Goal: Transaction & Acquisition: Book appointment/travel/reservation

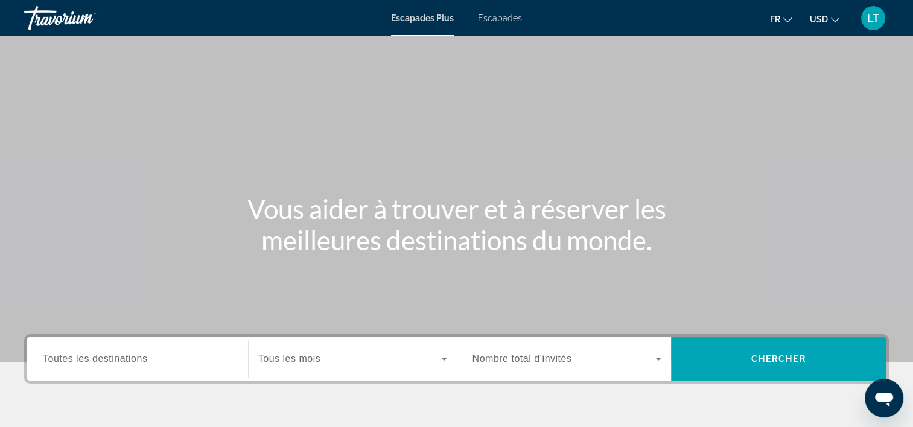
click at [502, 17] on span "Escapades" at bounding box center [500, 18] width 44 height 10
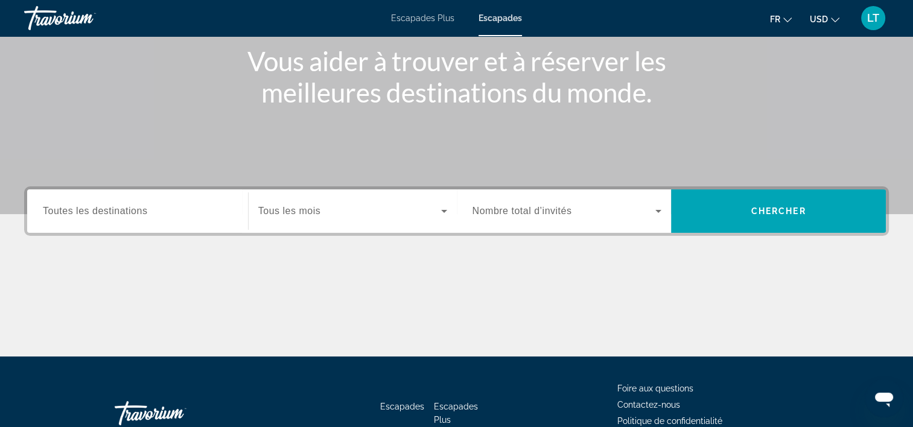
scroll to position [181, 0]
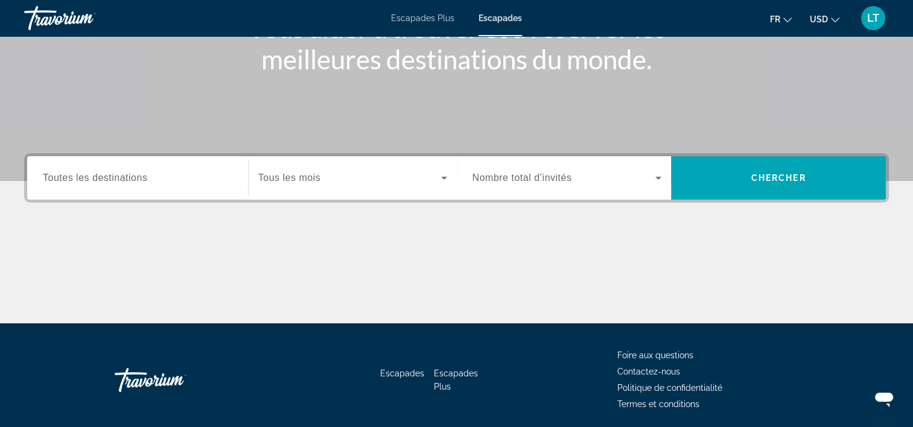
click at [212, 181] on input "Destination Toutes les destinations" at bounding box center [137, 178] width 189 height 14
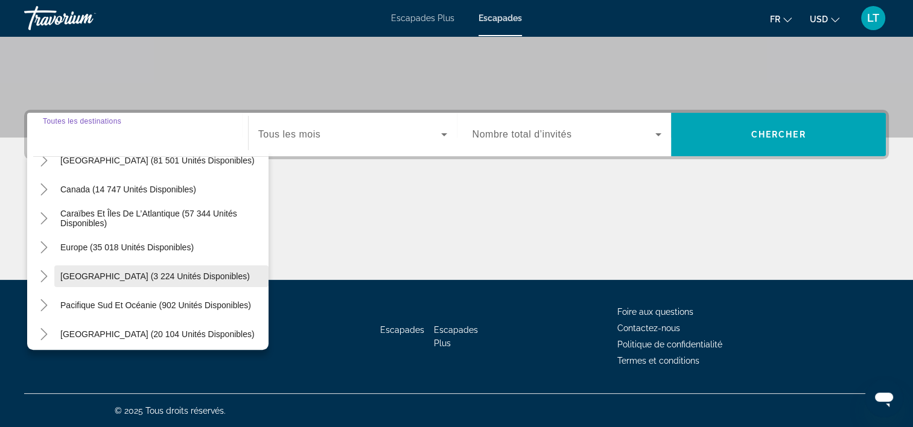
scroll to position [0, 0]
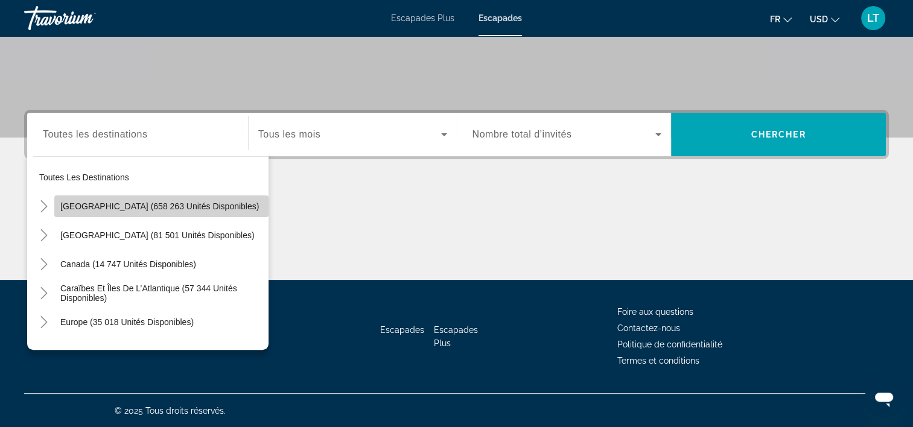
click at [186, 205] on span "[GEOGRAPHIC_DATA] (658 263 unités disponibles)" at bounding box center [159, 207] width 199 height 10
type input "**********"
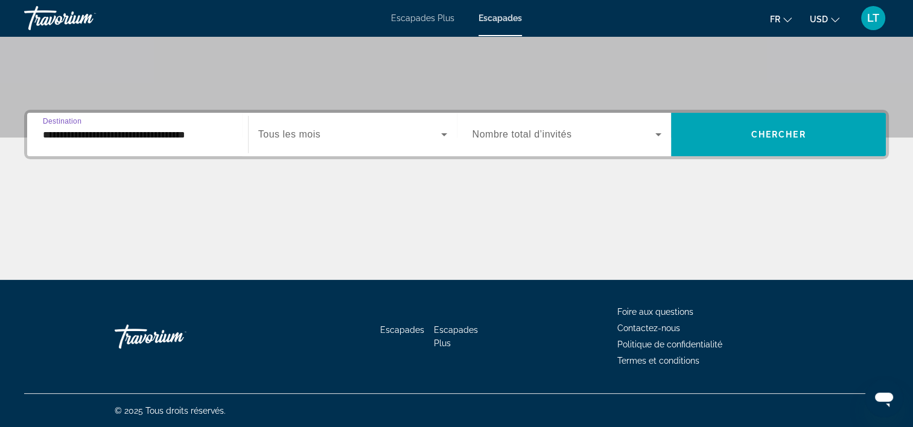
click at [443, 134] on icon "Widget de recherche" at bounding box center [444, 134] width 6 height 3
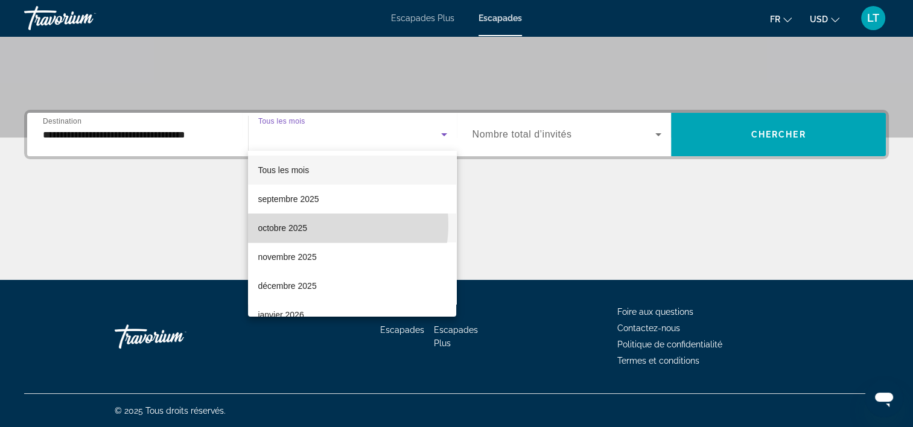
click at [315, 224] on mat-option "octobre 2025" at bounding box center [352, 228] width 208 height 29
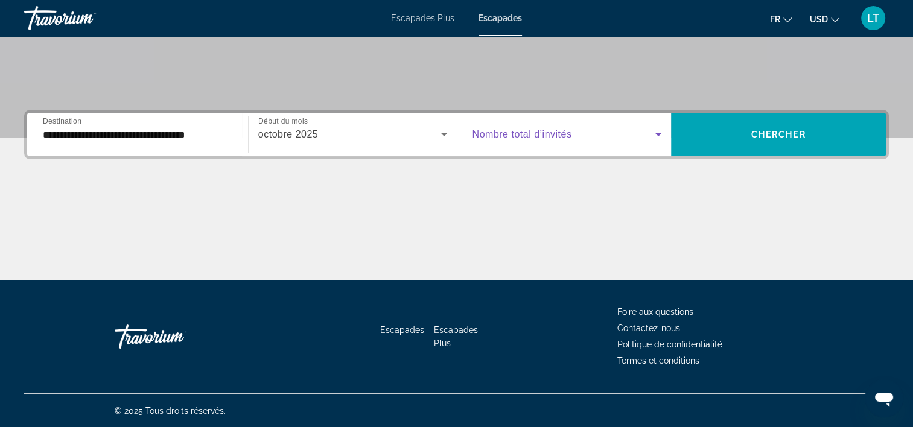
click at [658, 132] on icon "Widget de recherche" at bounding box center [658, 134] width 14 height 14
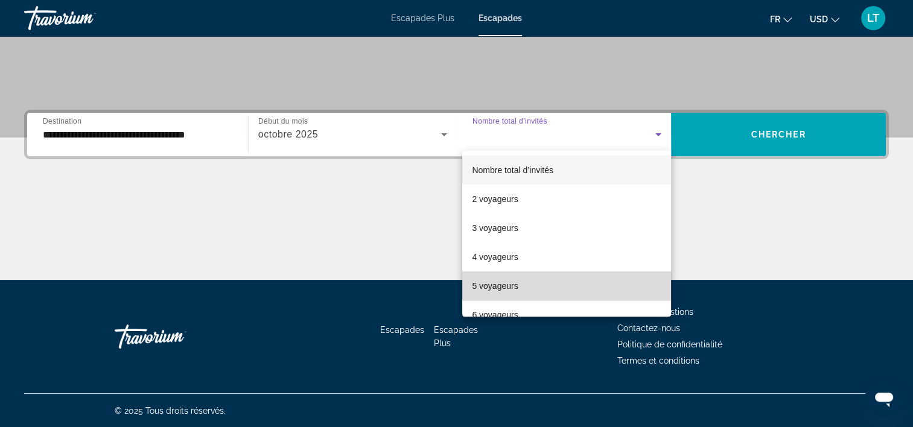
drag, startPoint x: 585, startPoint y: 279, endPoint x: 608, endPoint y: 249, distance: 37.4
click at [585, 279] on mat-option "5 voyageurs" at bounding box center [566, 286] width 209 height 29
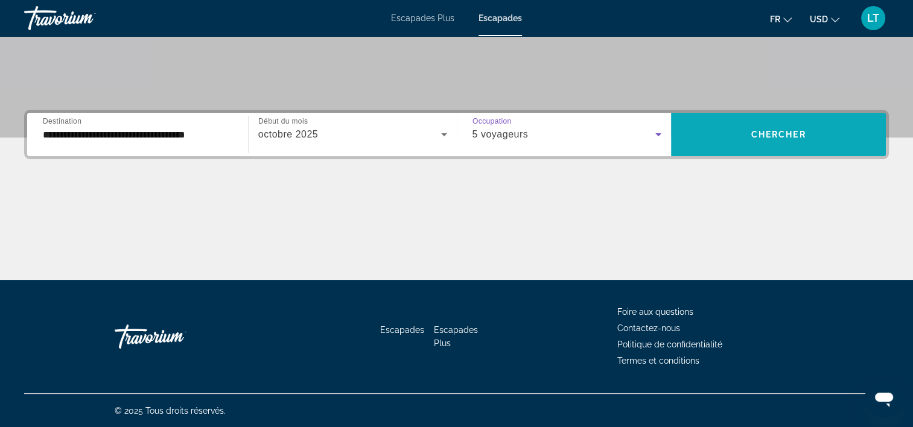
click at [724, 138] on span "Widget de recherche" at bounding box center [778, 134] width 215 height 29
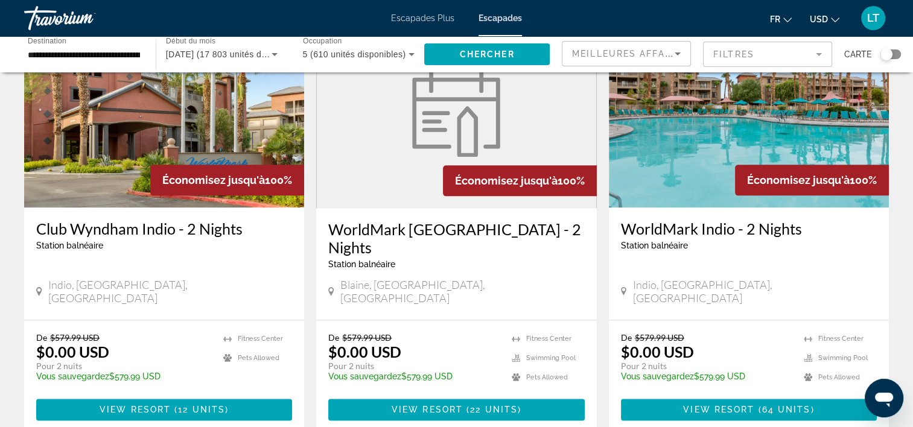
scroll to position [1509, 0]
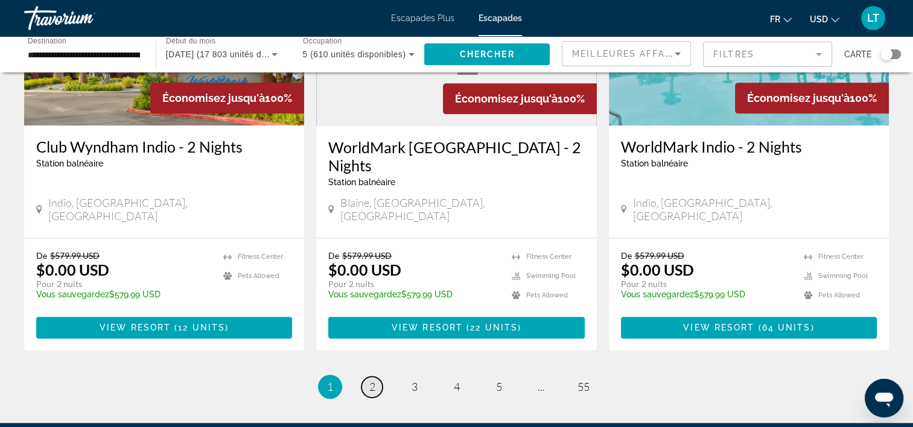
click at [371, 380] on span "2" at bounding box center [372, 386] width 6 height 13
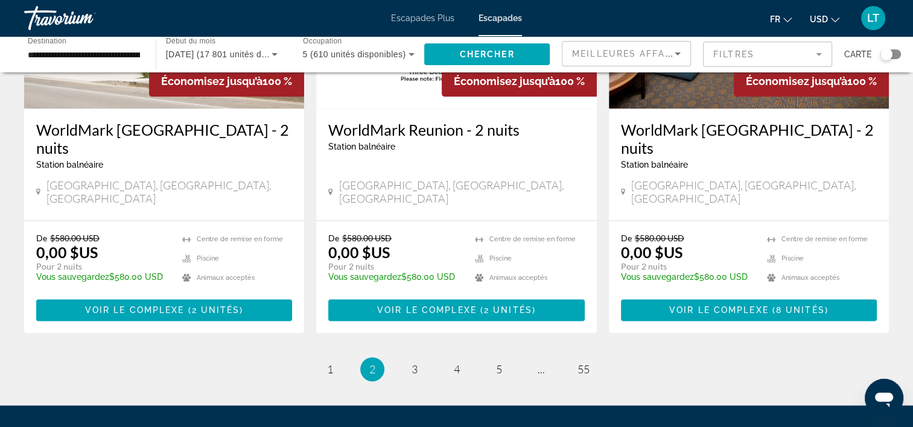
scroll to position [1509, 0]
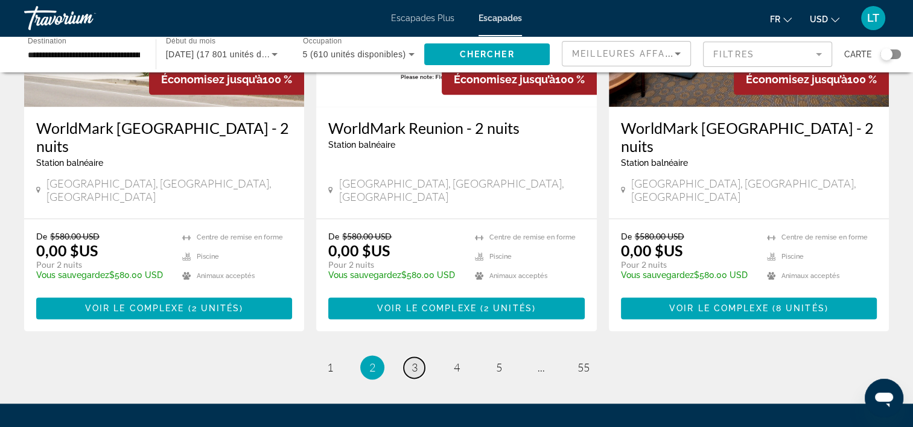
click at [413, 361] on span "3" at bounding box center [415, 367] width 6 height 13
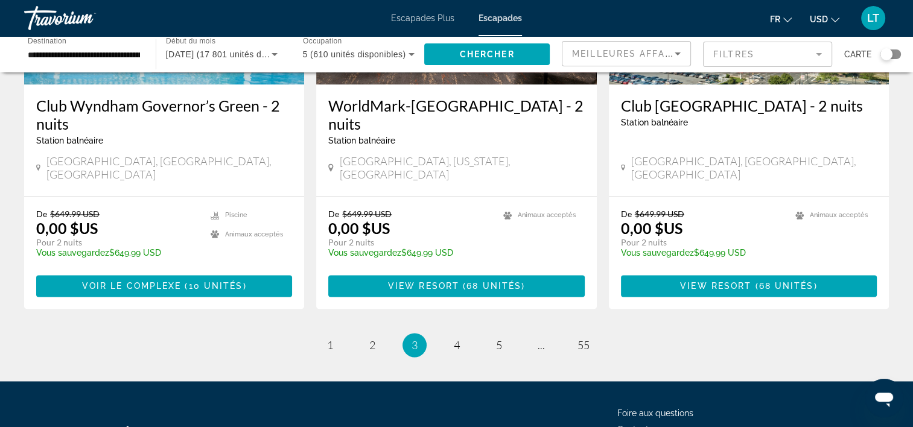
scroll to position [1597, 0]
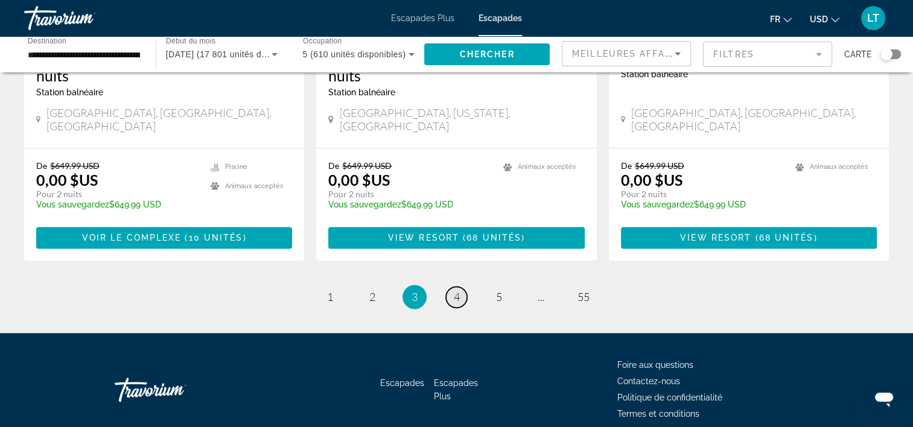
click at [456, 290] on span "4" at bounding box center [457, 296] width 6 height 13
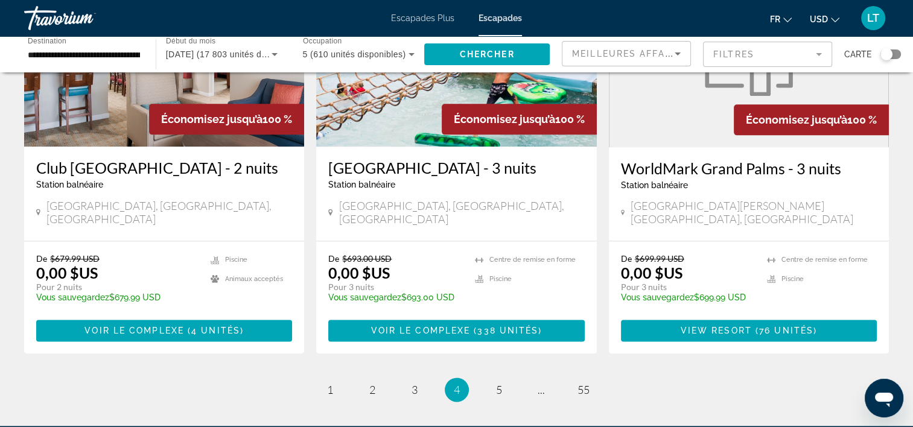
scroll to position [1509, 0]
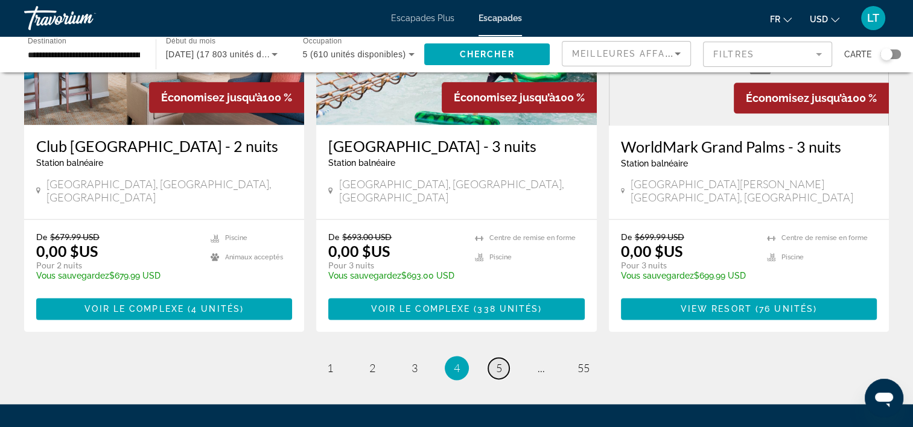
click at [504, 358] on link "page 5" at bounding box center [498, 368] width 21 height 21
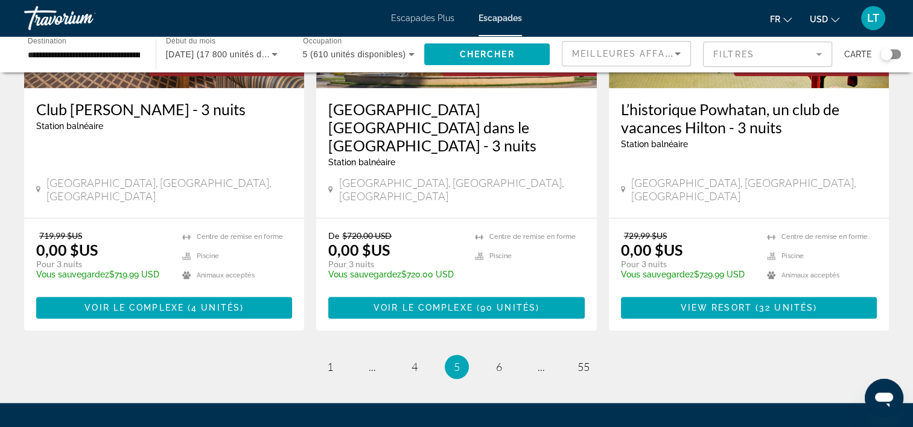
scroll to position [1569, 0]
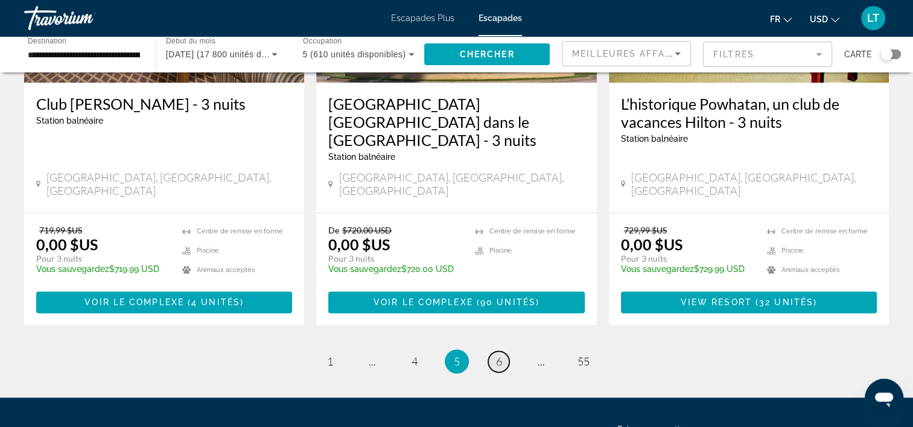
click at [494, 351] on link "page 6" at bounding box center [498, 361] width 21 height 21
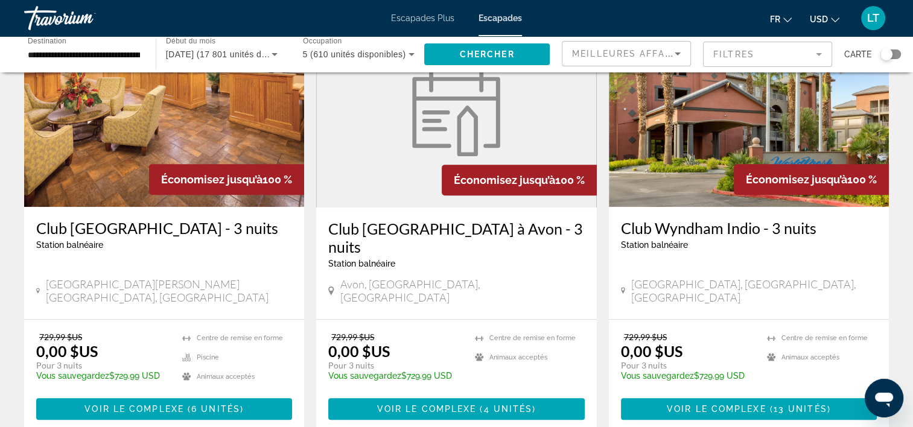
scroll to position [603, 0]
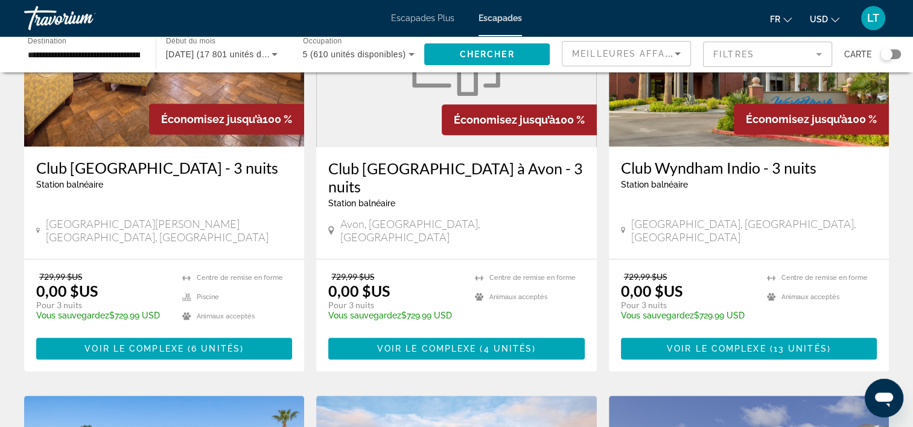
click at [816, 54] on mat-form-field "Filtres" at bounding box center [767, 54] width 129 height 25
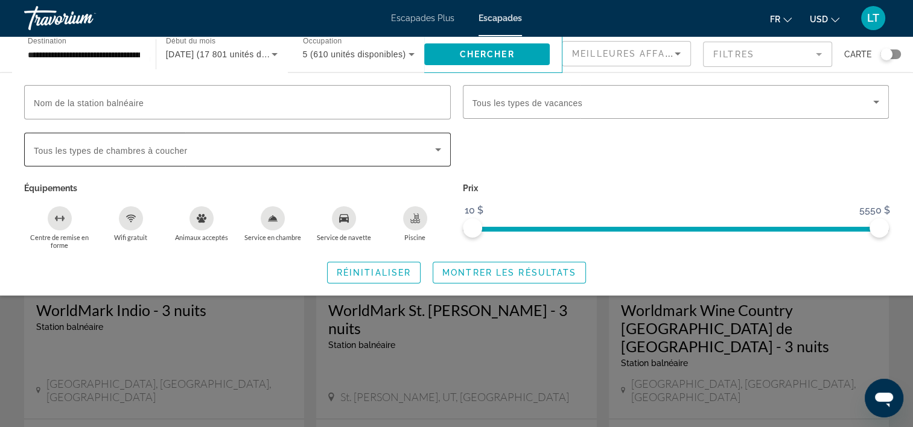
scroll to position [905, 0]
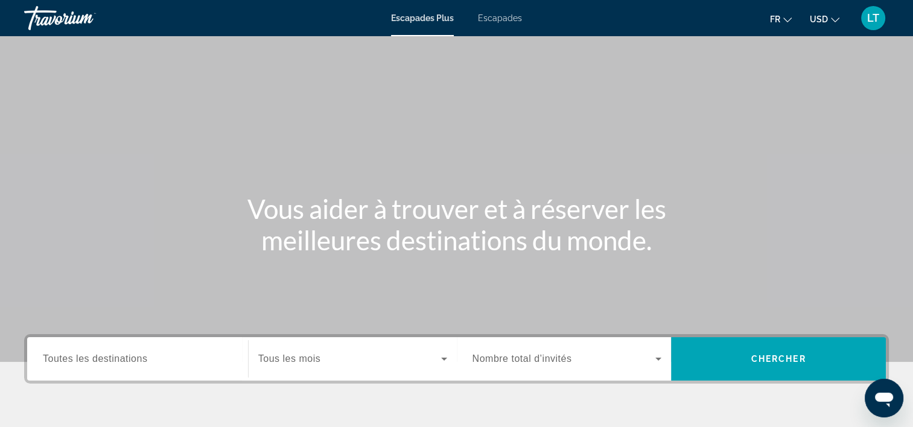
click at [492, 20] on span "Escapades" at bounding box center [500, 18] width 44 height 10
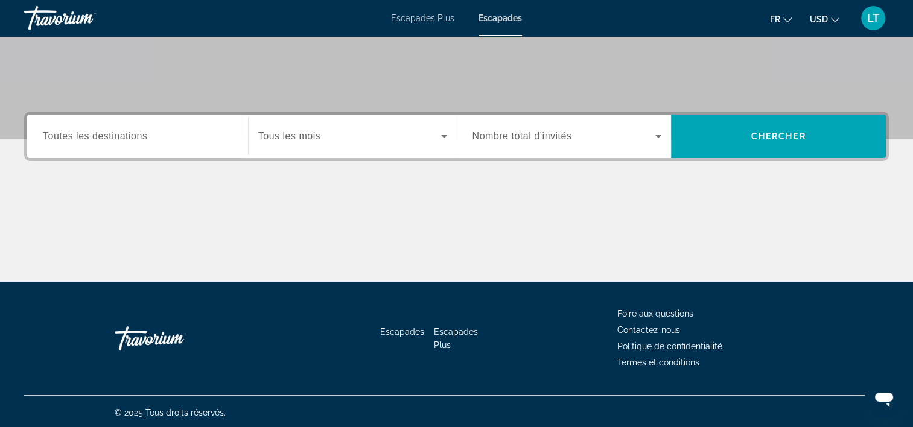
scroll to position [224, 0]
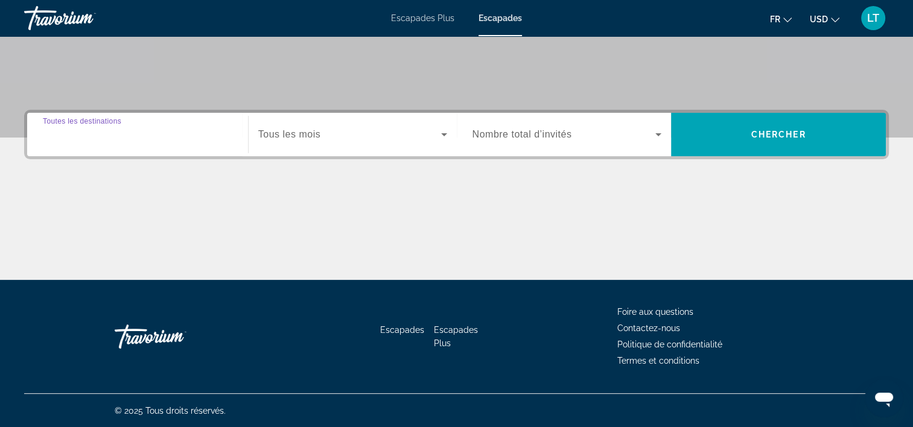
click at [214, 132] on input "Destination Toutes les destinations" at bounding box center [137, 135] width 189 height 14
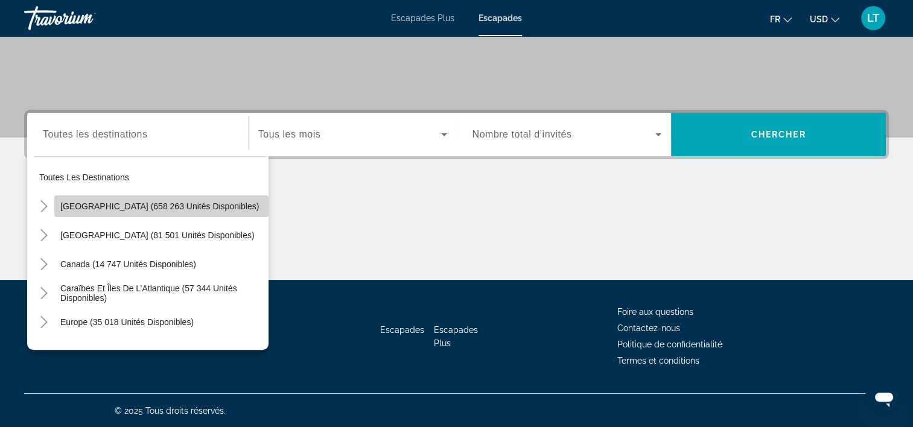
click at [176, 203] on span "[GEOGRAPHIC_DATA] (658 263 unités disponibles)" at bounding box center [159, 207] width 199 height 10
type input "**********"
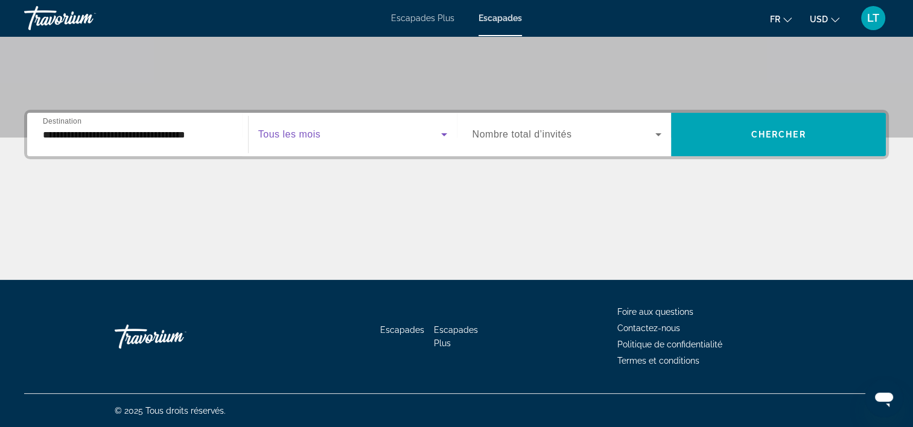
click at [440, 130] on icon "Widget de recherche" at bounding box center [444, 134] width 14 height 14
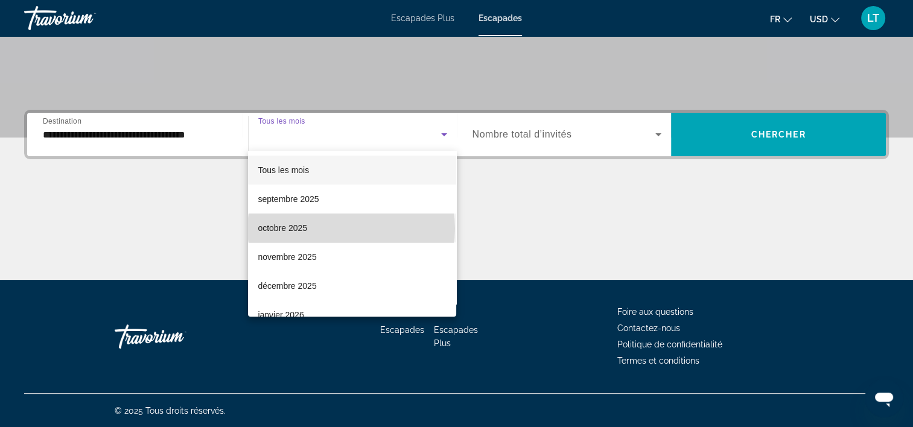
click at [351, 229] on mat-option "octobre 2025" at bounding box center [352, 228] width 208 height 29
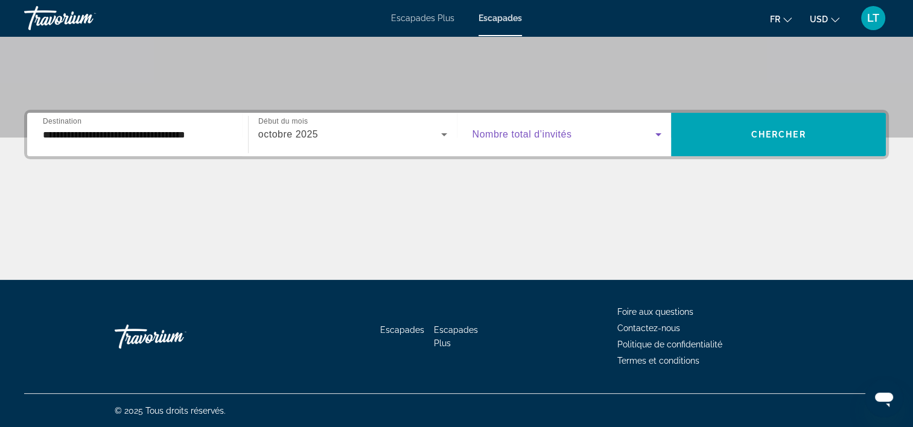
click at [659, 132] on icon "Widget de recherche" at bounding box center [658, 134] width 14 height 14
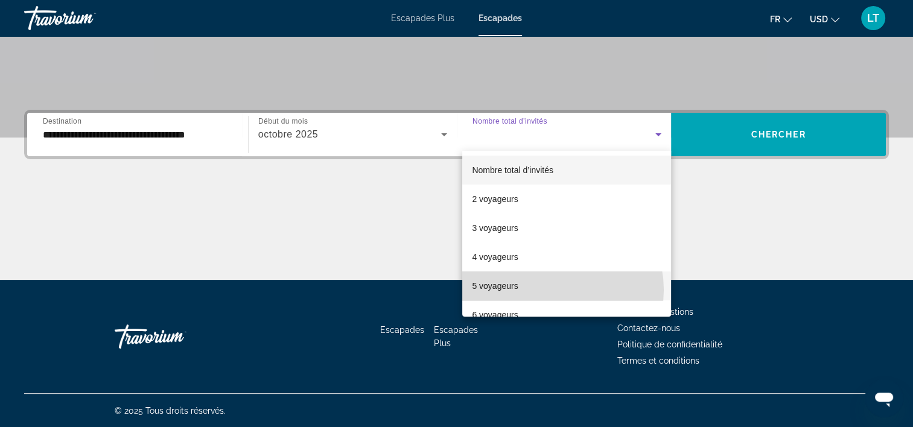
click at [556, 290] on mat-option "5 voyageurs" at bounding box center [566, 286] width 209 height 29
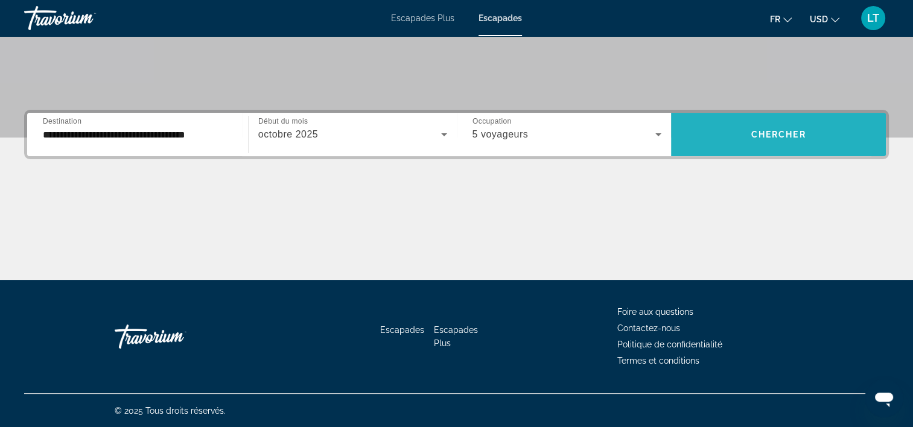
click at [727, 142] on span "Widget de recherche" at bounding box center [778, 134] width 215 height 29
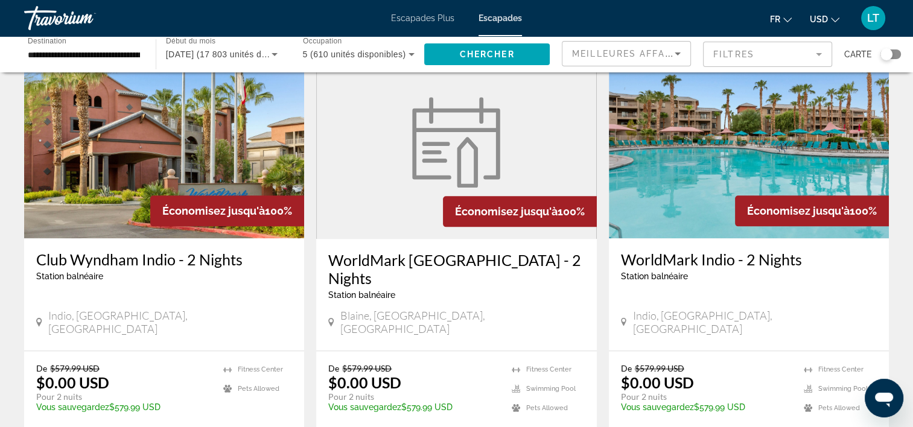
scroll to position [1509, 0]
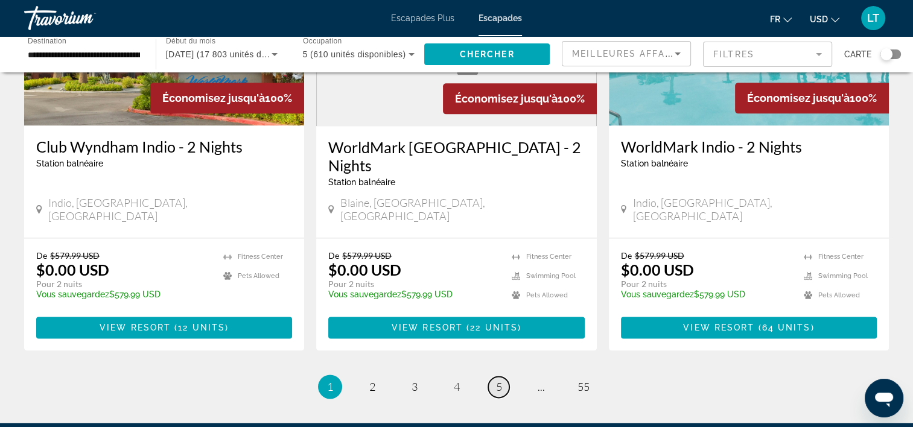
click at [498, 380] on span "5" at bounding box center [499, 386] width 6 height 13
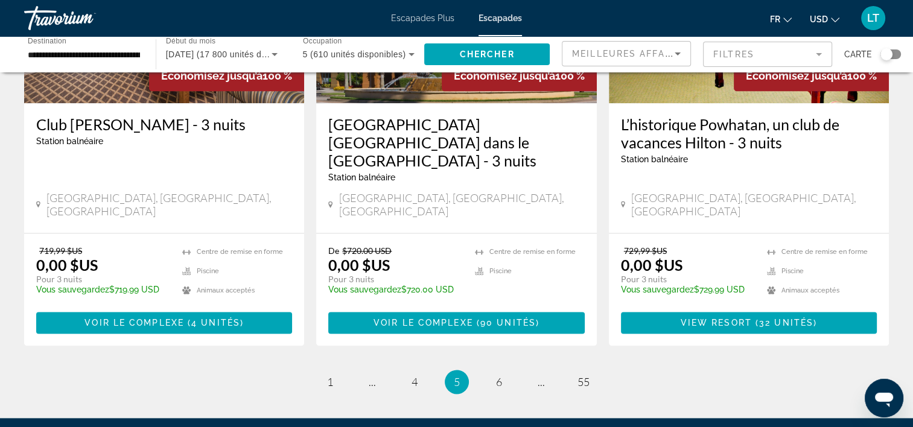
scroll to position [1569, 0]
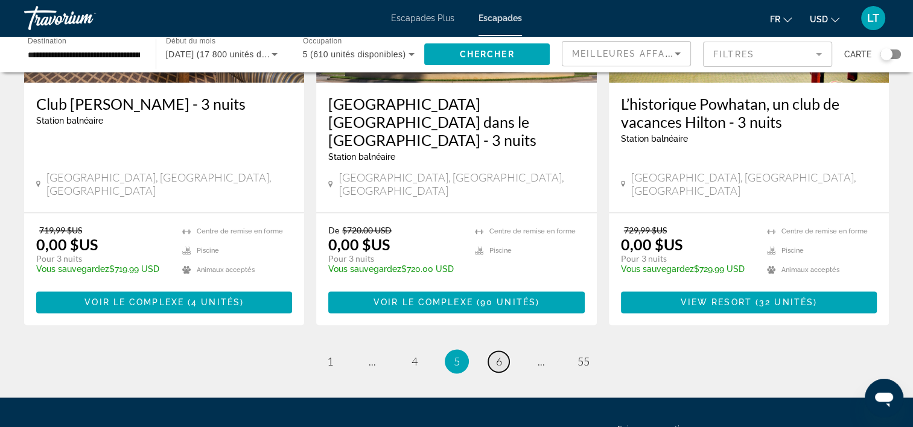
click at [498, 355] on span "6" at bounding box center [499, 361] width 6 height 13
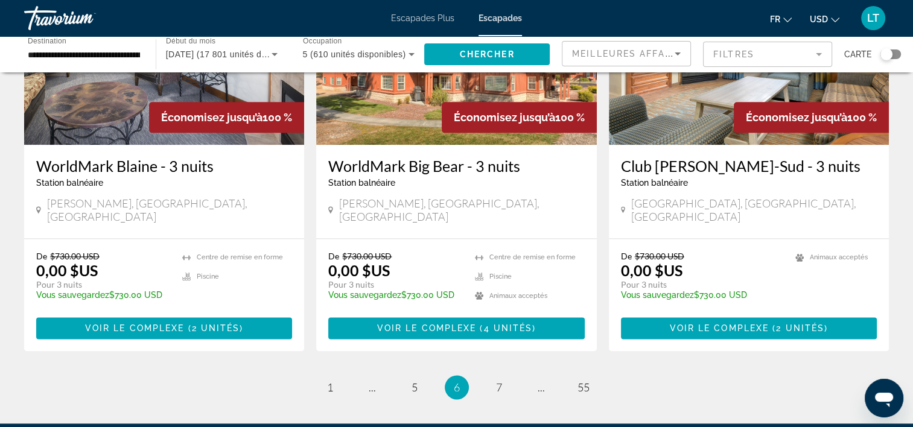
scroll to position [1509, 0]
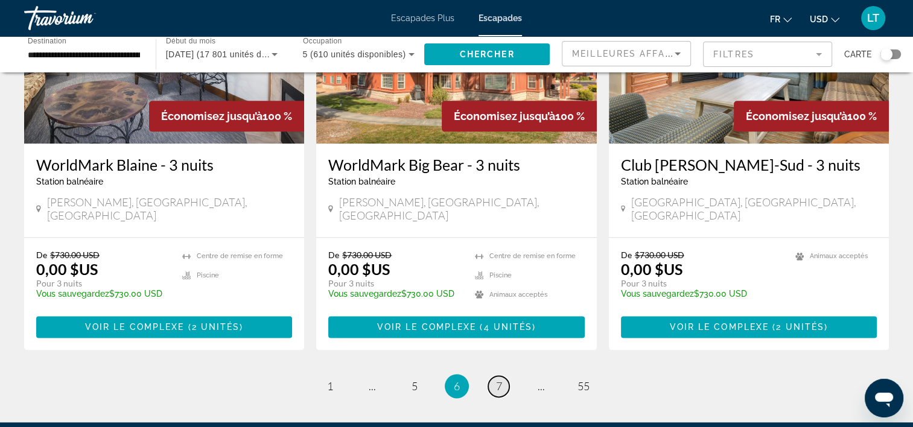
click at [497, 380] on span "7" at bounding box center [499, 386] width 6 height 13
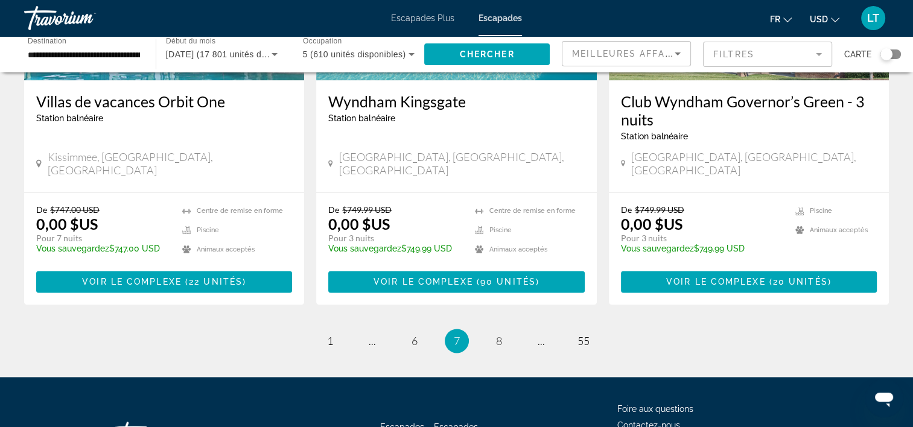
scroll to position [1597, 0]
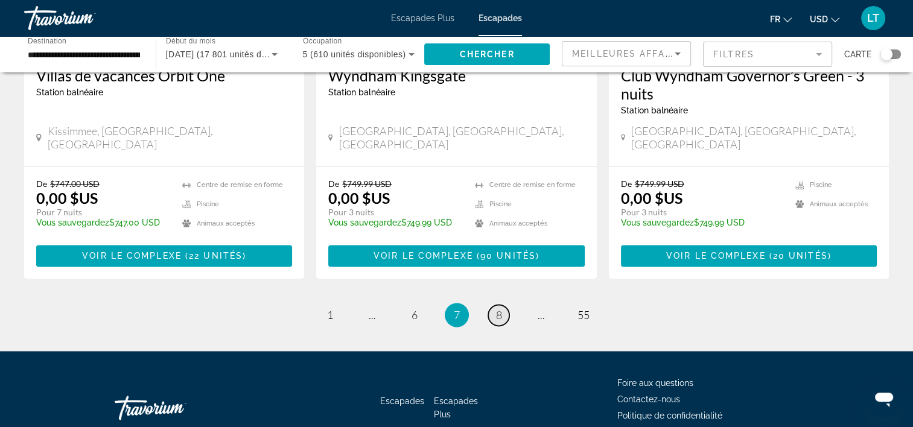
click at [497, 308] on span "8" at bounding box center [499, 314] width 6 height 13
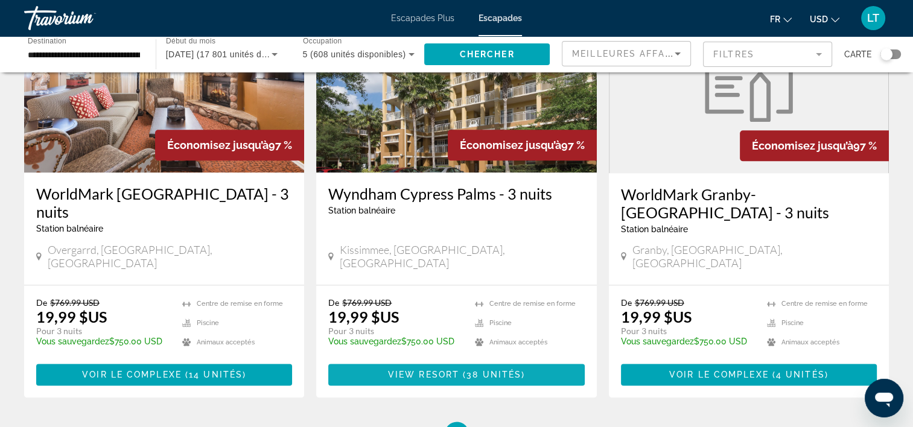
scroll to position [1569, 0]
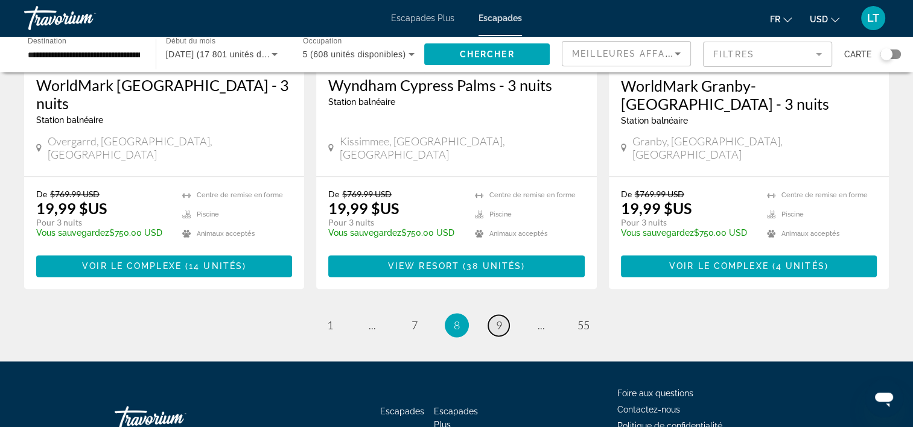
click at [502, 315] on link "page 9" at bounding box center [498, 325] width 21 height 21
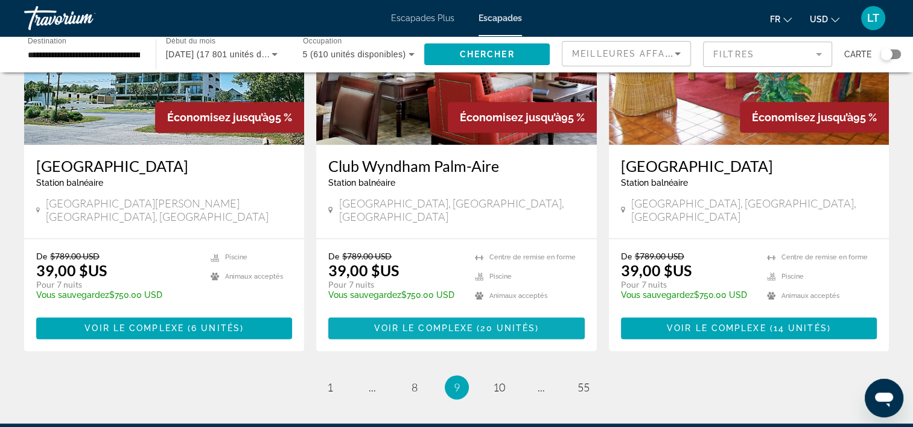
scroll to position [1542, 0]
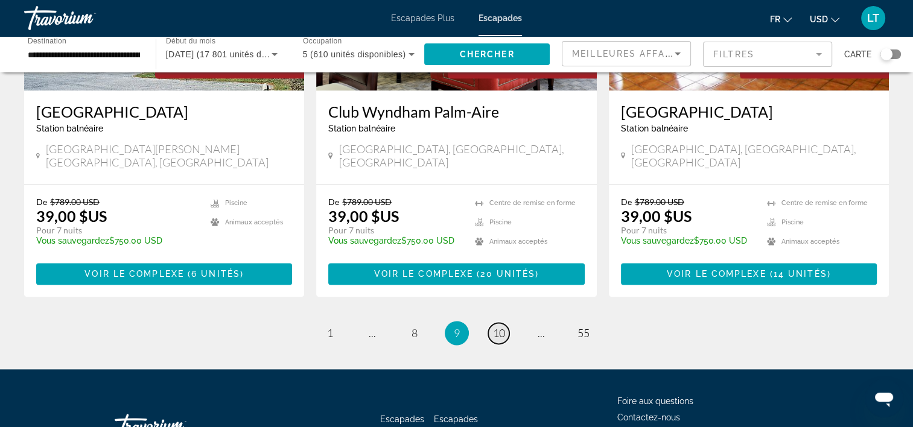
click at [498, 326] on span "10" at bounding box center [499, 332] width 12 height 13
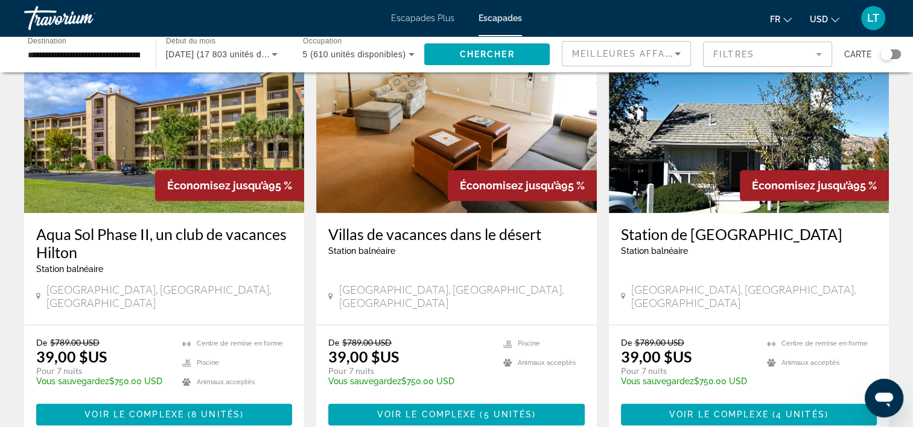
scroll to position [1448, 0]
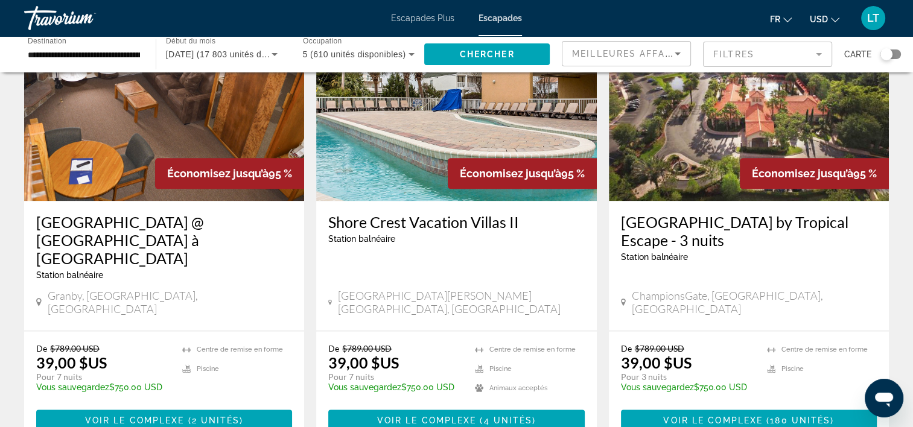
scroll to position [1448, 0]
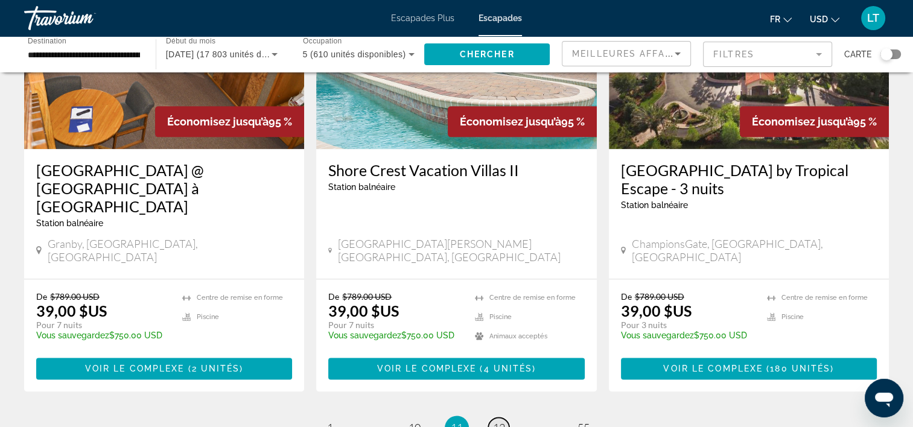
click at [495, 421] on span "12" at bounding box center [499, 427] width 12 height 13
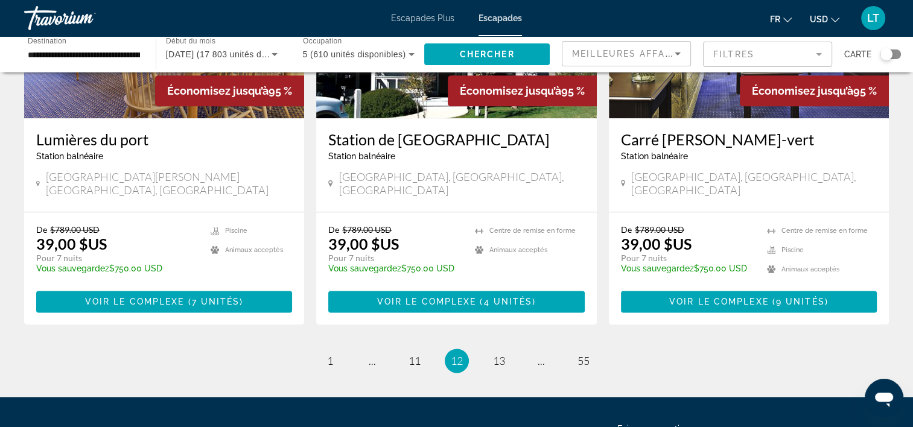
scroll to position [1509, 0]
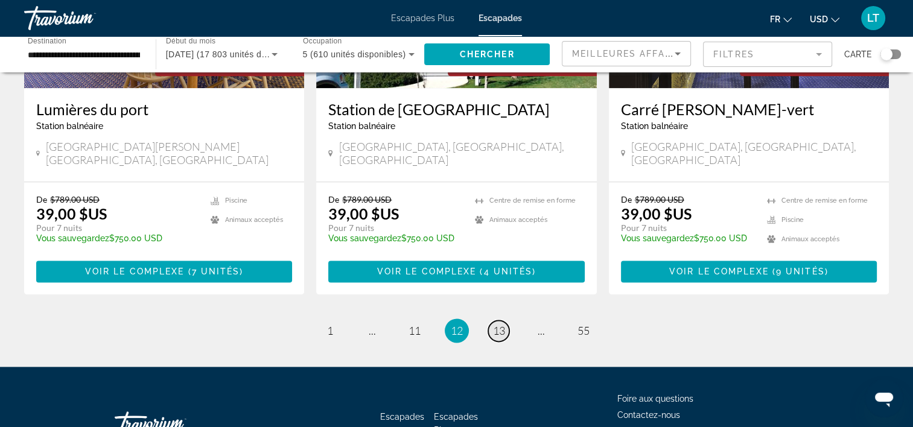
click at [496, 320] on link "page 13" at bounding box center [498, 330] width 21 height 21
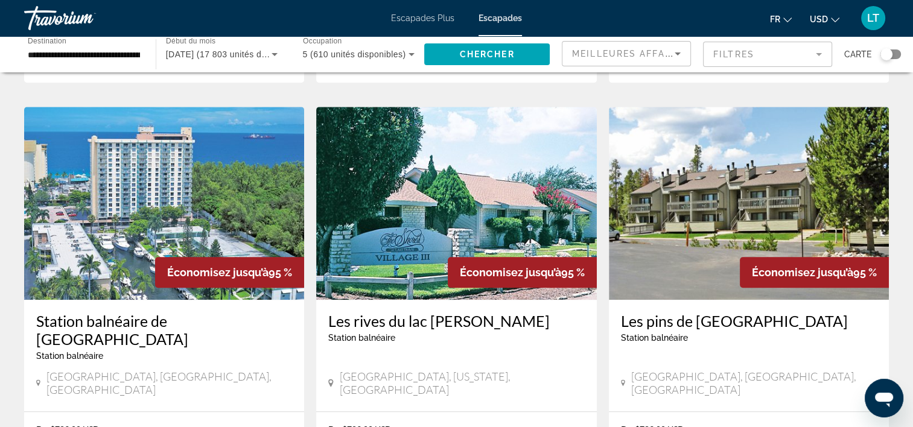
scroll to position [905, 0]
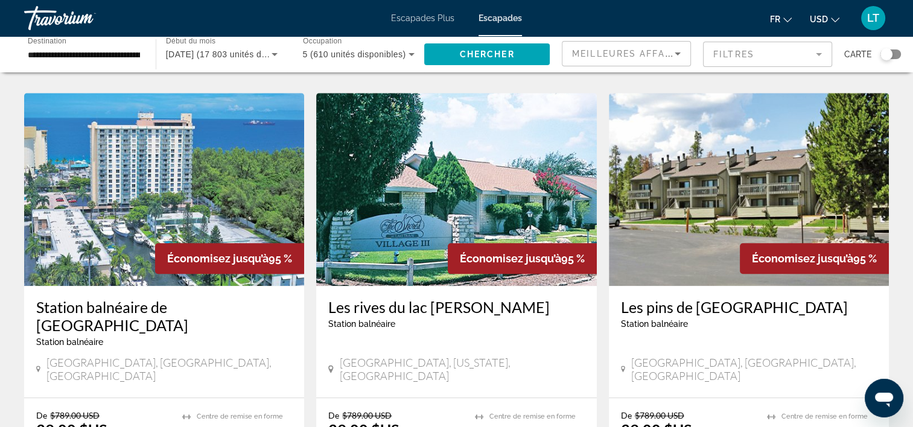
click at [181, 145] on img "Contenu principal" at bounding box center [164, 189] width 280 height 193
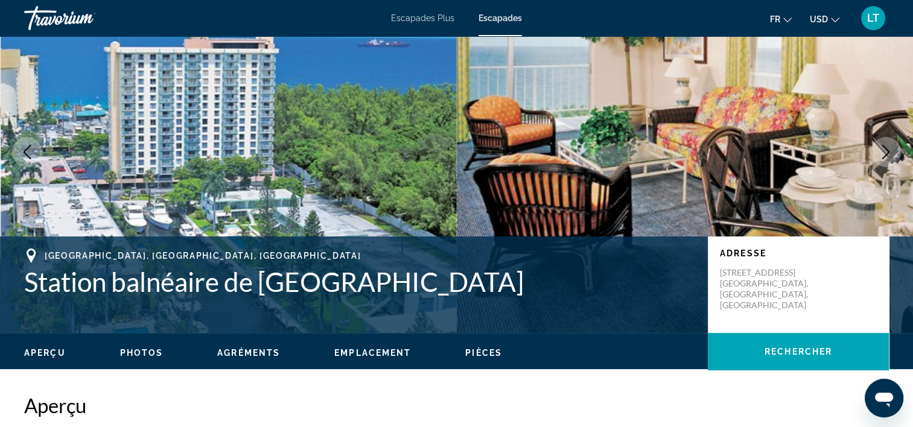
scroll to position [60, 0]
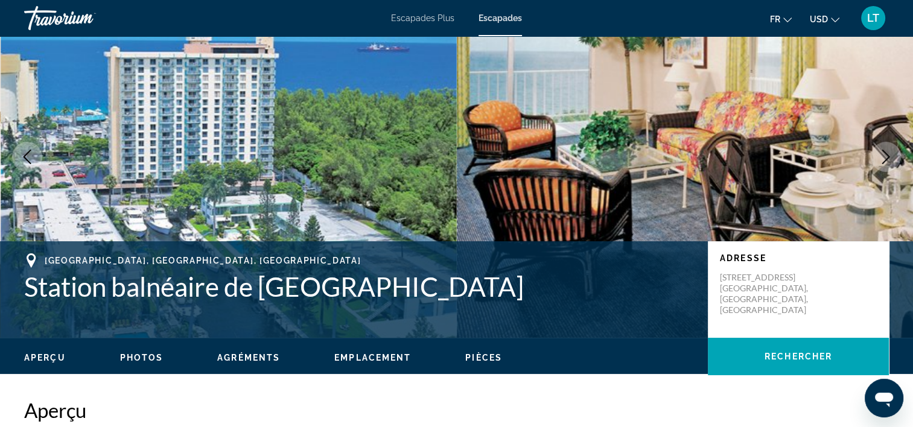
click at [319, 167] on img "Contenu principal" at bounding box center [229, 157] width 457 height 362
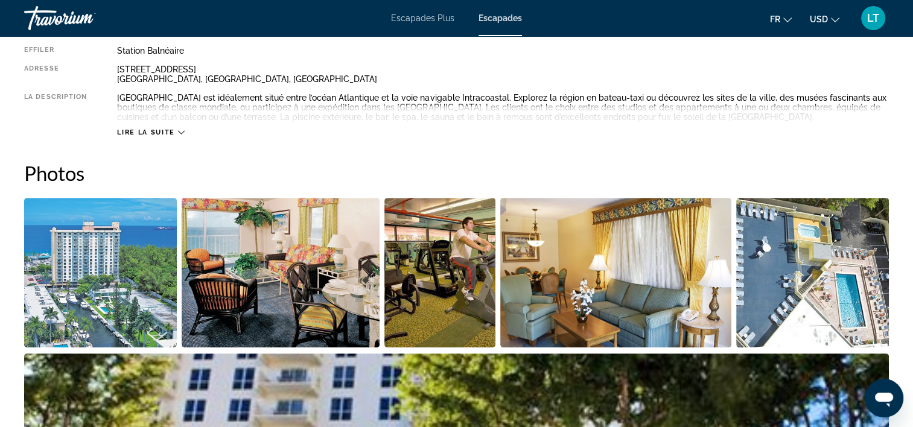
scroll to position [362, 0]
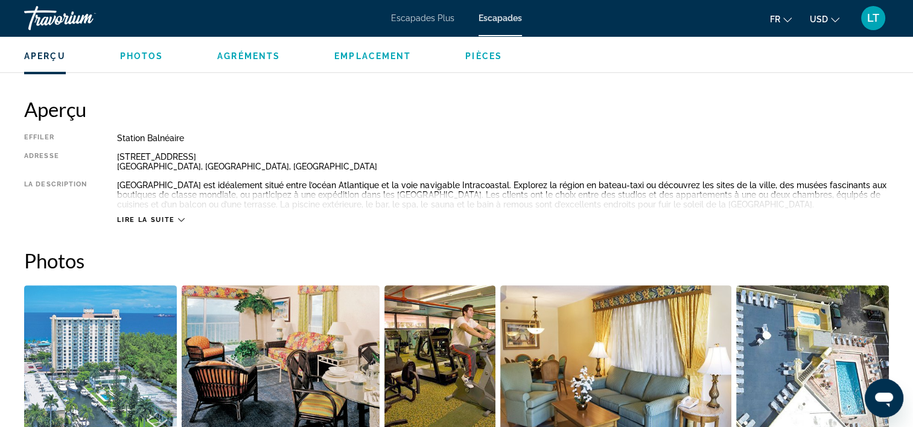
click at [115, 319] on img "Ouvrir le curseur d’image en plein écran" at bounding box center [100, 360] width 153 height 150
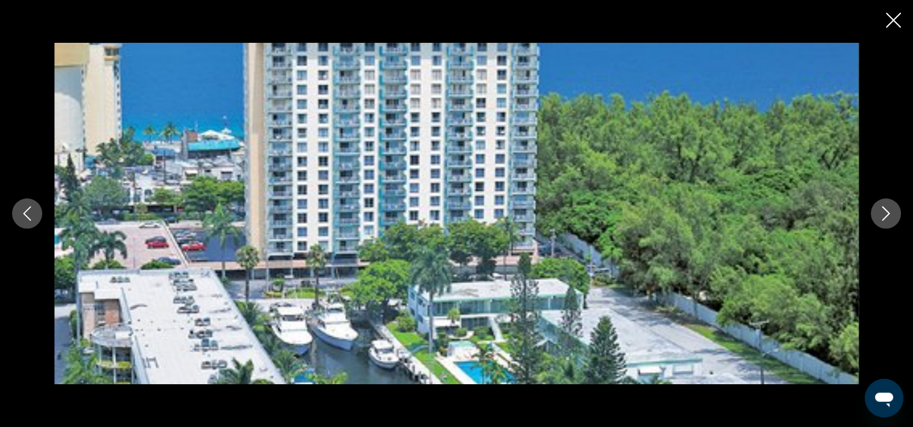
click at [886, 217] on icon "Image suivante" at bounding box center [886, 213] width 14 height 14
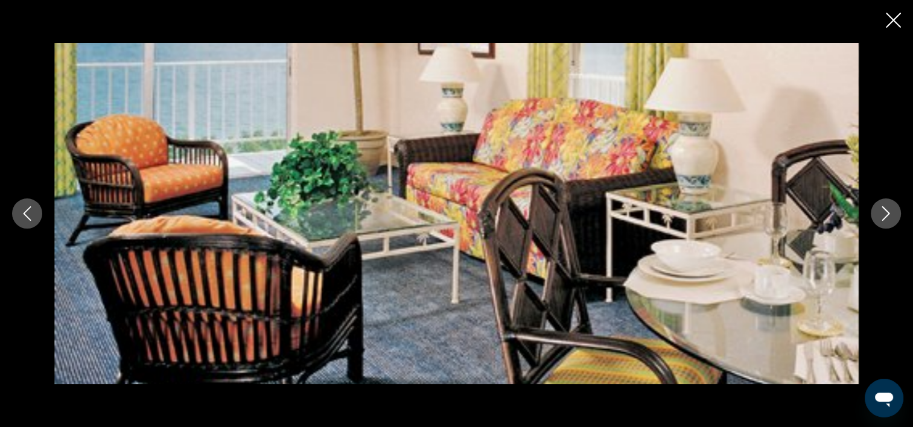
click at [886, 217] on icon "Image suivante" at bounding box center [886, 213] width 14 height 14
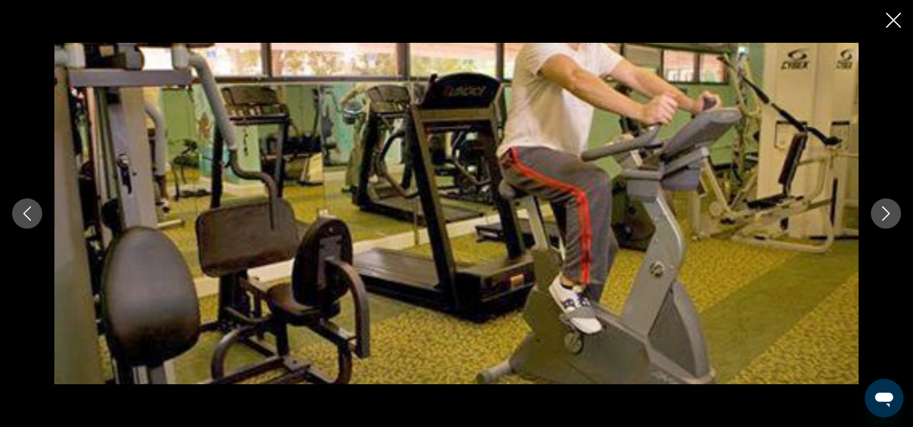
click at [886, 217] on icon "Image suivante" at bounding box center [886, 213] width 14 height 14
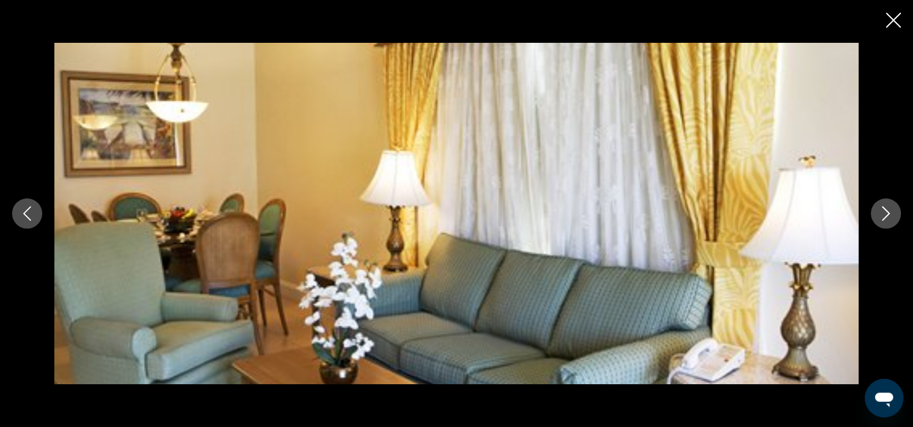
click at [886, 217] on icon "Image suivante" at bounding box center [886, 213] width 14 height 14
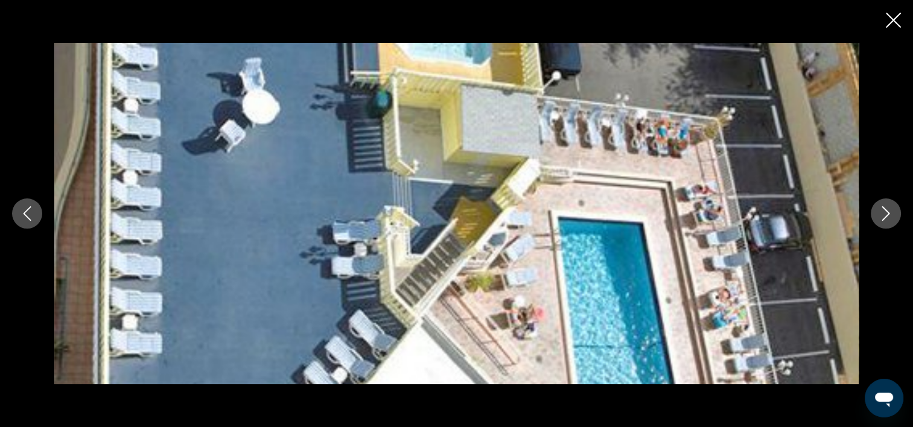
click at [886, 217] on icon "Image suivante" at bounding box center [886, 213] width 14 height 14
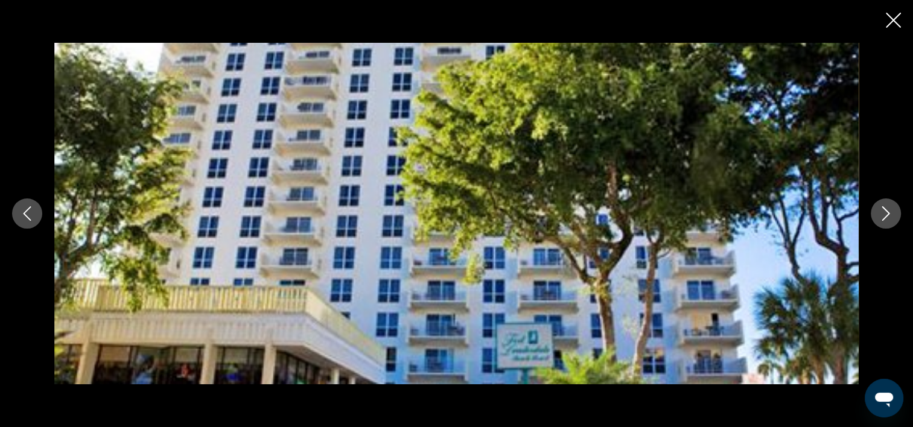
click at [886, 217] on icon "Image suivante" at bounding box center [886, 213] width 14 height 14
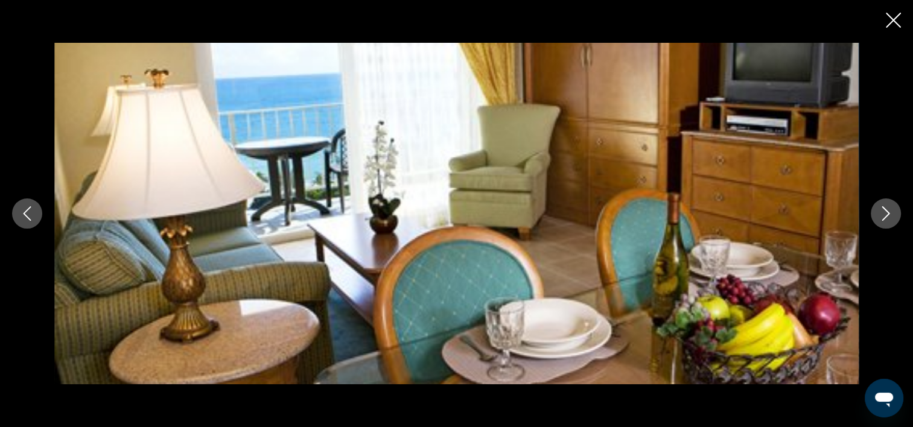
click at [886, 217] on icon "Image suivante" at bounding box center [886, 213] width 14 height 14
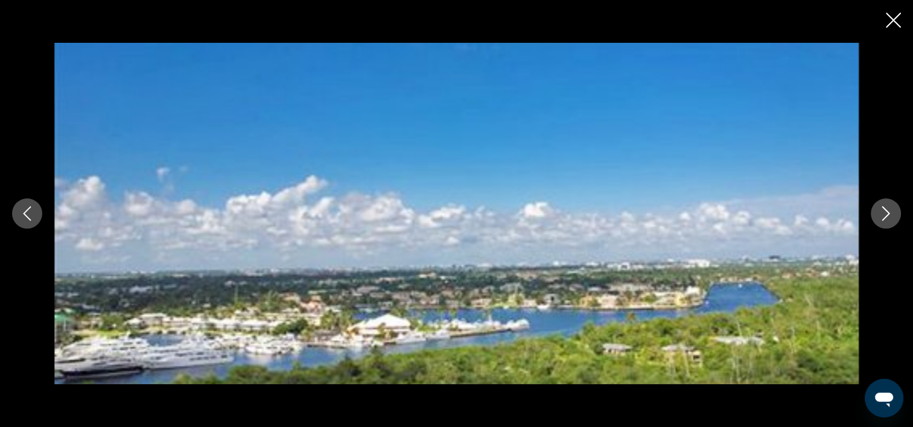
click at [886, 217] on icon "Image suivante" at bounding box center [886, 213] width 14 height 14
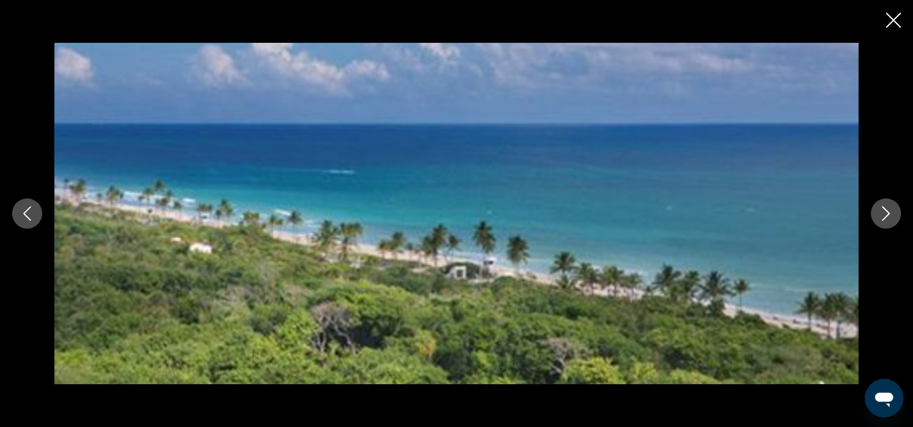
click at [886, 217] on icon "Image suivante" at bounding box center [886, 213] width 14 height 14
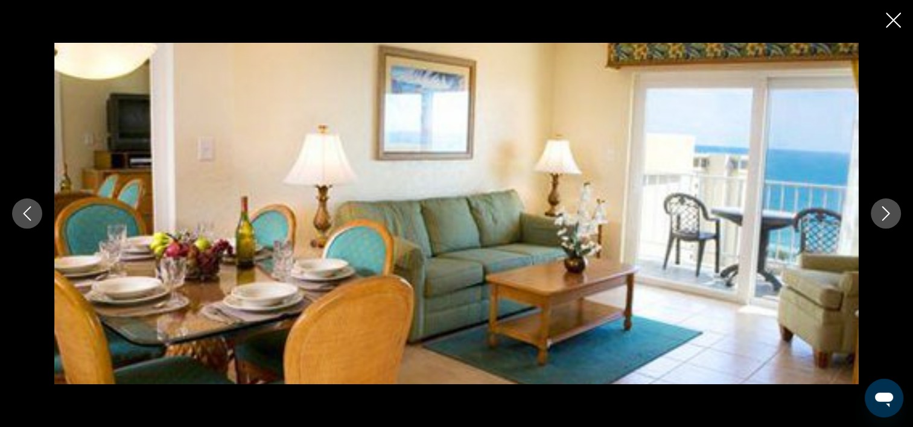
click at [886, 217] on icon "Image suivante" at bounding box center [886, 213] width 14 height 14
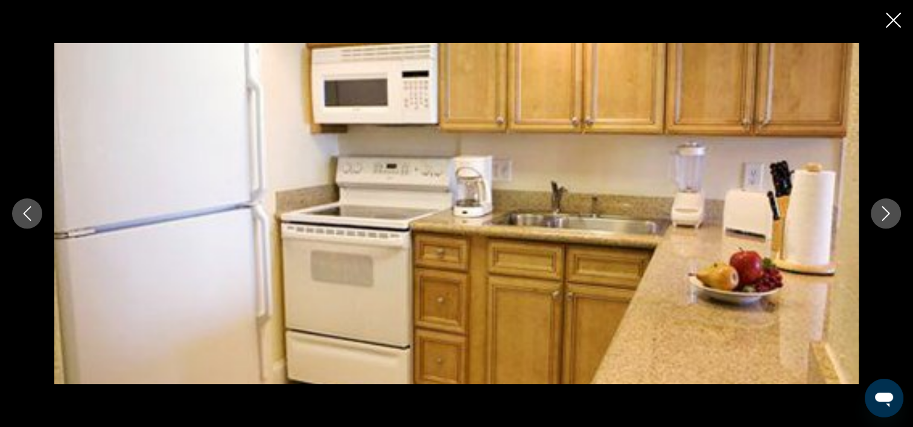
click at [886, 217] on icon "Image suivante" at bounding box center [886, 213] width 14 height 14
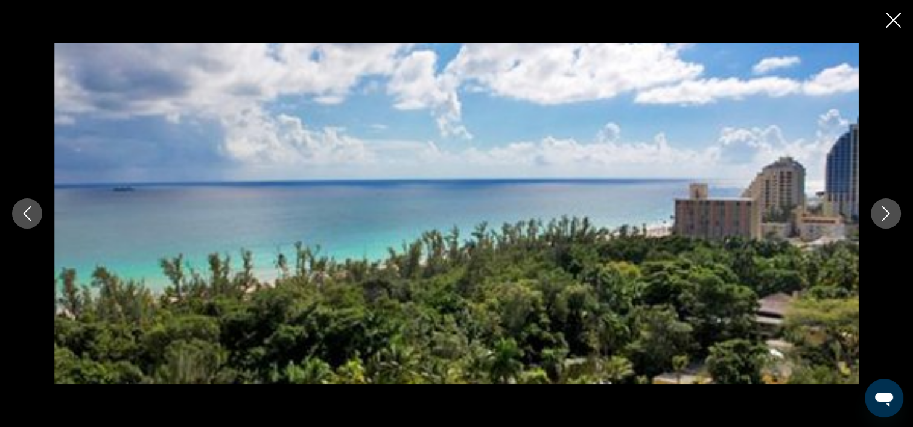
click at [886, 217] on icon "Image suivante" at bounding box center [886, 213] width 14 height 14
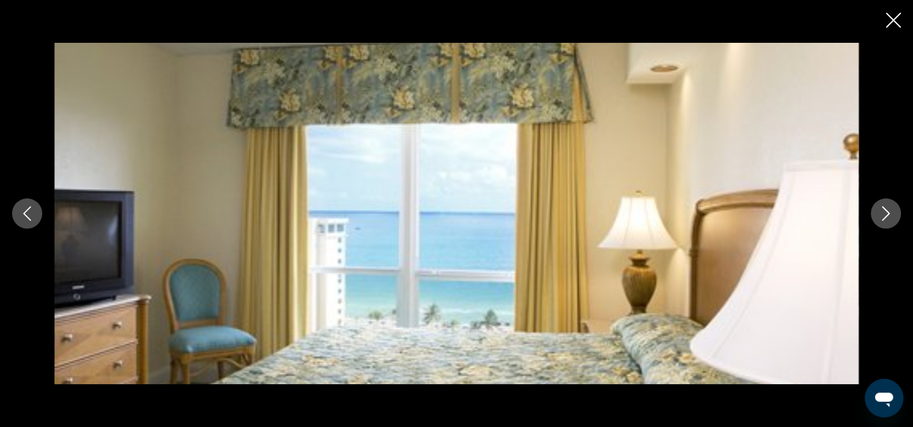
click at [886, 217] on icon "Image suivante" at bounding box center [886, 213] width 14 height 14
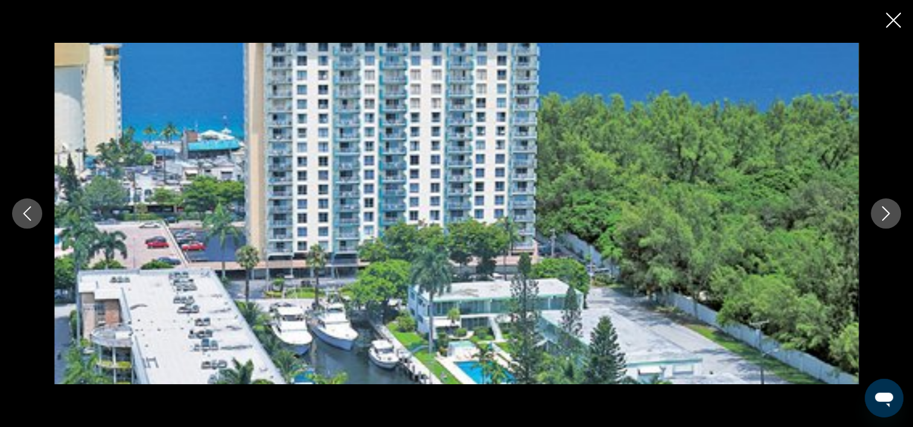
click at [885, 217] on icon "Image suivante" at bounding box center [886, 213] width 8 height 14
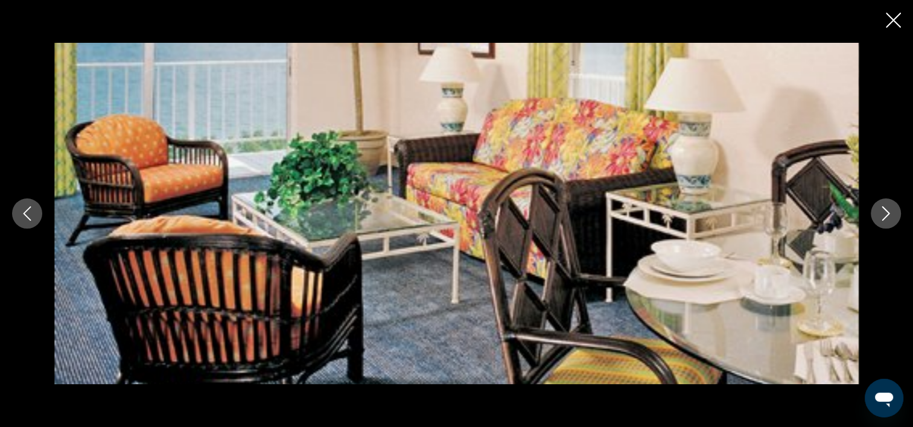
click at [886, 214] on icon "Image suivante" at bounding box center [886, 213] width 14 height 14
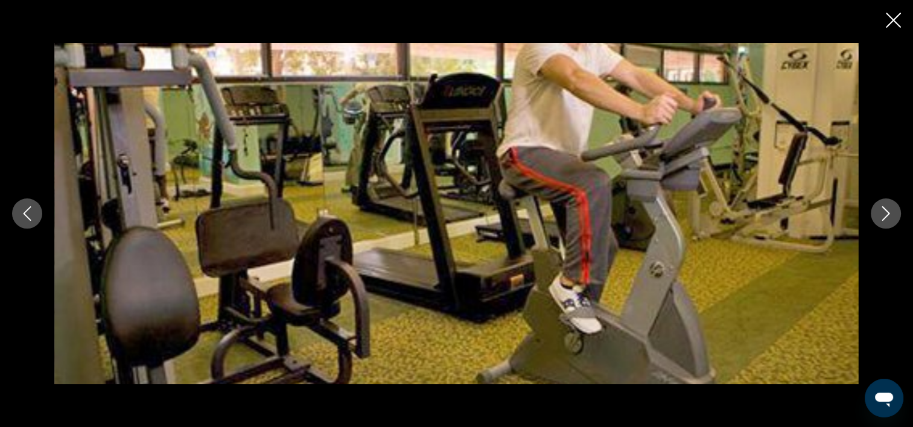
click at [886, 213] on icon "Image suivante" at bounding box center [886, 213] width 14 height 14
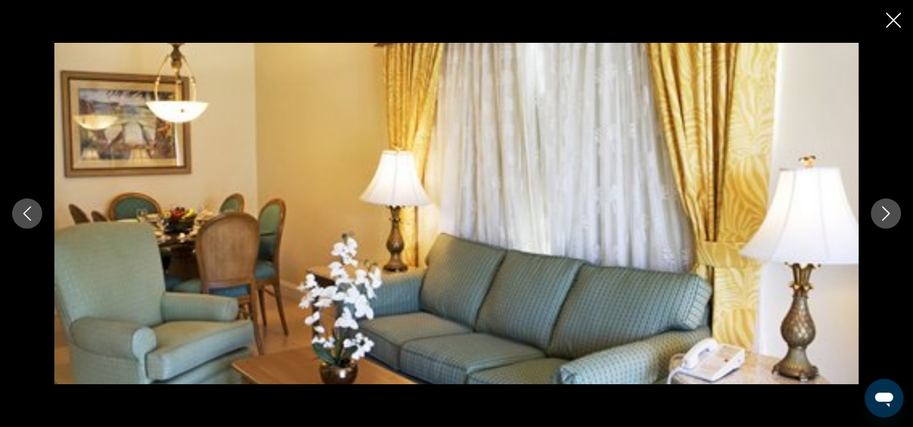
click at [891, 20] on icon "Fermer le diaporama" at bounding box center [893, 20] width 15 height 15
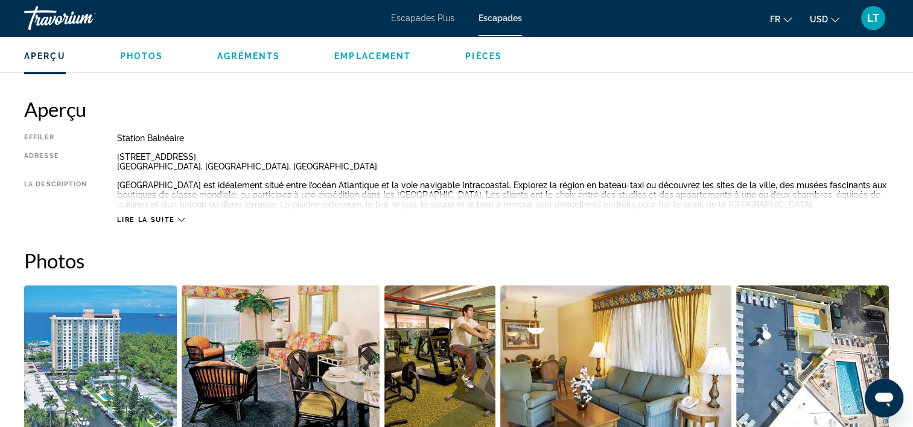
click at [181, 220] on icon "Contenu principal" at bounding box center [181, 220] width 7 height 7
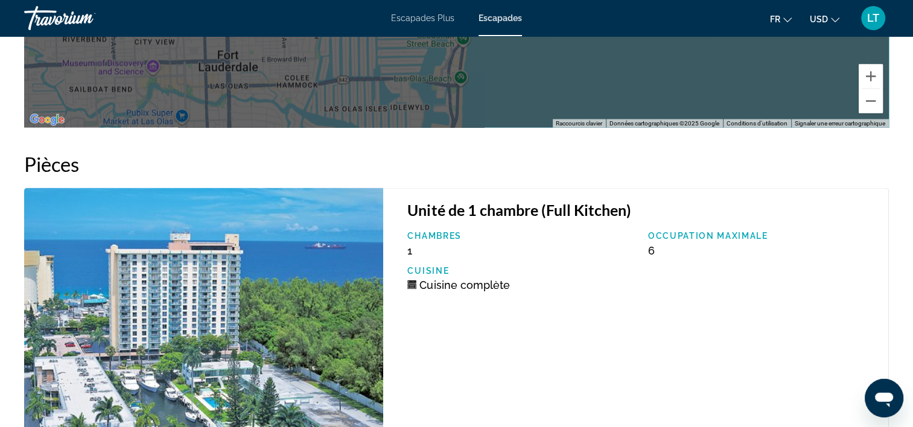
scroll to position [2172, 0]
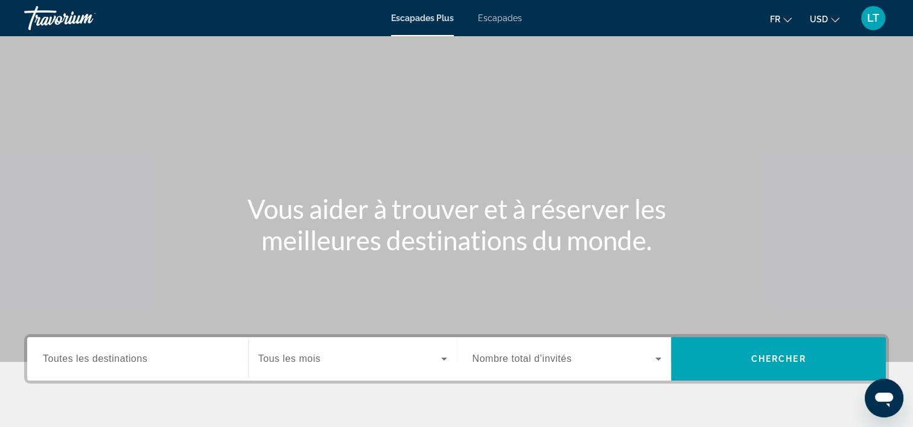
click at [515, 19] on span "Escapades" at bounding box center [500, 18] width 44 height 10
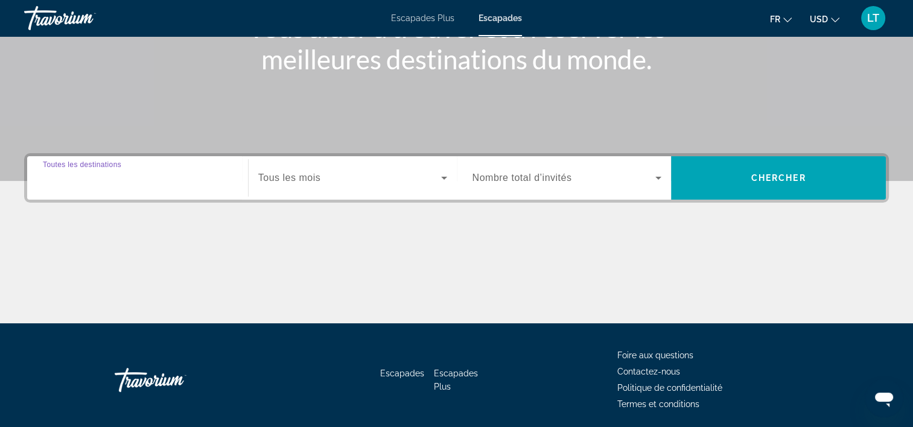
click at [170, 173] on input "Destination Toutes les destinations" at bounding box center [137, 178] width 189 height 14
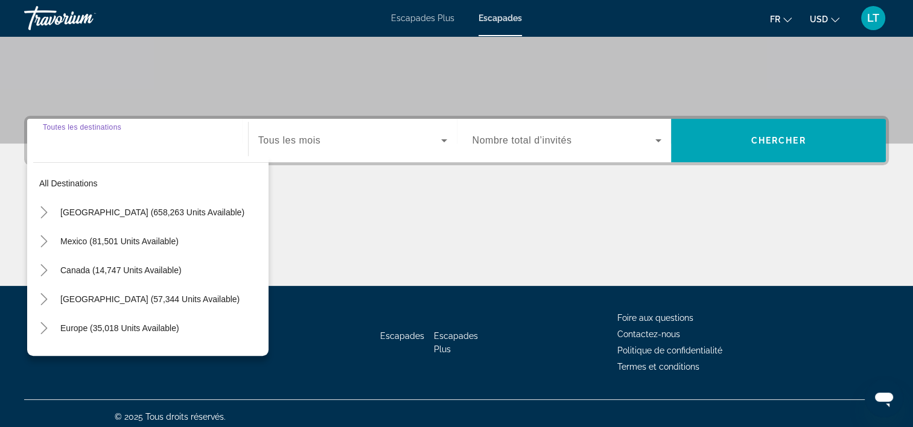
scroll to position [224, 0]
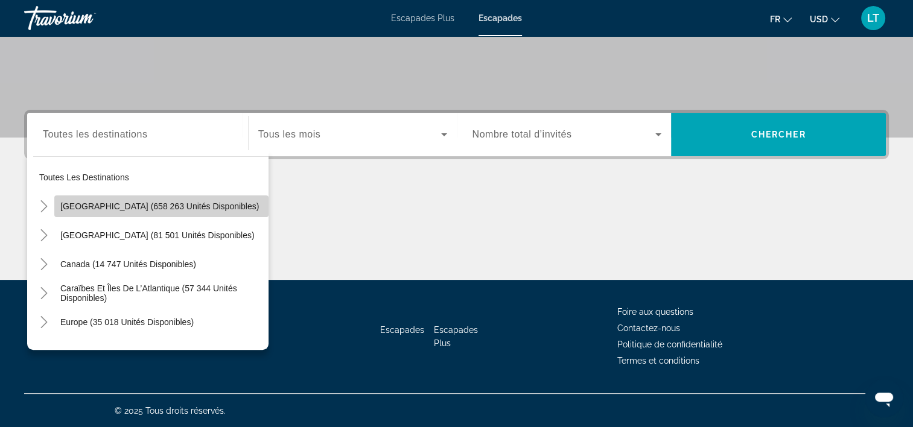
click at [173, 202] on span "[GEOGRAPHIC_DATA] (658 263 unités disponibles)" at bounding box center [159, 207] width 199 height 10
type input "**********"
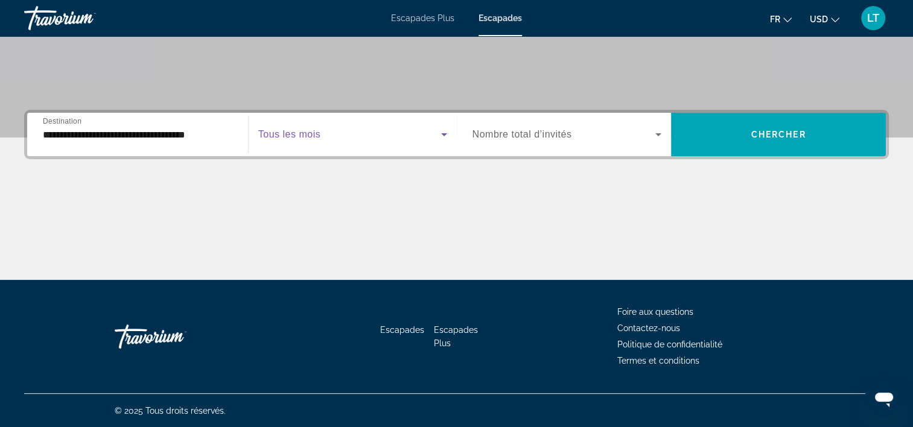
click at [444, 132] on icon "Widget de recherche" at bounding box center [444, 134] width 14 height 14
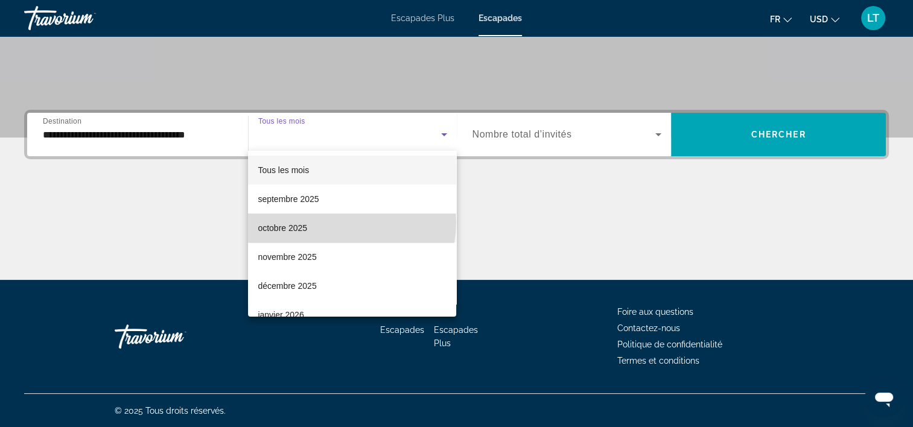
click at [351, 223] on mat-option "octobre 2025" at bounding box center [352, 228] width 208 height 29
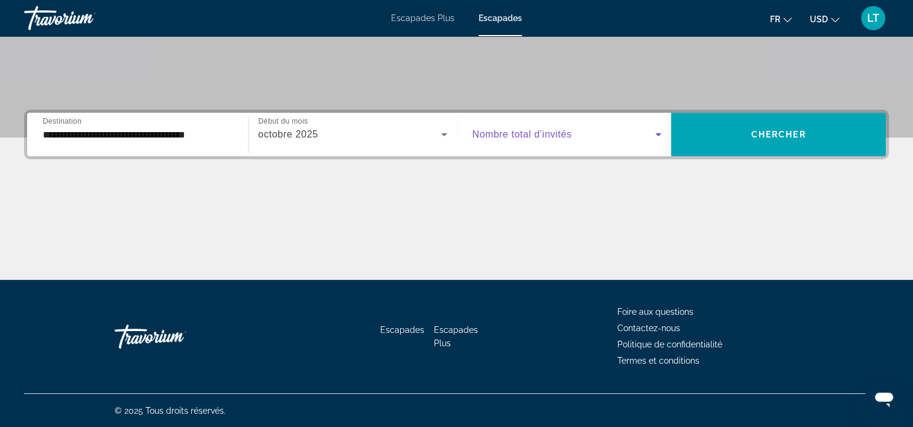
click at [657, 132] on icon "Widget de recherche" at bounding box center [658, 134] width 14 height 14
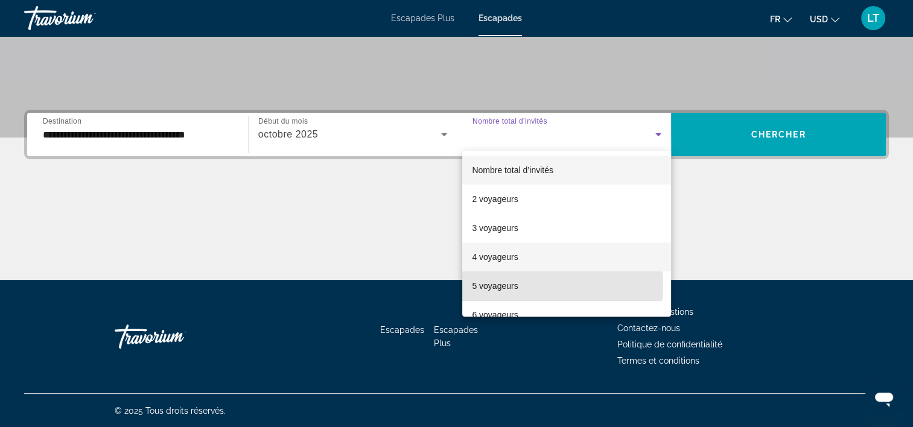
drag, startPoint x: 527, startPoint y: 285, endPoint x: 550, endPoint y: 255, distance: 37.9
click at [531, 280] on mat-option "5 voyageurs" at bounding box center [566, 286] width 209 height 29
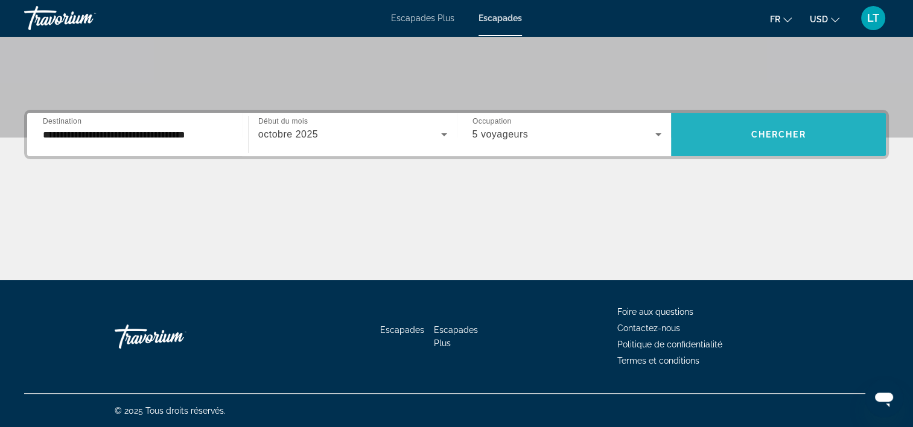
click at [748, 138] on span "Widget de recherche" at bounding box center [778, 134] width 215 height 29
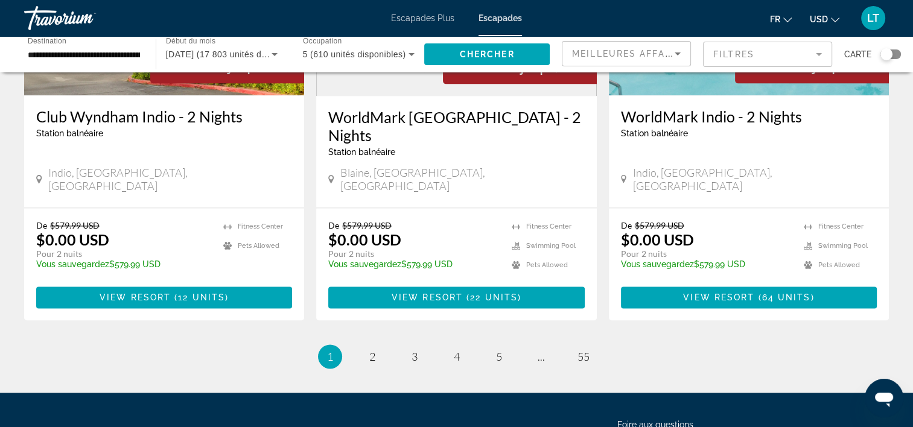
scroll to position [1562, 0]
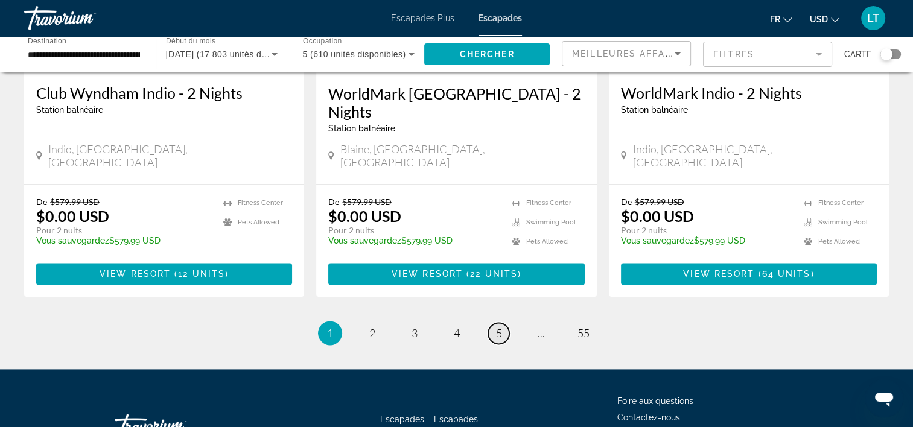
click at [497, 326] on span "5" at bounding box center [499, 332] width 6 height 13
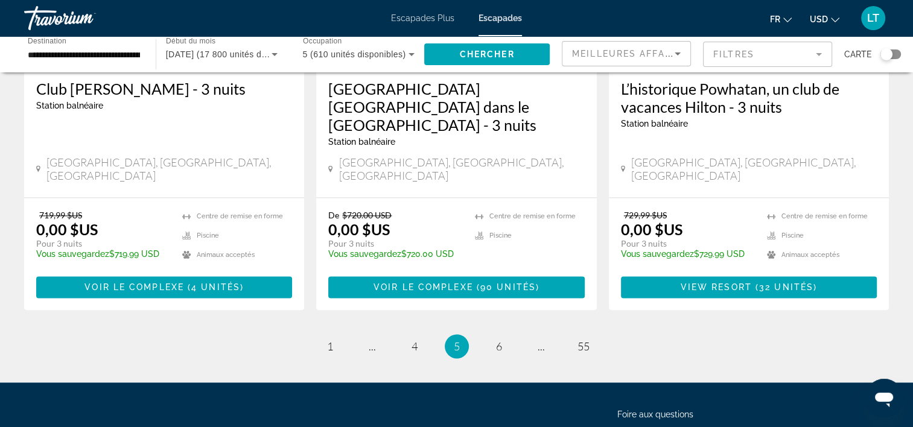
scroll to position [1597, 0]
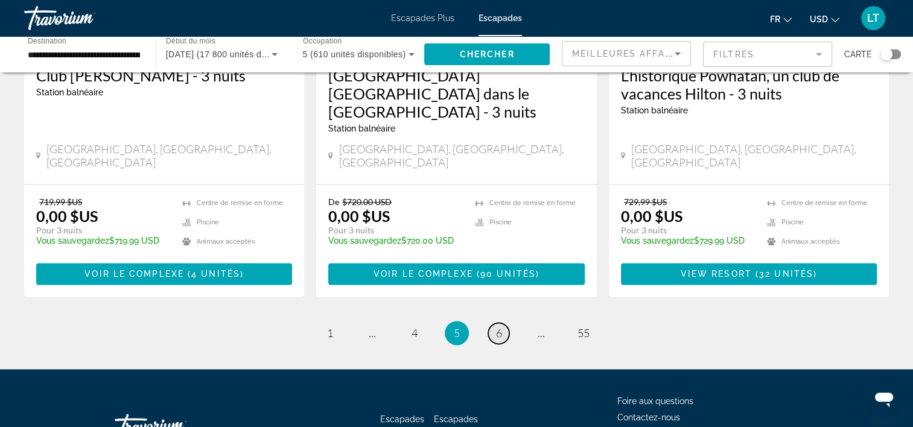
click at [500, 326] on span "6" at bounding box center [499, 332] width 6 height 13
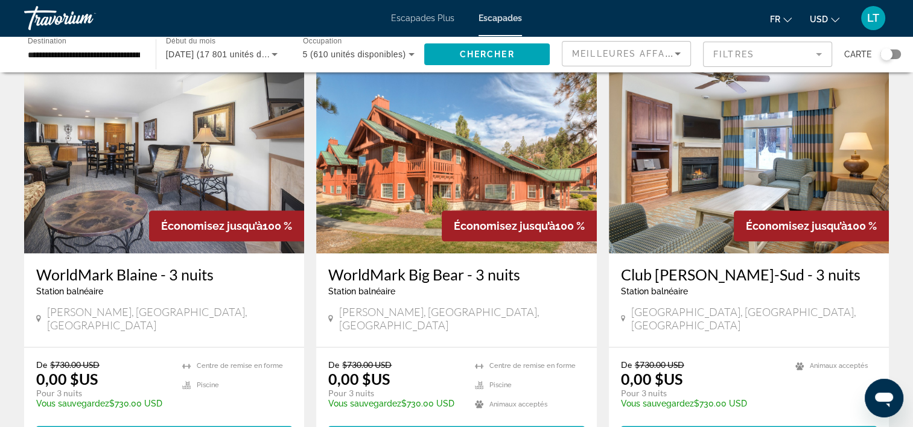
scroll to position [1579, 0]
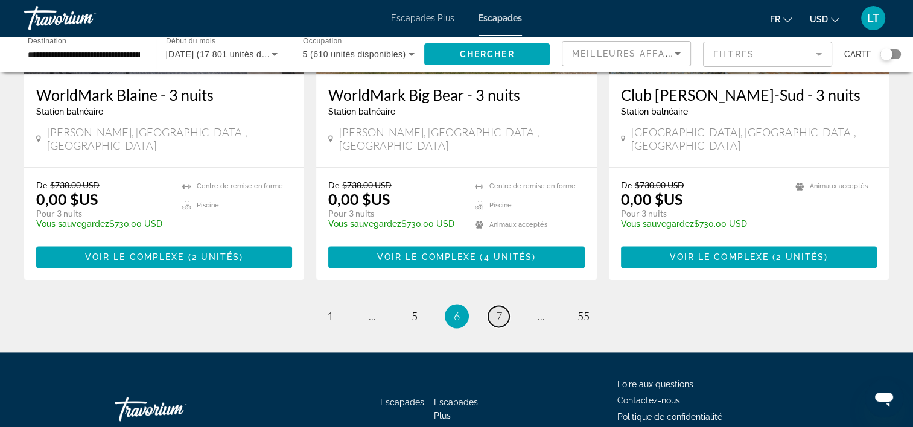
click at [497, 310] on span "7" at bounding box center [499, 316] width 6 height 13
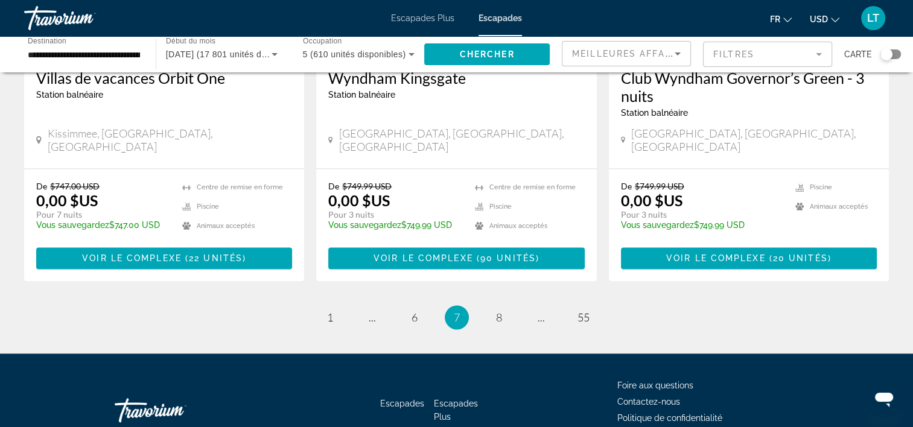
scroll to position [1597, 0]
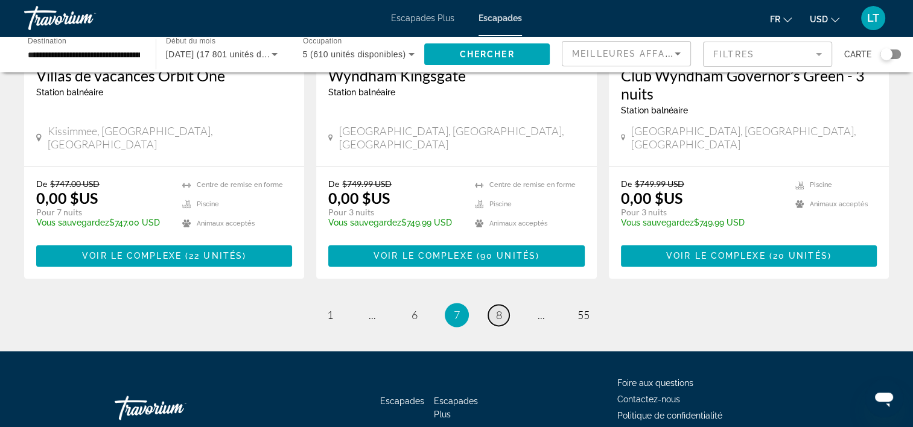
click at [499, 308] on span "8" at bounding box center [499, 314] width 6 height 13
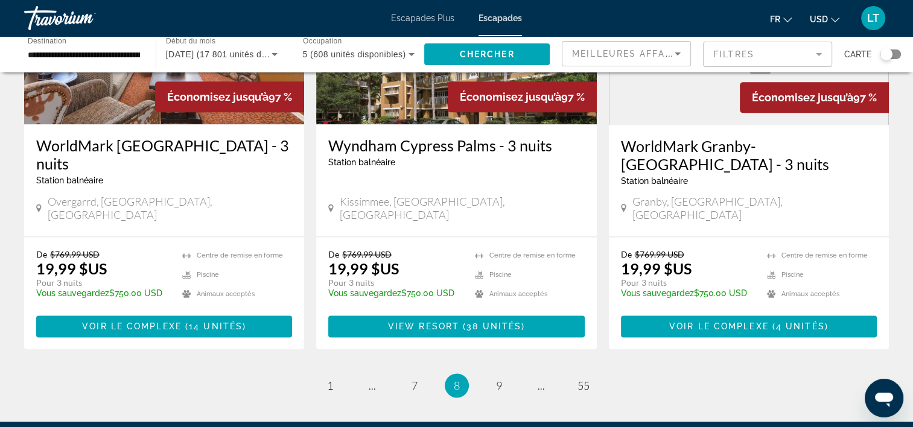
scroll to position [1597, 0]
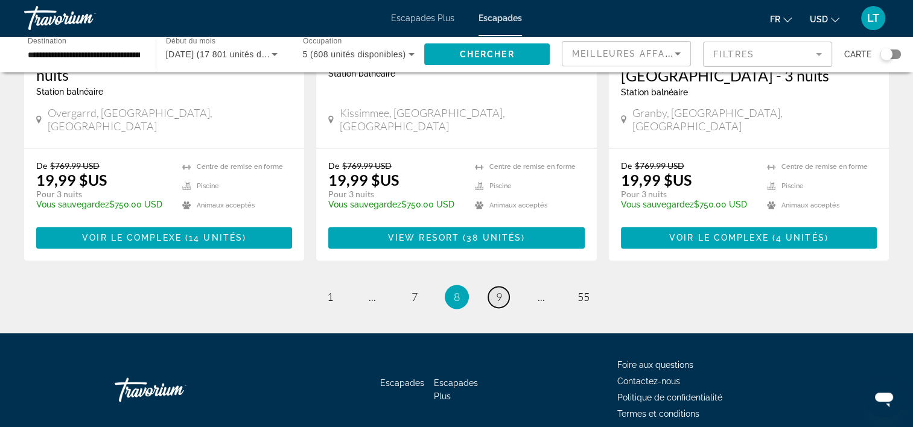
click at [501, 290] on span "9" at bounding box center [499, 296] width 6 height 13
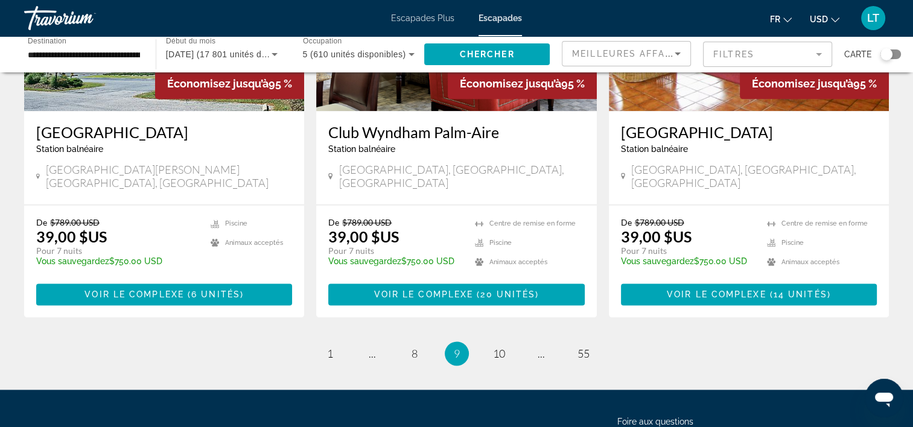
scroll to position [1542, 0]
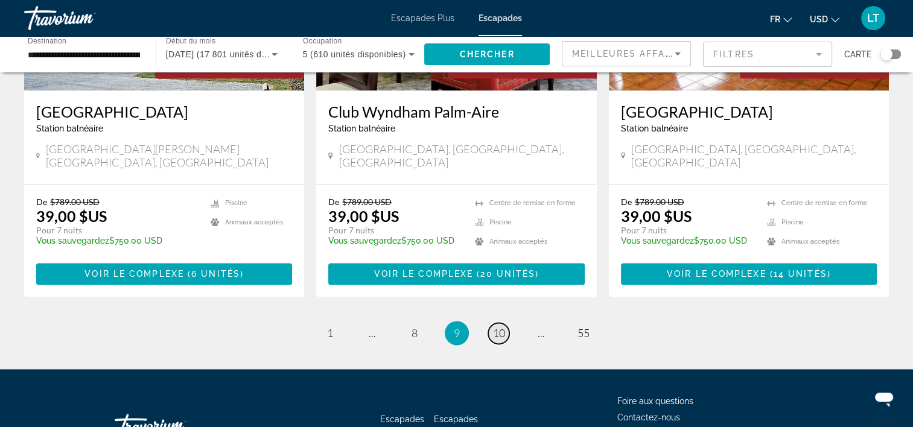
click at [503, 326] on span "10" at bounding box center [499, 332] width 12 height 13
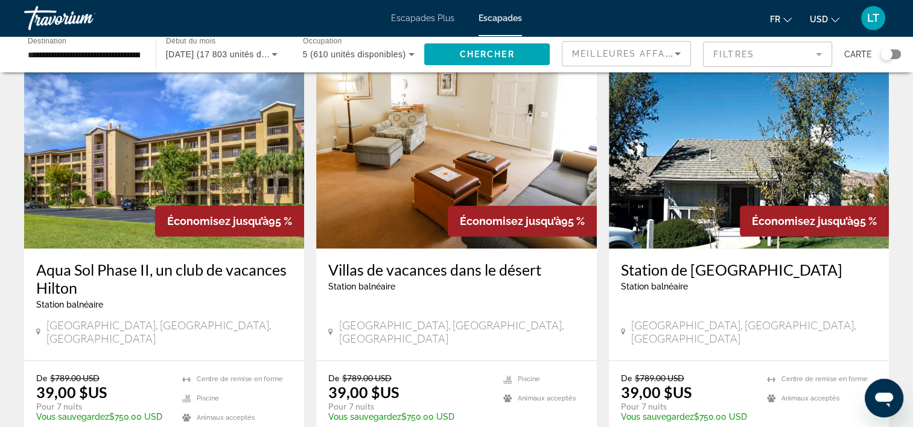
scroll to position [1561, 0]
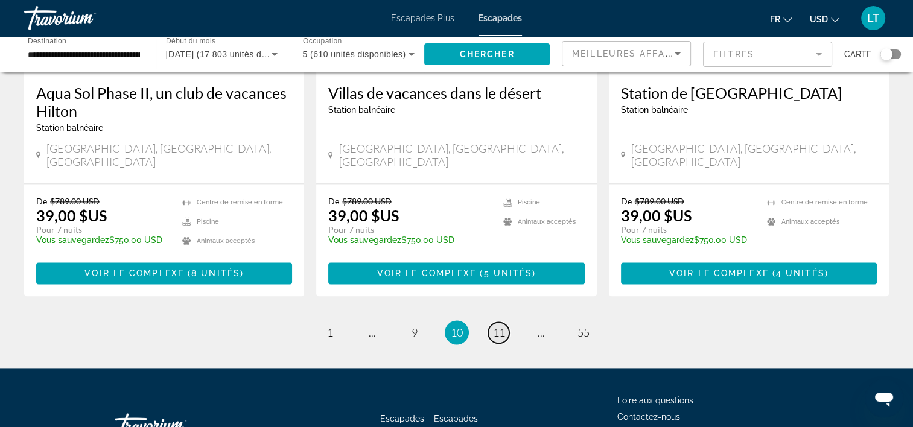
click at [493, 326] on span "11" at bounding box center [499, 332] width 12 height 13
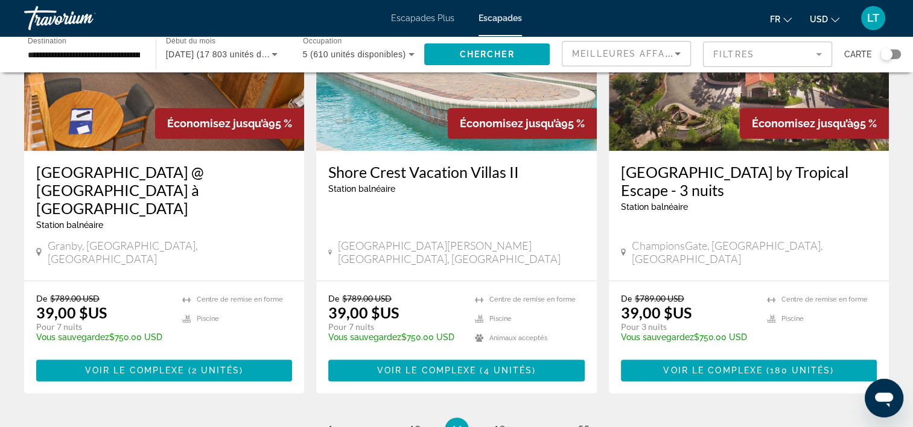
scroll to position [1448, 0]
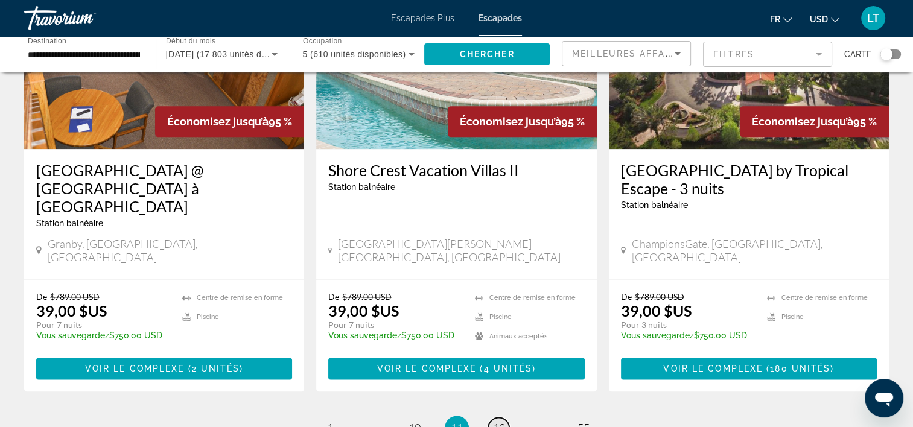
click at [498, 421] on span "12" at bounding box center [499, 427] width 12 height 13
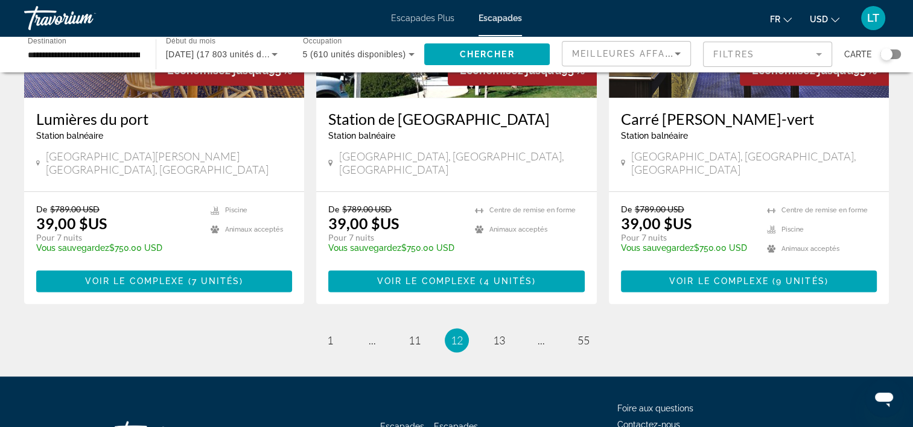
scroll to position [1542, 0]
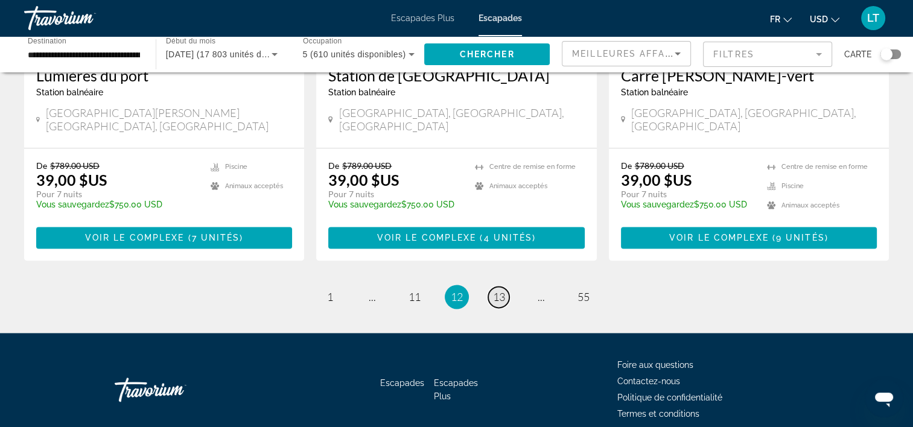
click at [493, 290] on span "13" at bounding box center [499, 296] width 12 height 13
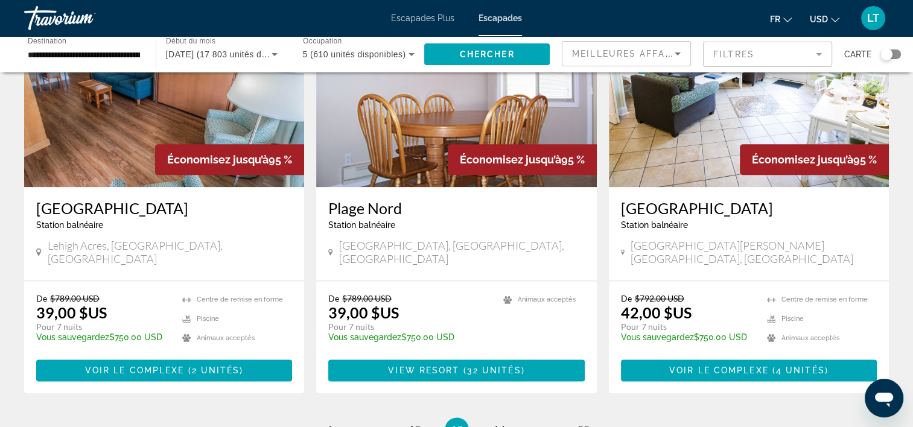
scroll to position [1509, 0]
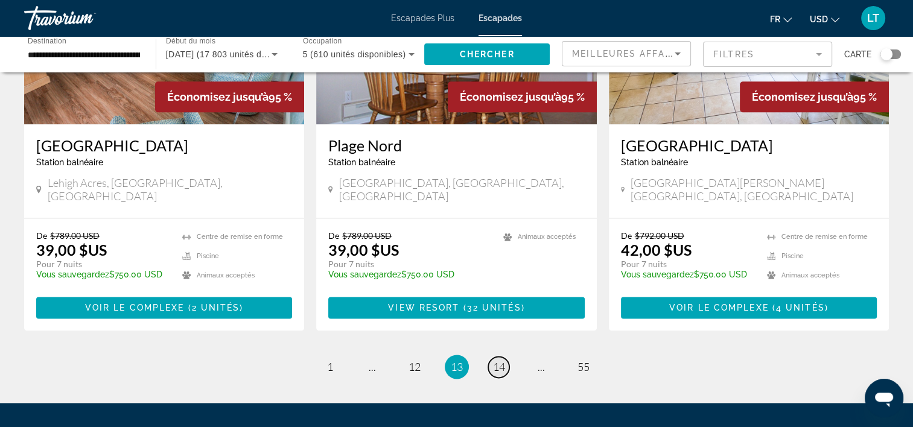
click at [495, 360] on span "14" at bounding box center [499, 366] width 12 height 13
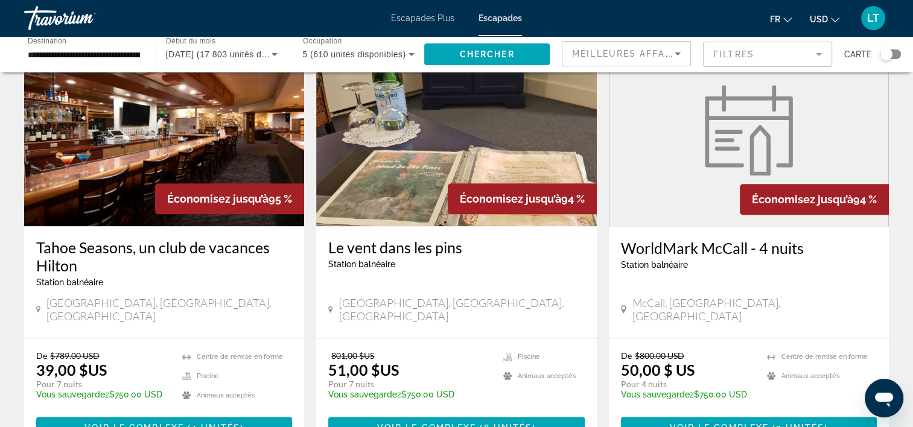
scroll to position [1448, 0]
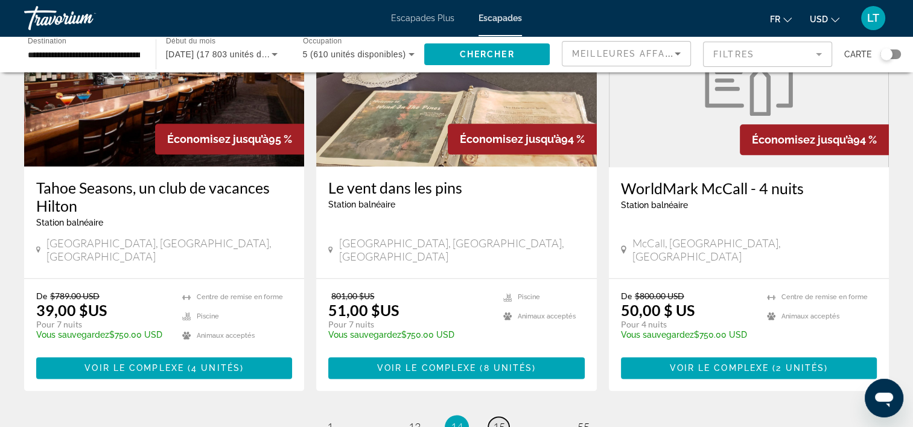
click at [494, 421] on span "15" at bounding box center [499, 427] width 12 height 13
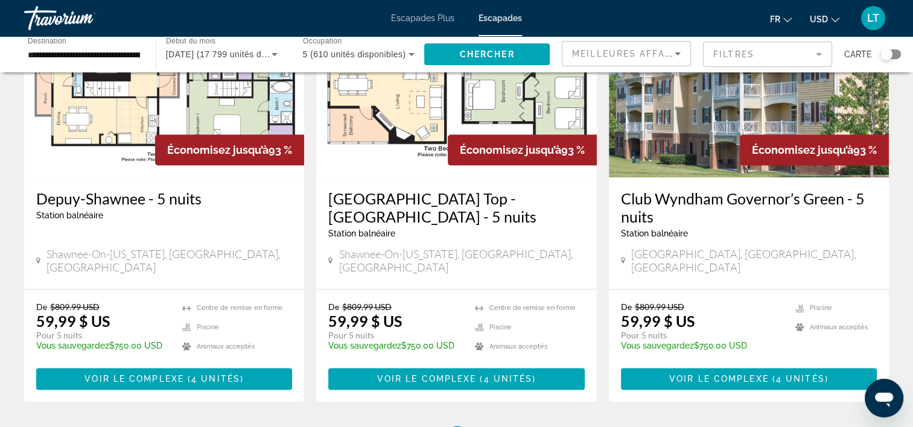
scroll to position [1579, 0]
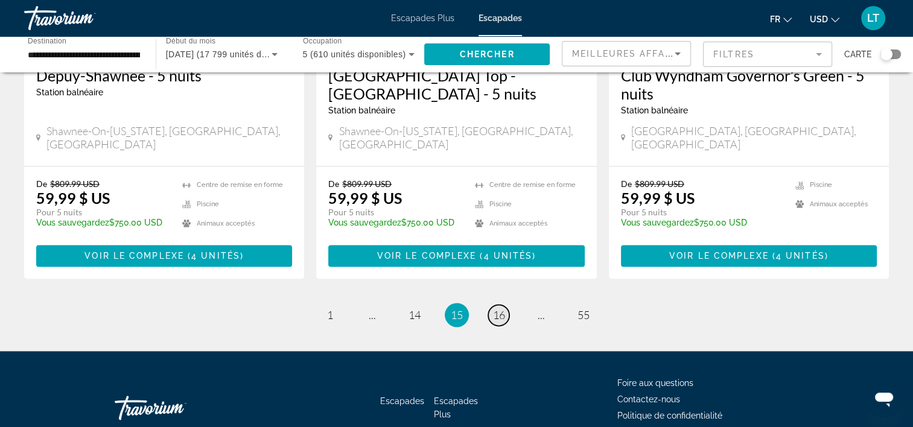
click at [496, 308] on span "16" at bounding box center [499, 314] width 12 height 13
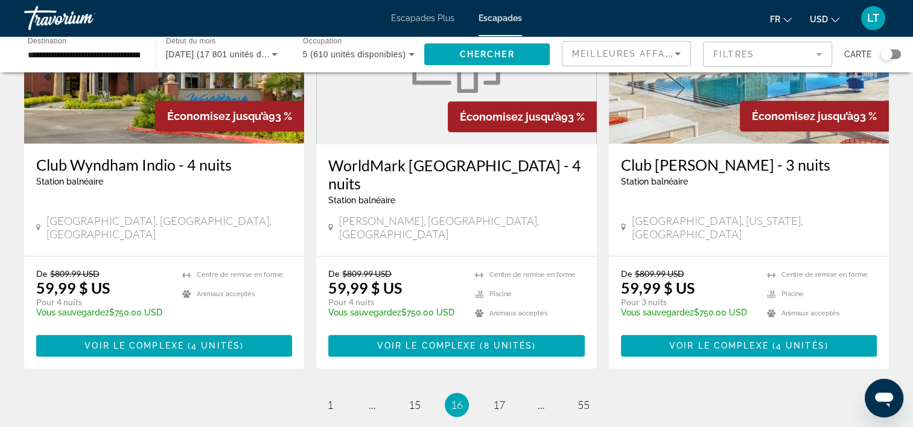
scroll to position [1509, 0]
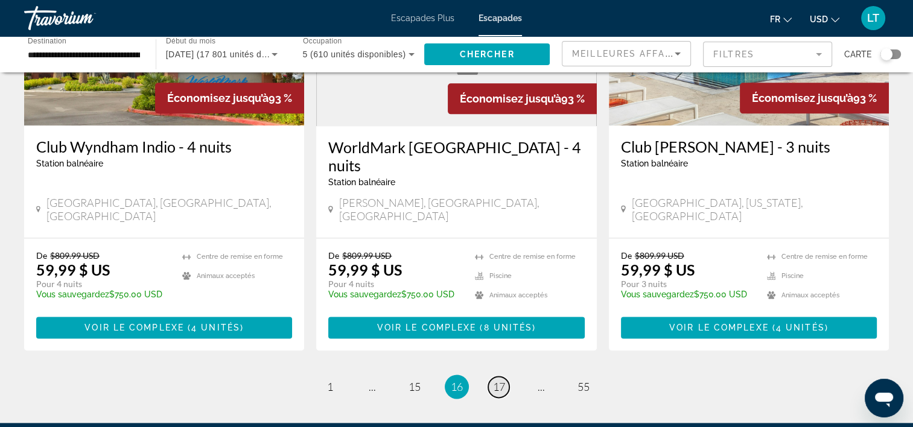
click at [500, 380] on span "17" at bounding box center [499, 386] width 12 height 13
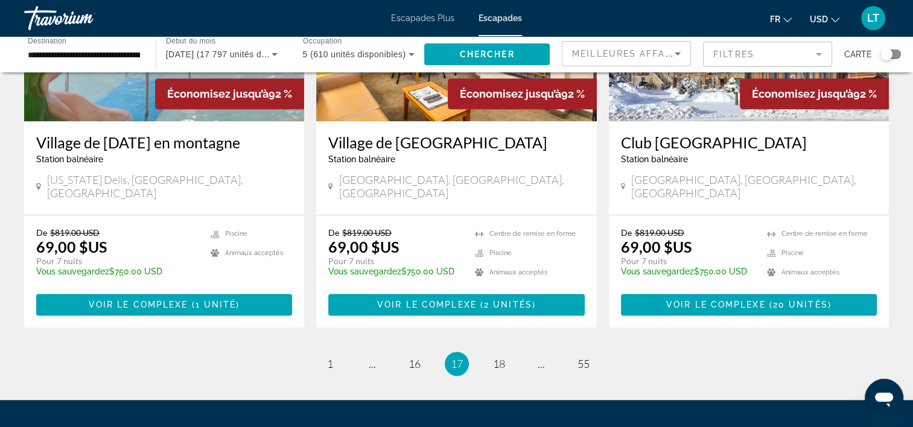
scroll to position [1560, 0]
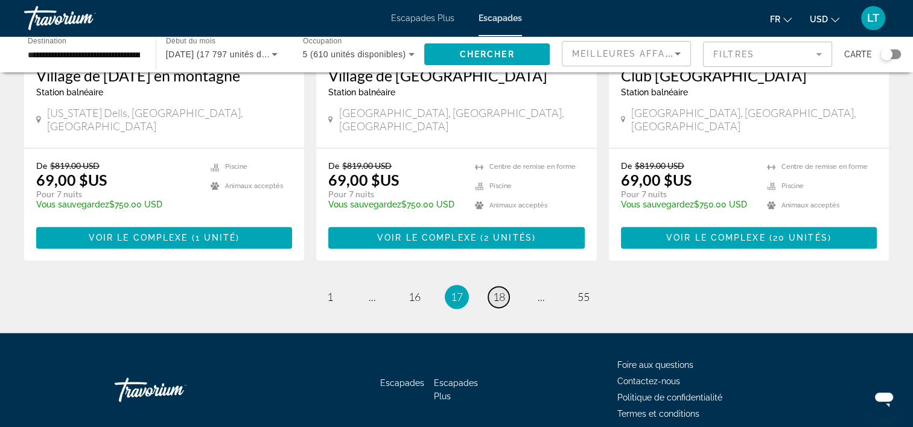
click at [497, 290] on span "18" at bounding box center [499, 296] width 12 height 13
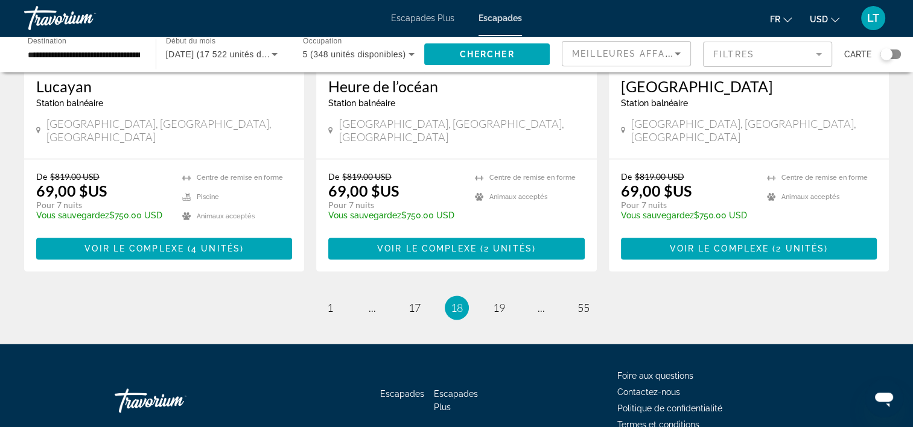
scroll to position [1542, 0]
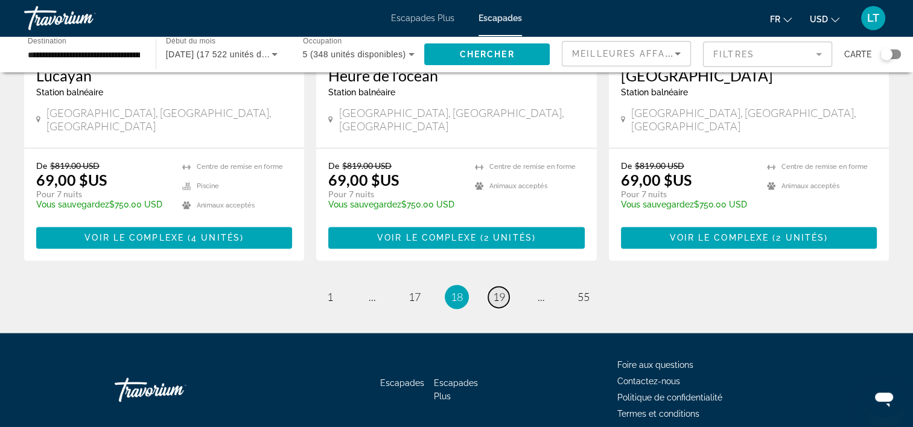
click at [502, 290] on span "19" at bounding box center [499, 296] width 12 height 13
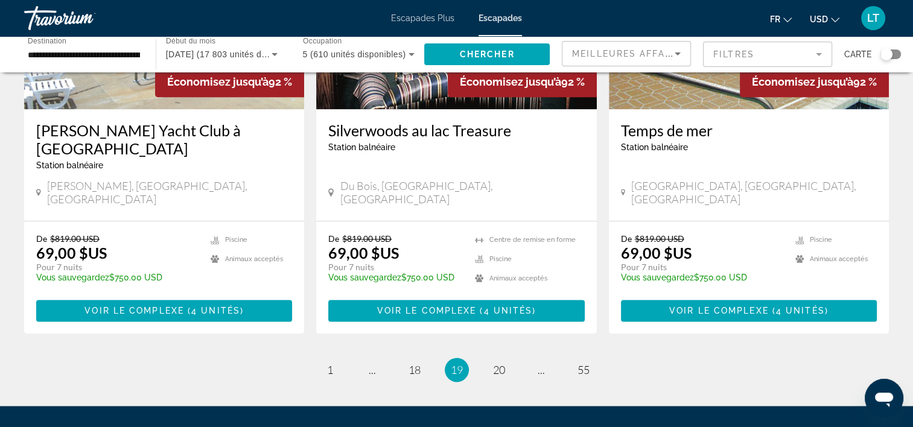
scroll to position [1524, 0]
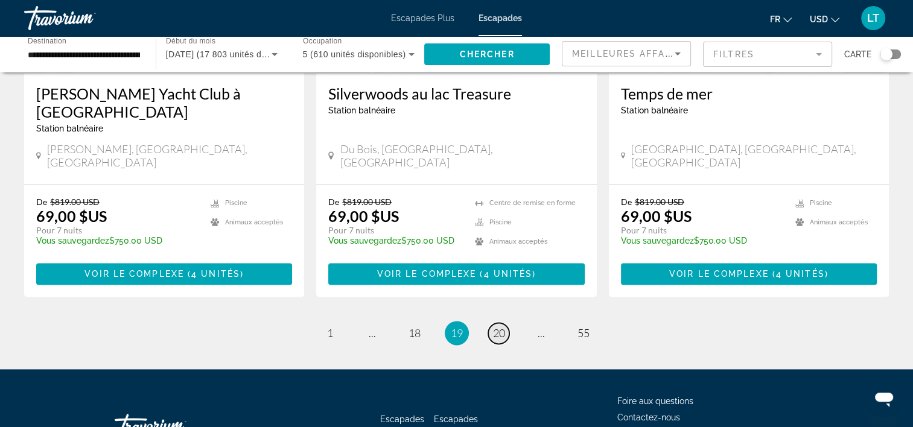
click at [497, 326] on span "20" at bounding box center [499, 332] width 12 height 13
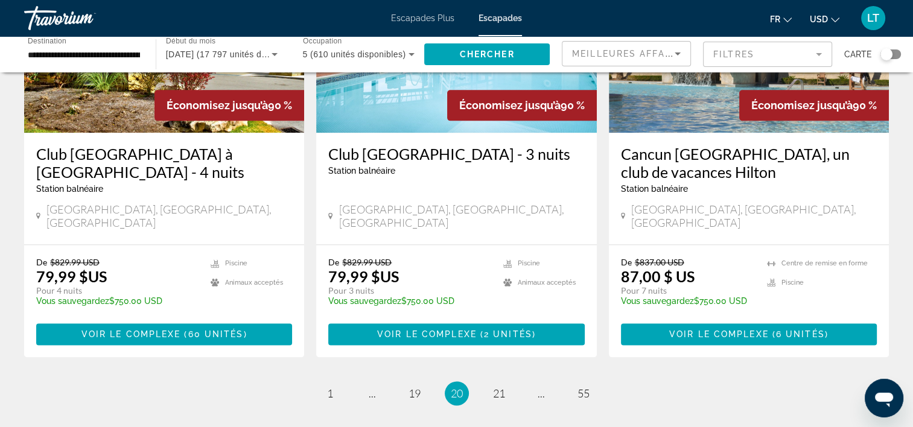
scroll to position [1597, 0]
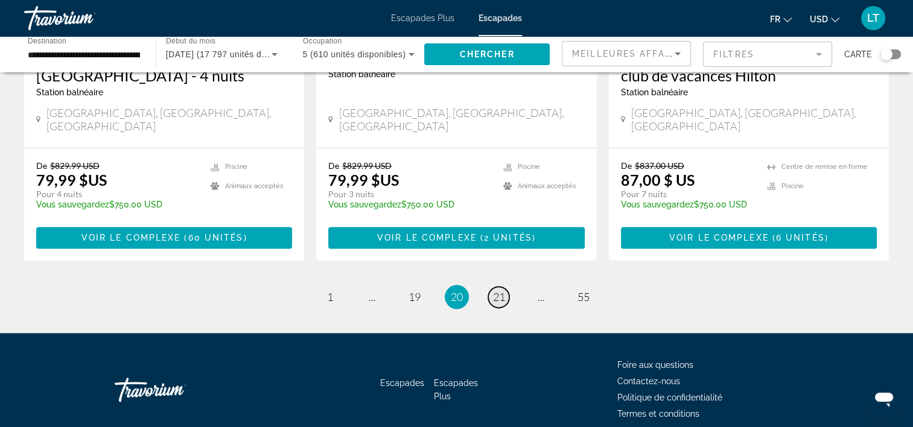
click at [493, 290] on span "21" at bounding box center [499, 296] width 12 height 13
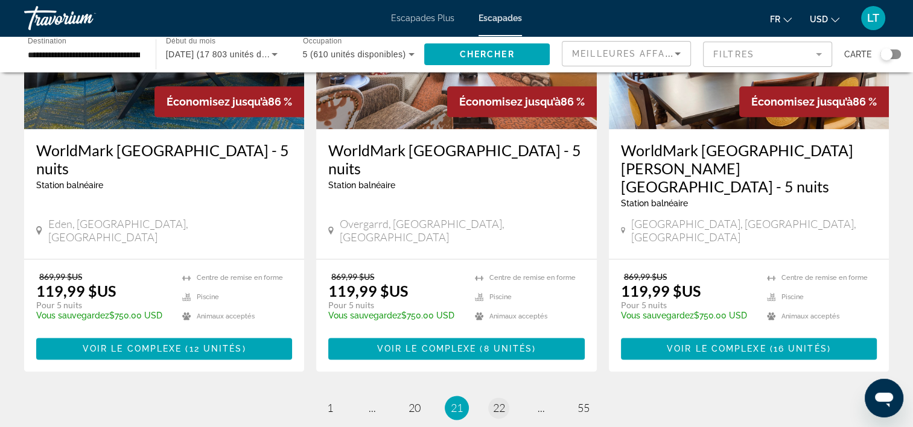
scroll to position [1561, 0]
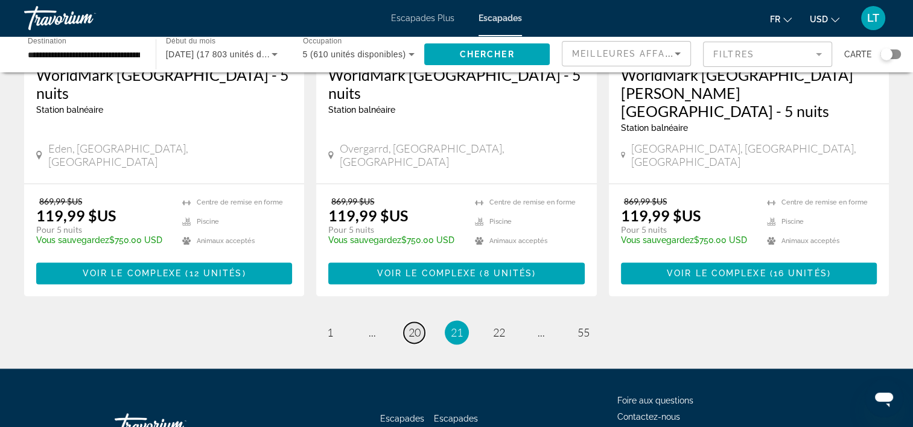
click at [411, 326] on span "20" at bounding box center [415, 332] width 12 height 13
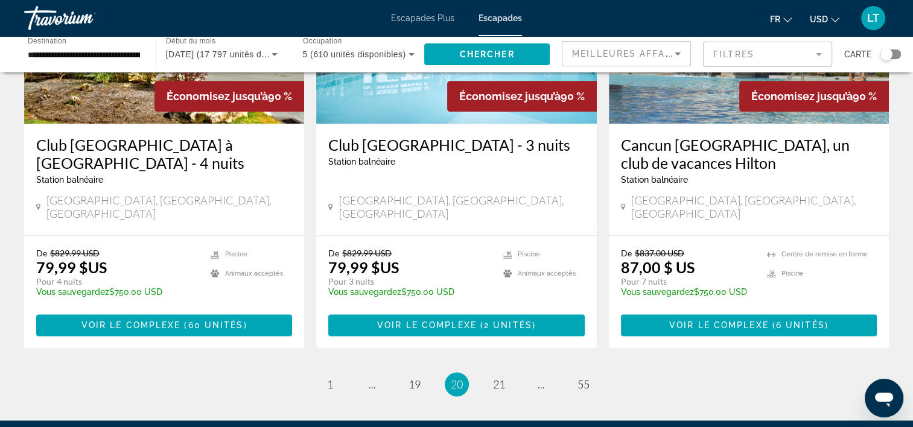
scroll to position [1597, 0]
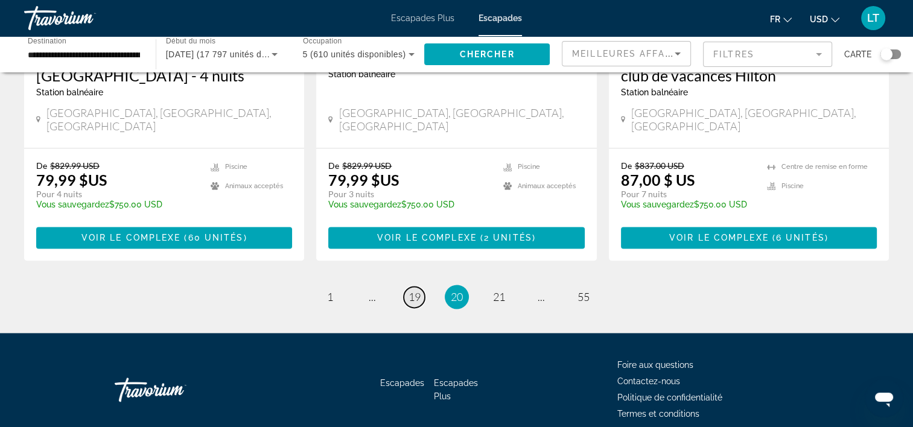
click at [414, 290] on span "19" at bounding box center [415, 296] width 12 height 13
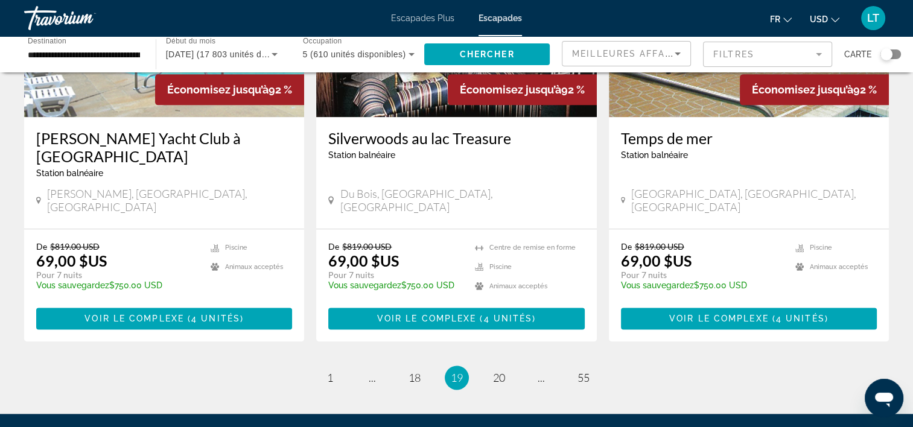
scroll to position [1524, 0]
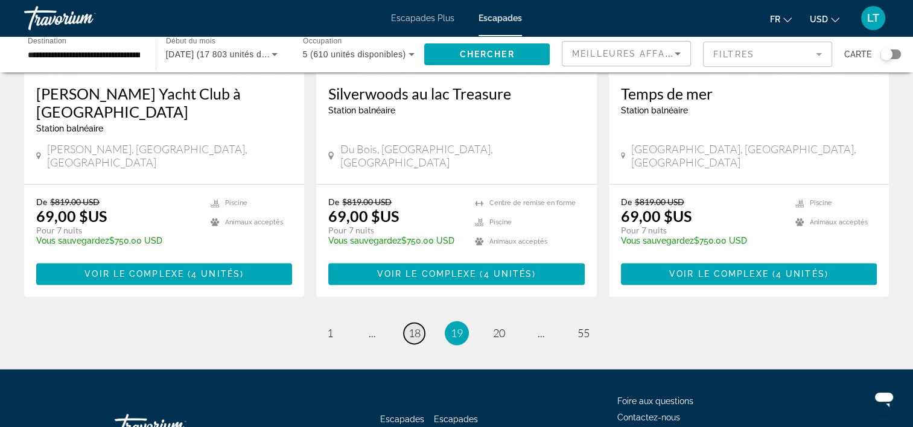
click at [415, 326] on span "18" at bounding box center [415, 332] width 12 height 13
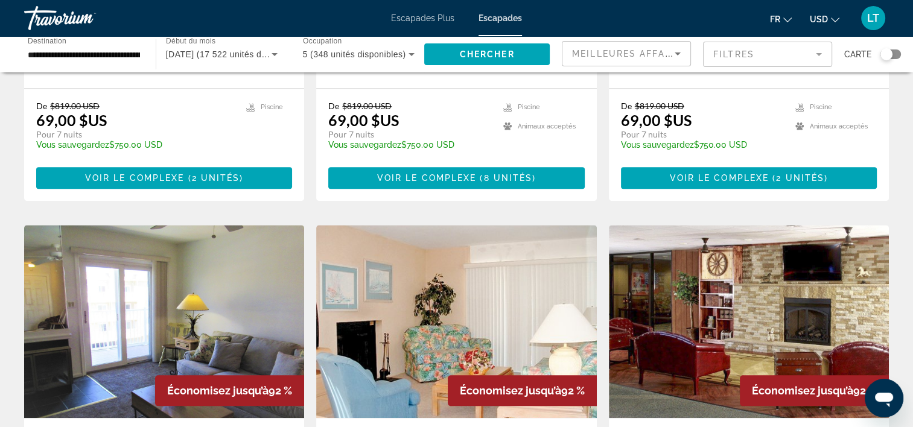
scroll to position [1448, 0]
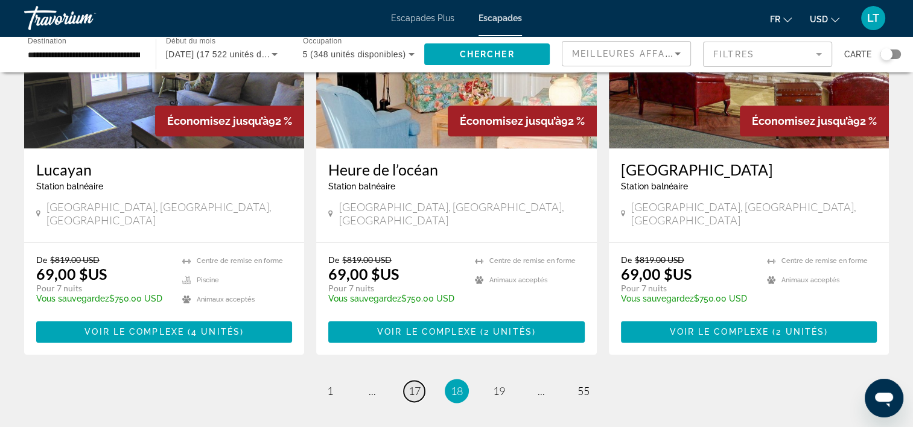
click at [409, 384] on span "17" at bounding box center [415, 390] width 12 height 13
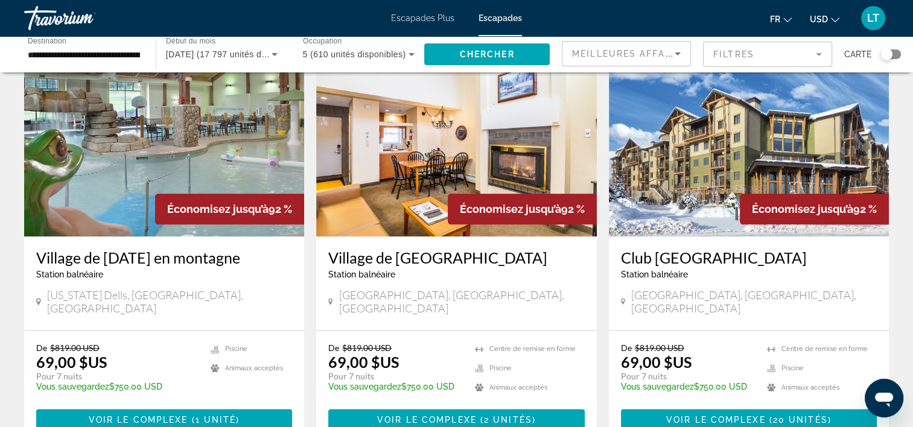
scroll to position [1509, 0]
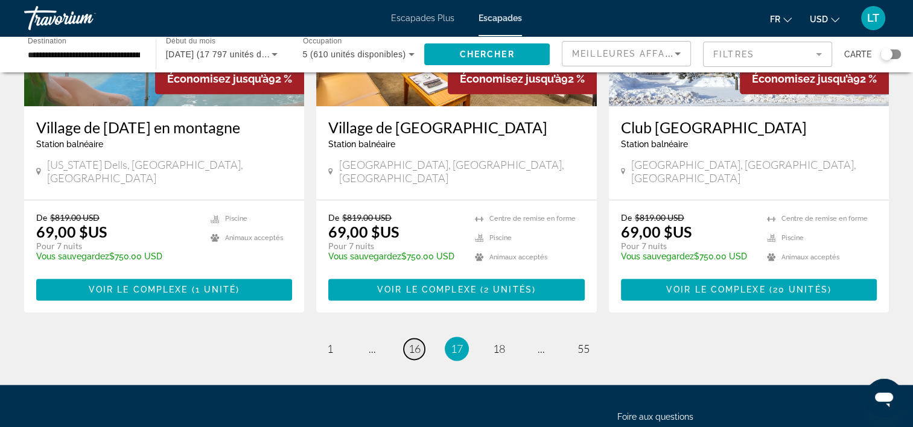
click at [413, 342] on span "16" at bounding box center [415, 348] width 12 height 13
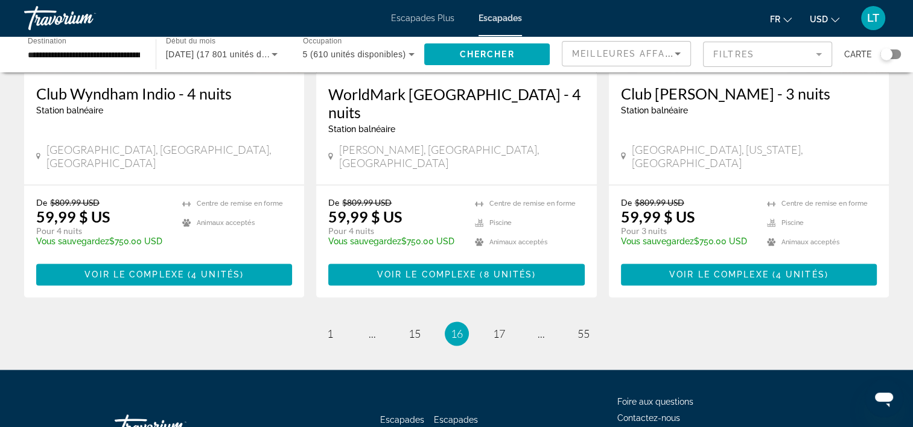
scroll to position [1562, 0]
click at [416, 327] on span "15" at bounding box center [415, 333] width 12 height 13
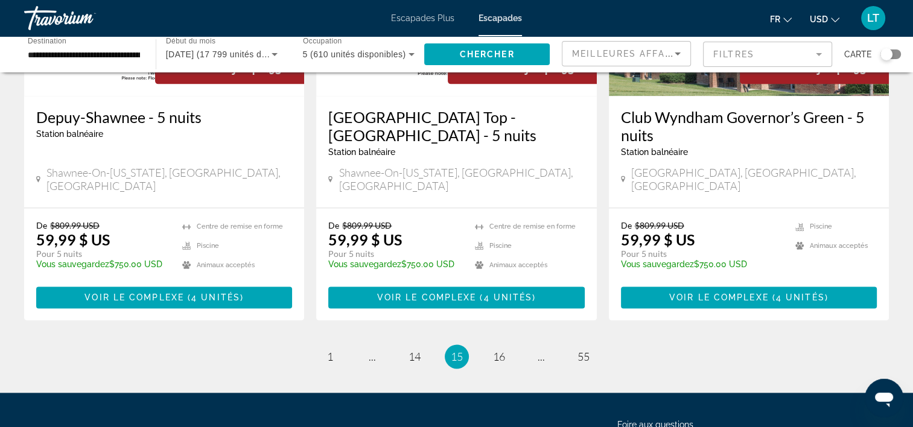
scroll to position [1579, 0]
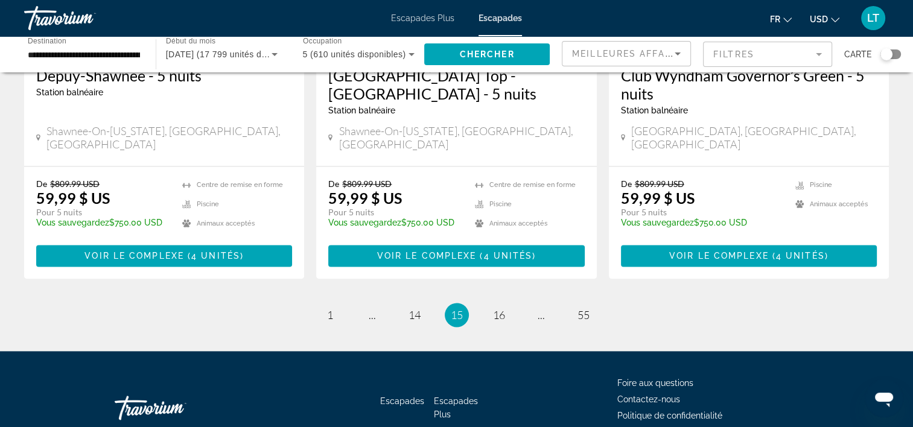
click at [432, 303] on ul "15 / 55 page 1 page ... page 14 Vous êtes sur la page 15 page 16 page ... page …" at bounding box center [456, 315] width 865 height 24
click at [413, 308] on span "14" at bounding box center [415, 314] width 12 height 13
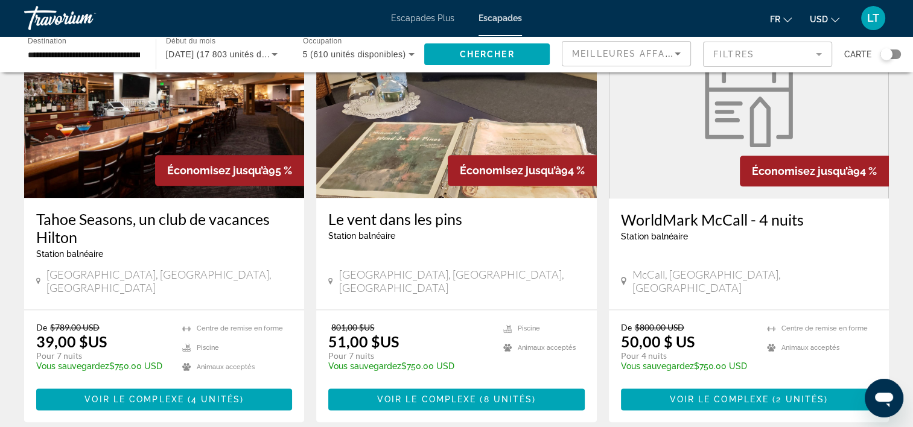
scroll to position [1560, 0]
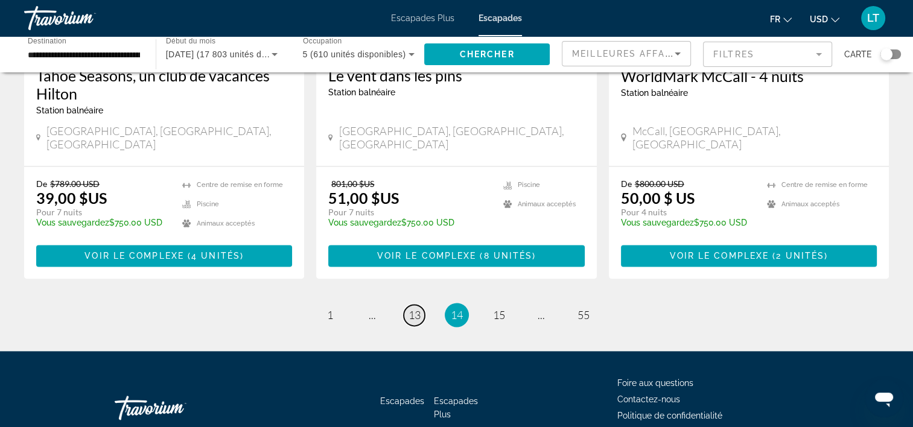
click at [419, 308] on span "13" at bounding box center [415, 314] width 12 height 13
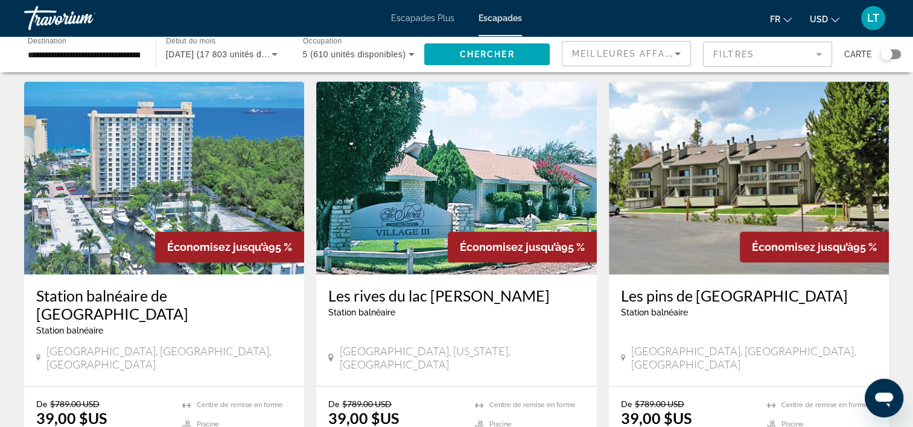
scroll to position [965, 0]
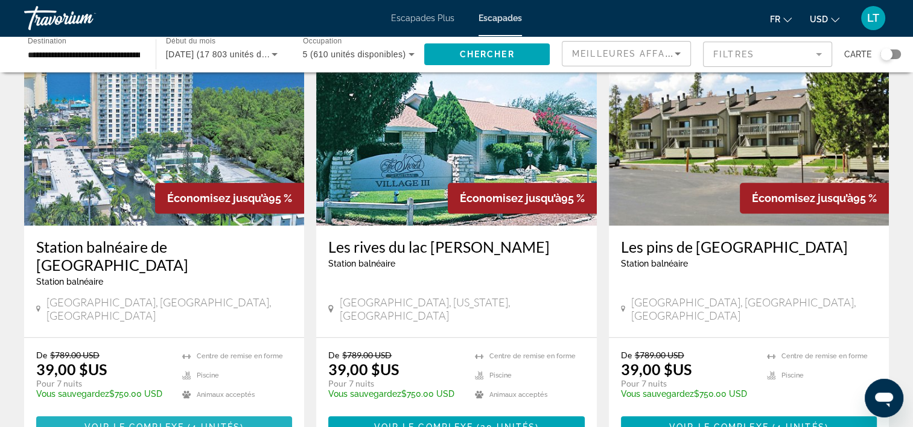
click at [219, 422] on span "4 unités" at bounding box center [215, 427] width 49 height 10
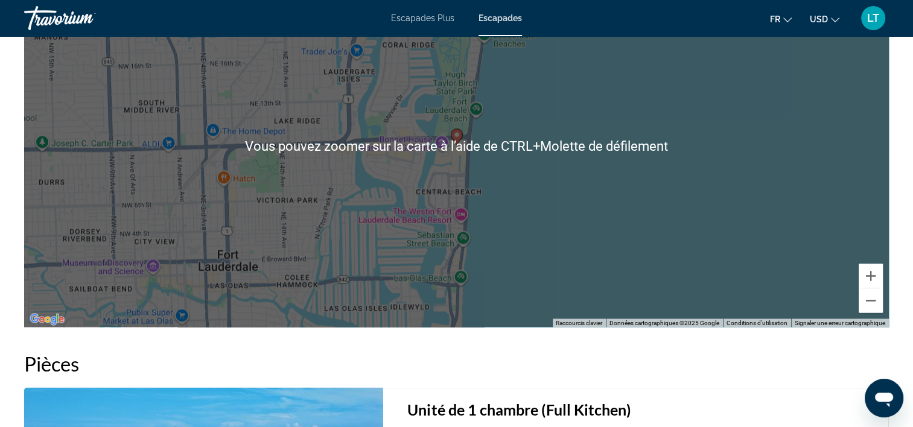
scroll to position [1871, 0]
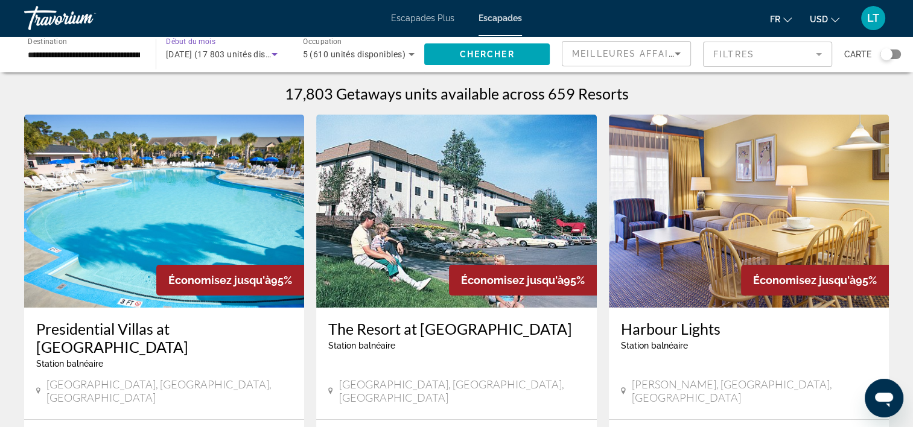
click at [270, 52] on icon "Widget de recherche" at bounding box center [274, 54] width 14 height 14
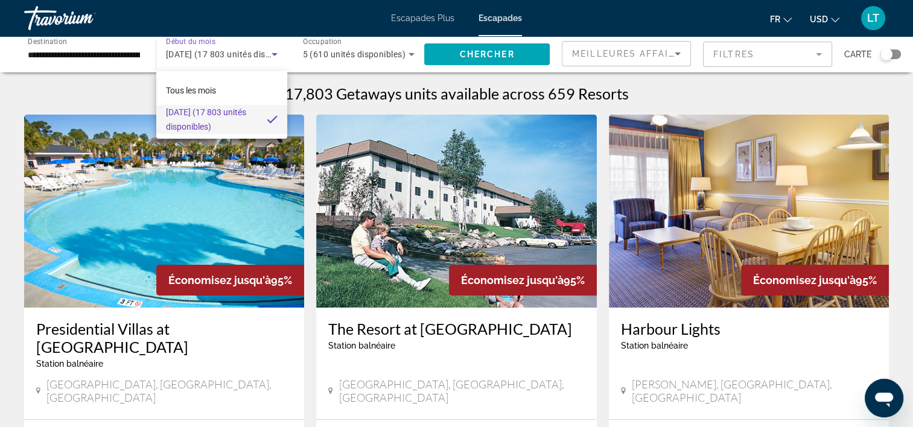
click at [246, 51] on div at bounding box center [456, 213] width 913 height 427
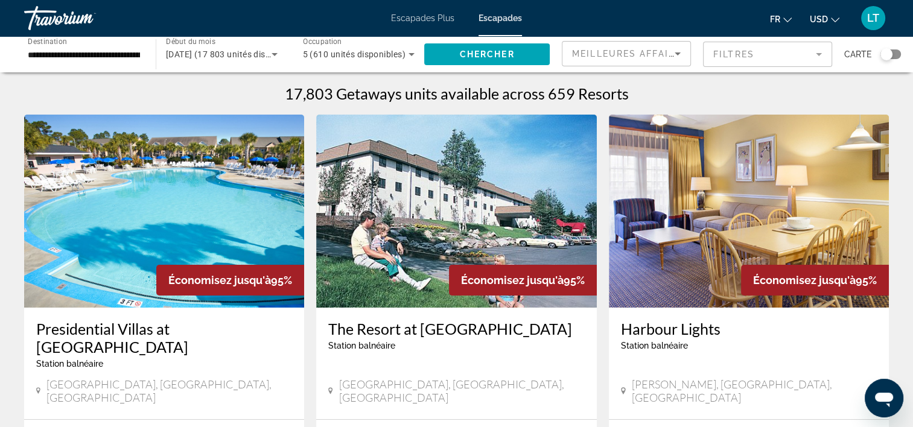
click at [200, 46] on span "Début du mois" at bounding box center [190, 41] width 49 height 8
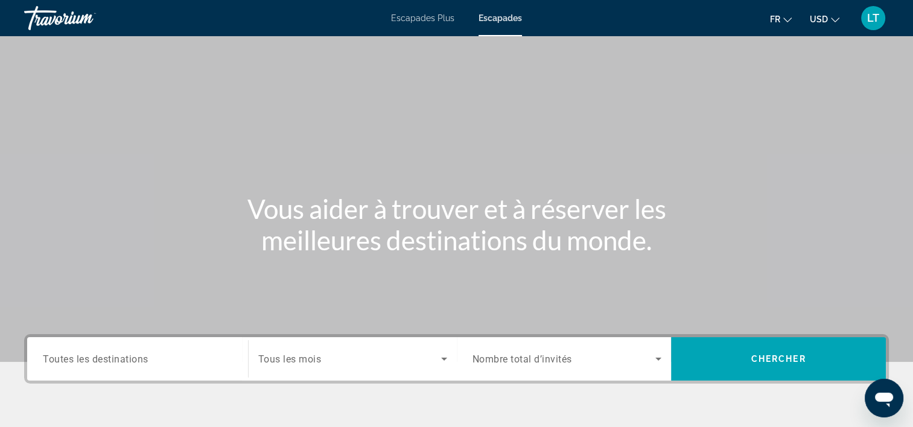
click at [497, 13] on span "Escapades" at bounding box center [500, 18] width 43 height 10
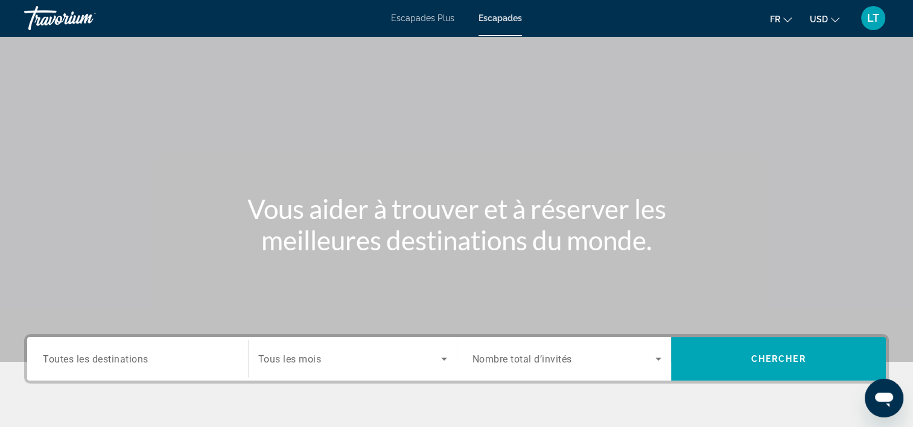
scroll to position [224, 0]
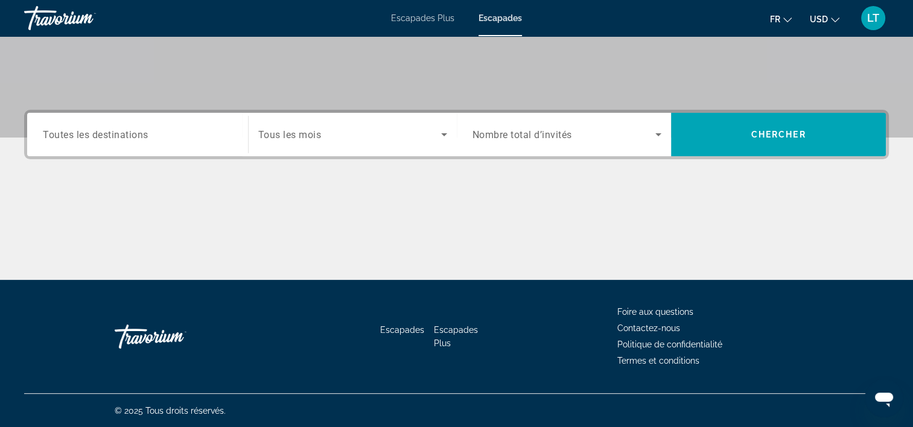
click at [212, 132] on input "Destination Toutes les destinations" at bounding box center [137, 135] width 189 height 14
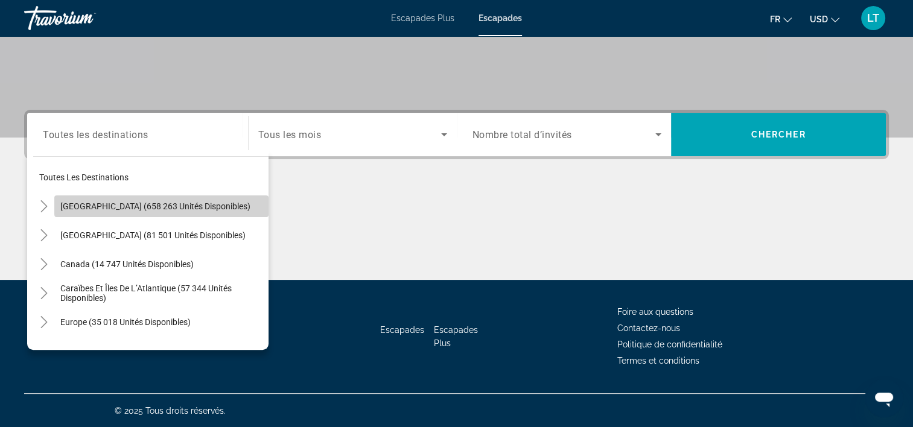
click at [188, 202] on span "[GEOGRAPHIC_DATA] (658 263 unités disponibles)" at bounding box center [155, 207] width 190 height 10
type input "**********"
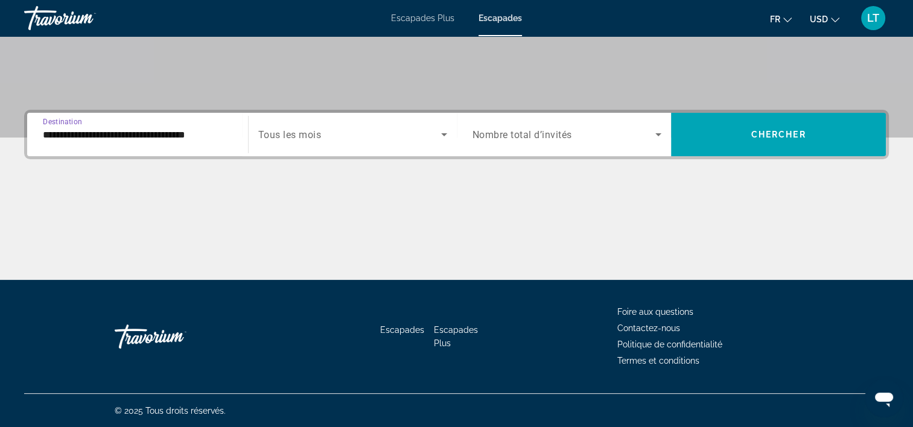
click at [446, 132] on icon "Widget de recherche" at bounding box center [444, 134] width 14 height 14
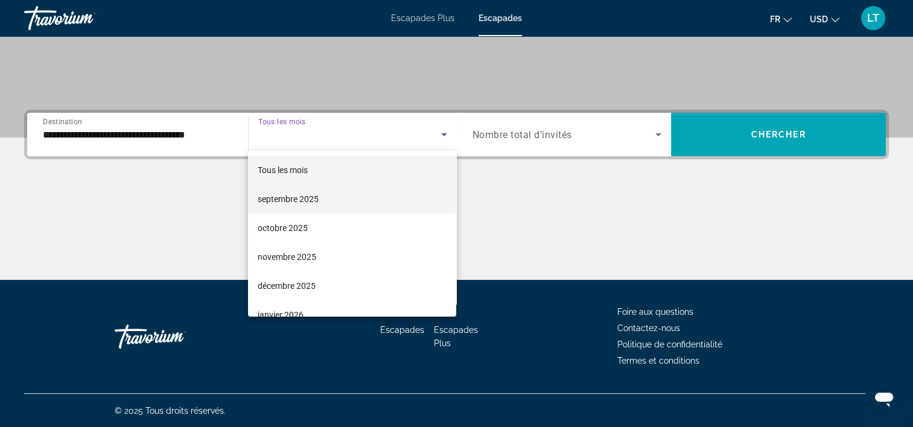
click at [349, 196] on mat-option "septembre 2025" at bounding box center [352, 199] width 208 height 29
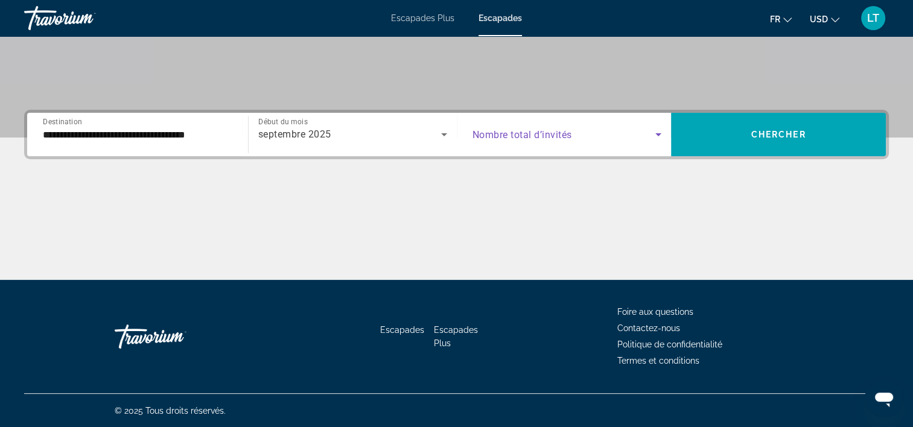
click at [660, 133] on icon "Widget de recherche" at bounding box center [658, 134] width 6 height 3
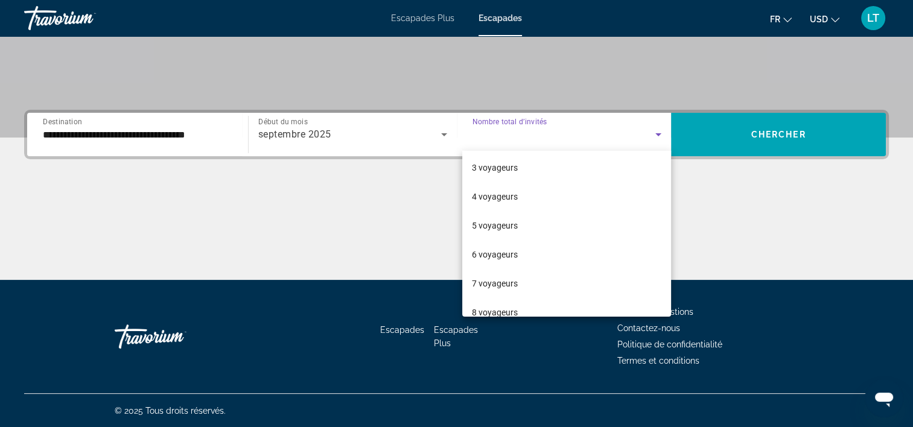
scroll to position [121, 0]
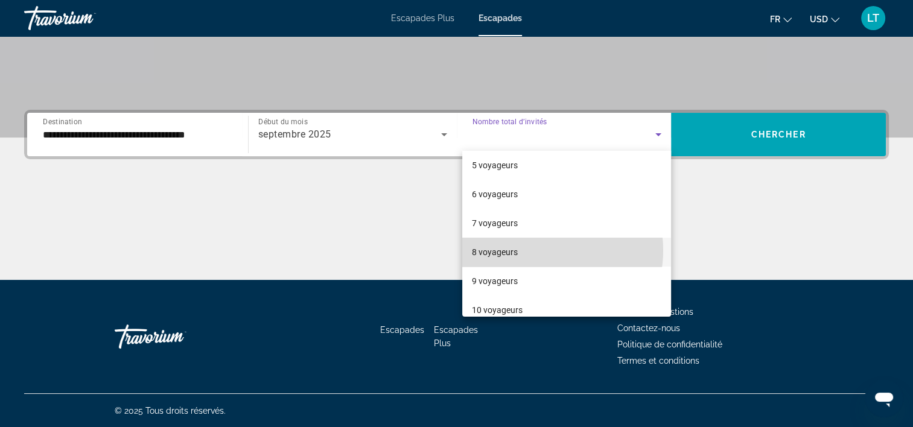
click at [540, 250] on mat-option "8 voyageurs" at bounding box center [566, 252] width 209 height 29
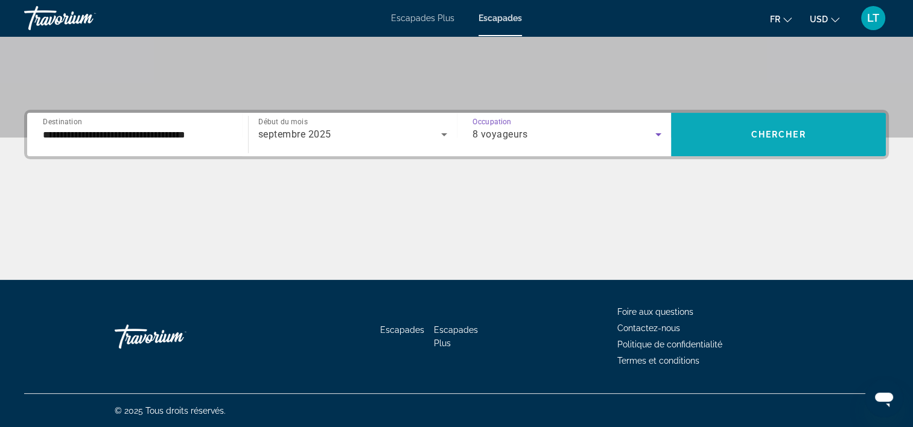
click at [713, 138] on span "Widget de recherche" at bounding box center [778, 134] width 215 height 29
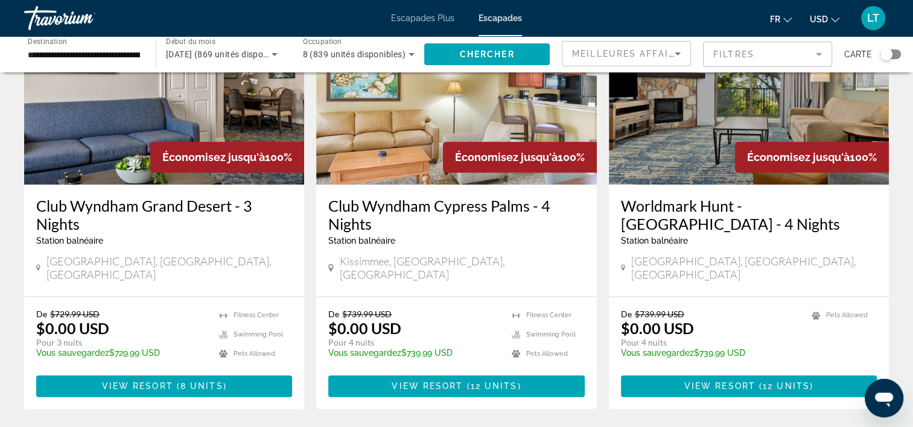
scroll to position [1448, 0]
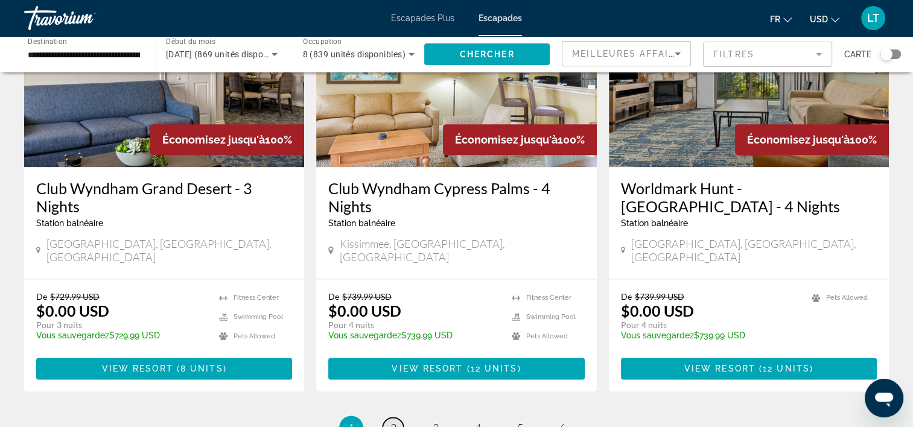
click at [393, 421] on span "2" at bounding box center [393, 427] width 6 height 13
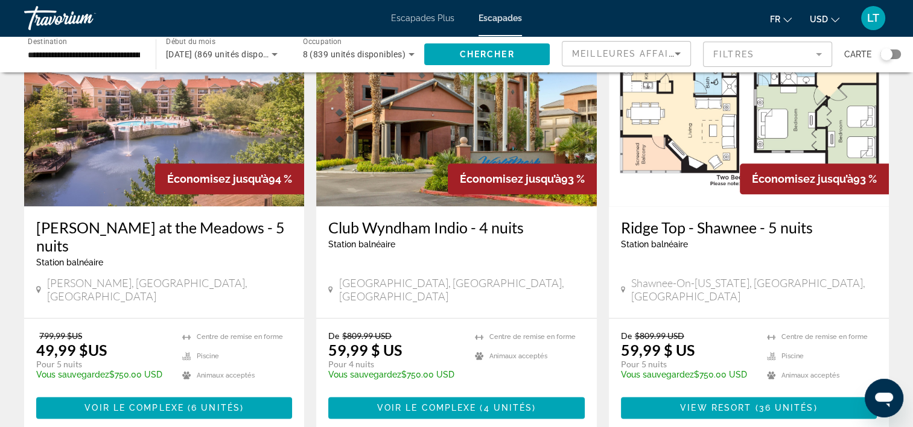
scroll to position [1448, 0]
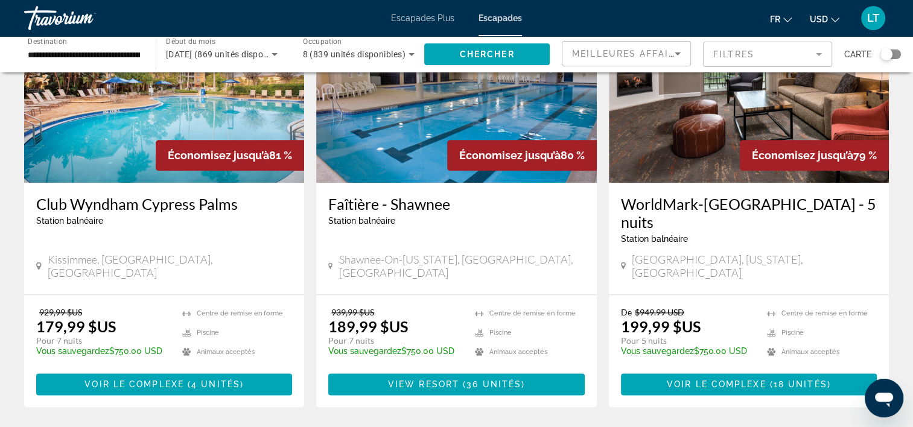
scroll to position [1542, 0]
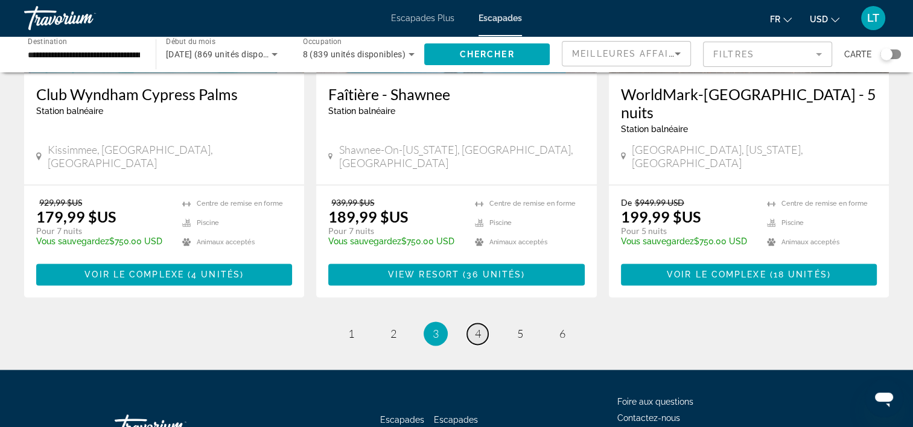
click at [473, 323] on link "page 4" at bounding box center [477, 333] width 21 height 21
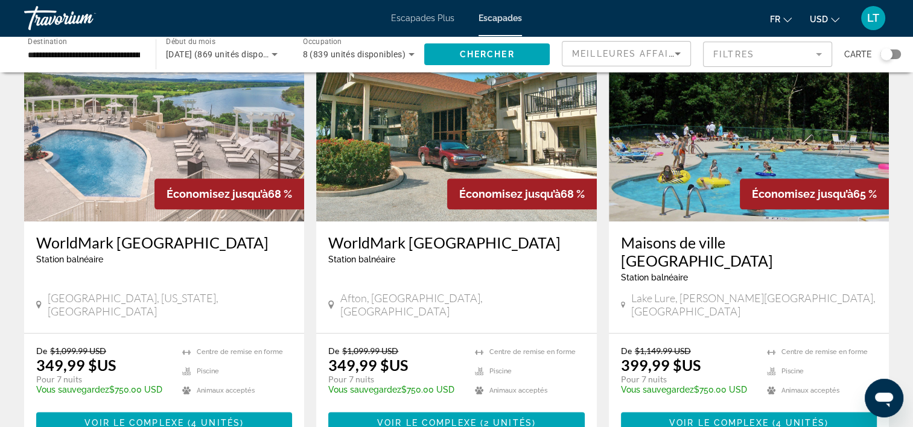
scroll to position [1448, 0]
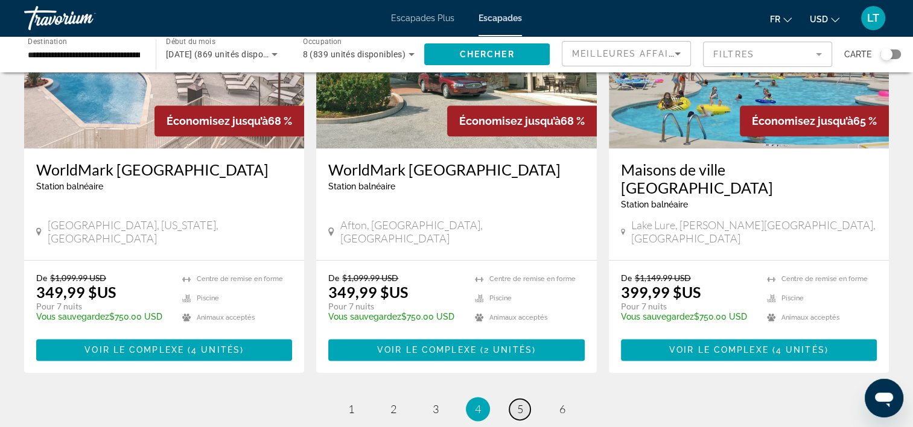
click at [515, 399] on link "page 5" at bounding box center [519, 409] width 21 height 21
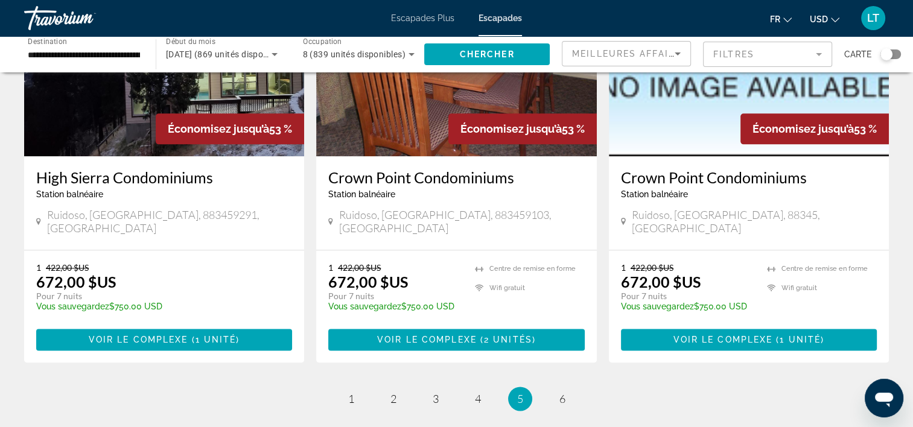
scroll to position [1509, 0]
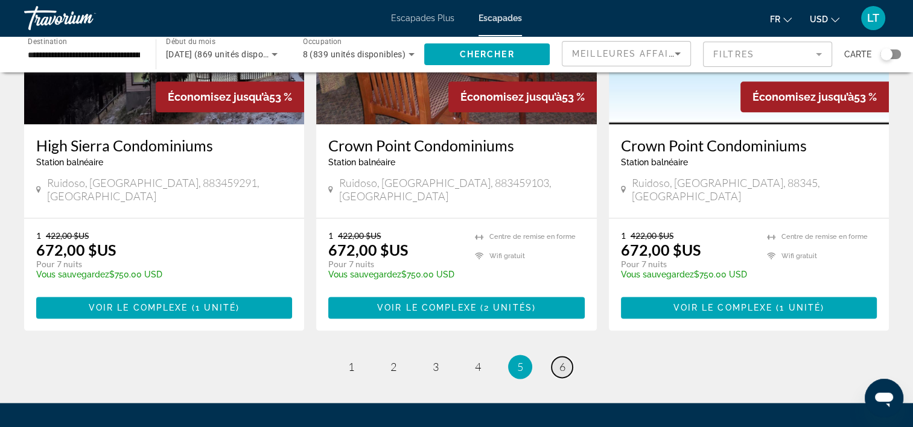
click at [556, 357] on link "page 6" at bounding box center [562, 367] width 21 height 21
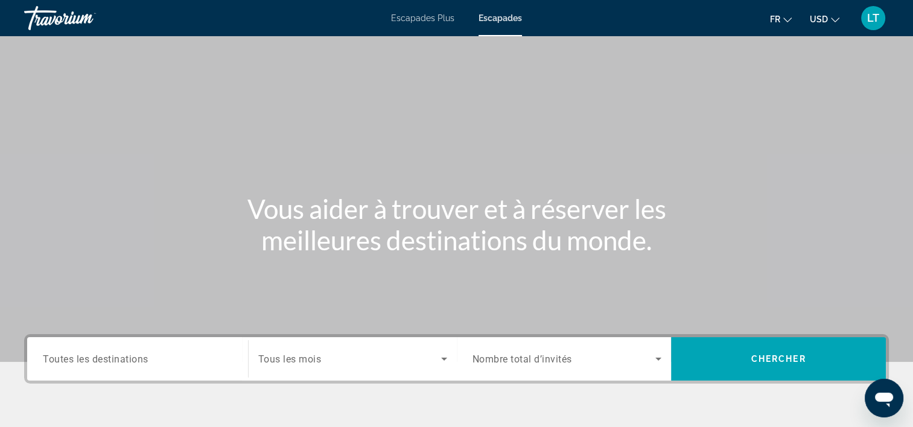
click at [418, 19] on span "Escapades Plus" at bounding box center [422, 18] width 63 height 10
click at [217, 351] on div "Widget de recherche" at bounding box center [137, 359] width 189 height 34
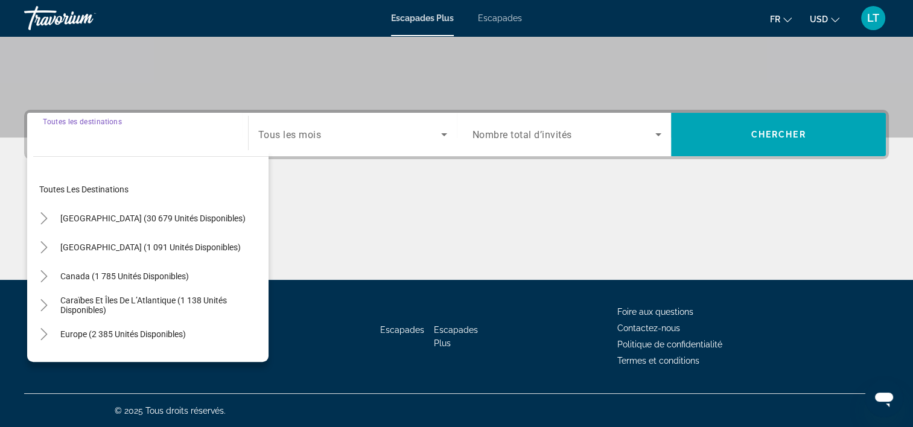
scroll to position [224, 0]
click at [166, 214] on span "États-Unis (30 679 unités disponibles)" at bounding box center [152, 219] width 185 height 10
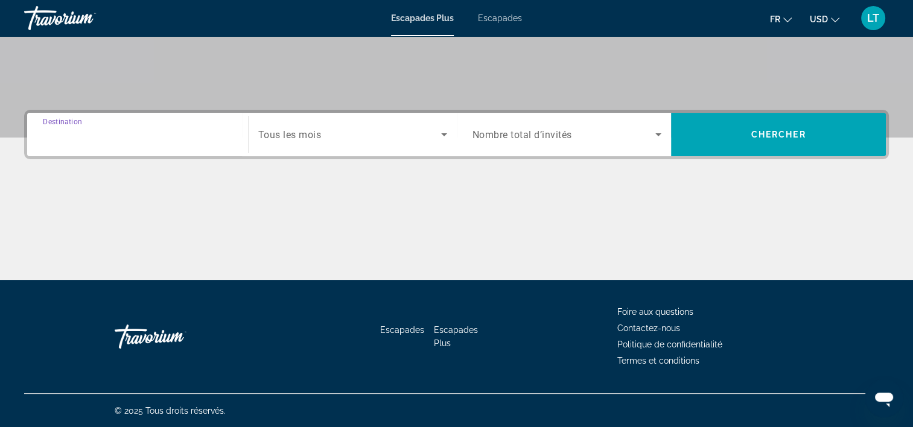
type input "**********"
click at [440, 132] on icon "Widget de recherche" at bounding box center [444, 134] width 14 height 14
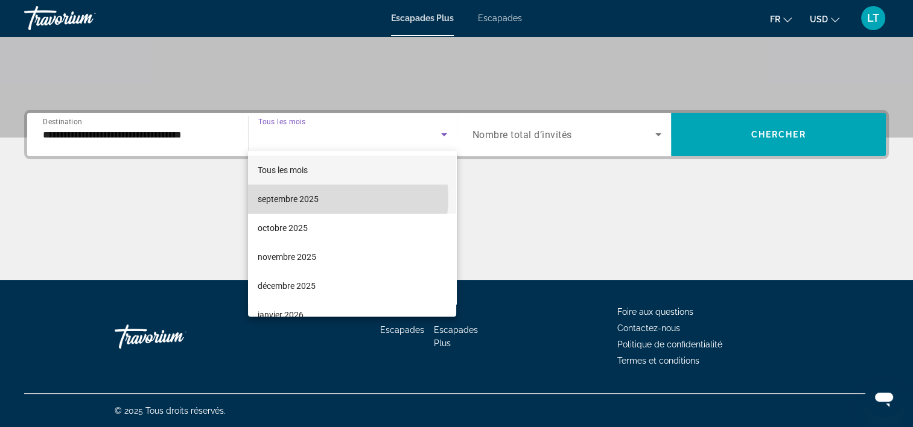
click at [333, 198] on mat-option "septembre 2025" at bounding box center [352, 199] width 208 height 29
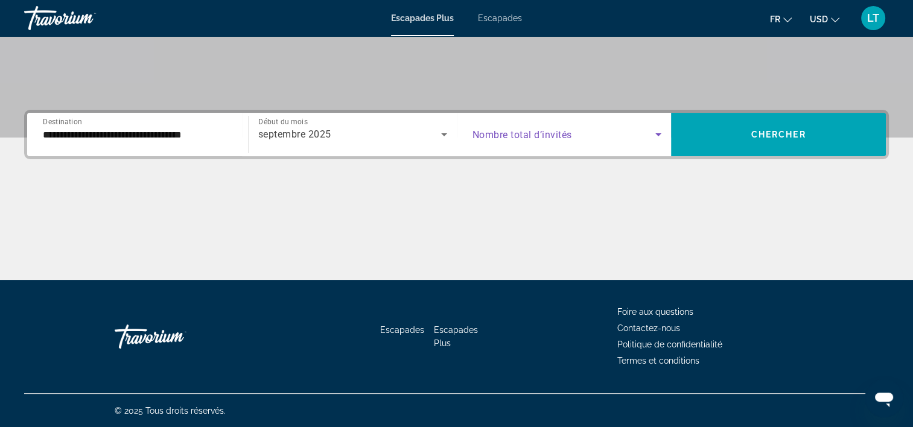
click at [657, 135] on icon "Widget de recherche" at bounding box center [658, 134] width 14 height 14
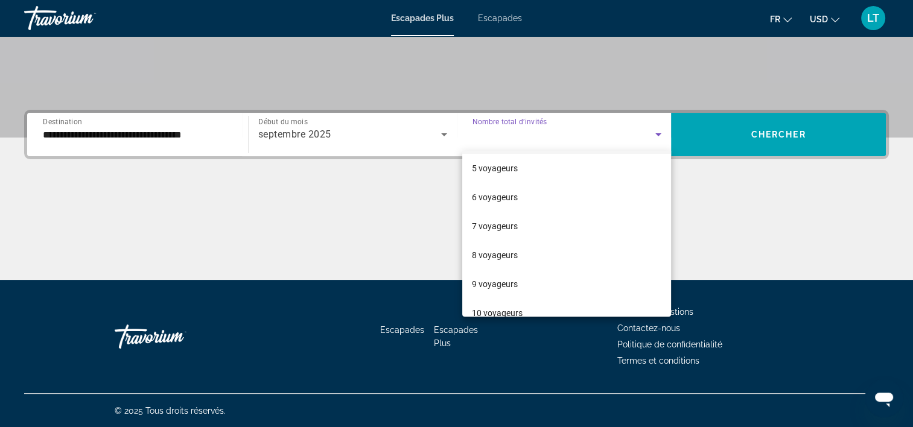
scroll to position [121, 0]
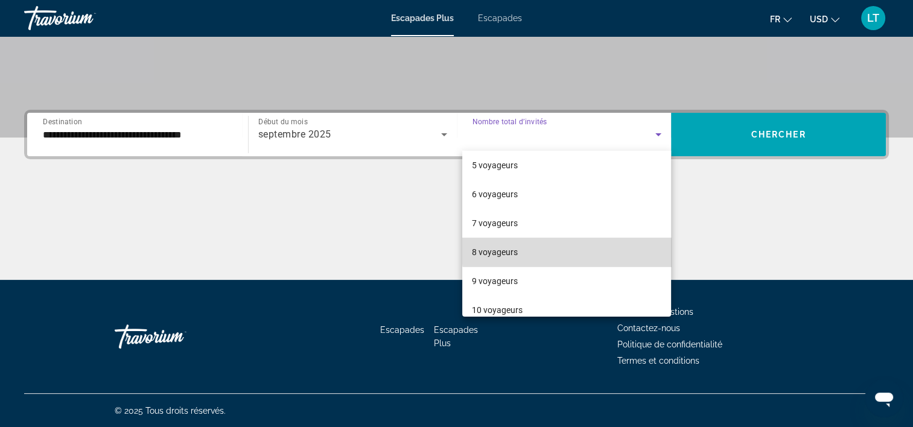
click at [596, 251] on mat-option "8 voyageurs" at bounding box center [566, 252] width 209 height 29
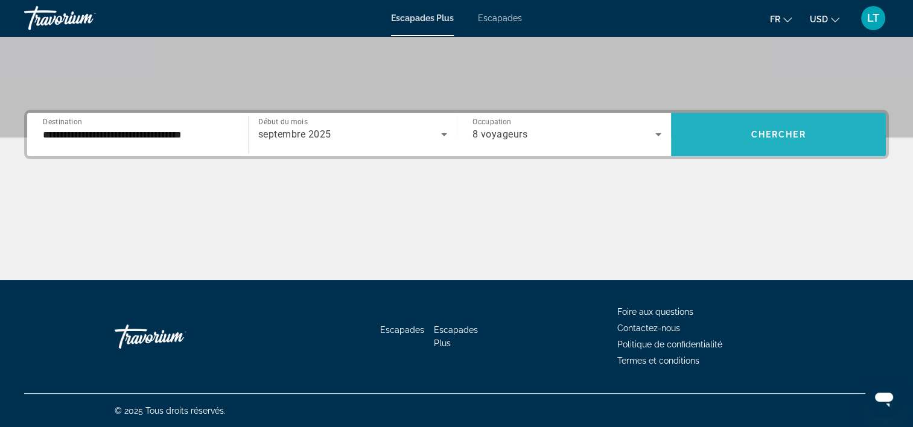
click at [763, 143] on span "Widget de recherche" at bounding box center [778, 134] width 215 height 29
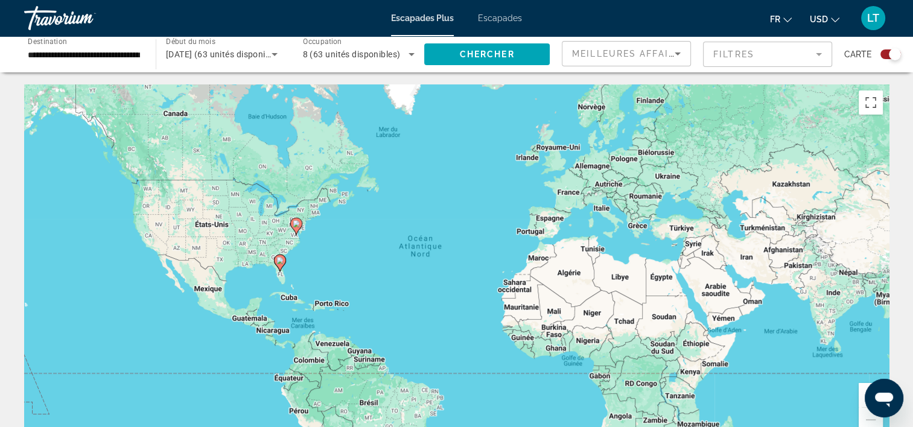
click at [280, 265] on icon "Contenu principal" at bounding box center [279, 263] width 11 height 16
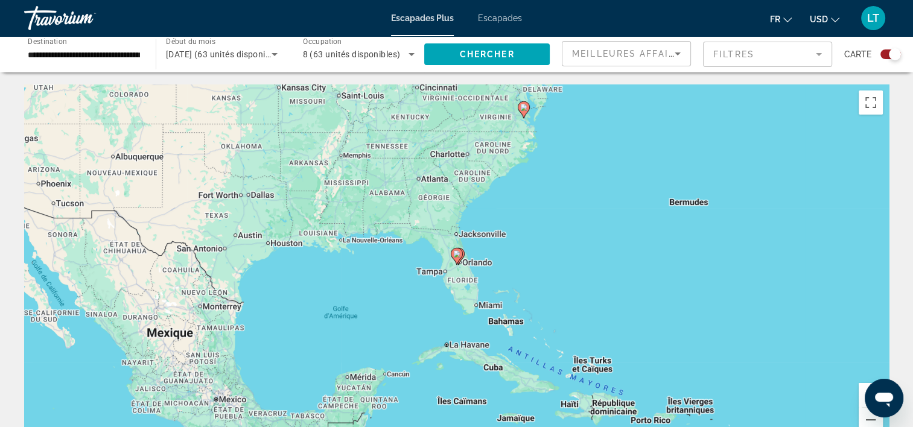
click at [456, 253] on image "Contenu principal" at bounding box center [456, 253] width 7 height 7
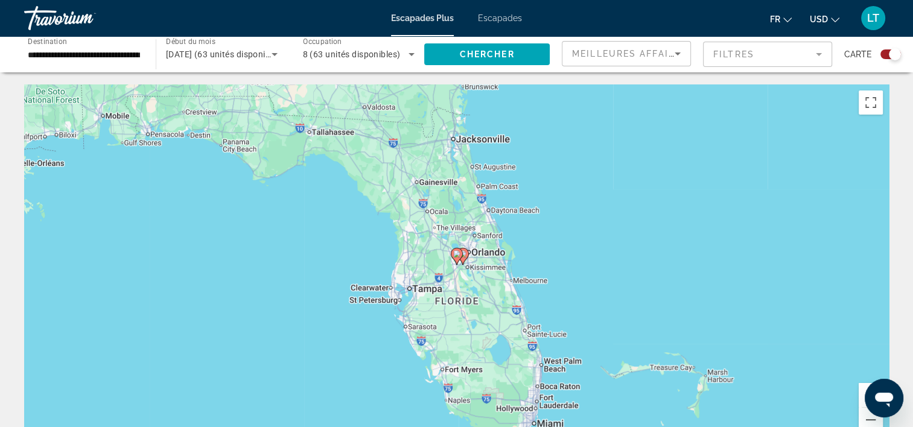
click at [454, 256] on image "Contenu principal" at bounding box center [456, 253] width 7 height 7
type input "**********"
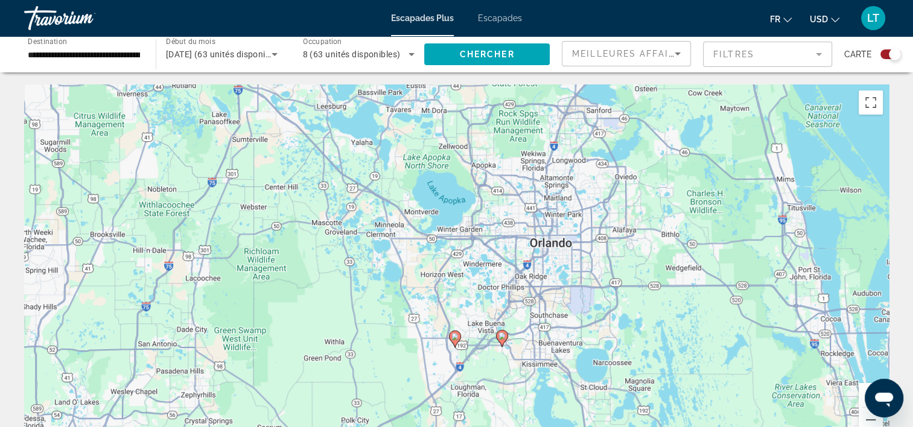
drag, startPoint x: 558, startPoint y: 311, endPoint x: 555, endPoint y: 396, distance: 85.1
click at [555, 396] on div "Pour activer le glissement avec le clavier, appuyez sur Alt+Entrée. Une fois ce…" at bounding box center [456, 265] width 865 height 362
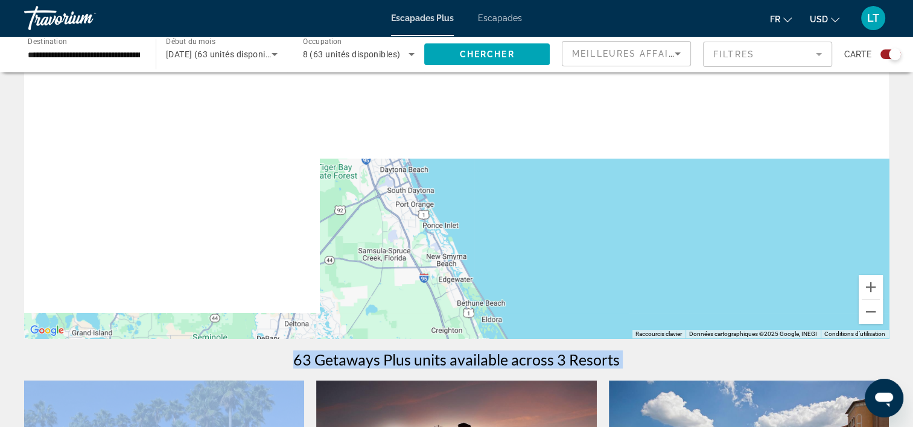
scroll to position [667, 0]
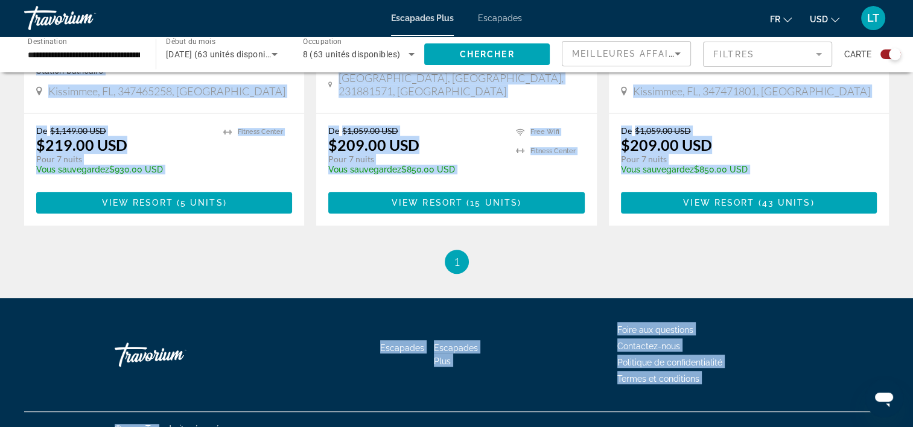
drag, startPoint x: 453, startPoint y: 320, endPoint x: 167, endPoint y: 456, distance: 317.2
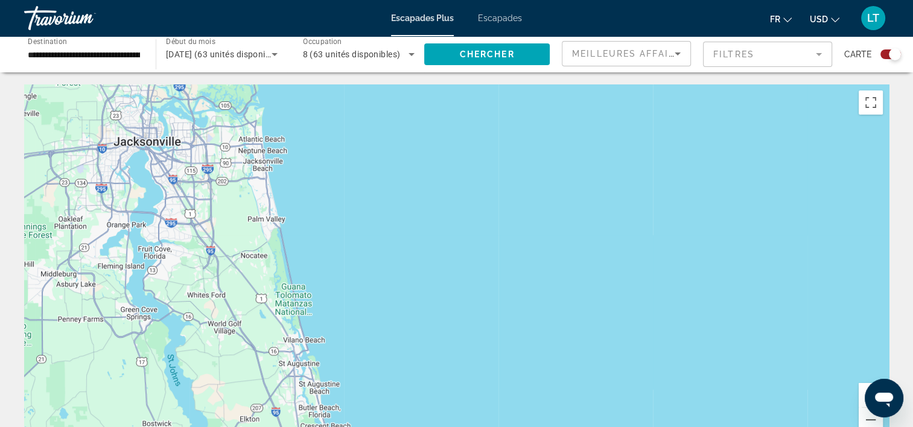
scroll to position [0, 0]
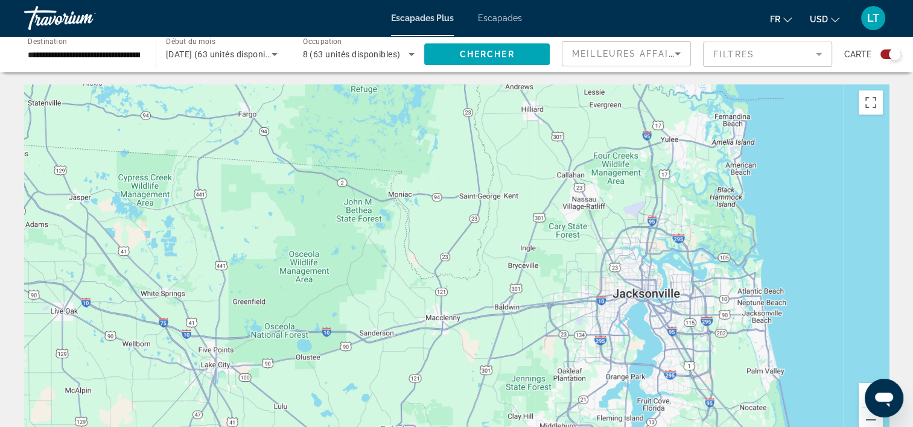
drag, startPoint x: 116, startPoint y: 157, endPoint x: 622, endPoint y: 311, distance: 529.1
click at [622, 311] on div "Pour activer le glissement avec le clavier, appuyez sur Alt+Entrée. Une fois ce…" at bounding box center [456, 265] width 865 height 362
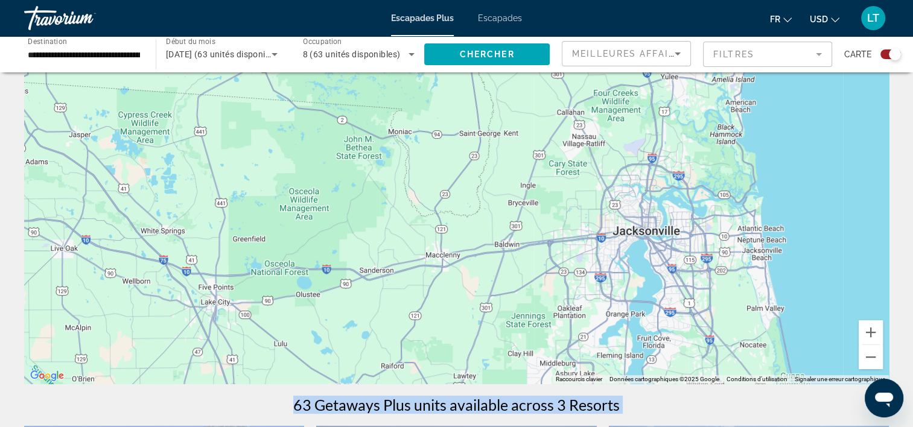
scroll to position [60, 0]
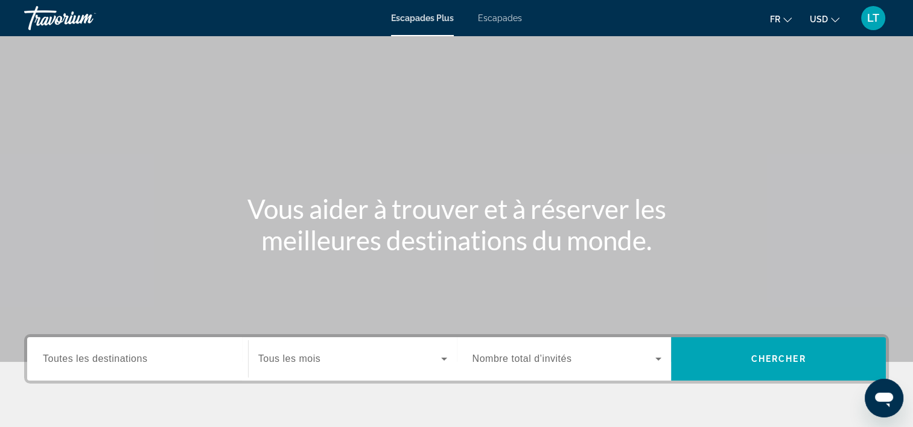
click at [449, 22] on span "Escapades Plus" at bounding box center [422, 18] width 63 height 10
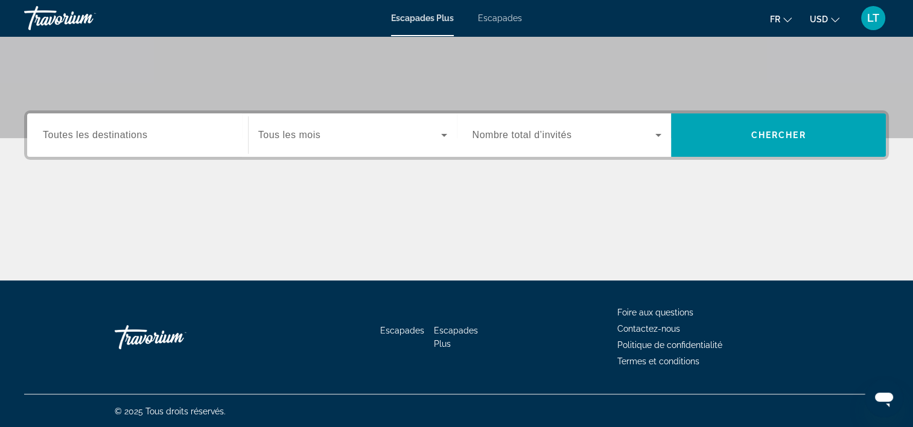
scroll to position [224, 0]
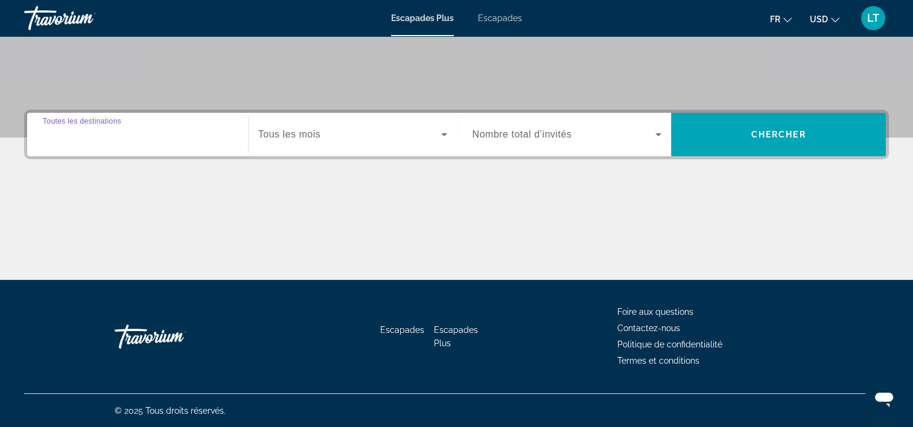
click at [212, 130] on input "Destination Toutes les destinations" at bounding box center [137, 135] width 189 height 14
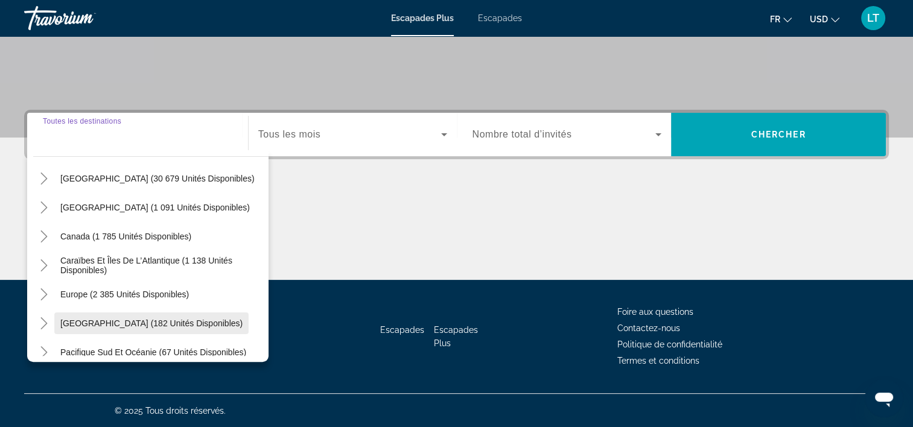
scroll to position [60, 0]
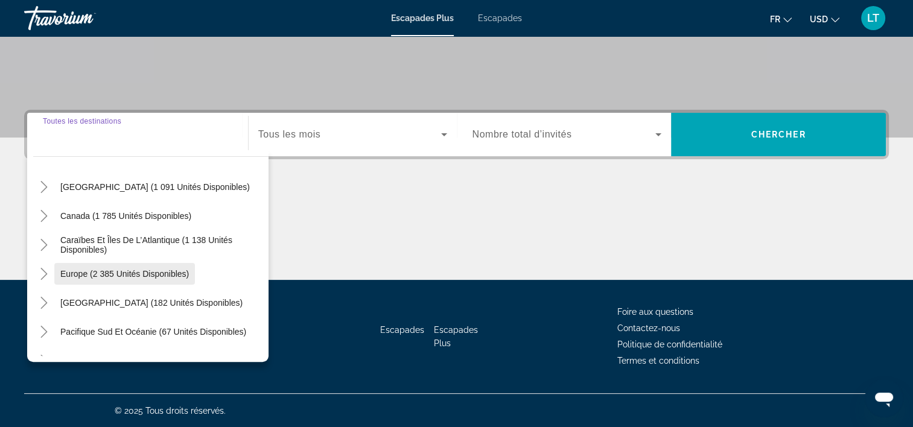
click at [154, 270] on span "Europe (2 385 unités disponibles)" at bounding box center [124, 274] width 129 height 10
type input "**********"
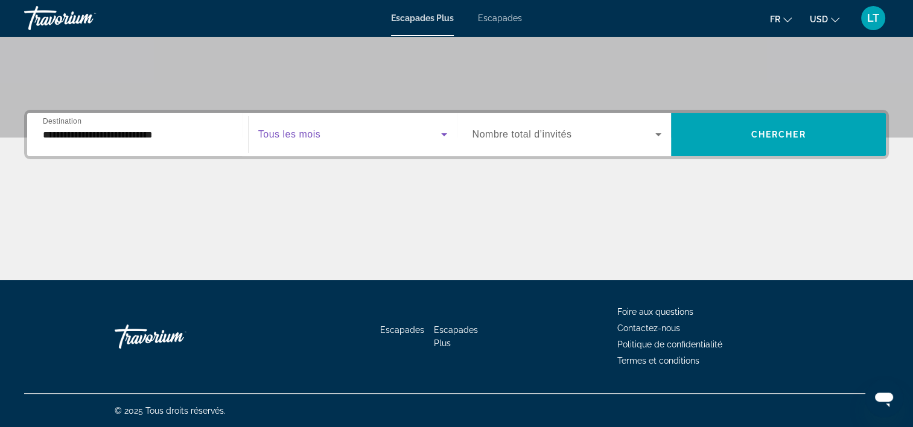
click at [444, 134] on icon "Widget de recherche" at bounding box center [444, 134] width 6 height 3
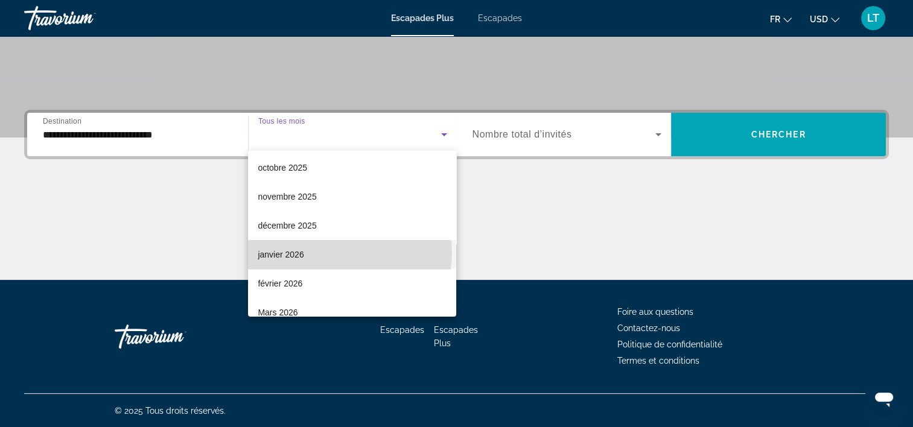
click at [349, 253] on mat-option "janvier 2026" at bounding box center [352, 254] width 208 height 29
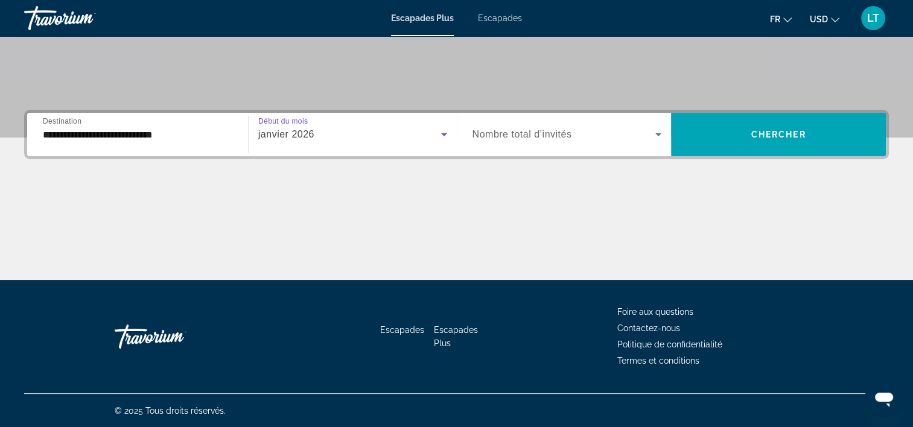
click at [656, 135] on icon "Widget de recherche" at bounding box center [658, 134] width 14 height 14
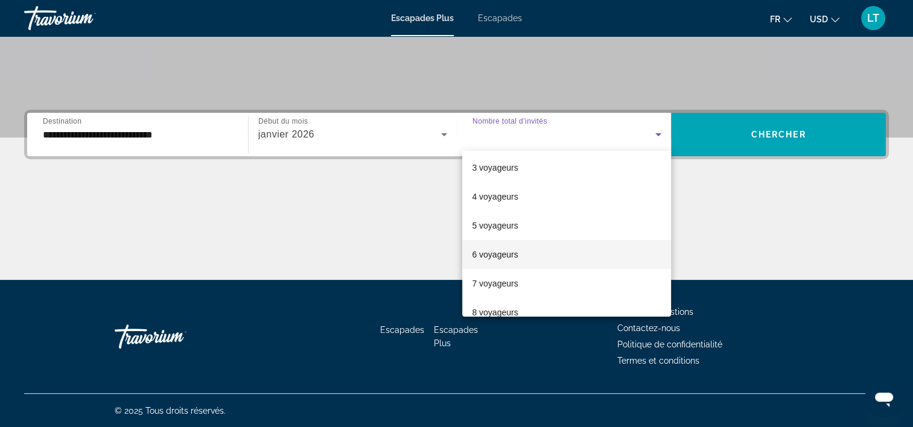
click at [598, 253] on mat-option "6 voyageurs" at bounding box center [566, 254] width 209 height 29
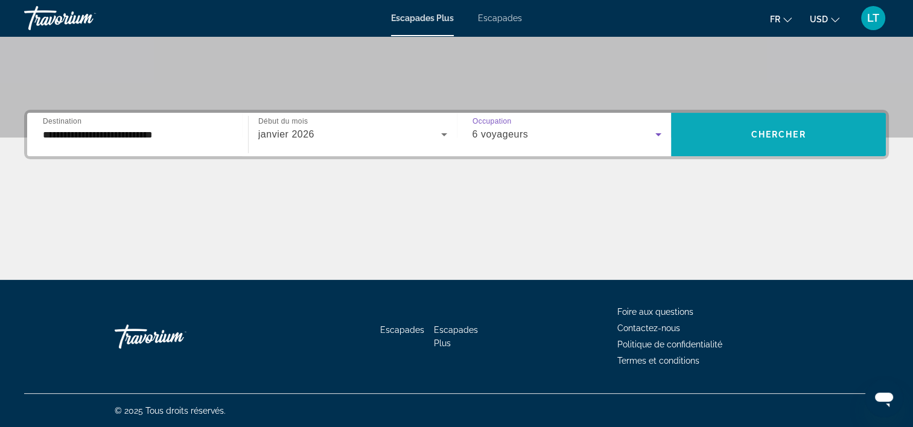
click at [816, 142] on span "Widget de recherche" at bounding box center [778, 134] width 215 height 29
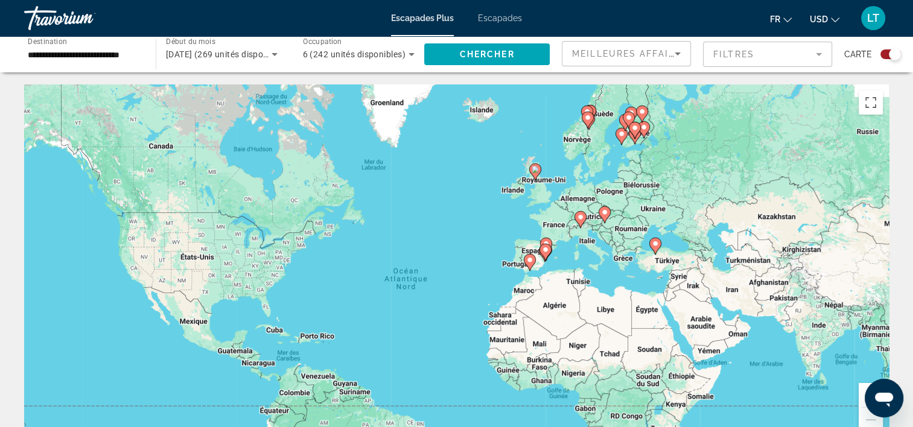
drag, startPoint x: 669, startPoint y: 150, endPoint x: 652, endPoint y: 185, distance: 38.9
click at [652, 185] on div "Pour activer le glissement avec le clavier, appuyez sur Alt+Entrée. Une fois ce…" at bounding box center [456, 265] width 865 height 362
click at [528, 265] on icon "Contenu principal" at bounding box center [529, 263] width 11 height 16
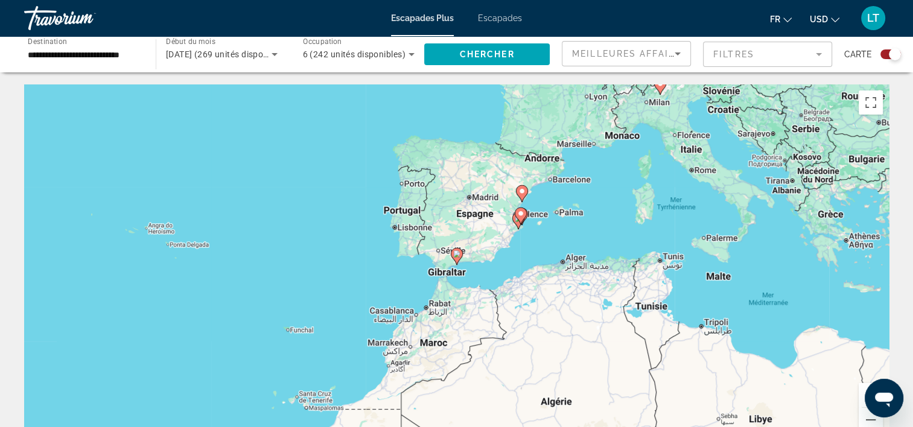
click at [870, 393] on div "Ouvrir la fenêtre de messagerie" at bounding box center [884, 398] width 36 height 36
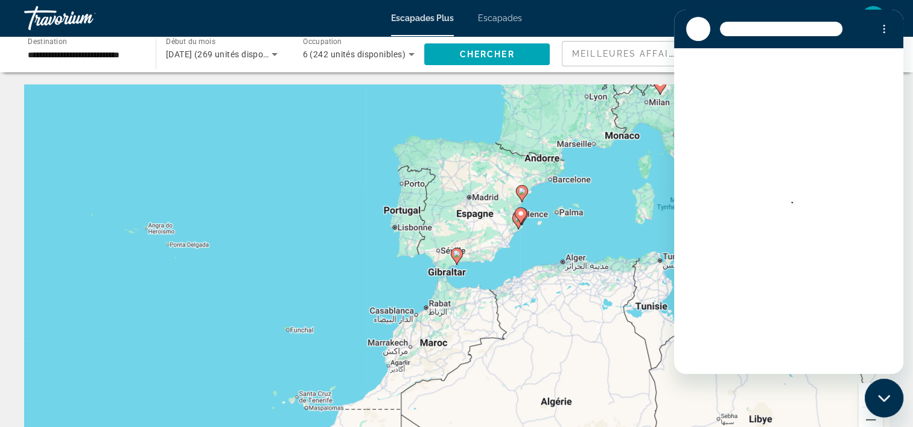
click at [606, 226] on div "Pour activer le glissement avec le clavier, appuyez sur Alt+Entrée. Une fois ce…" at bounding box center [456, 265] width 865 height 362
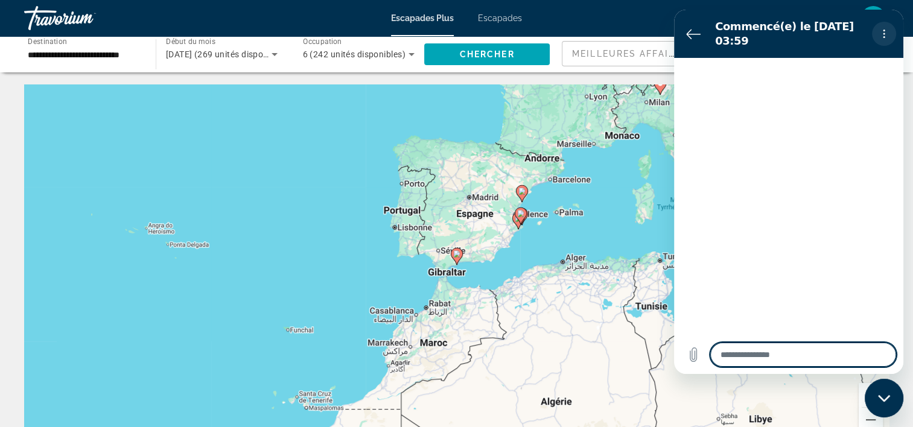
type textarea "*"
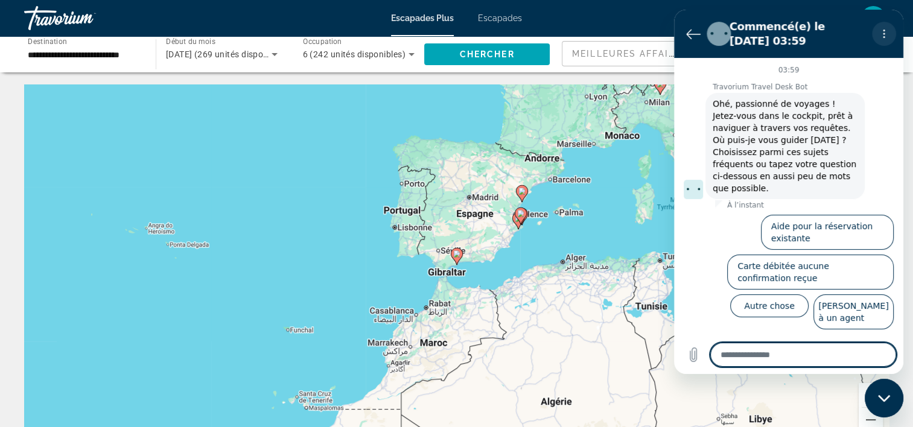
click at [880, 34] on icon "Menu d’options" at bounding box center [884, 34] width 10 height 10
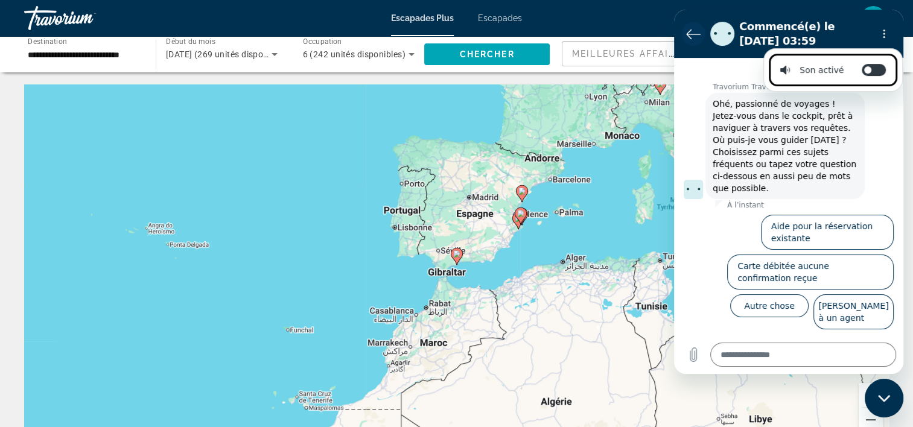
click at [693, 31] on icon "Retour à la liste des conversations" at bounding box center [693, 34] width 14 height 14
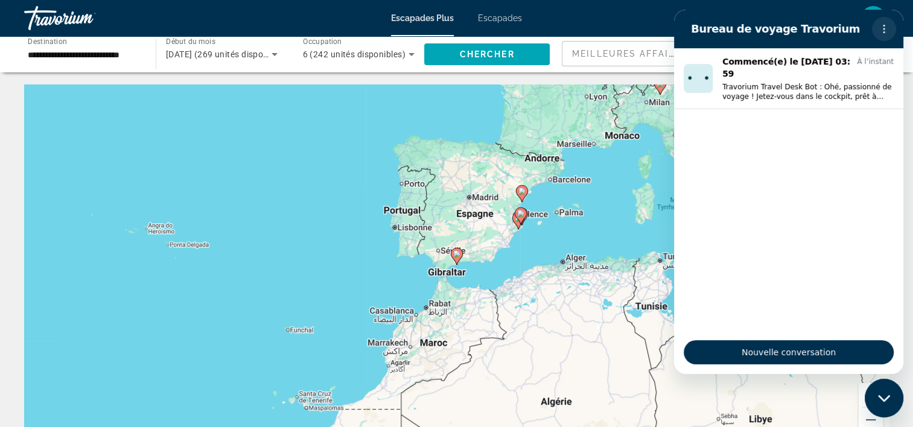
click at [882, 33] on icon "Menu d’options" at bounding box center [884, 29] width 10 height 10
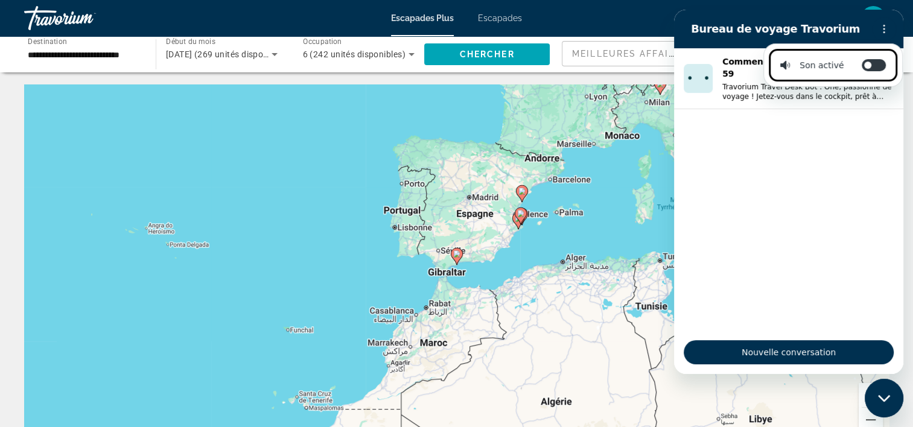
click at [769, 266] on ul "Commencé(e) le 21 sept. à 03:59 À l’instant Travorium Travel Desk Bot : Ohé, pa…" at bounding box center [788, 189] width 229 height 282
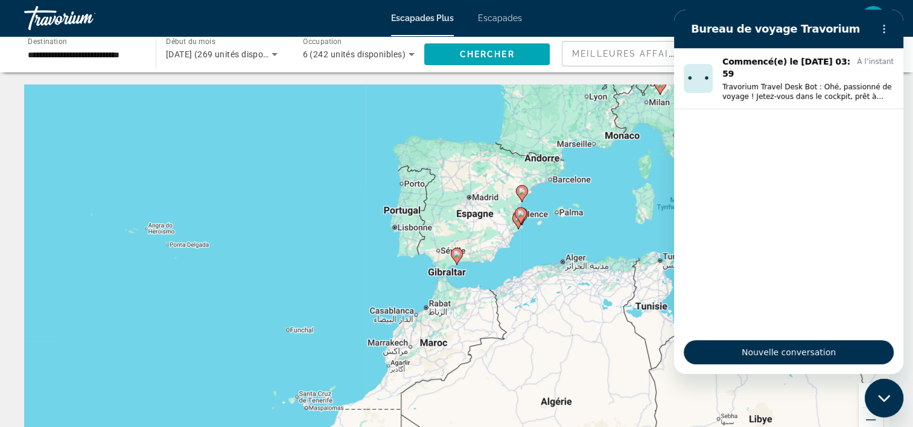
drag, startPoint x: 309, startPoint y: 236, endPoint x: 307, endPoint y: 229, distance: 7.5
click at [309, 234] on div "Pour activer le glissement avec le clavier, appuyez sur Alt+Entrée. Une fois ce…" at bounding box center [456, 265] width 865 height 362
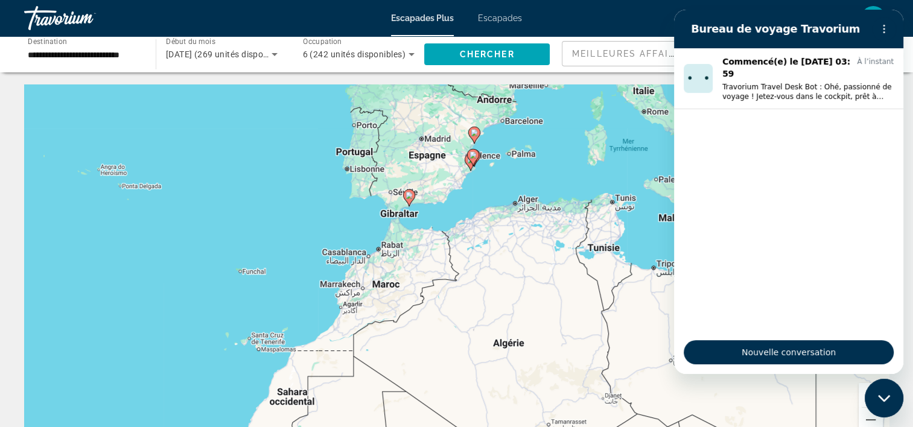
drag, startPoint x: 469, startPoint y: 211, endPoint x: 421, endPoint y: 155, distance: 74.4
click at [421, 155] on div "Pour activer le glissement avec le clavier, appuyez sur Alt+Entrée. Une fois ce…" at bounding box center [456, 265] width 865 height 362
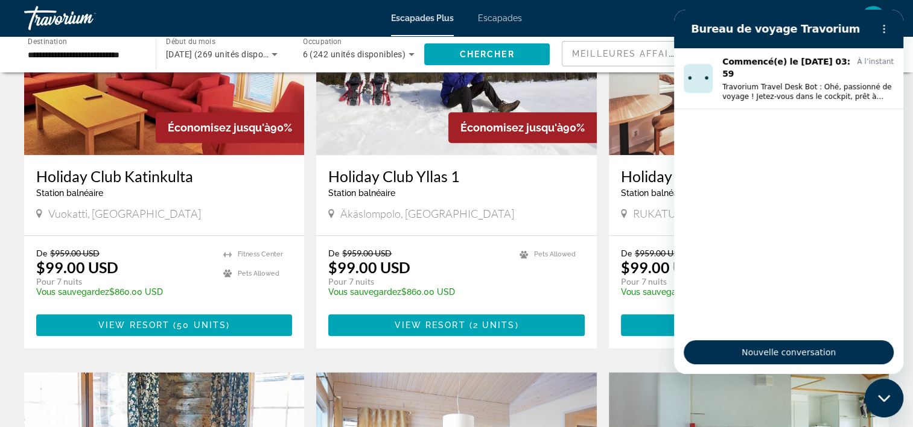
scroll to position [1207, 0]
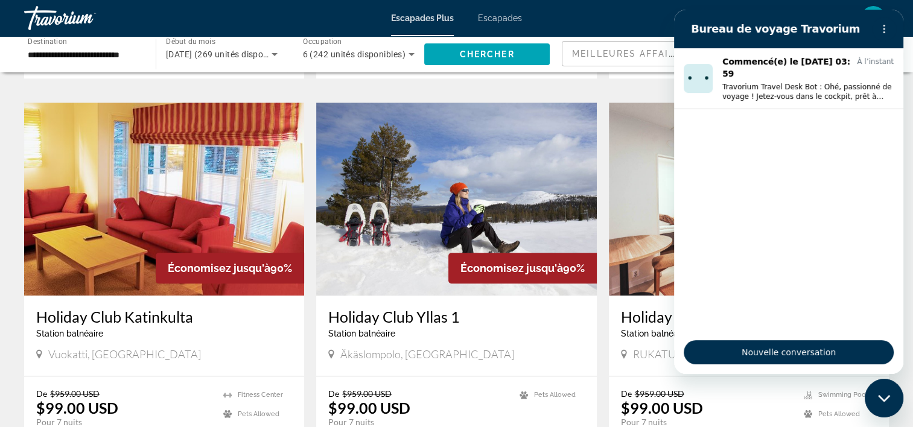
click at [497, 15] on span "Escapades" at bounding box center [500, 18] width 44 height 10
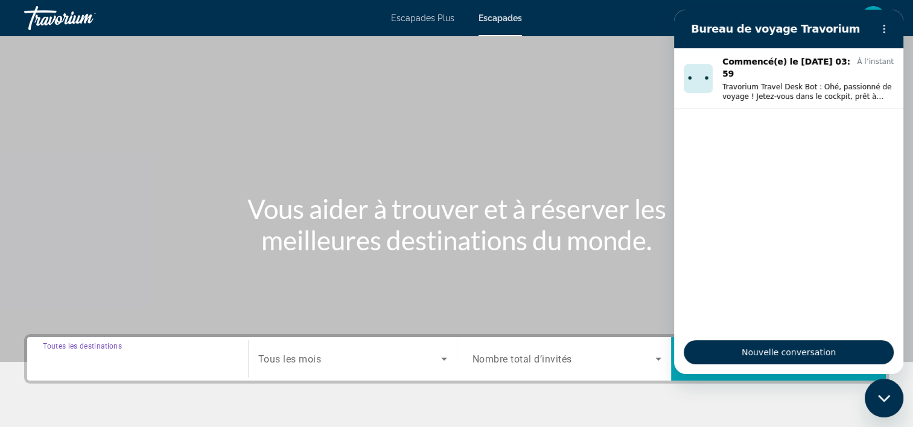
click at [159, 361] on input "Destination Toutes les destinations" at bounding box center [137, 359] width 189 height 14
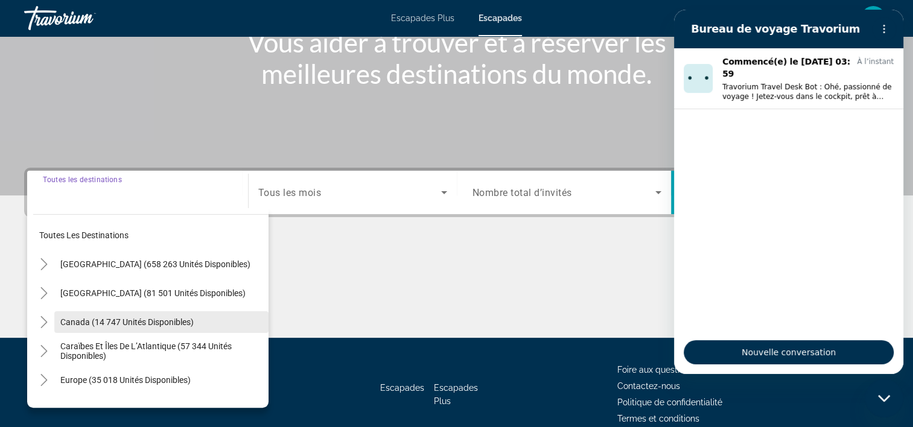
scroll to position [224, 0]
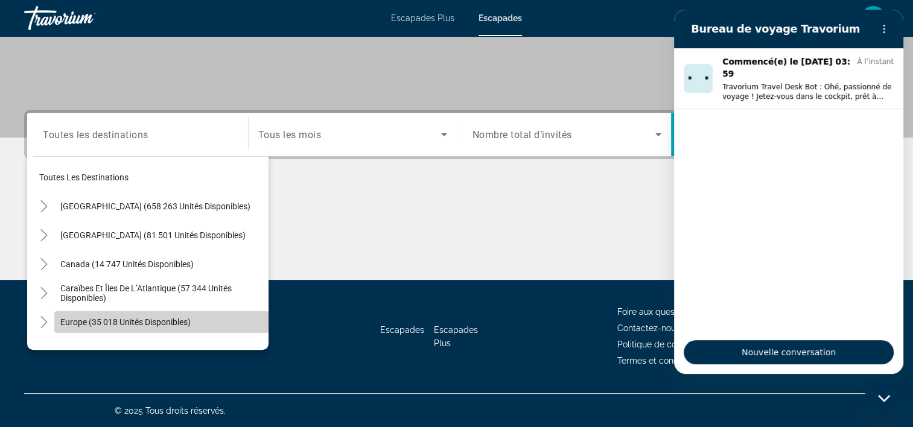
click at [200, 319] on span "Widget de recherche" at bounding box center [161, 322] width 214 height 29
type input "**********"
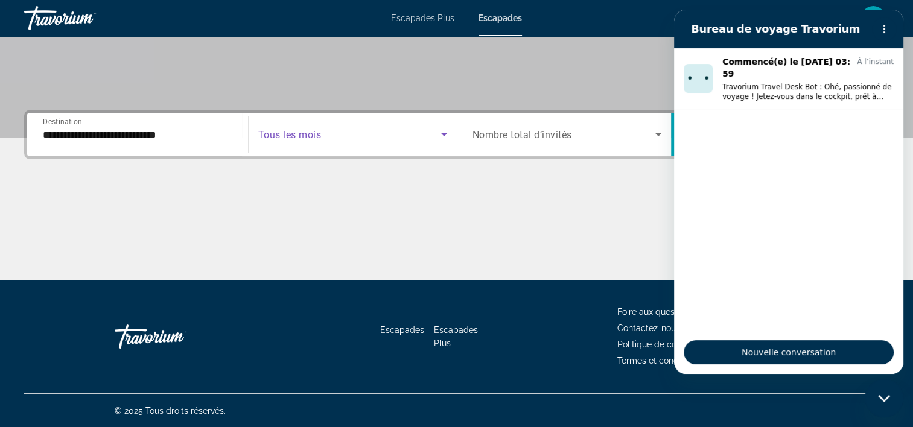
click at [442, 133] on icon "Widget de recherche" at bounding box center [444, 134] width 6 height 3
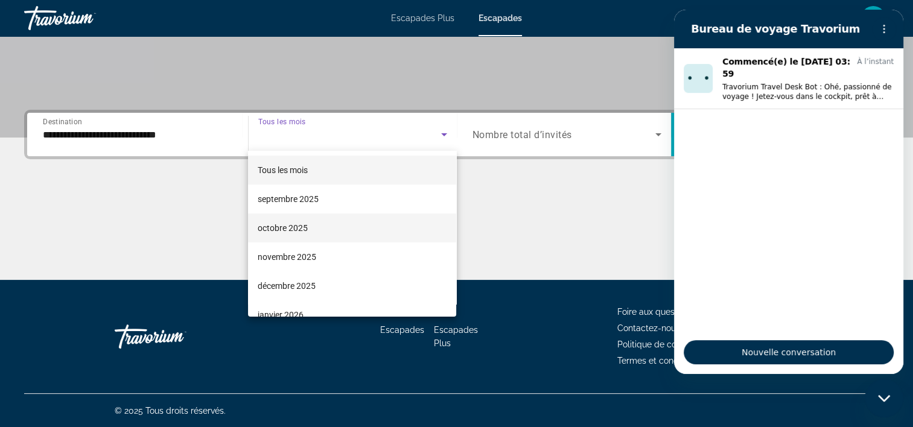
scroll to position [60, 0]
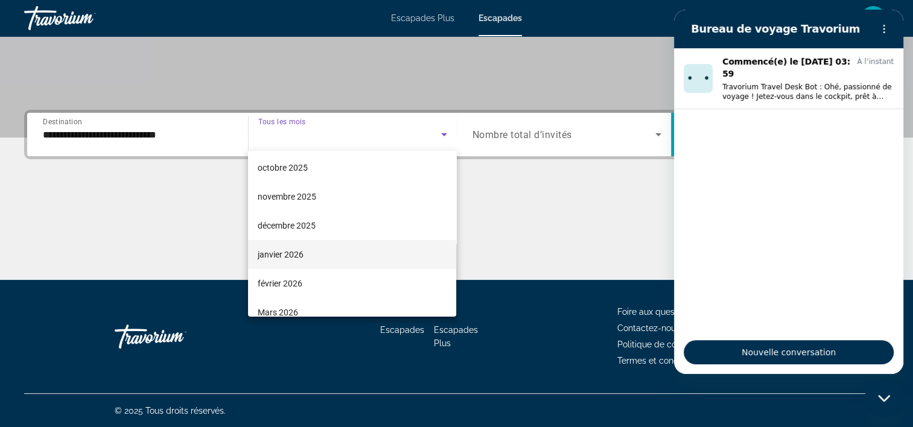
click at [390, 251] on mat-option "janvier 2026" at bounding box center [352, 254] width 208 height 29
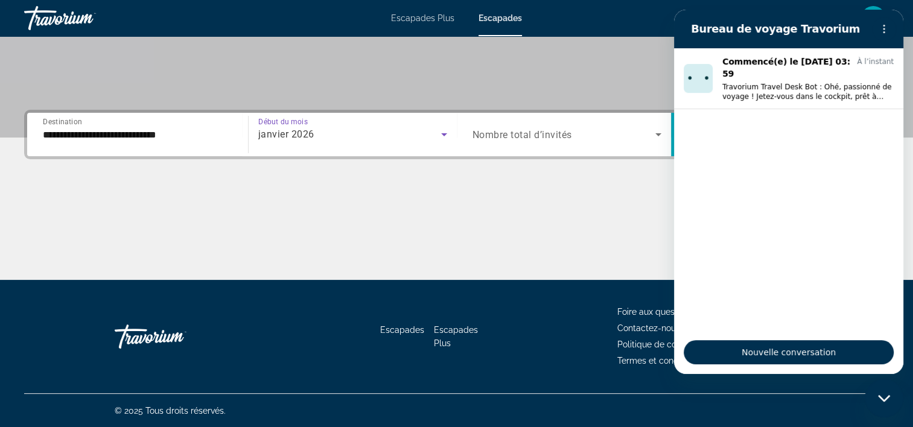
click at [659, 135] on icon "Widget de recherche" at bounding box center [658, 134] width 6 height 3
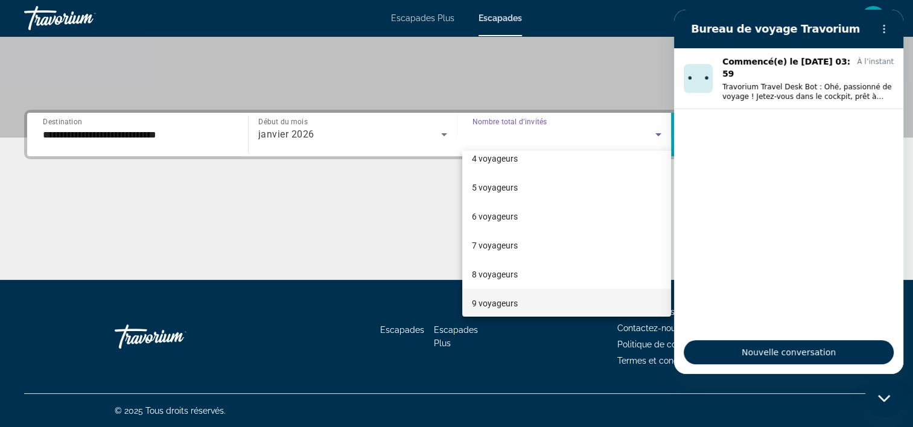
scroll to position [133, 0]
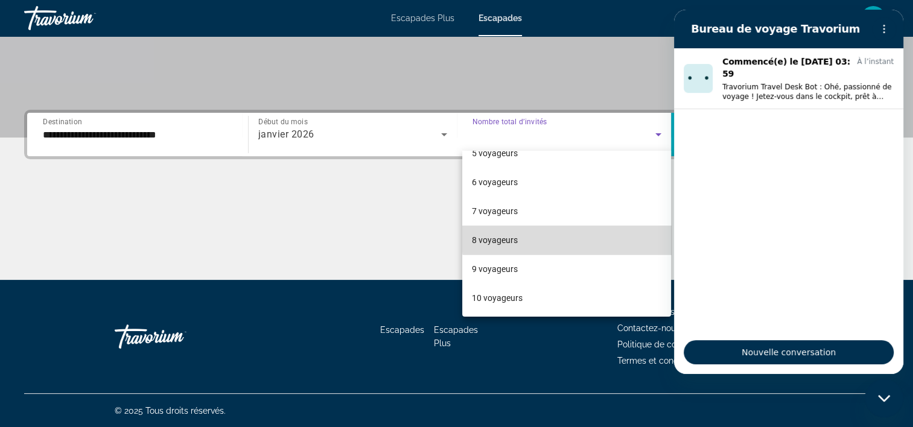
click at [594, 238] on mat-option "8 voyageurs" at bounding box center [566, 240] width 209 height 29
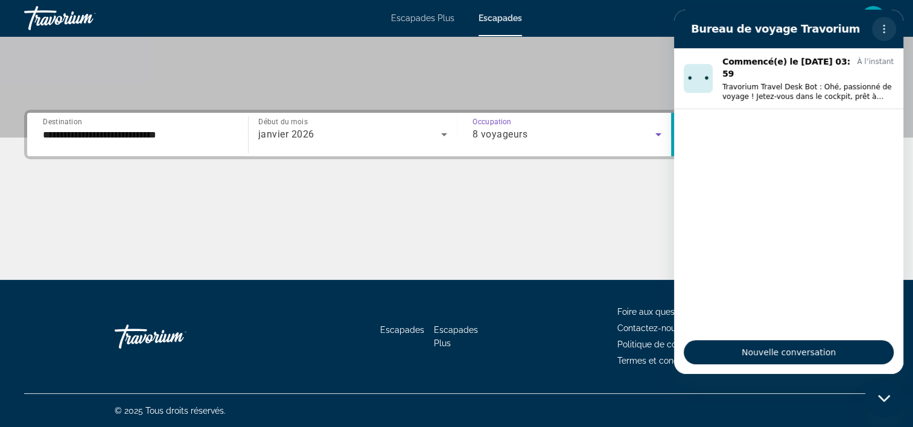
click at [878, 24] on button "Menu d’options" at bounding box center [884, 29] width 24 height 24
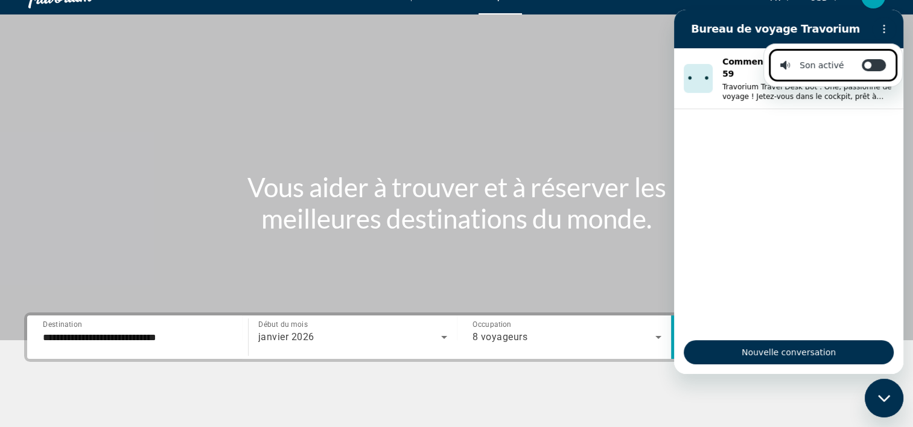
scroll to position [0, 0]
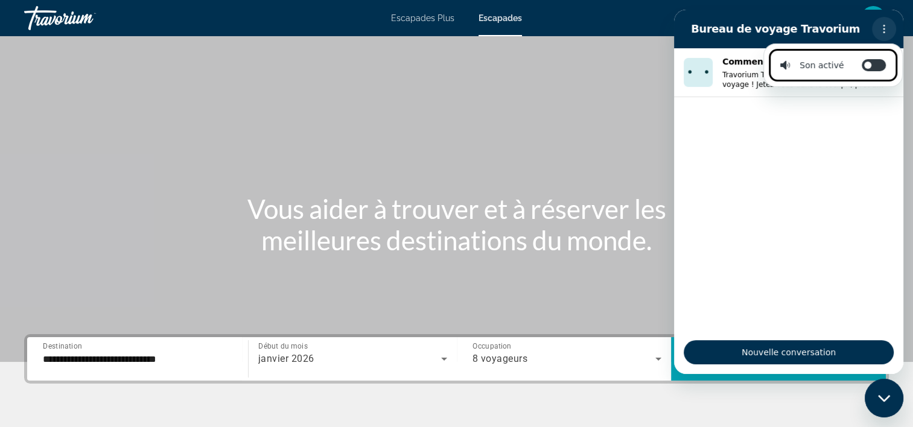
click at [880, 31] on icon "Menu d’options" at bounding box center [884, 29] width 10 height 10
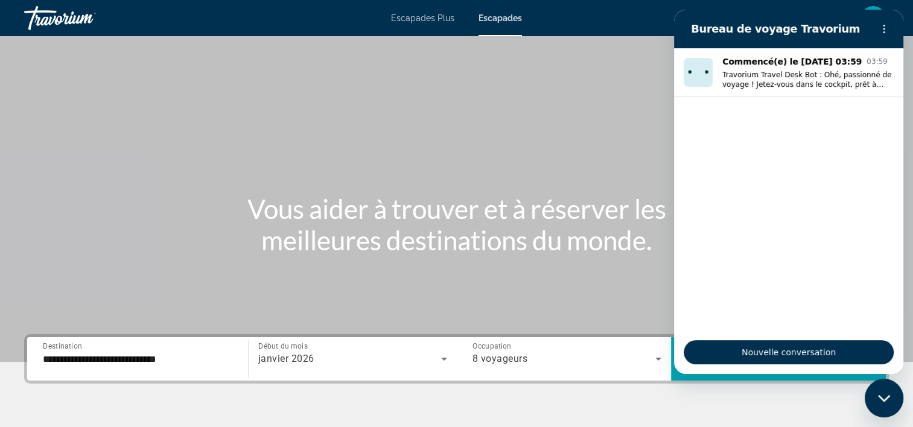
click at [857, 24] on h2 "Bureau de voyage Travorium" at bounding box center [779, 29] width 176 height 14
click at [854, 24] on h2 "Bureau de voyage Travorium" at bounding box center [779, 29] width 176 height 14
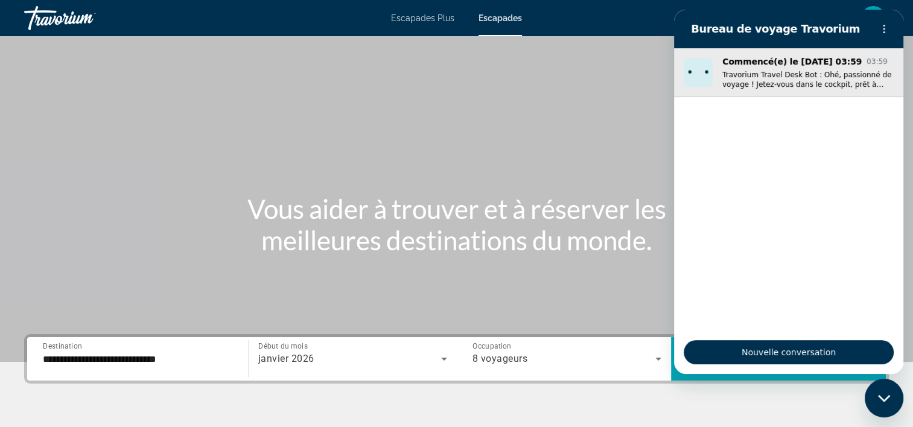
click at [792, 72] on p "Travorium Travel Desk Bot : Ohé, passionné de voyage ! Jetez-vous dans le cockp…" at bounding box center [807, 79] width 171 height 19
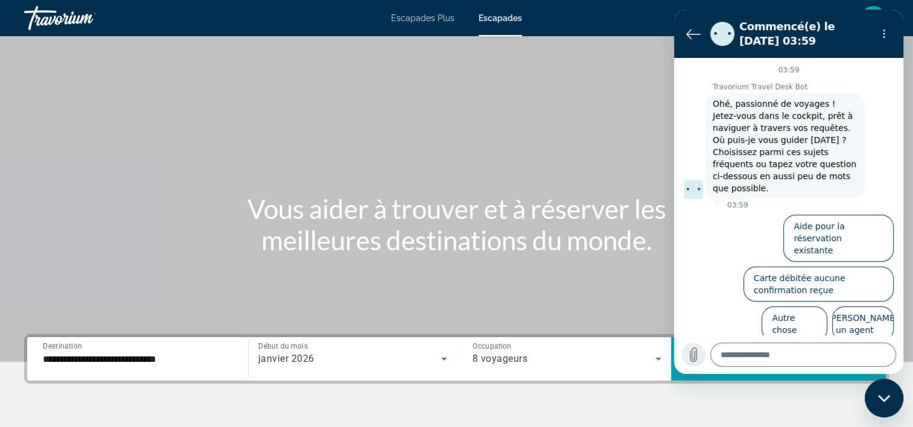
click at [687, 355] on icon "Charger un fichier" at bounding box center [693, 355] width 14 height 14
click at [882, 399] on icon "Fermer la fenêtre de messagerie" at bounding box center [883, 398] width 12 height 7
type textarea "*"
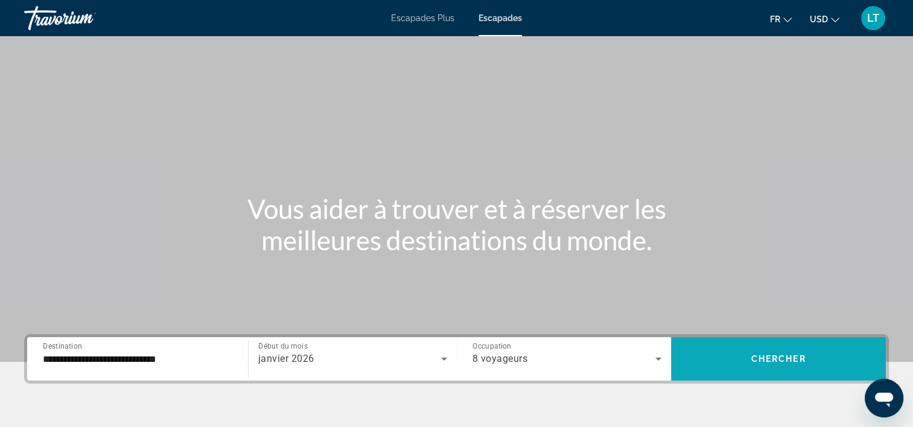
click at [797, 360] on span "Chercher" at bounding box center [778, 359] width 55 height 10
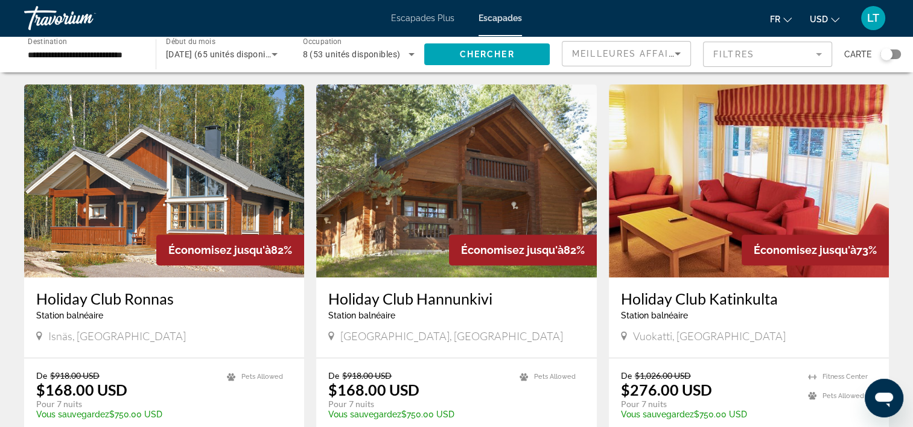
scroll to position [302, 0]
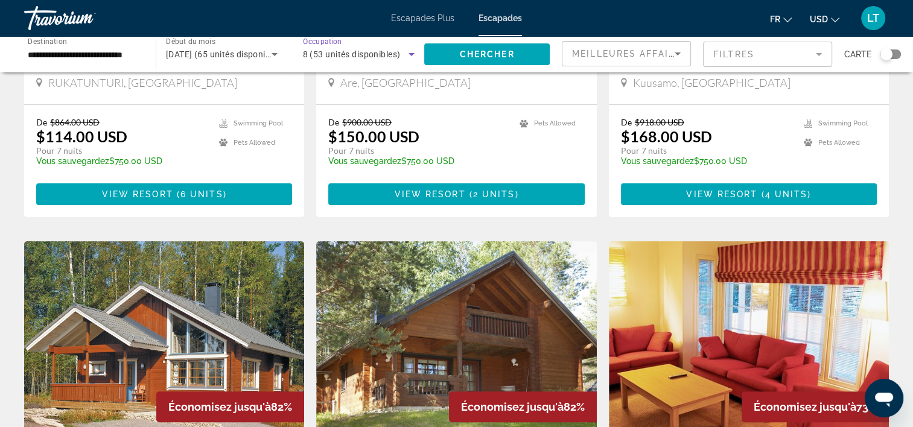
click at [413, 56] on icon "Widget de recherche" at bounding box center [411, 54] width 14 height 14
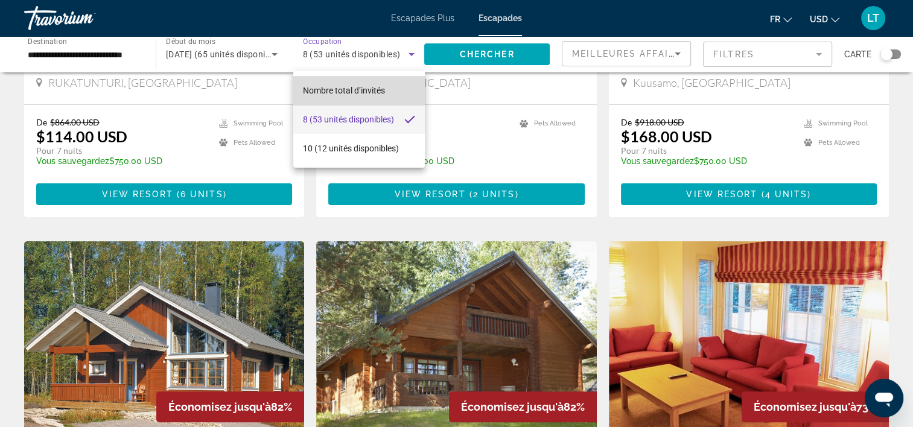
click at [405, 87] on mat-option "Nombre total d’invités" at bounding box center [359, 90] width 132 height 29
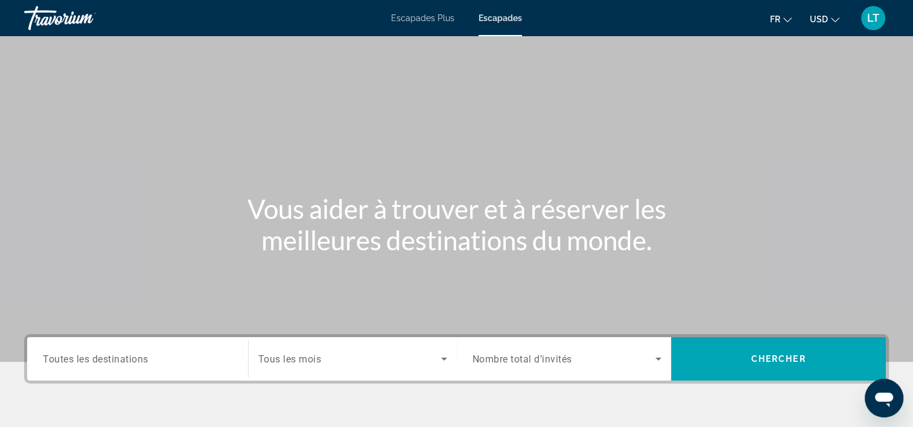
click at [121, 360] on span "Toutes les destinations" at bounding box center [96, 358] width 106 height 11
click at [121, 360] on input "Destination Toutes les destinations" at bounding box center [137, 359] width 189 height 14
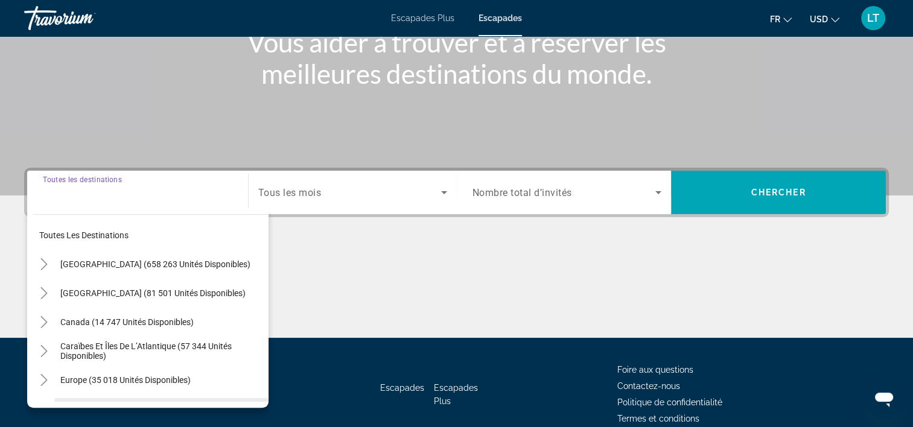
scroll to position [224, 0]
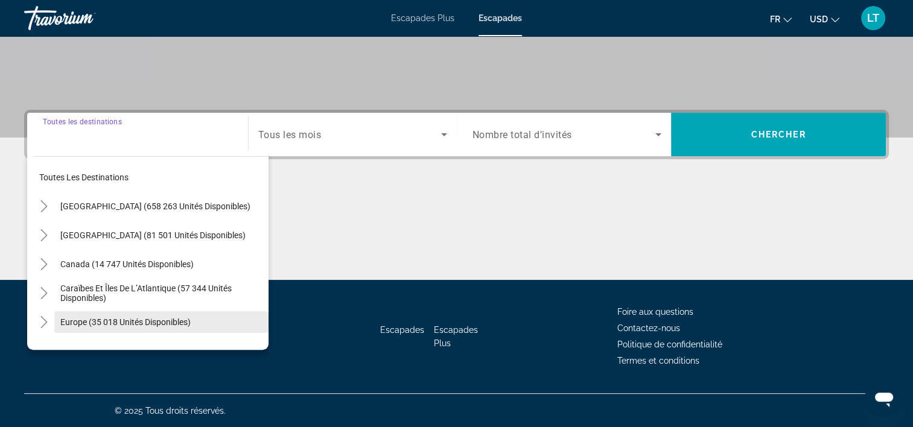
click at [176, 326] on span "Europe (35 018 unités disponibles)" at bounding box center [125, 322] width 130 height 10
type input "**********"
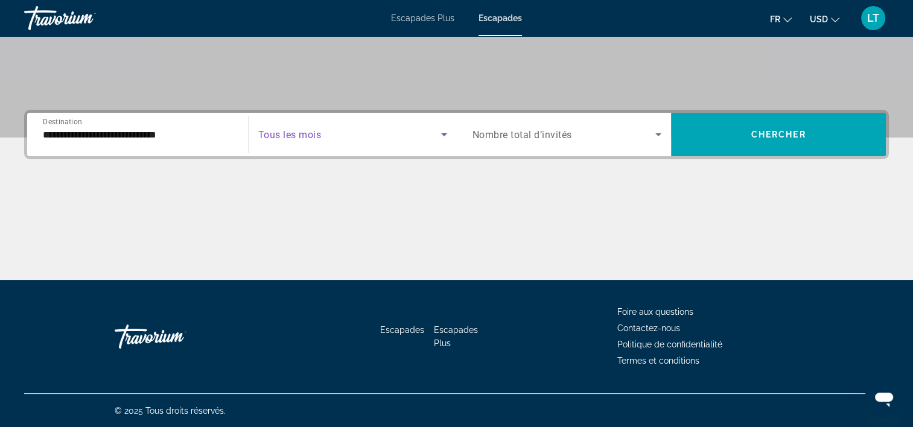
click at [447, 136] on icon "Widget de recherche" at bounding box center [444, 134] width 14 height 14
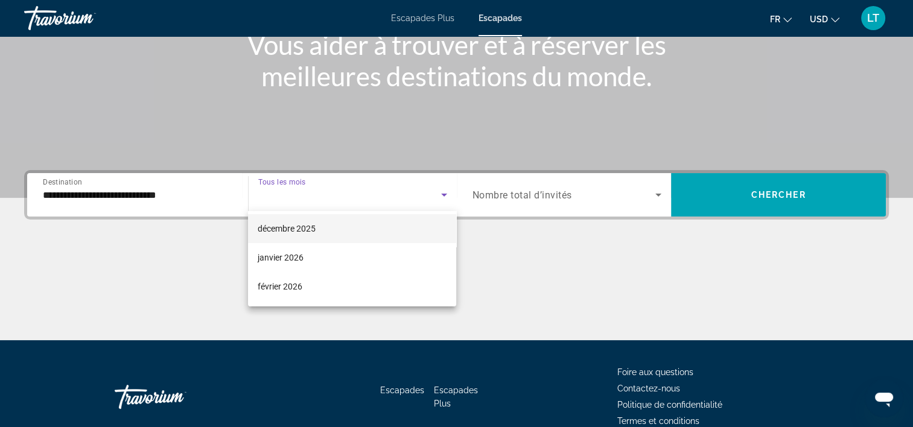
scroll to position [121, 0]
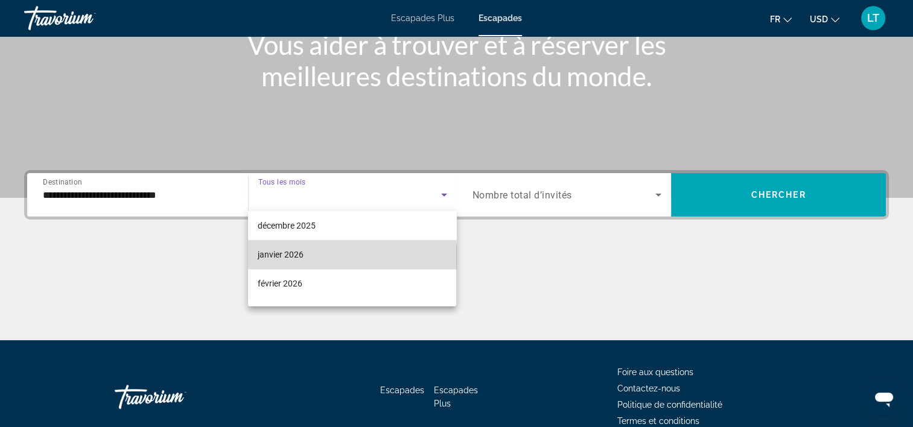
click at [357, 251] on mat-option "janvier 2026" at bounding box center [352, 254] width 208 height 29
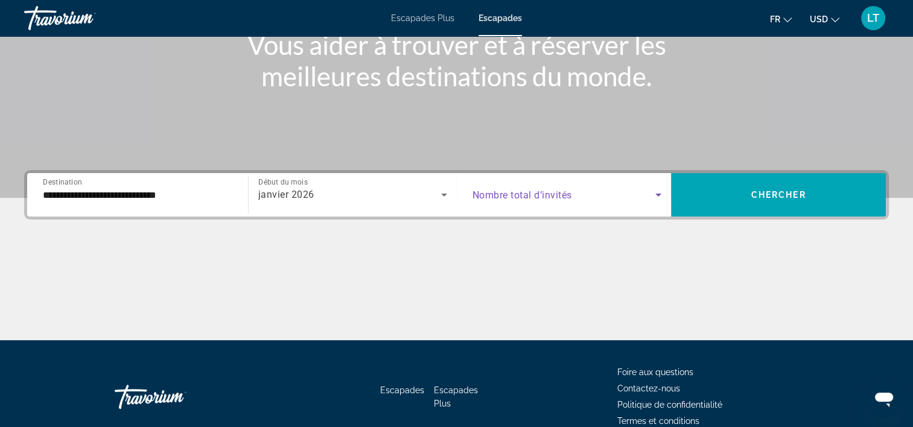
click at [659, 194] on icon "Widget de recherche" at bounding box center [658, 195] width 6 height 3
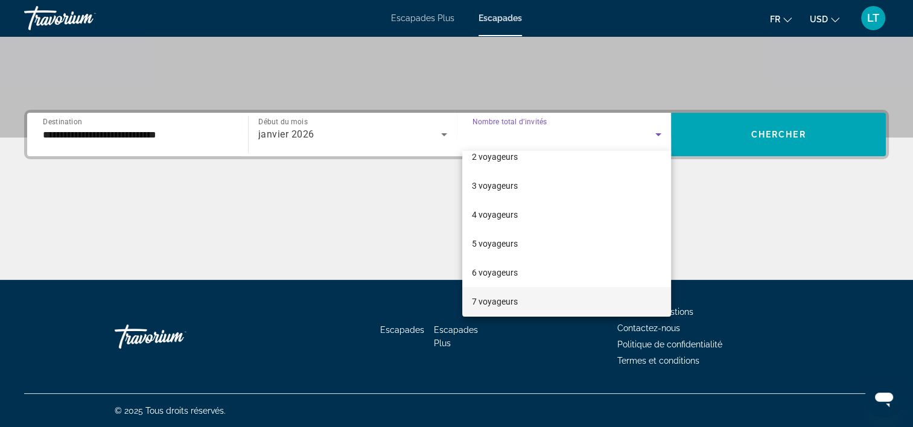
scroll to position [60, 0]
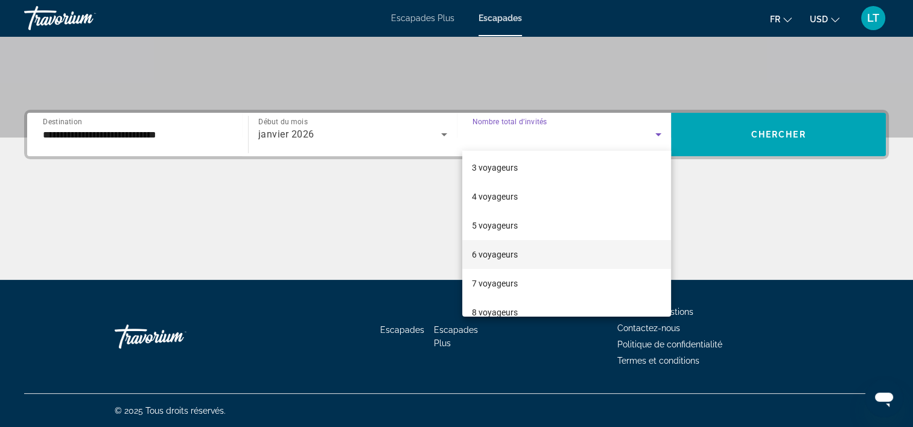
click at [549, 253] on mat-option "6 voyageurs" at bounding box center [566, 254] width 209 height 29
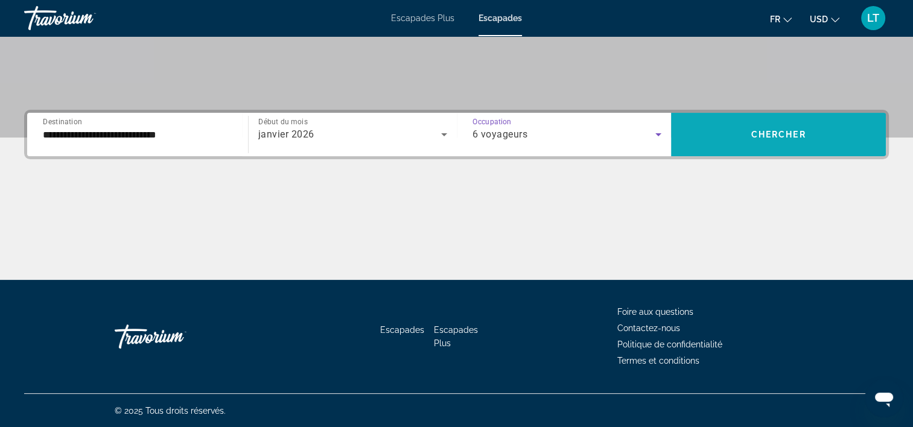
click at [772, 139] on span "Widget de recherche" at bounding box center [778, 134] width 215 height 29
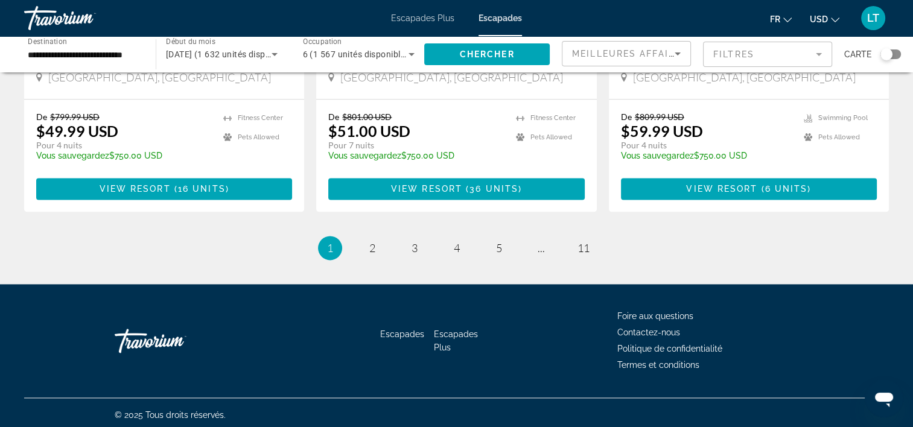
scroll to position [1561, 0]
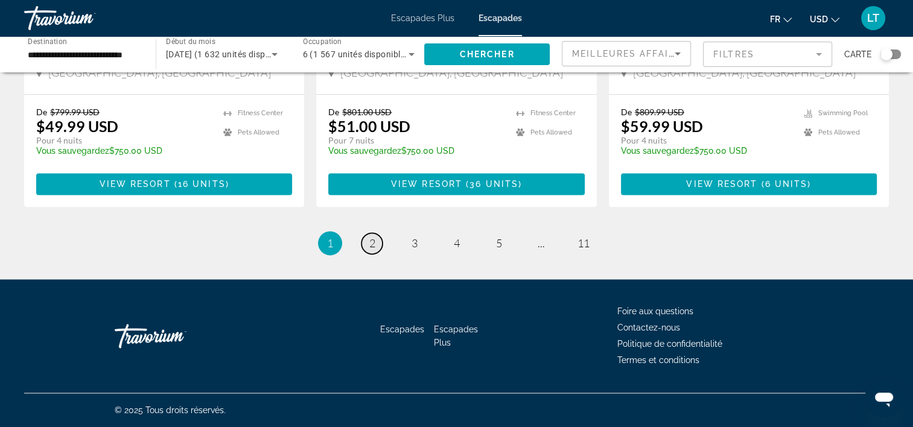
click at [374, 243] on span "2" at bounding box center [372, 243] width 6 height 13
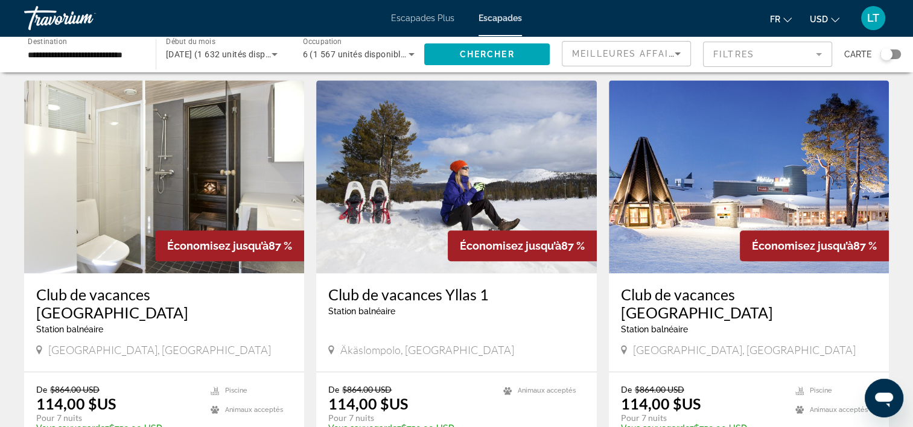
scroll to position [1267, 0]
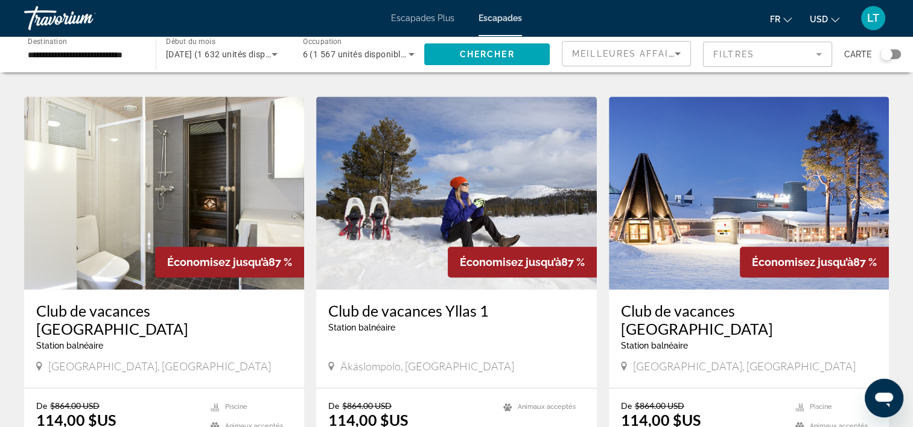
click at [695, 176] on img "Contenu principal" at bounding box center [749, 193] width 280 height 193
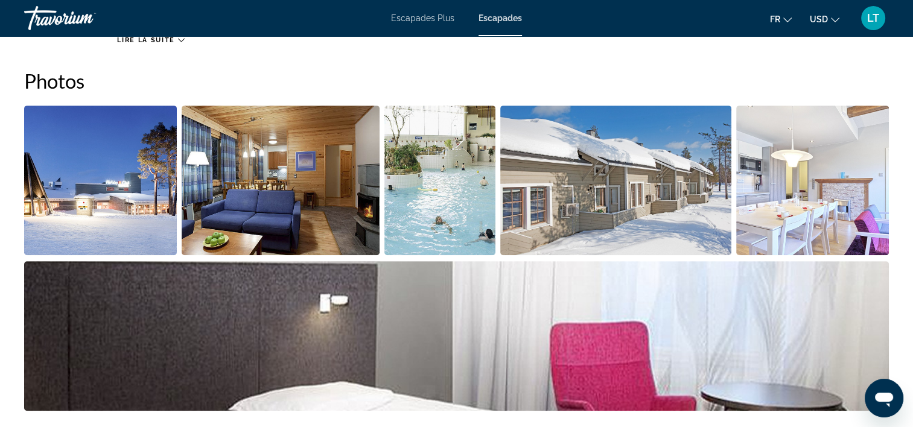
scroll to position [543, 0]
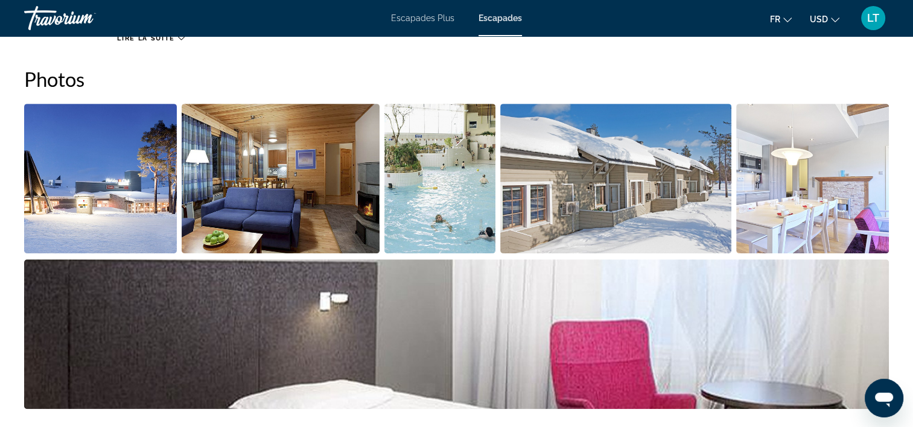
click at [147, 188] on img "Ouvrir le curseur d’image en plein écran" at bounding box center [100, 179] width 153 height 150
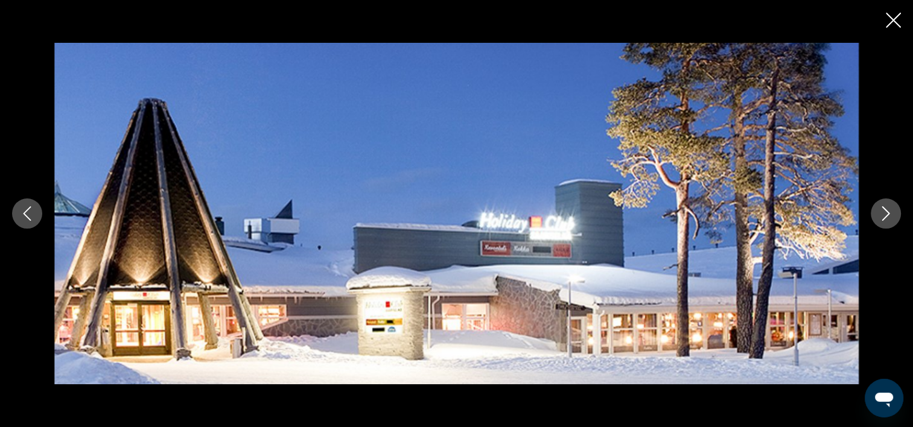
click at [886, 211] on icon "Image suivante" at bounding box center [886, 213] width 8 height 14
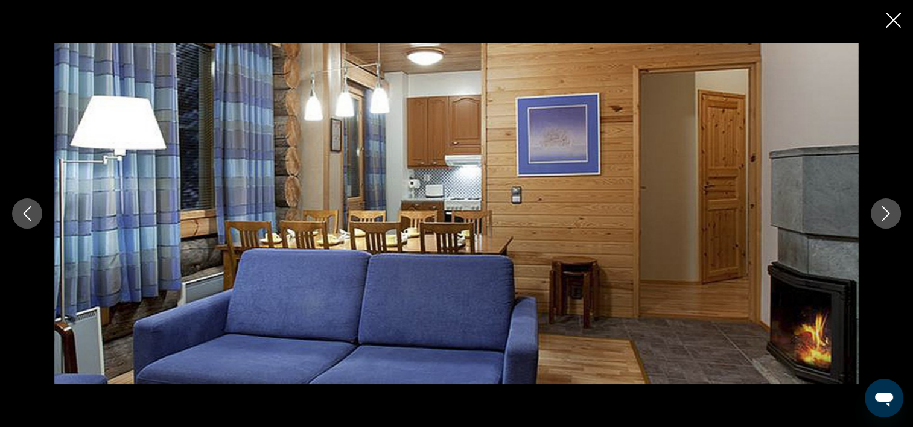
click at [886, 211] on icon "Image suivante" at bounding box center [886, 213] width 8 height 14
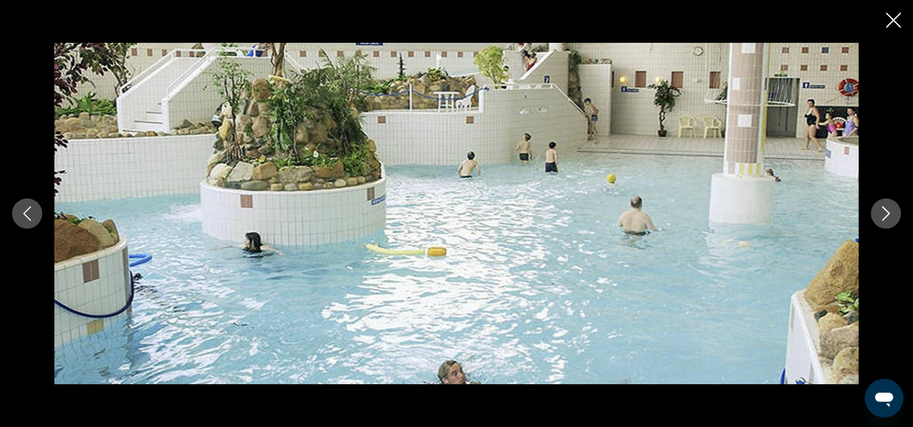
click at [886, 211] on icon "Image suivante" at bounding box center [886, 213] width 8 height 14
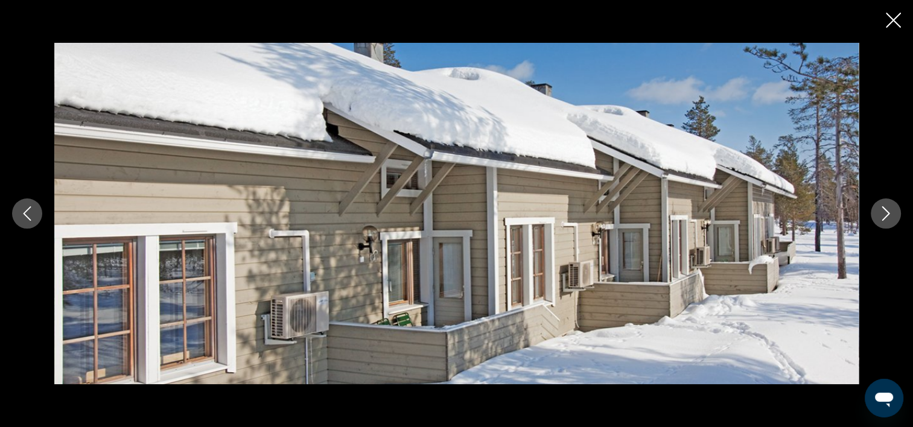
click at [886, 211] on icon "Image suivante" at bounding box center [886, 213] width 8 height 14
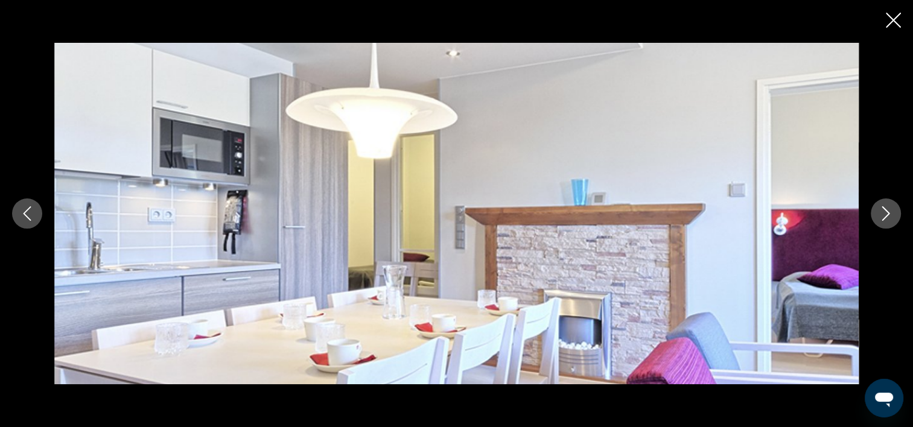
click at [886, 211] on icon "Image suivante" at bounding box center [886, 213] width 8 height 14
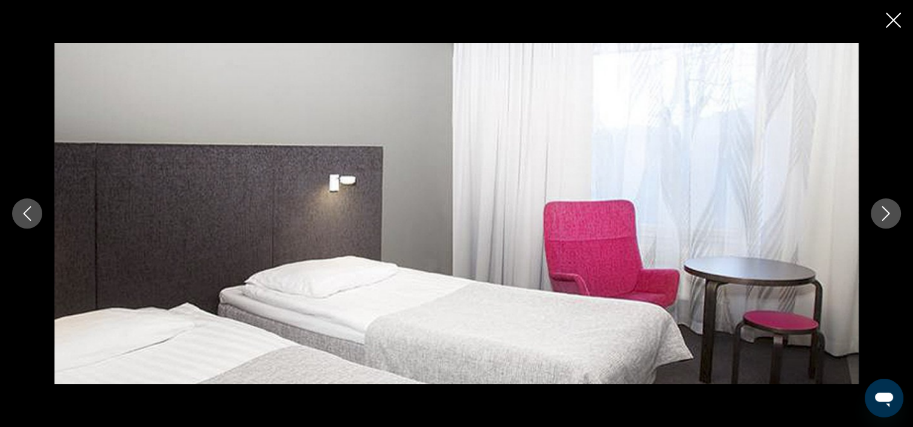
click at [886, 211] on icon "Image suivante" at bounding box center [886, 213] width 8 height 14
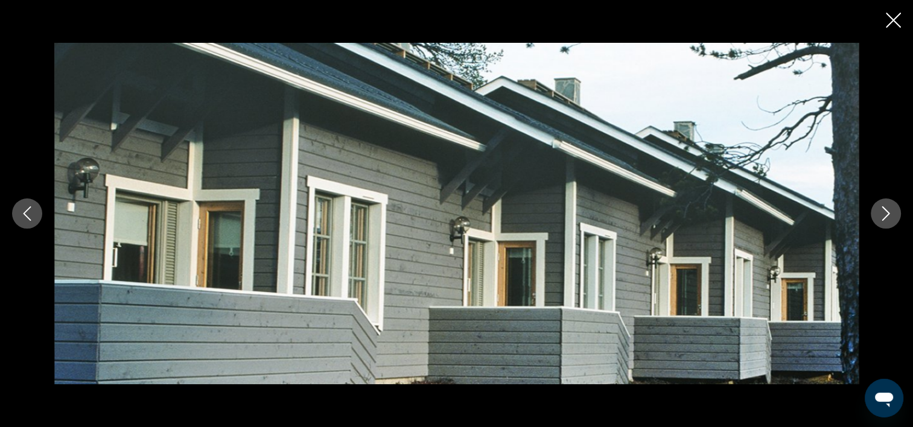
click at [886, 211] on icon "Image suivante" at bounding box center [886, 213] width 8 height 14
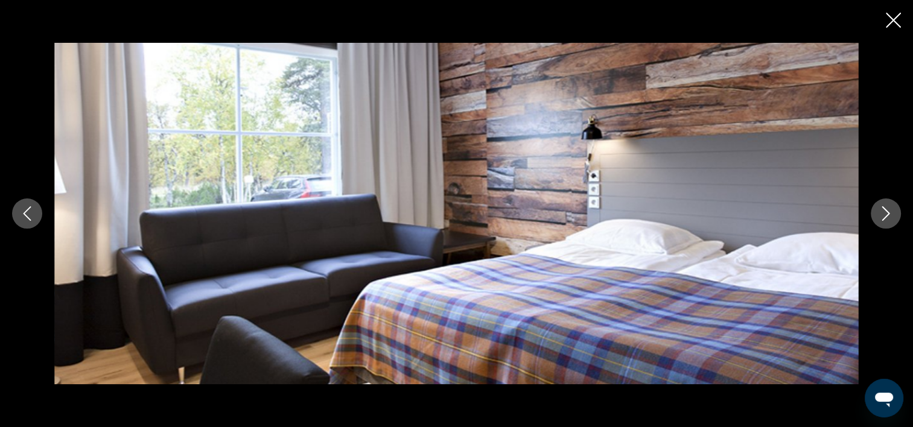
click at [886, 211] on icon "Image suivante" at bounding box center [886, 213] width 8 height 14
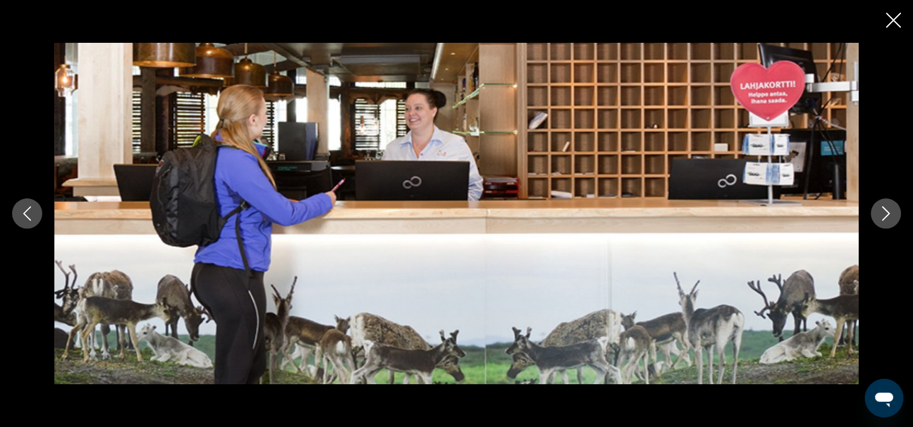
click at [892, 21] on icon "Fermer le diaporama" at bounding box center [893, 20] width 15 height 15
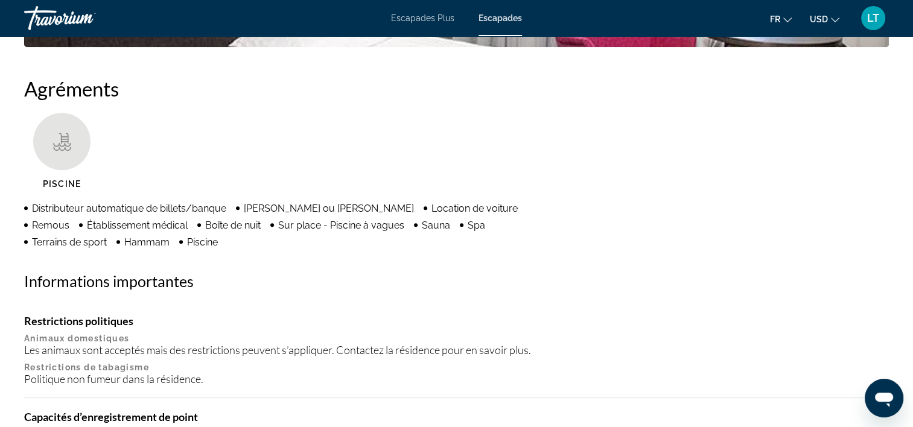
scroll to position [664, 0]
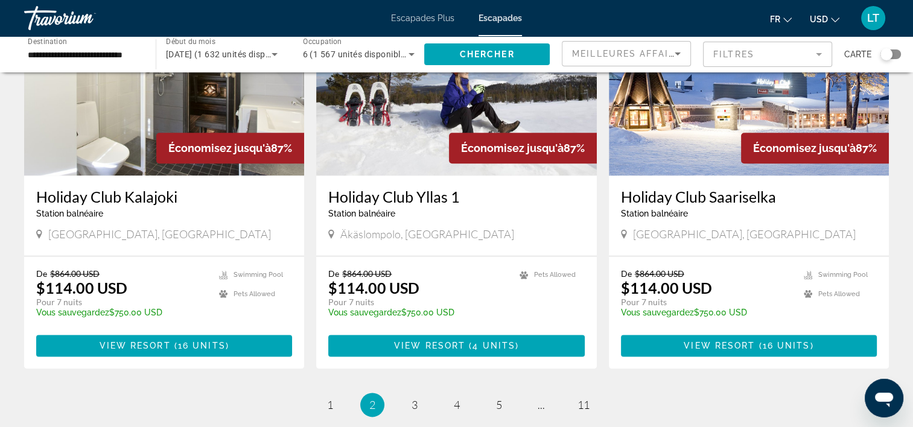
scroll to position [1361, 0]
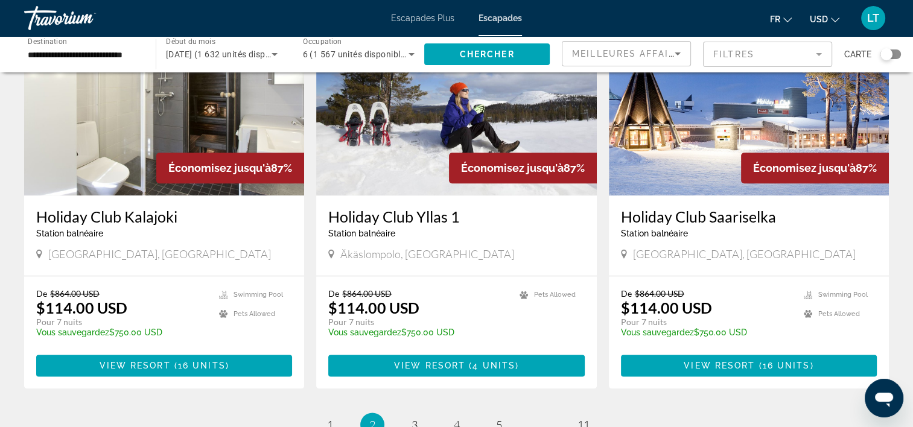
click at [384, 167] on img "Contenu principal" at bounding box center [456, 98] width 280 height 193
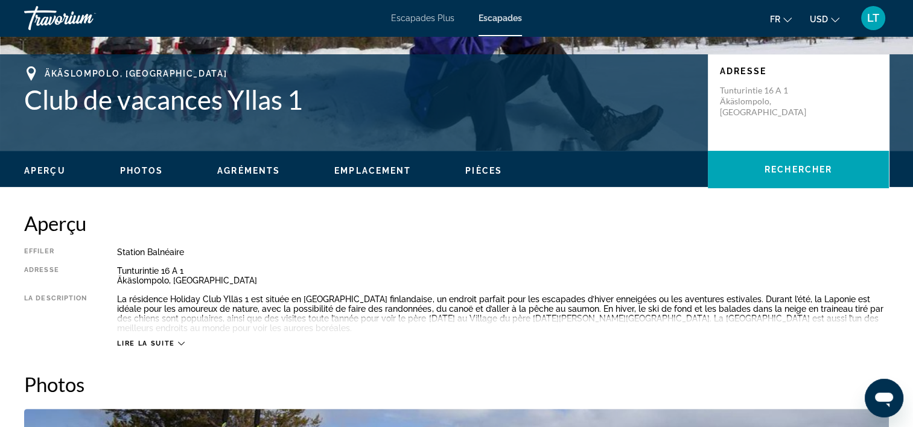
scroll to position [241, 0]
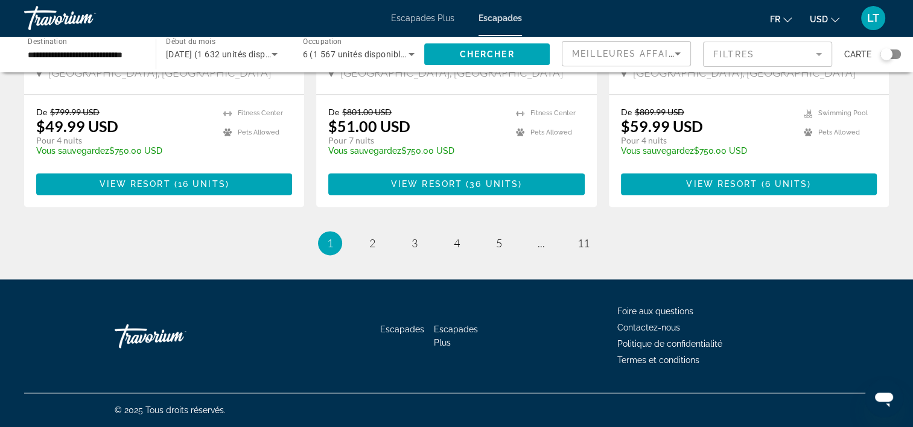
scroll to position [1561, 0]
click at [374, 238] on span "2" at bounding box center [372, 243] width 6 height 13
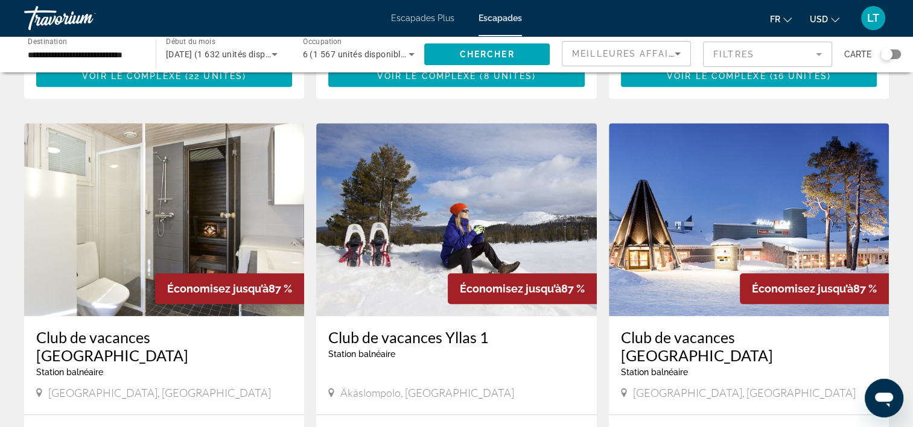
scroll to position [1448, 0]
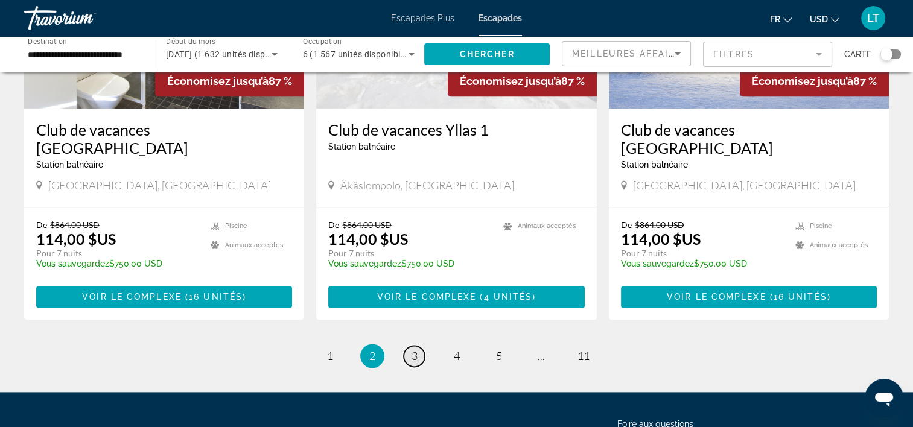
click at [415, 349] on span "3" at bounding box center [415, 355] width 6 height 13
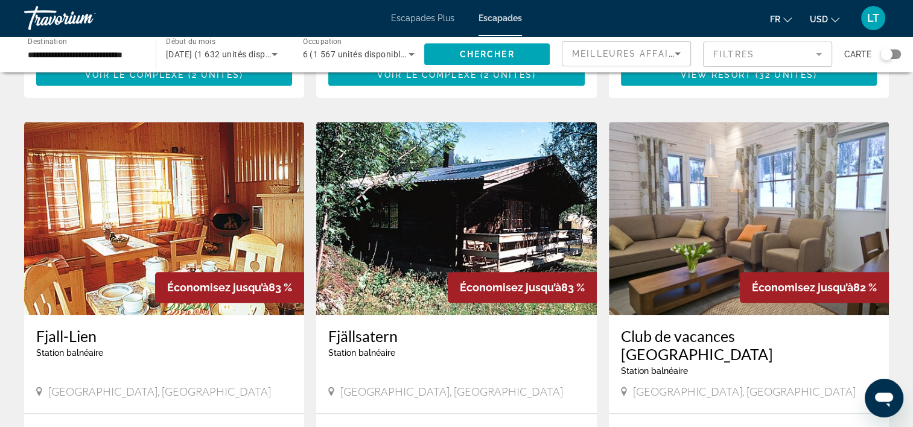
scroll to position [1388, 0]
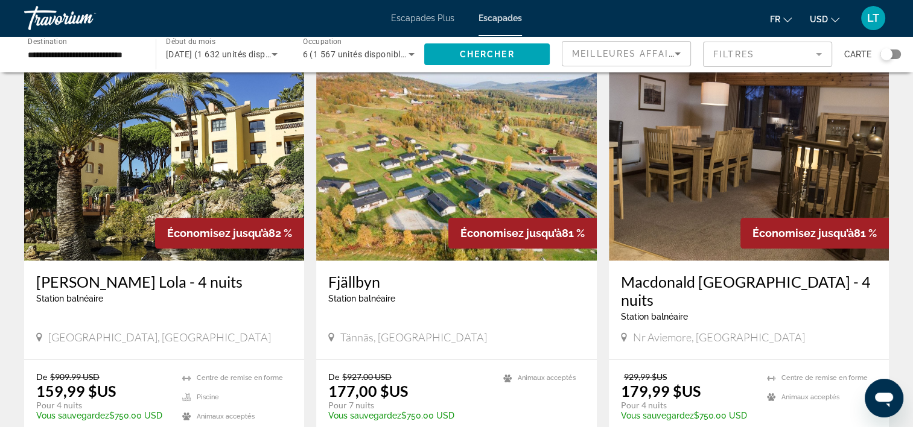
scroll to position [1542, 0]
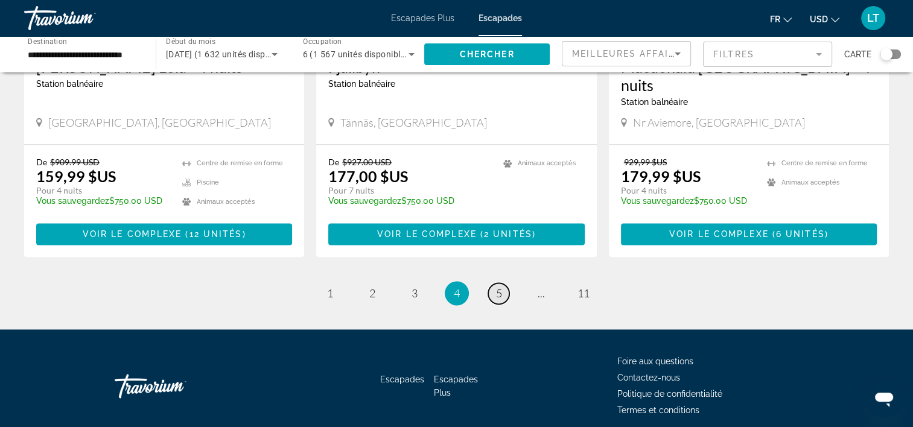
click at [497, 287] on span "5" at bounding box center [499, 293] width 6 height 13
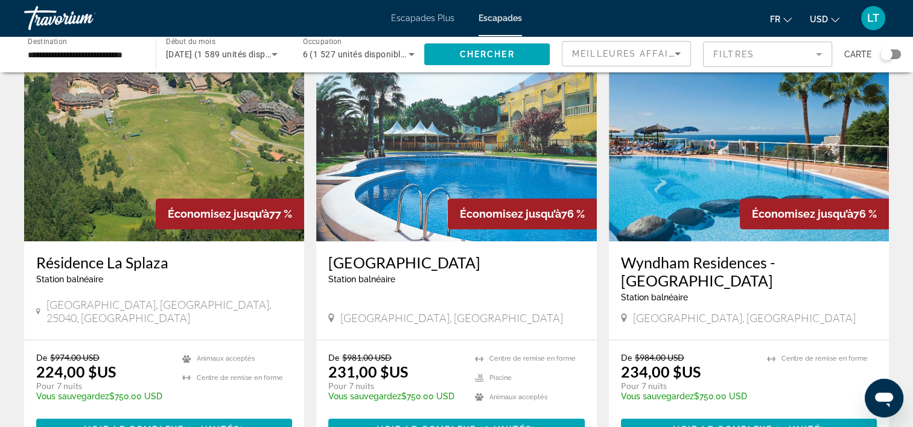
scroll to position [965, 0]
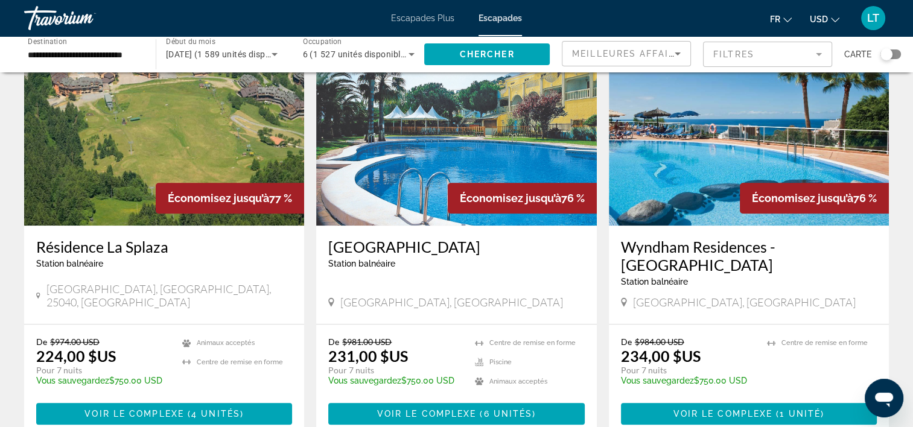
click at [694, 148] on img "Contenu principal" at bounding box center [749, 129] width 280 height 193
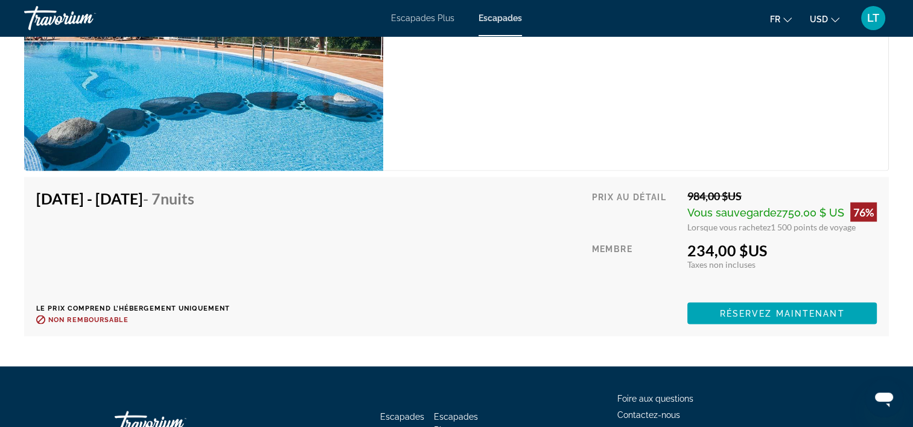
scroll to position [2327, 0]
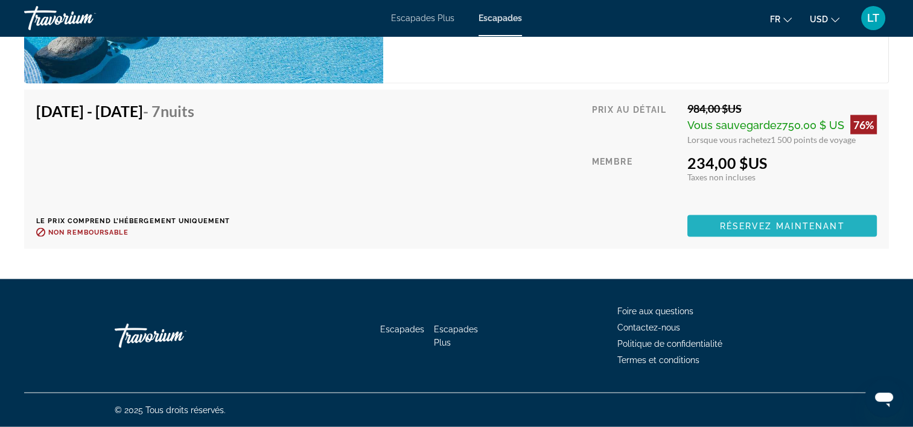
click at [724, 227] on span "Réservez maintenant" at bounding box center [782, 226] width 125 height 10
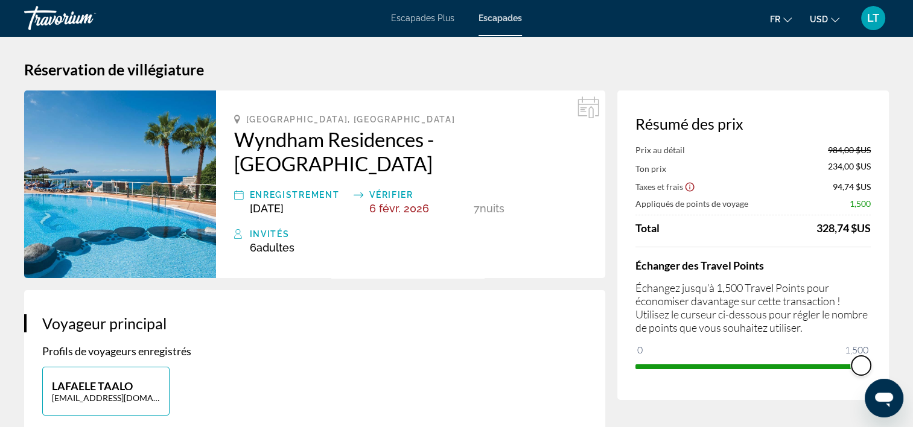
drag, startPoint x: 860, startPoint y: 367, endPoint x: 894, endPoint y: 350, distance: 37.2
click at [126, 179] on img "Contenu principal" at bounding box center [120, 185] width 192 height 188
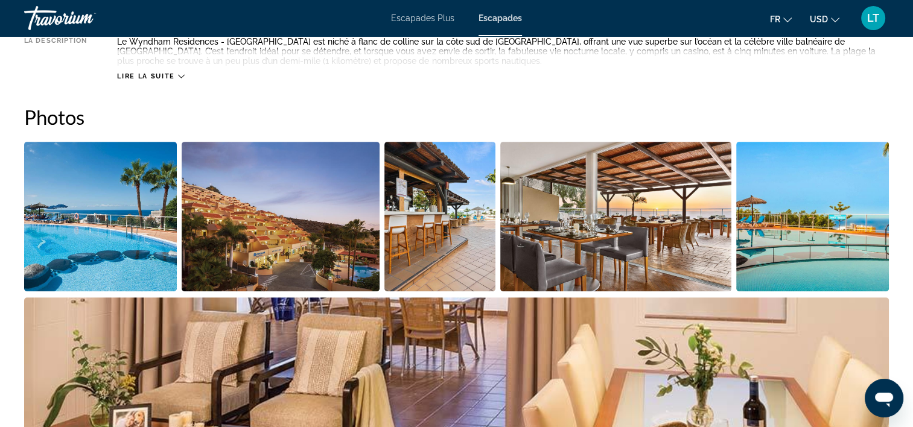
scroll to position [483, 0]
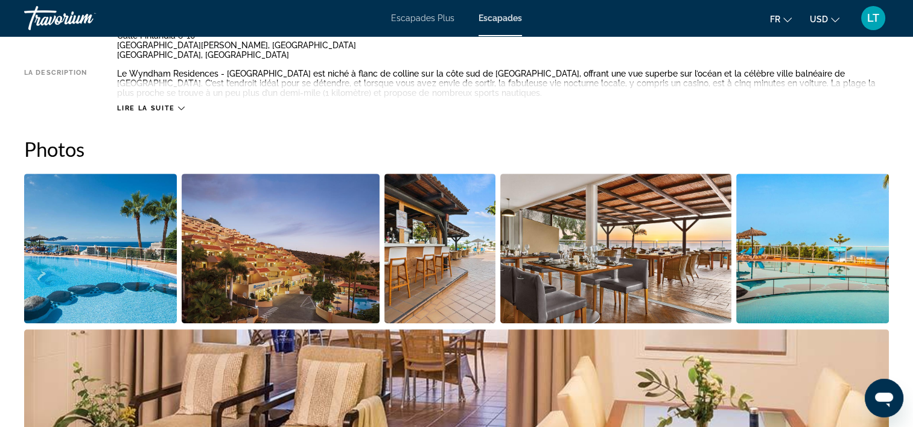
click at [156, 268] on img "Ouvrir le curseur d’image en plein écran" at bounding box center [100, 249] width 153 height 150
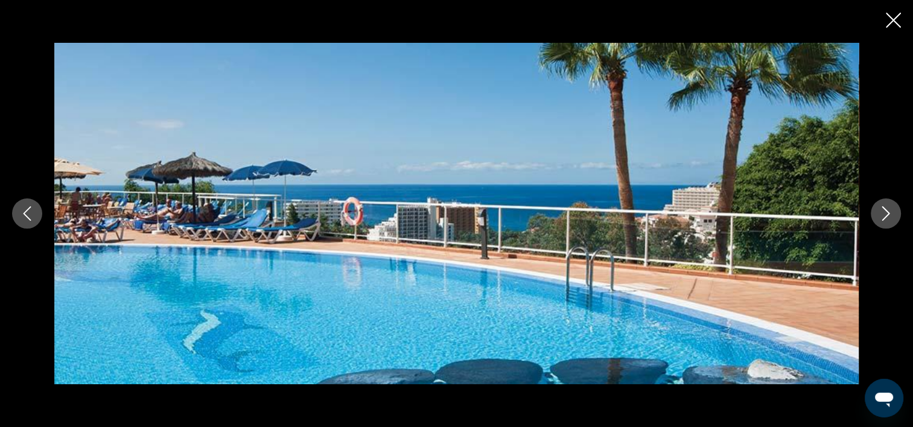
click at [883, 217] on icon "Image suivante" at bounding box center [886, 213] width 14 height 14
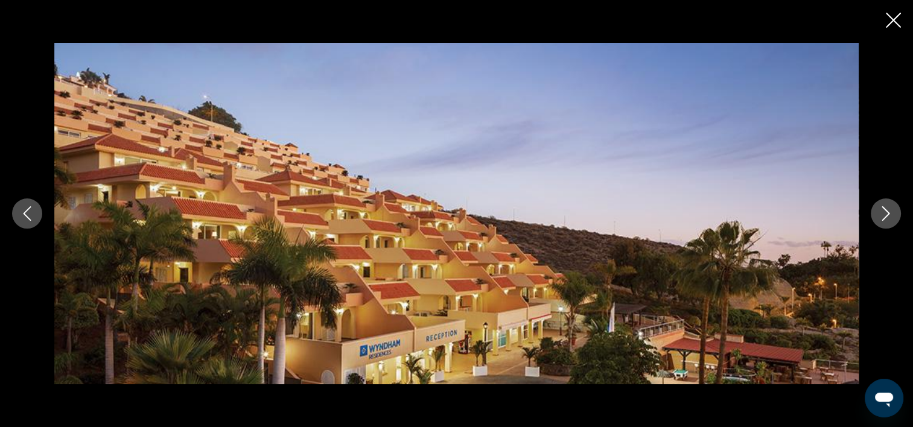
click at [883, 217] on icon "Image suivante" at bounding box center [886, 213] width 14 height 14
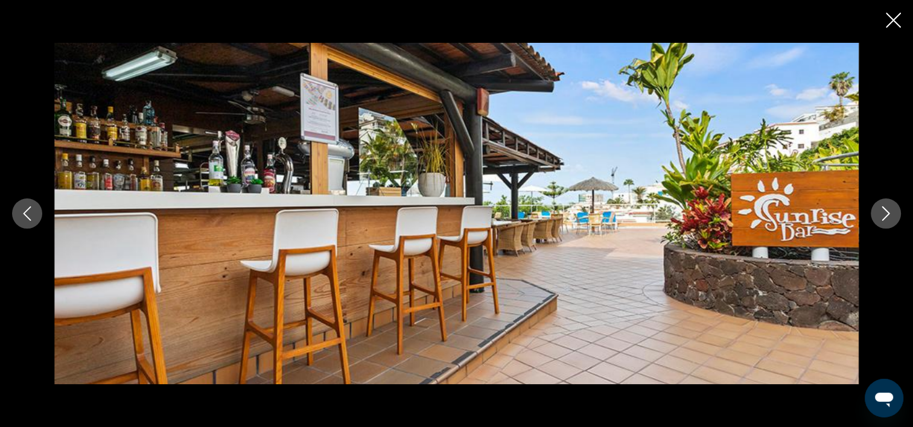
click at [883, 217] on icon "Image suivante" at bounding box center [886, 213] width 14 height 14
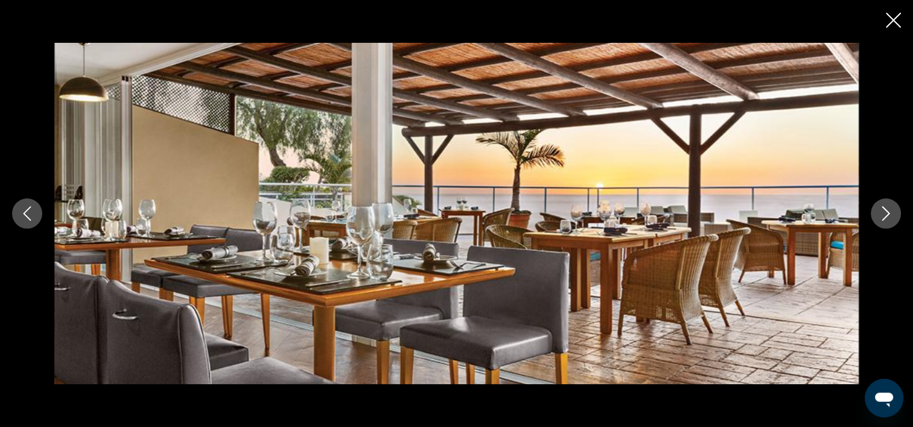
click at [883, 217] on icon "Image suivante" at bounding box center [886, 213] width 14 height 14
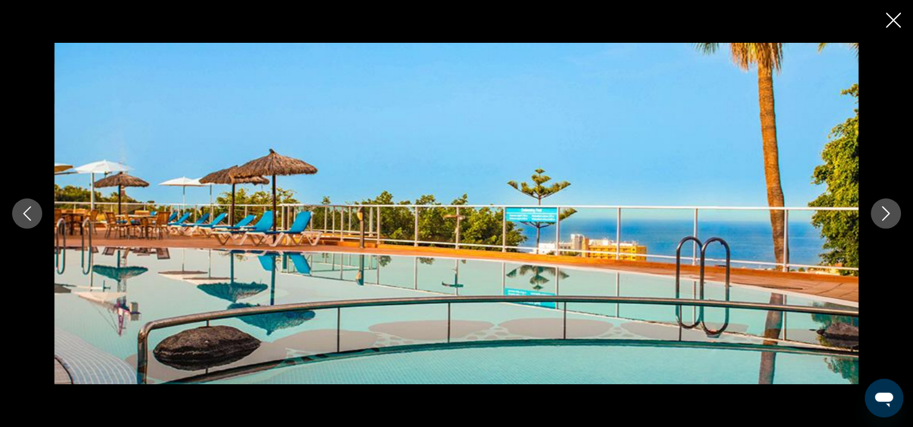
click at [883, 217] on icon "Image suivante" at bounding box center [886, 213] width 14 height 14
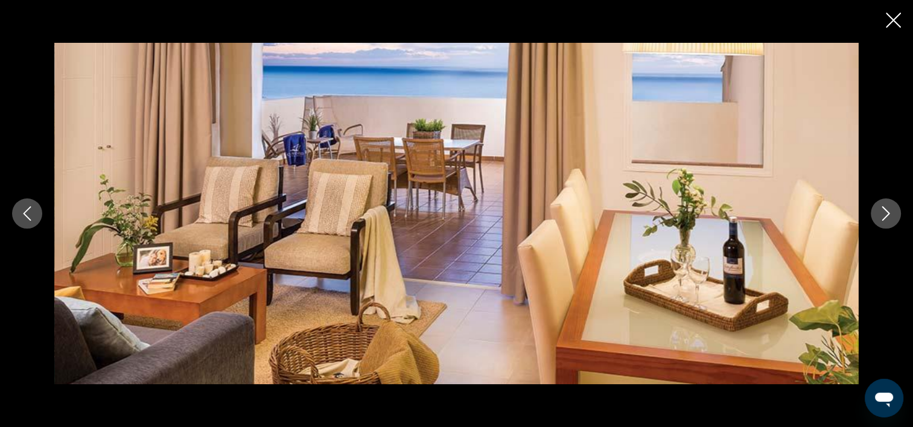
click at [883, 217] on icon "Image suivante" at bounding box center [886, 213] width 14 height 14
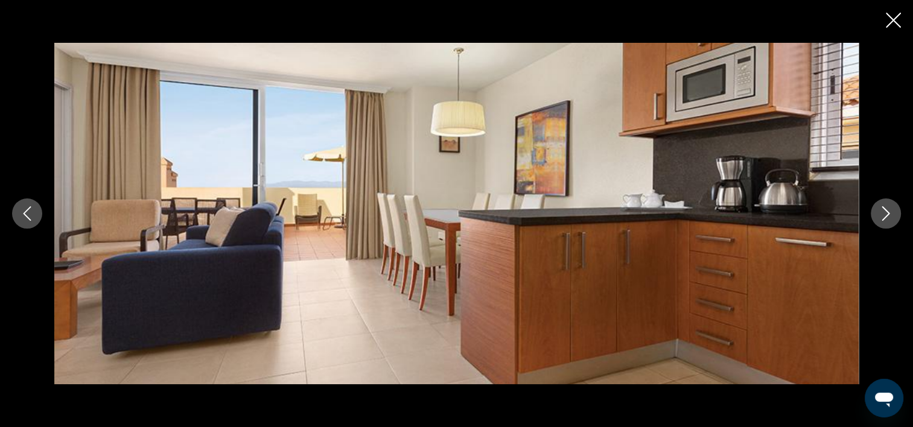
click at [895, 17] on icon "Fermer le diaporama" at bounding box center [893, 20] width 15 height 15
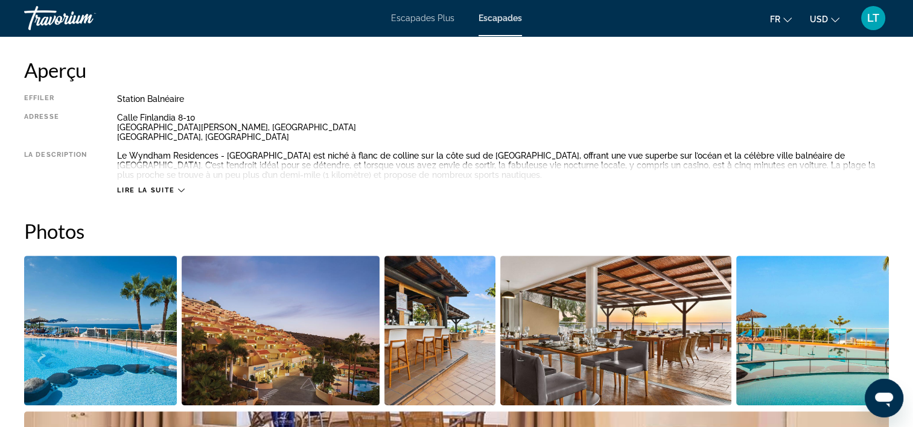
scroll to position [302, 0]
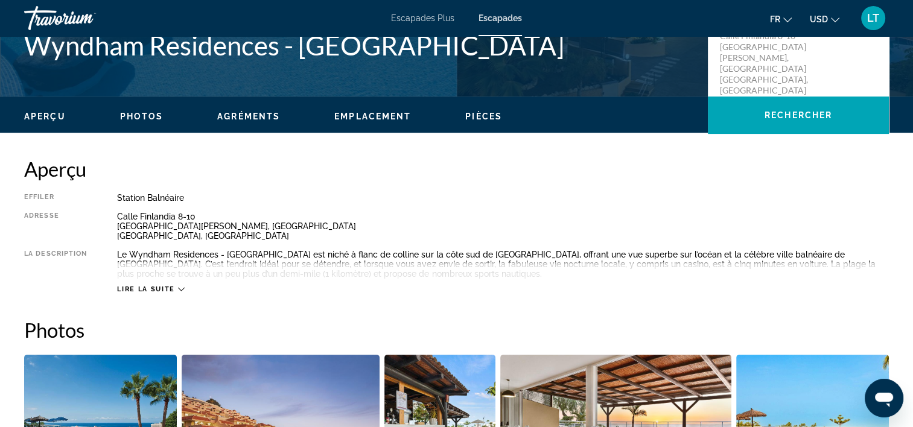
click at [181, 292] on icon "Contenu principal" at bounding box center [181, 289] width 7 height 7
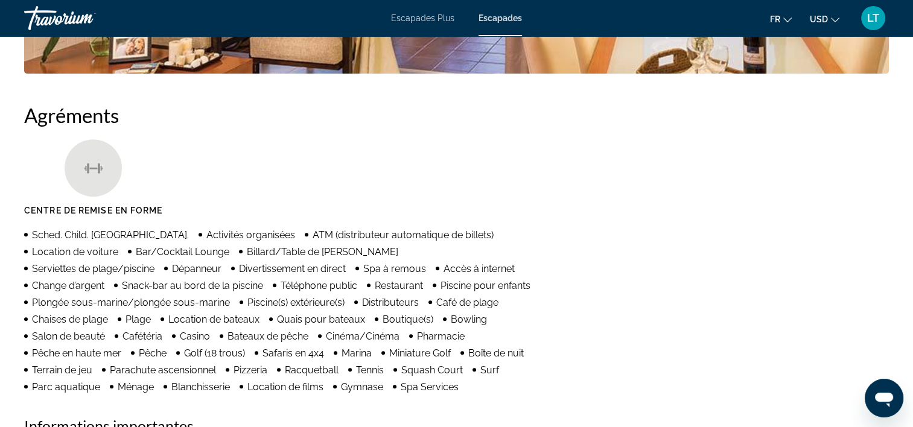
scroll to position [965, 0]
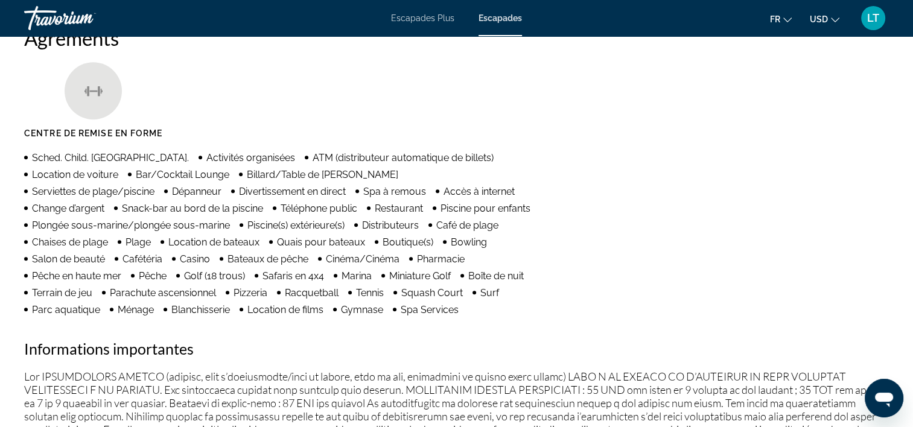
drag, startPoint x: 667, startPoint y: 198, endPoint x: 310, endPoint y: 97, distance: 371.3
click at [310, 97] on ul "Centre de remise en forme" at bounding box center [456, 104] width 865 height 85
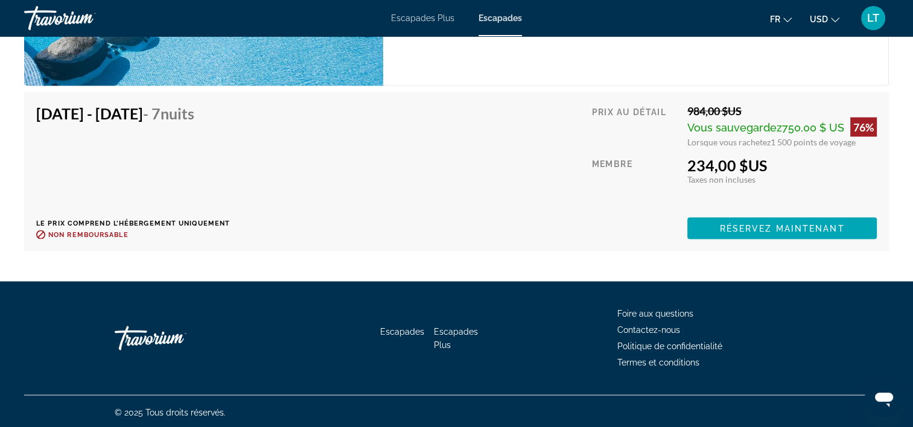
scroll to position [2327, 0]
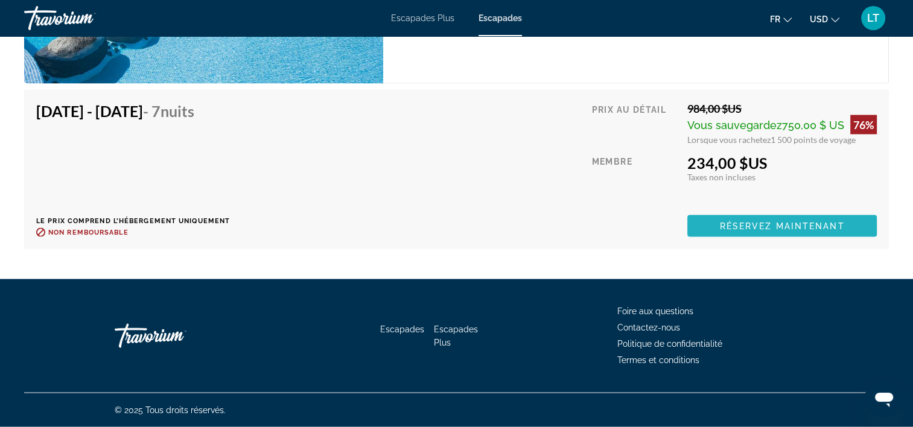
click at [763, 226] on span "Réservez maintenant" at bounding box center [782, 226] width 125 height 10
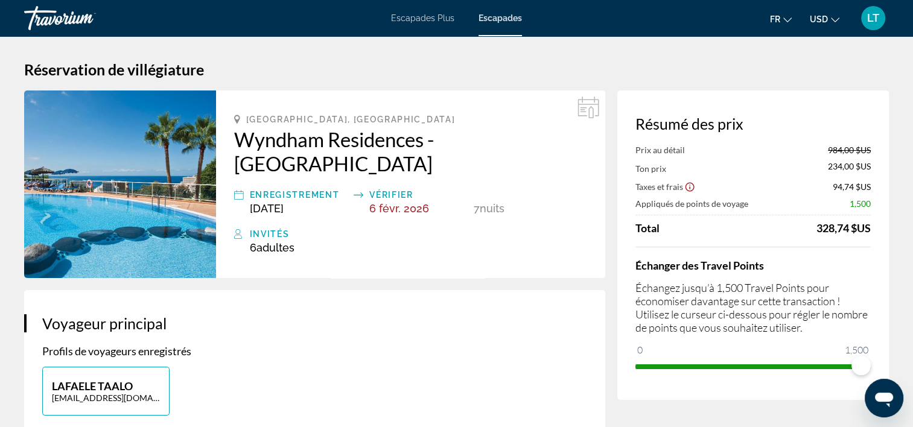
click at [157, 168] on img "Contenu principal" at bounding box center [120, 185] width 192 height 188
click at [165, 130] on img "Contenu principal" at bounding box center [120, 185] width 192 height 188
click at [150, 159] on img "Contenu principal" at bounding box center [120, 185] width 192 height 188
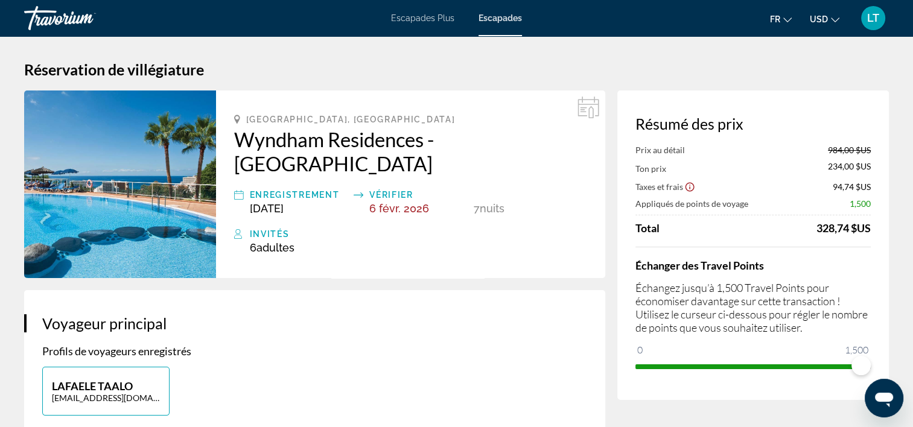
click at [118, 152] on img "Contenu principal" at bounding box center [120, 185] width 192 height 188
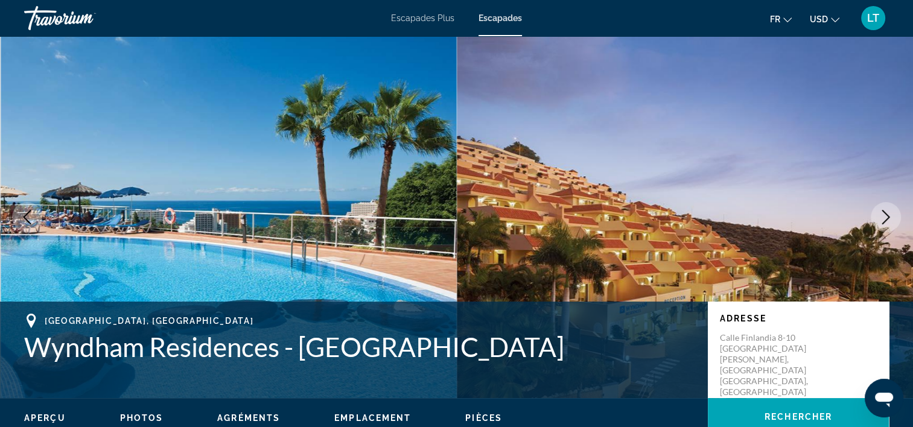
click at [290, 168] on img "Contenu principal" at bounding box center [229, 217] width 457 height 362
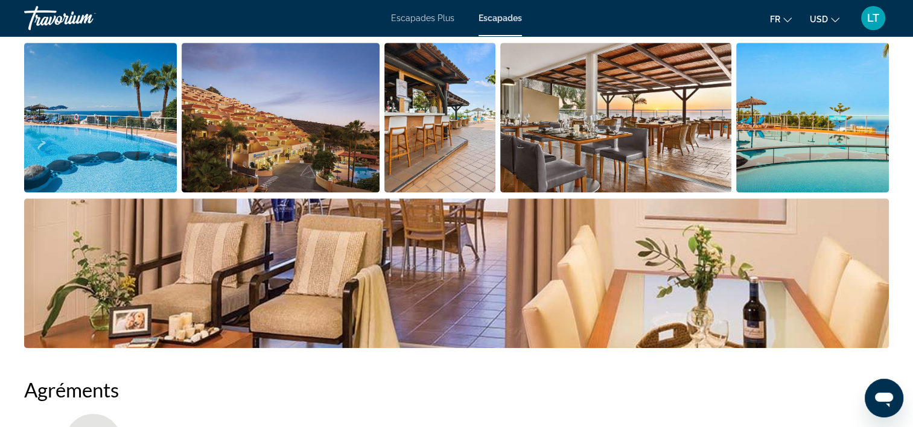
scroll to position [543, 0]
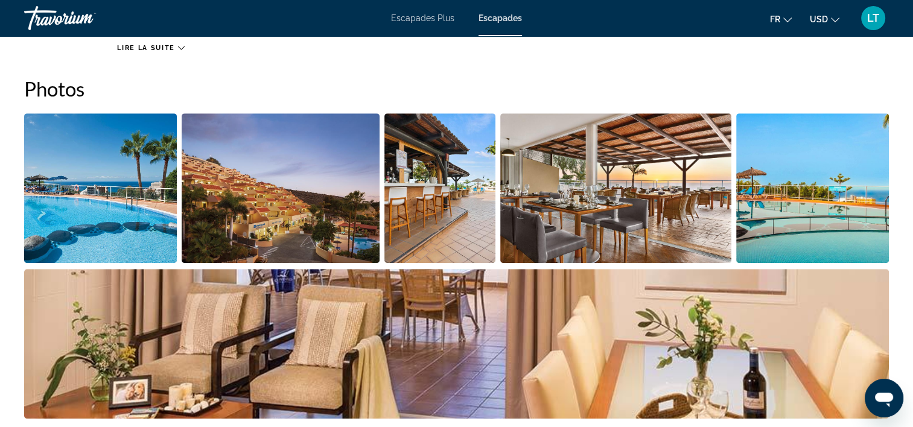
click at [148, 193] on img "Ouvrir le curseur d’image en plein écran" at bounding box center [100, 188] width 153 height 150
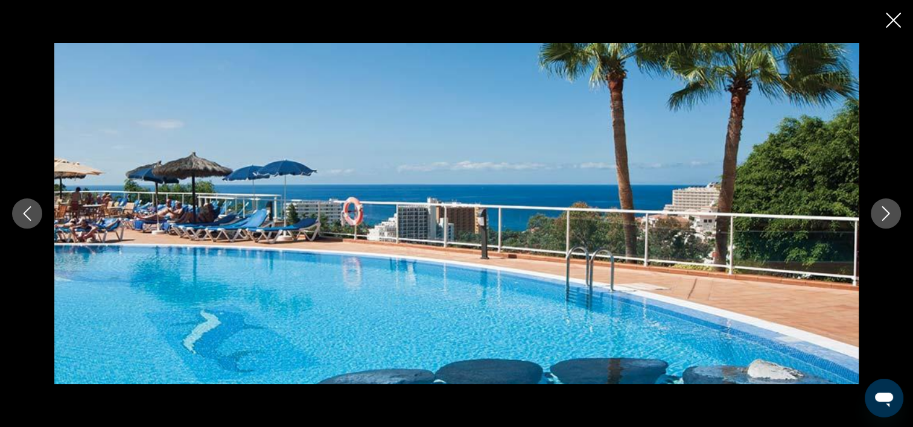
click at [888, 211] on icon "Image suivante" at bounding box center [886, 213] width 14 height 14
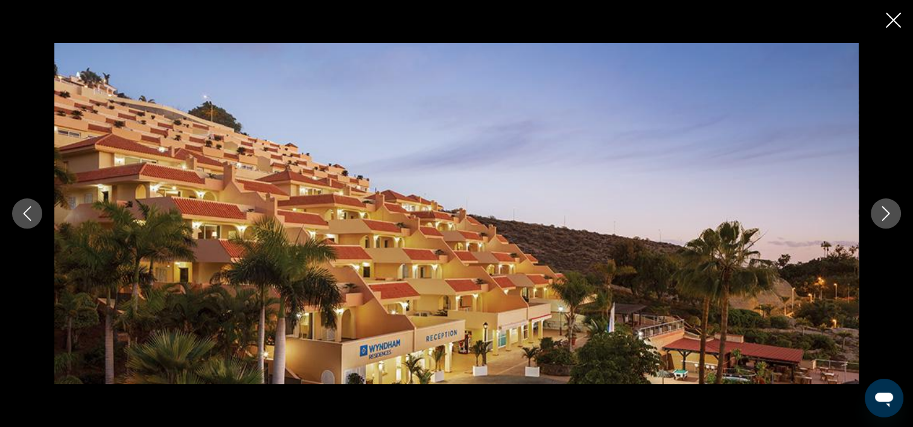
click at [887, 211] on icon "Image suivante" at bounding box center [886, 213] width 8 height 14
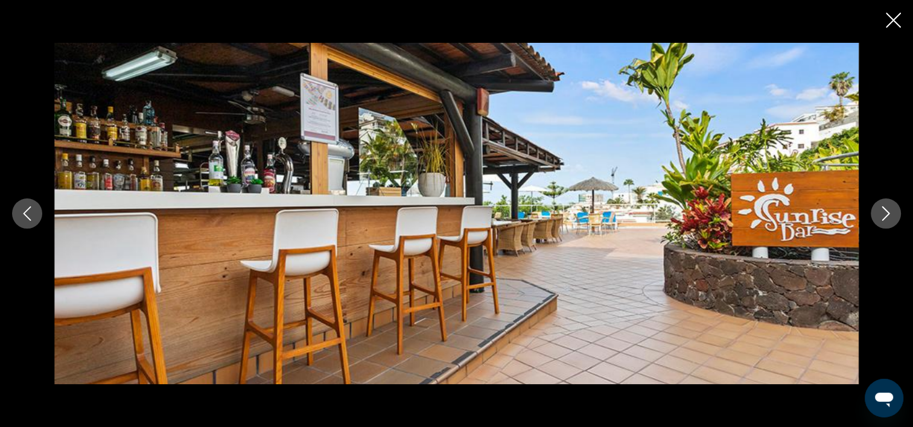
click at [886, 212] on icon "Image suivante" at bounding box center [886, 213] width 8 height 14
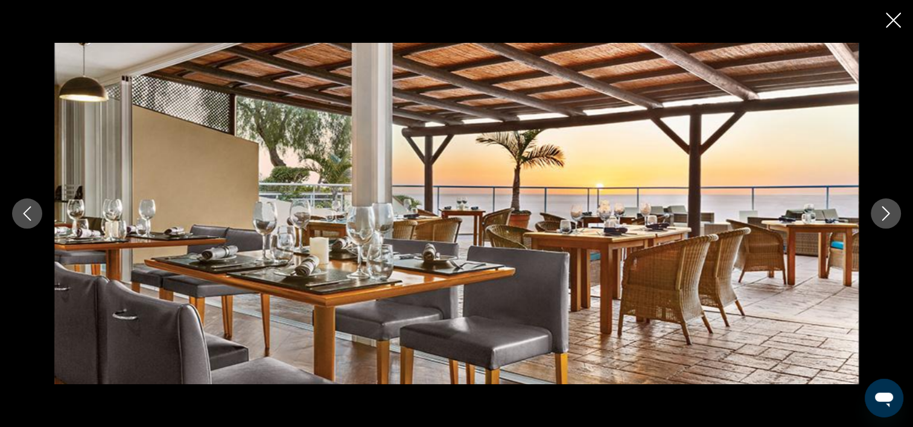
click at [886, 212] on icon "Image suivante" at bounding box center [886, 213] width 14 height 14
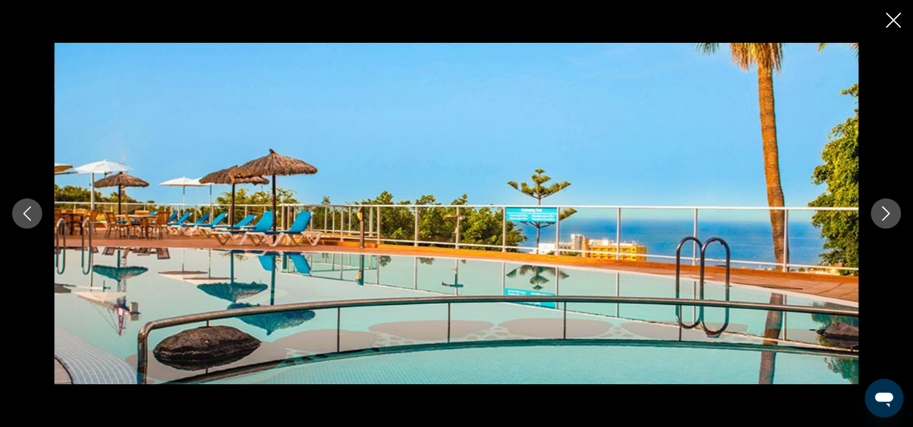
click at [886, 212] on icon "Image suivante" at bounding box center [886, 213] width 14 height 14
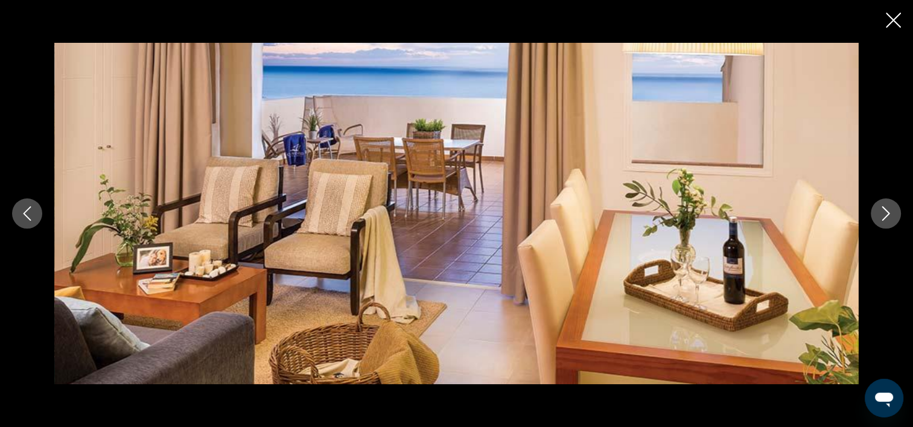
click at [886, 212] on icon "Image suivante" at bounding box center [886, 213] width 14 height 14
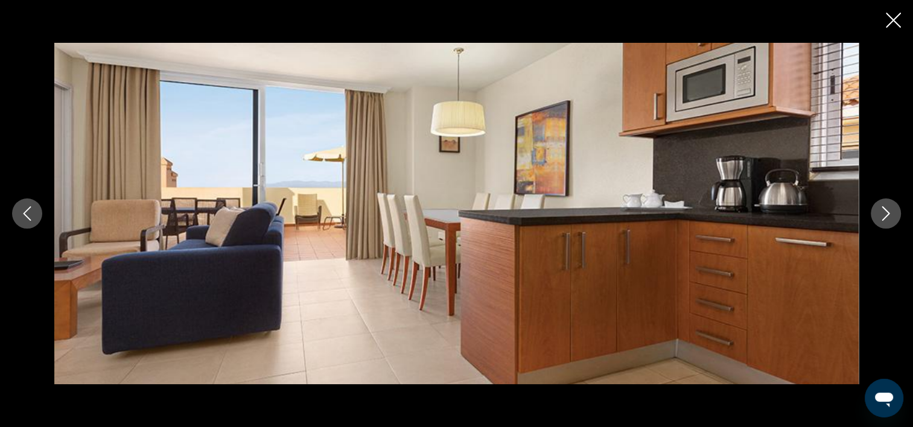
click at [886, 213] on icon "Image suivante" at bounding box center [886, 213] width 14 height 14
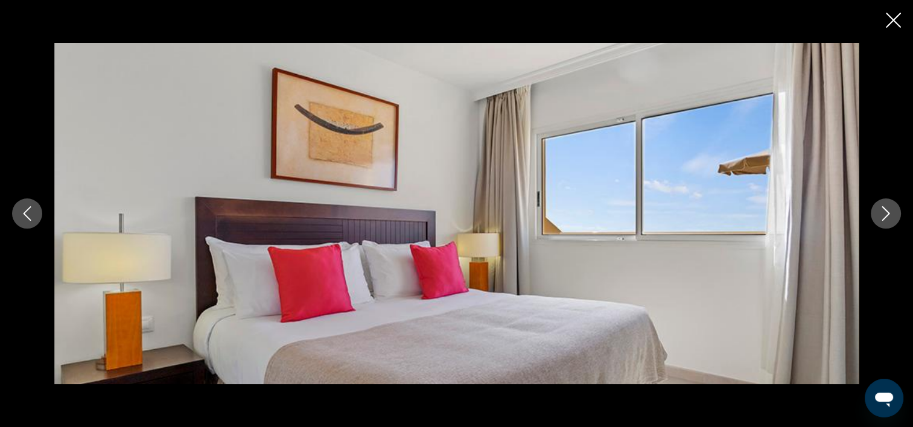
click at [888, 212] on icon "Image suivante" at bounding box center [886, 213] width 8 height 14
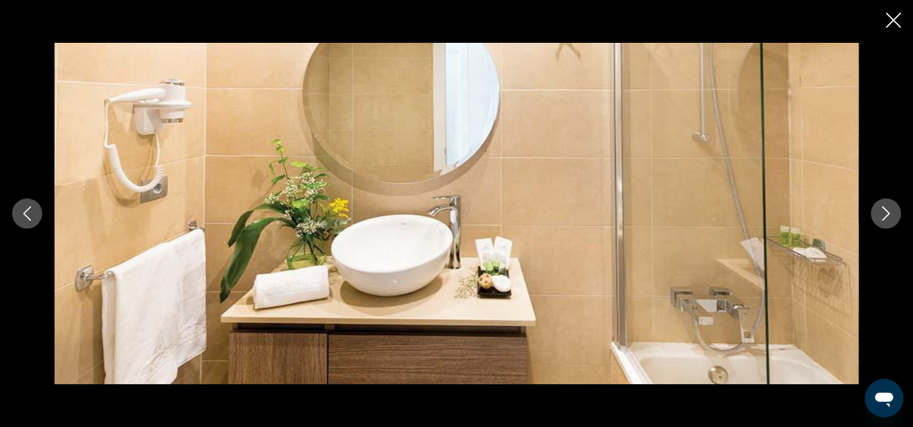
click at [886, 212] on icon "Image suivante" at bounding box center [886, 213] width 14 height 14
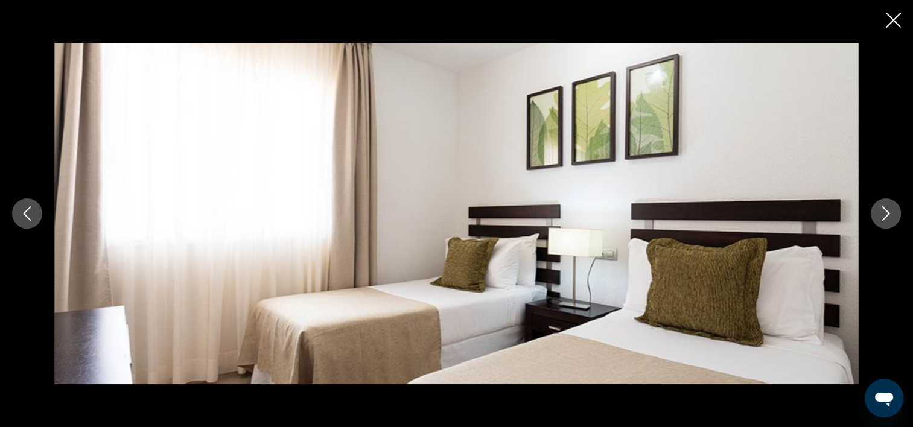
click at [886, 213] on icon "Image suivante" at bounding box center [886, 213] width 14 height 14
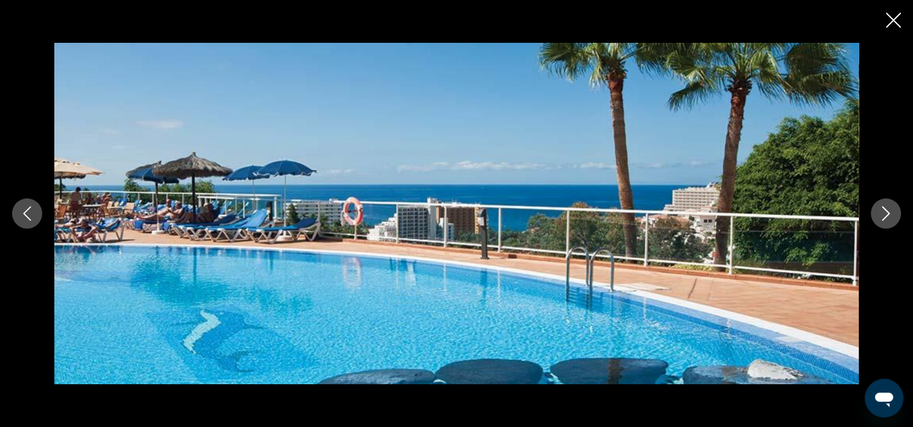
click at [886, 213] on icon "Image suivante" at bounding box center [886, 213] width 14 height 14
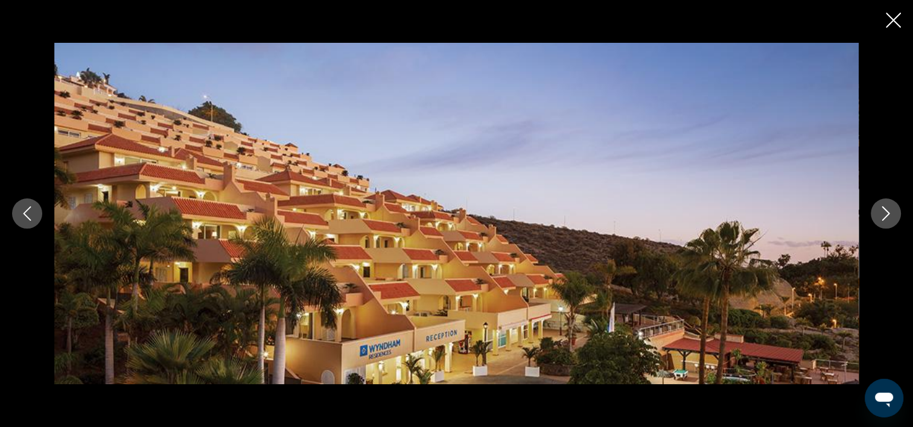
click at [886, 213] on icon "Image suivante" at bounding box center [886, 213] width 14 height 14
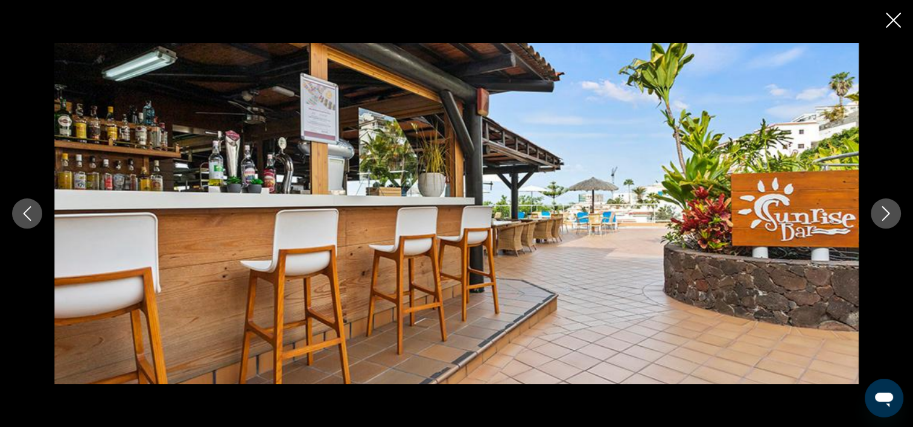
click at [889, 19] on icon "Fermer le diaporama" at bounding box center [893, 20] width 15 height 15
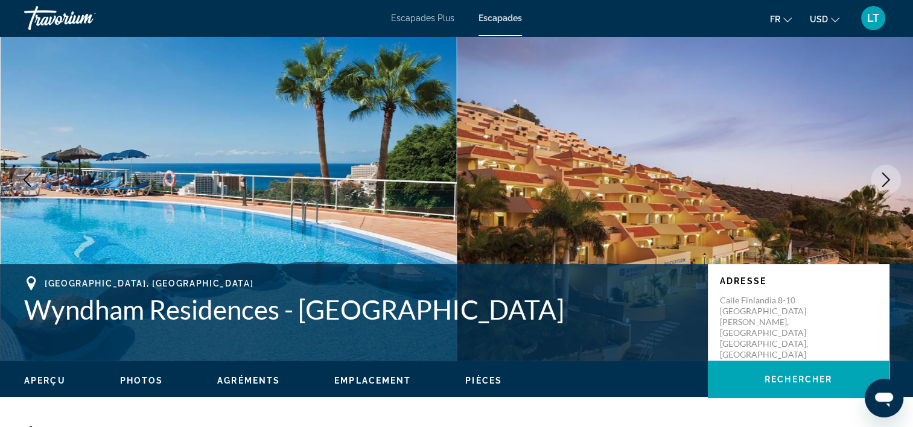
scroll to position [0, 0]
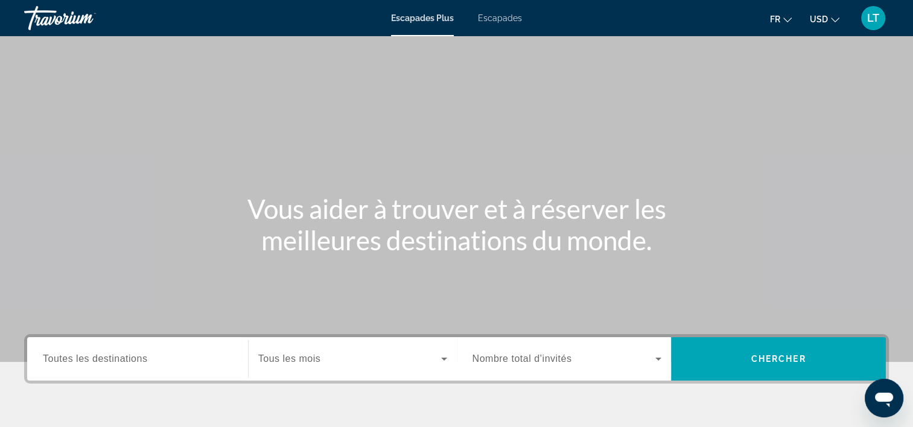
click at [483, 19] on span "Escapades" at bounding box center [500, 18] width 44 height 10
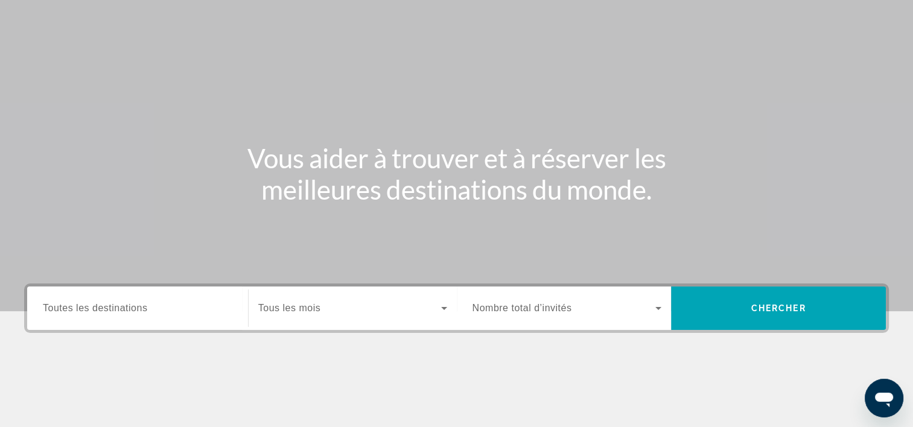
scroll to position [121, 0]
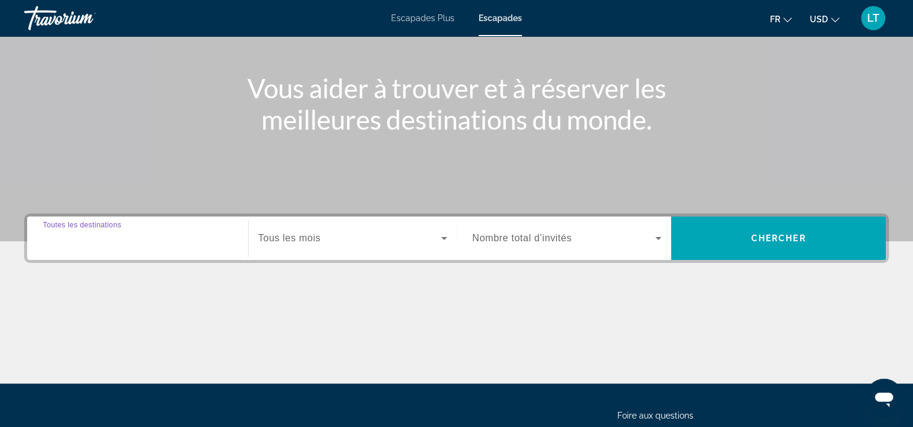
click at [194, 242] on input "Destination Toutes les destinations" at bounding box center [137, 239] width 189 height 14
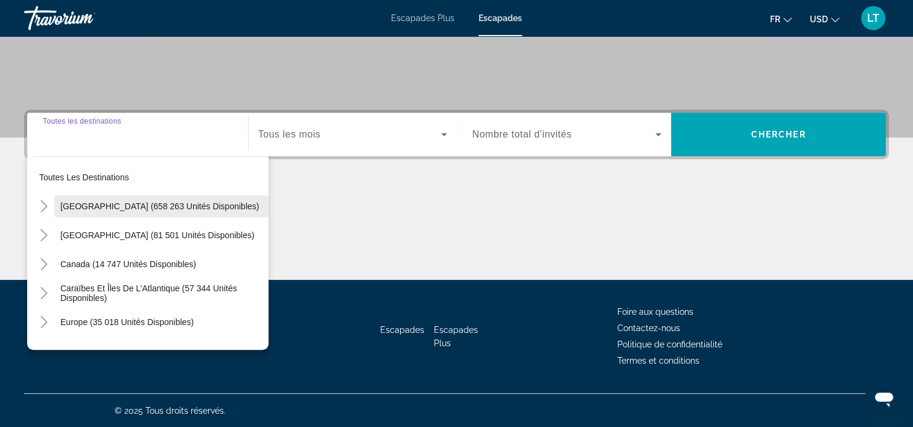
scroll to position [60, 0]
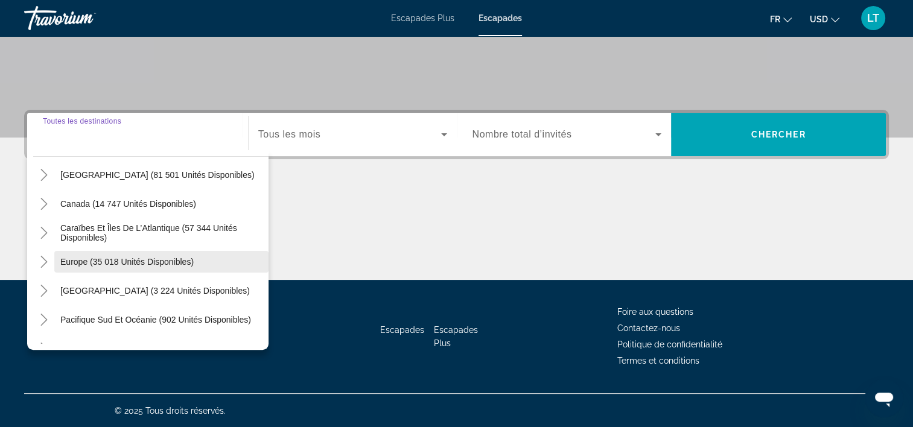
click at [172, 257] on span "Europe (35 018 unités disponibles)" at bounding box center [126, 262] width 133 height 10
type input "**********"
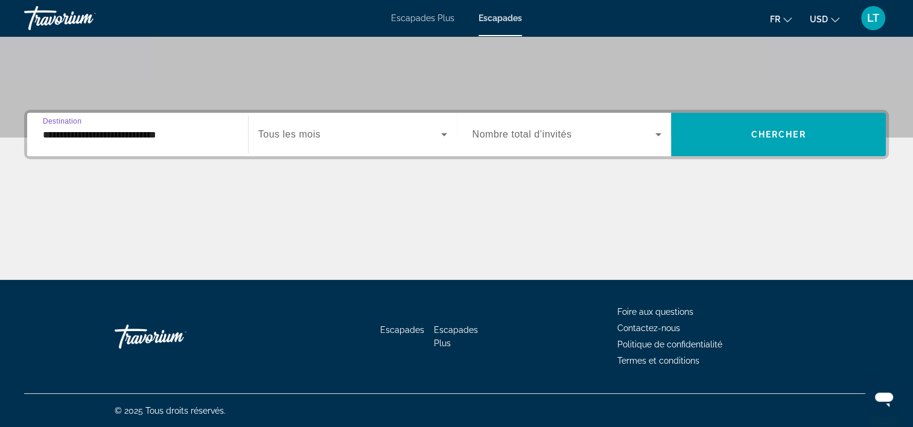
click at [445, 132] on icon "Widget de recherche" at bounding box center [444, 134] width 14 height 14
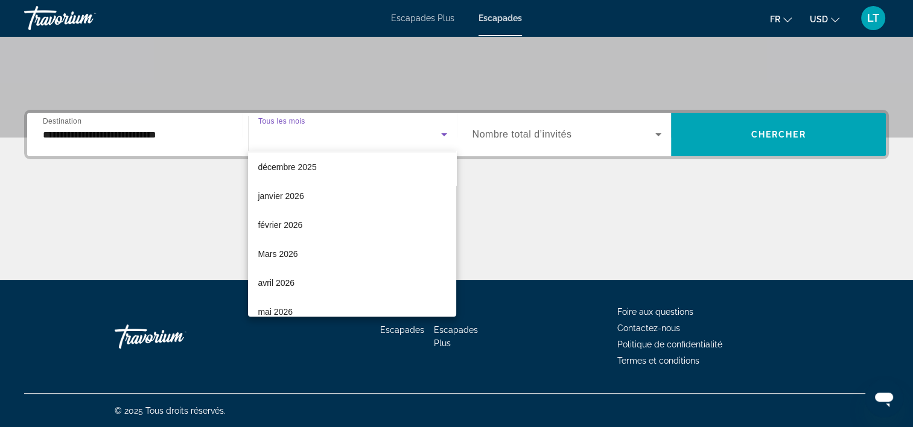
scroll to position [121, 0]
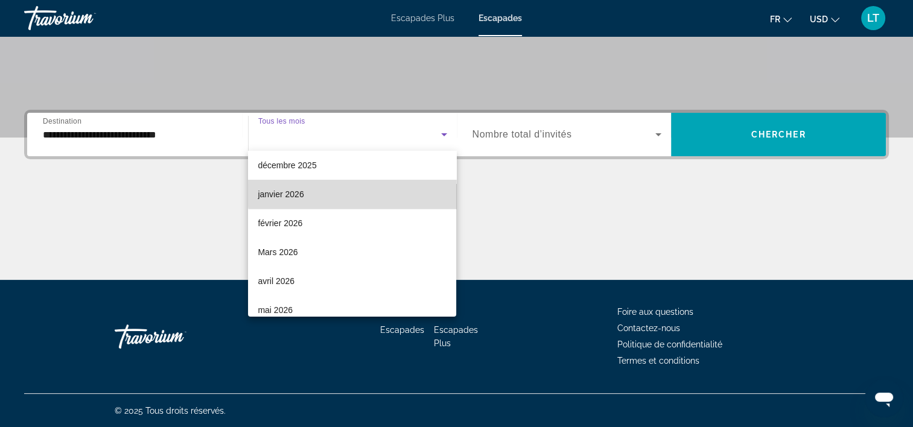
click at [355, 191] on mat-option "janvier 2026" at bounding box center [352, 194] width 208 height 29
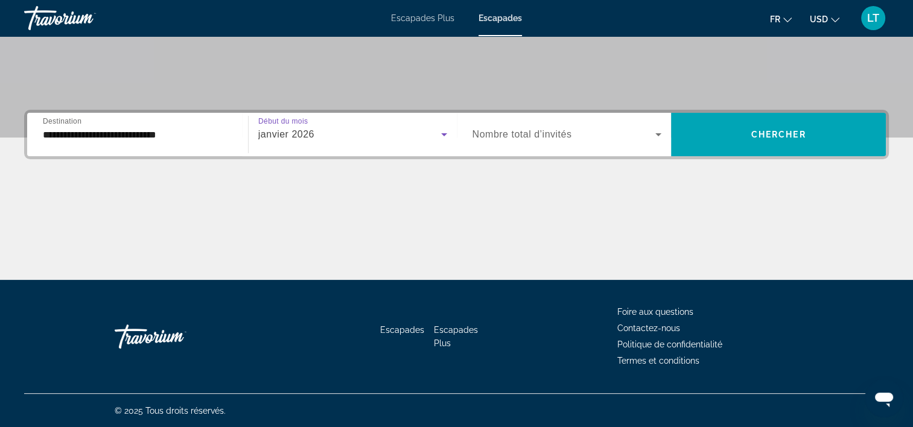
click at [655, 131] on icon "Widget de recherche" at bounding box center [658, 134] width 14 height 14
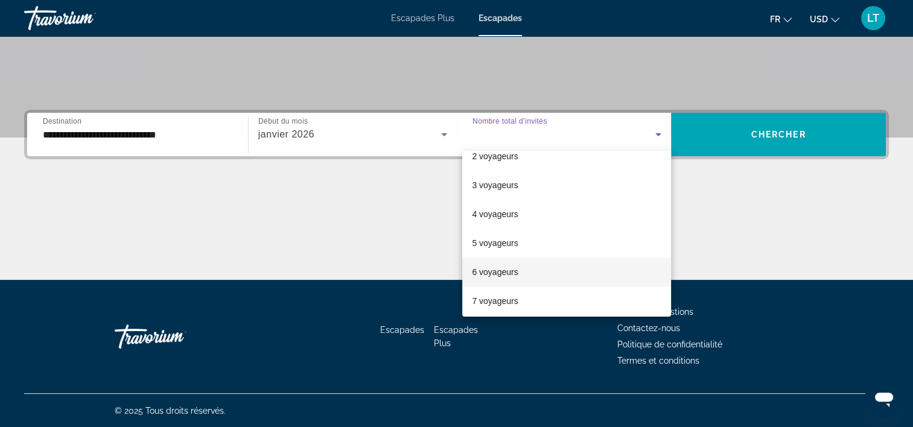
scroll to position [60, 0]
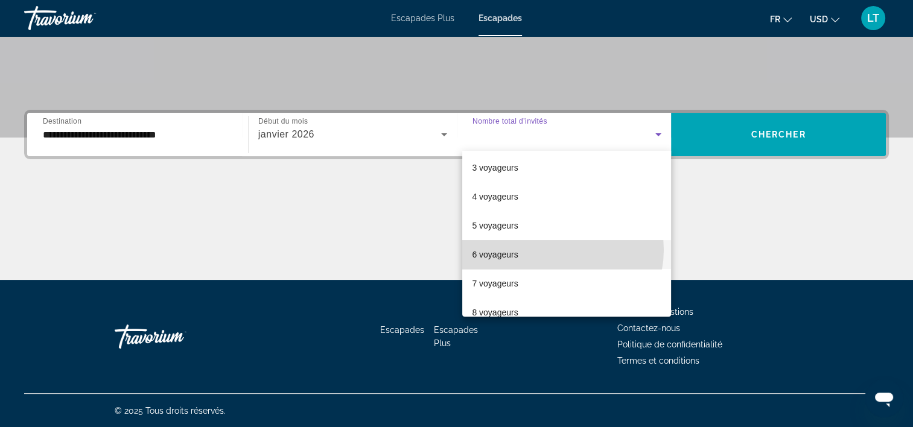
click at [553, 250] on mat-option "6 voyageurs" at bounding box center [566, 254] width 209 height 29
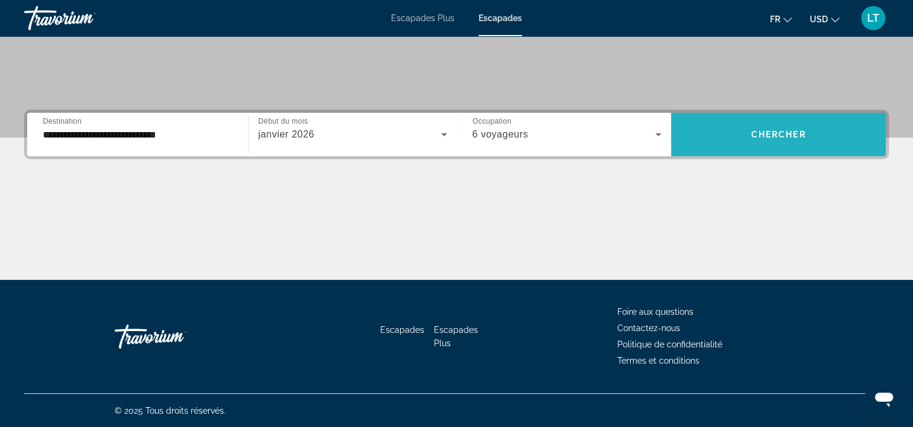
click at [772, 140] on span "Widget de recherche" at bounding box center [778, 134] width 215 height 29
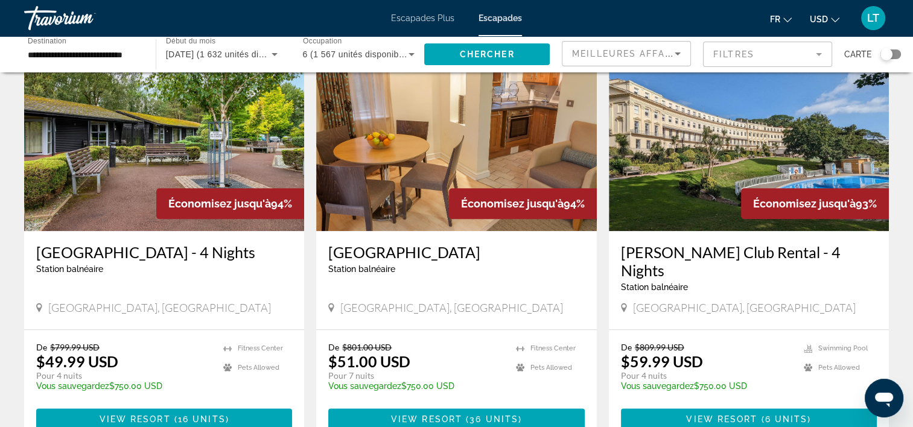
scroll to position [1501, 0]
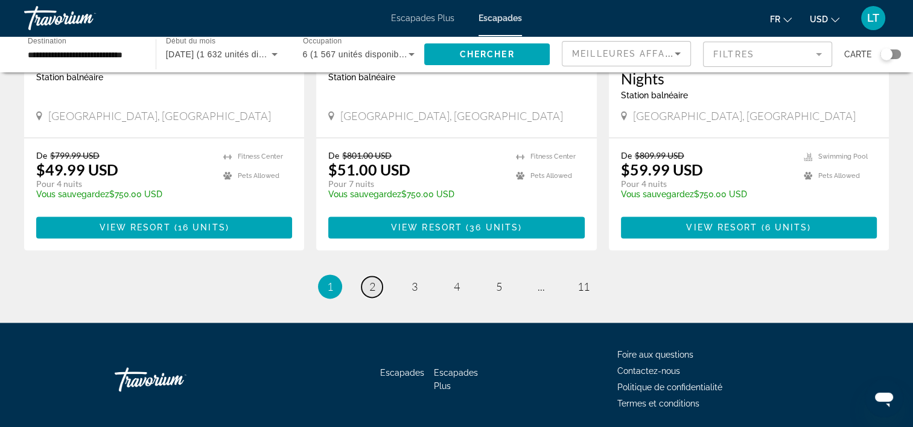
click at [369, 293] on span "2" at bounding box center [372, 286] width 6 height 13
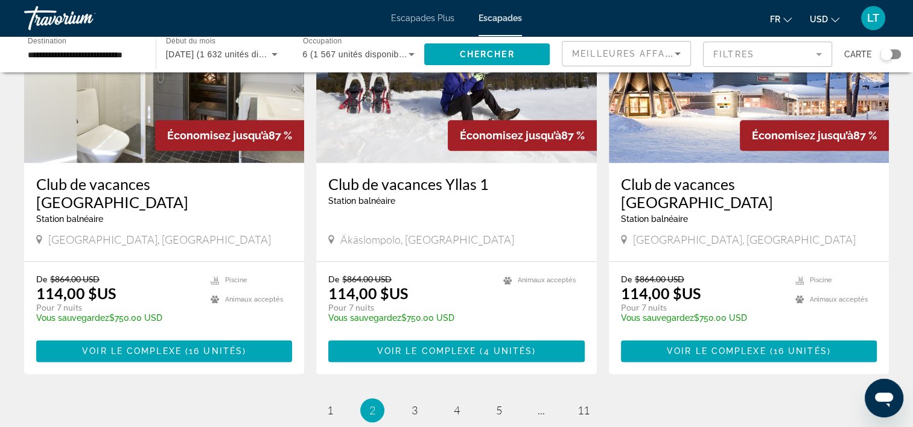
scroll to position [1524, 0]
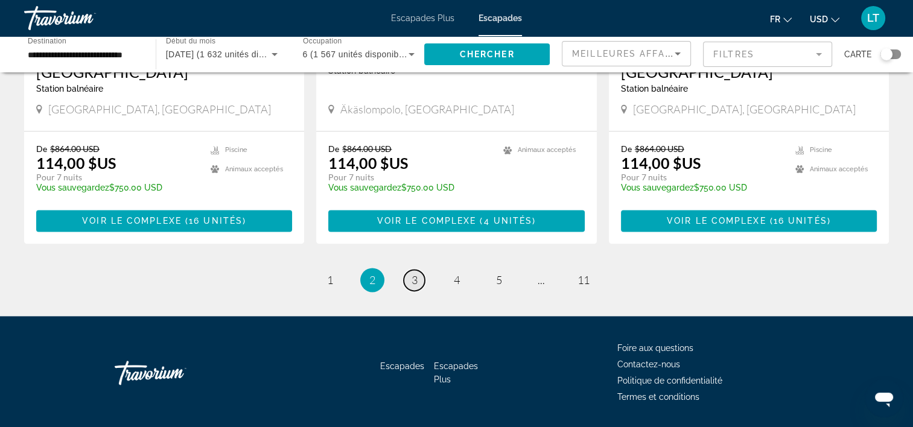
click at [415, 273] on span "3" at bounding box center [415, 279] width 6 height 13
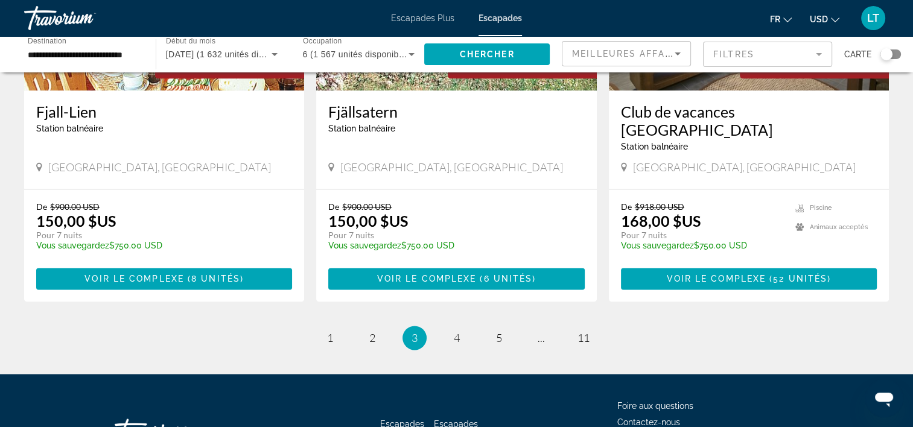
scroll to position [1524, 0]
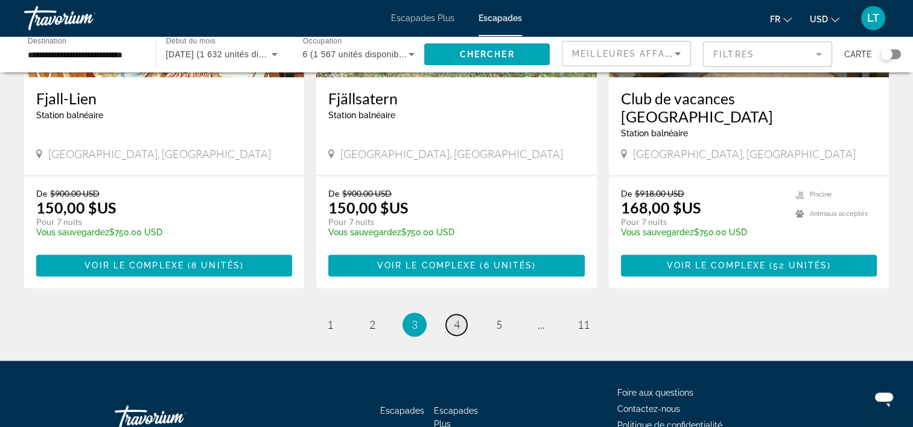
click at [454, 318] on span "4" at bounding box center [457, 324] width 6 height 13
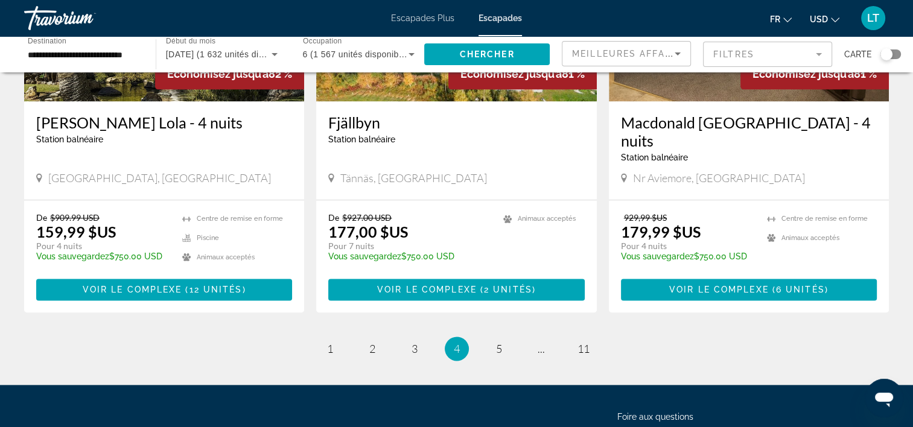
scroll to position [1509, 0]
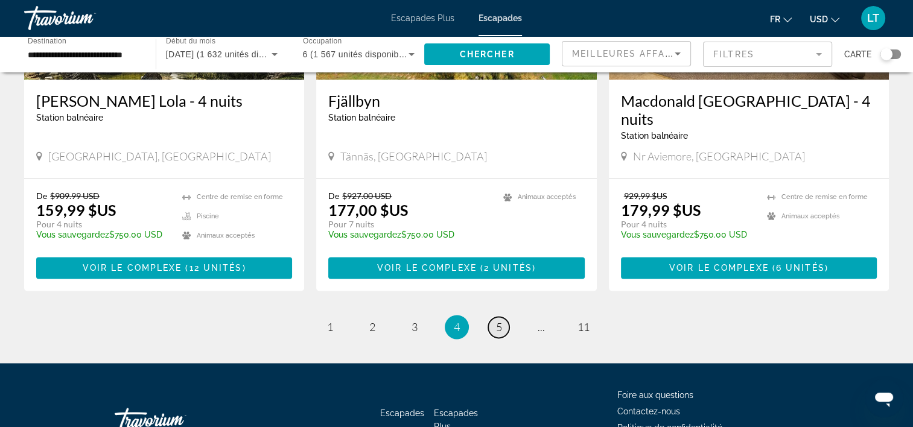
click at [489, 317] on link "page 5" at bounding box center [498, 327] width 21 height 21
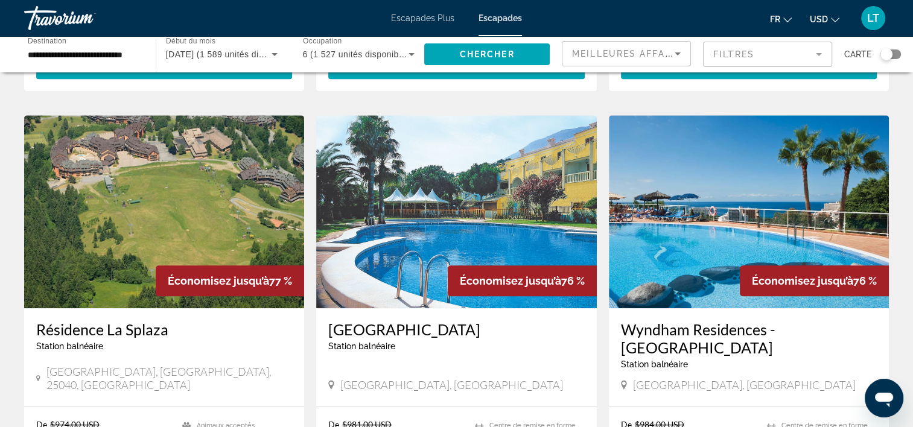
scroll to position [845, 0]
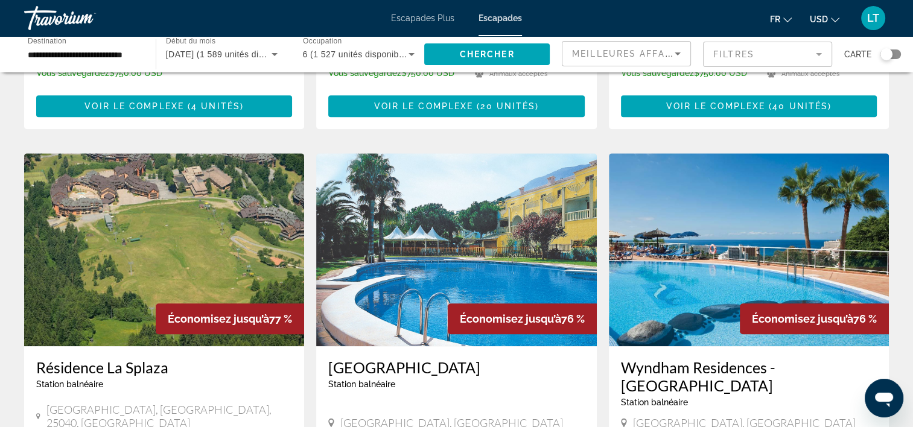
click at [748, 200] on img "Contenu principal" at bounding box center [749, 249] width 280 height 193
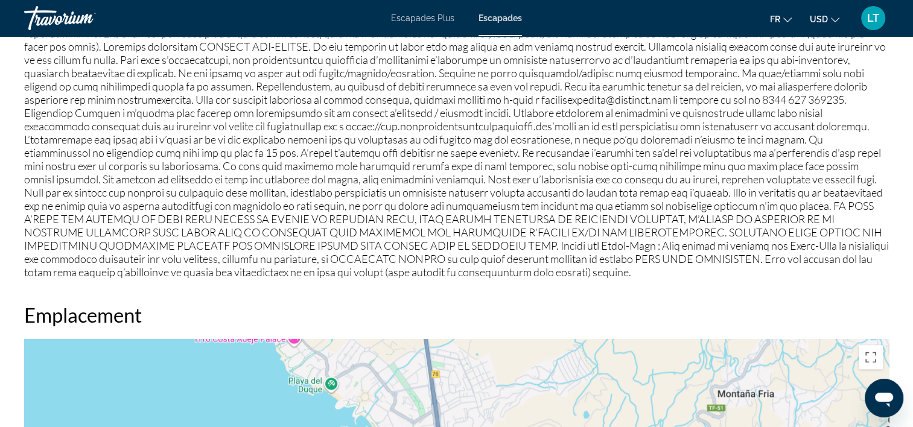
scroll to position [1361, 0]
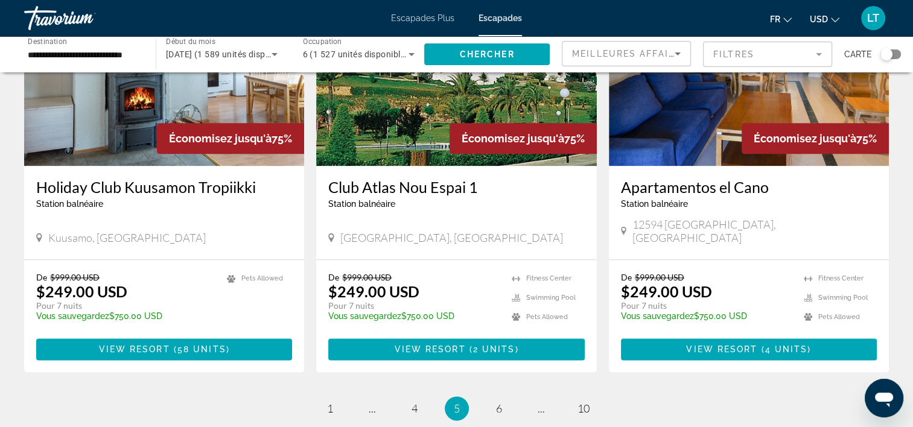
scroll to position [1448, 0]
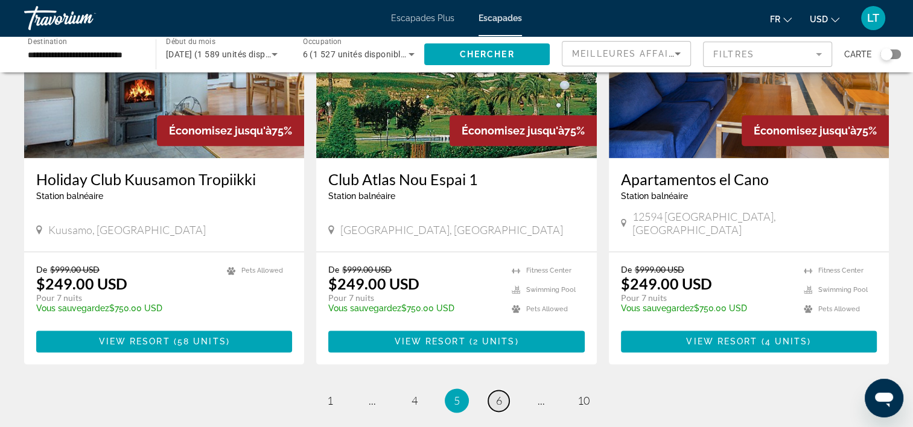
click at [499, 394] on span "6" at bounding box center [499, 400] width 6 height 13
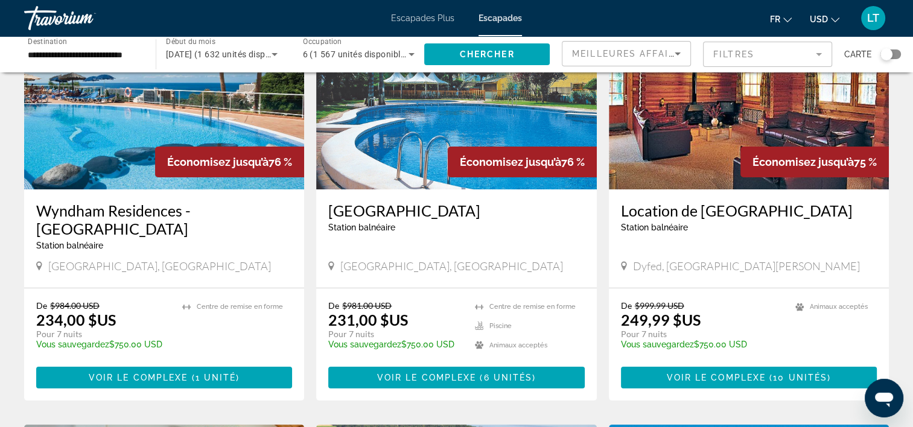
scroll to position [121, 0]
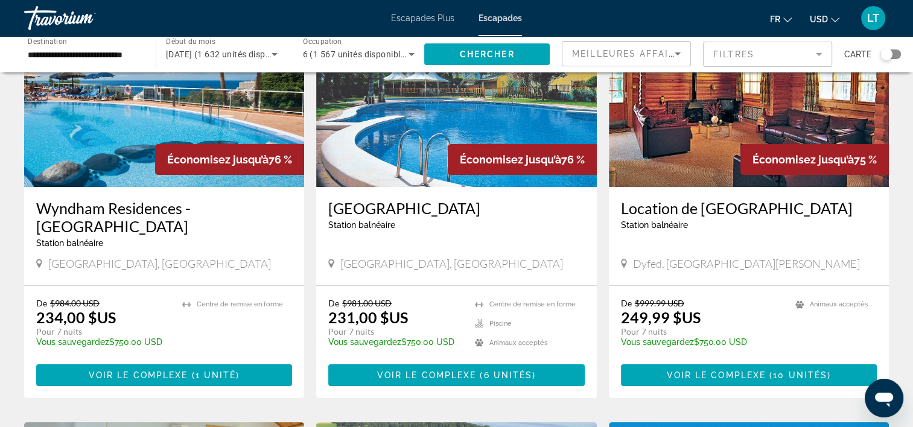
click at [139, 141] on img "Contenu principal" at bounding box center [164, 90] width 280 height 193
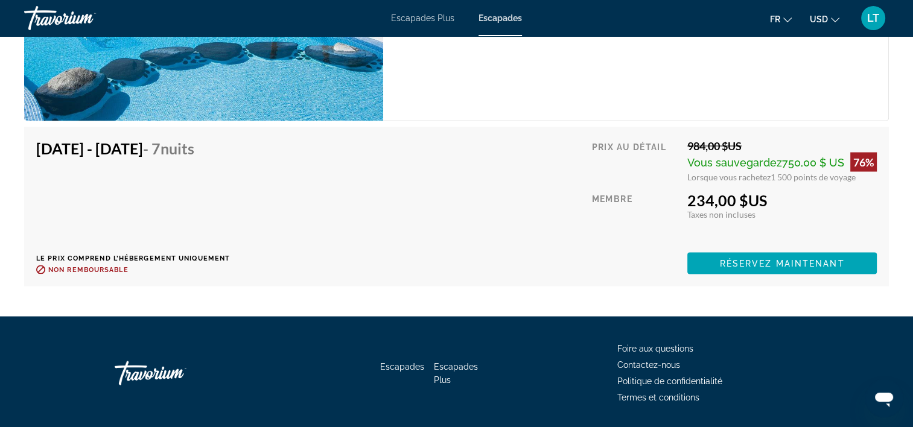
scroll to position [2293, 0]
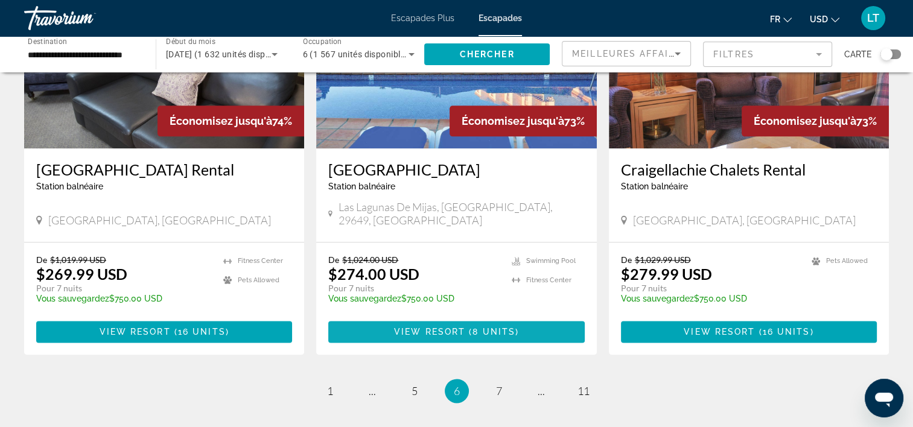
scroll to position [1448, 0]
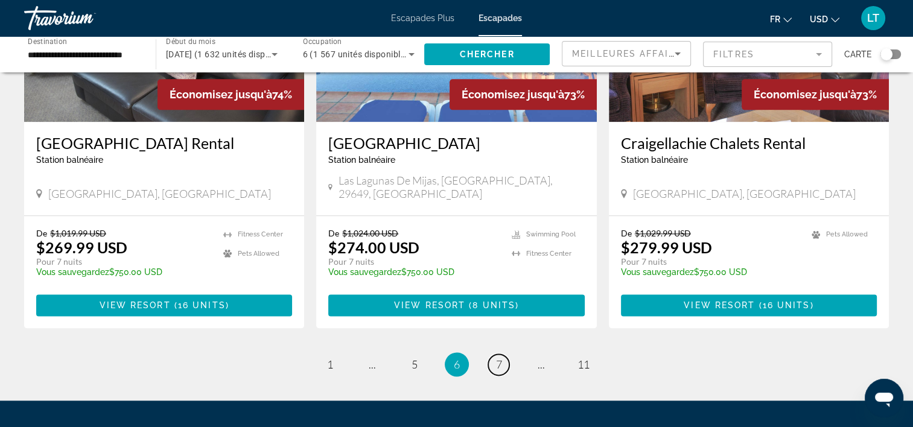
click at [492, 354] on link "page 7" at bounding box center [498, 364] width 21 height 21
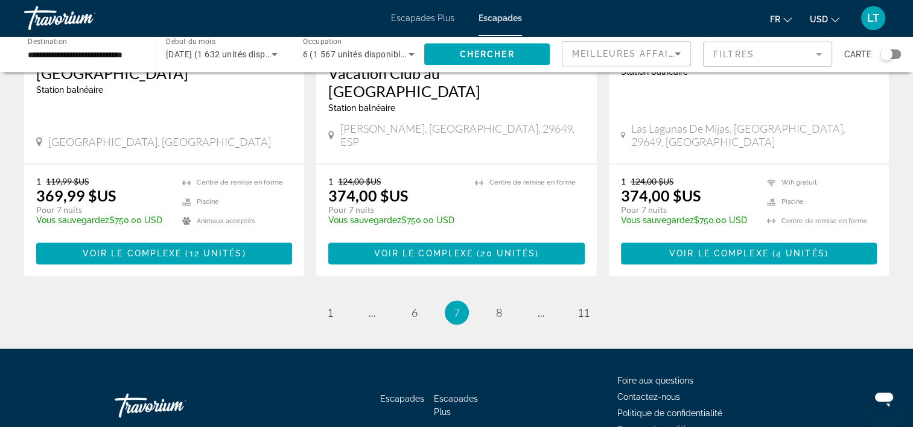
scroll to position [1579, 0]
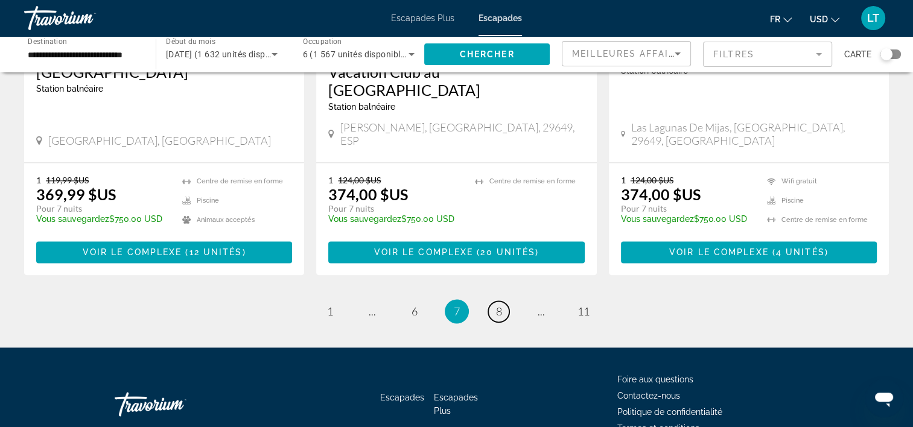
click at [498, 305] on span "8" at bounding box center [499, 311] width 6 height 13
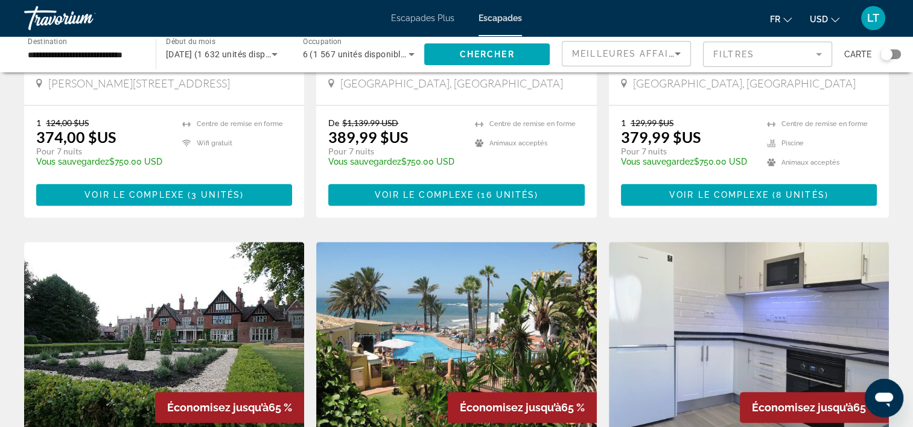
scroll to position [603, 0]
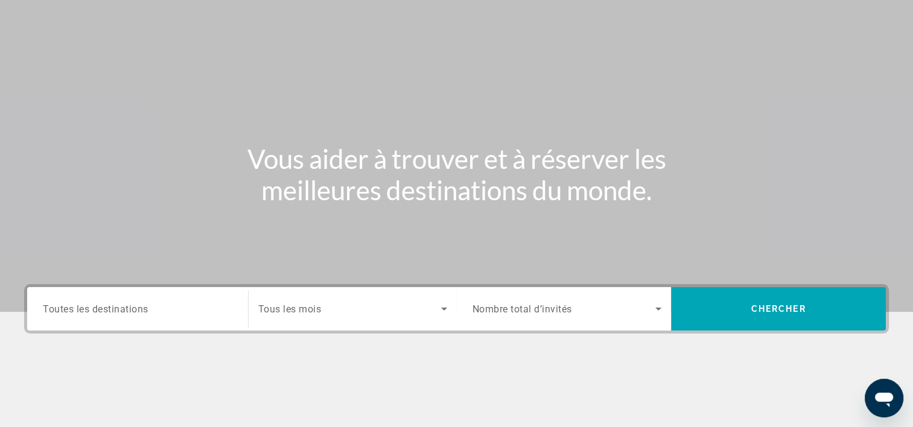
scroll to position [224, 0]
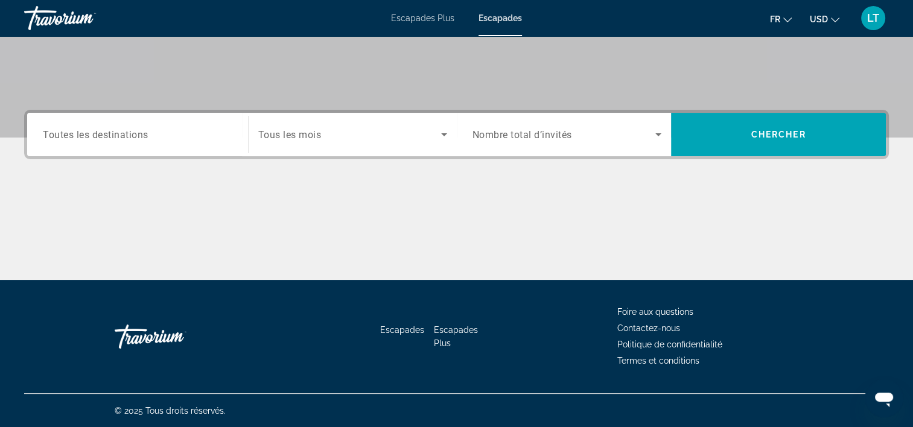
click at [194, 138] on input "Destination Toutes les destinations" at bounding box center [137, 135] width 189 height 14
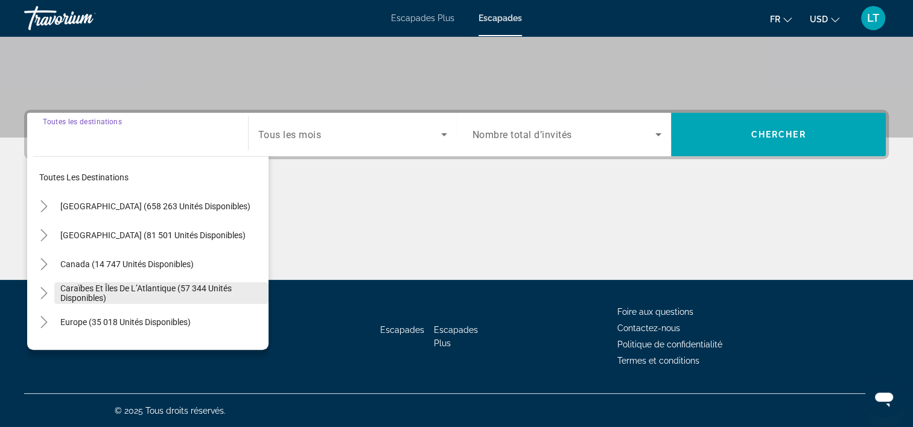
click at [171, 286] on span "Caraïbes et îles de l’Atlantique (57 344 unités disponibles)" at bounding box center [161, 293] width 202 height 19
type input "**********"
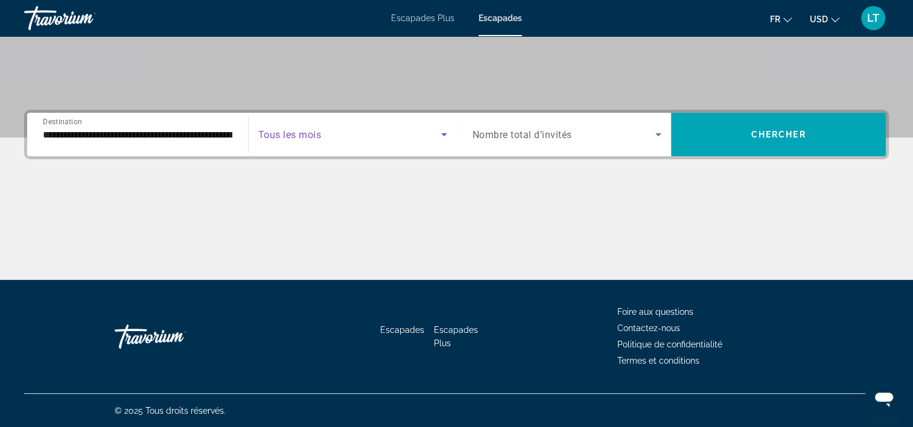
click at [442, 133] on icon "Widget de recherche" at bounding box center [444, 134] width 6 height 3
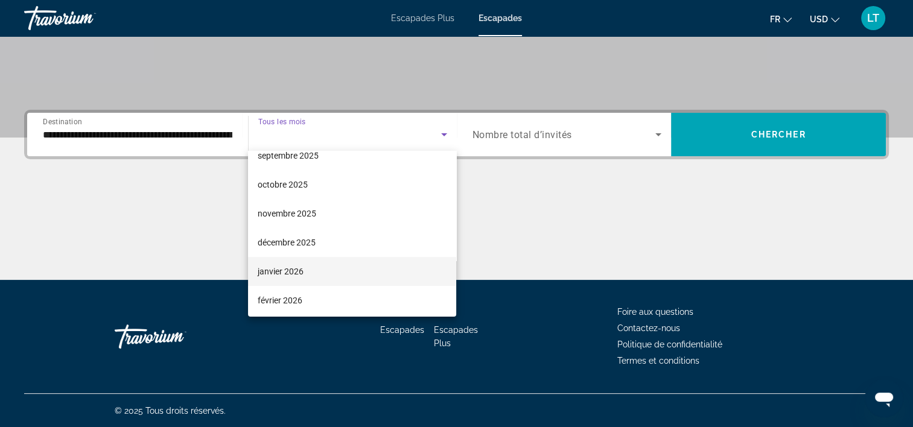
scroll to position [60, 0]
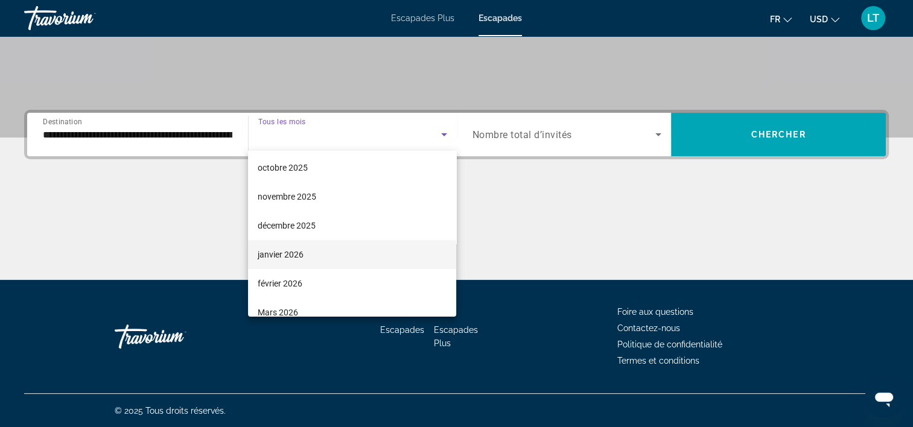
click at [340, 253] on mat-option "janvier 2026" at bounding box center [352, 254] width 208 height 29
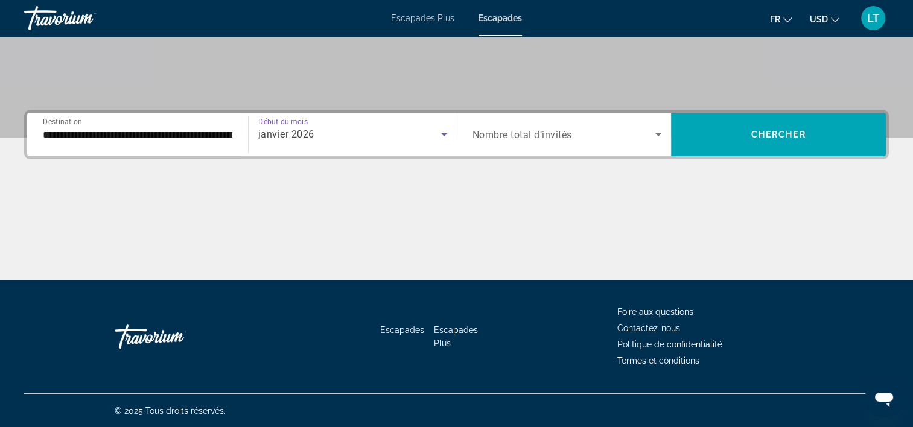
click at [654, 132] on icon "Widget de recherche" at bounding box center [658, 134] width 14 height 14
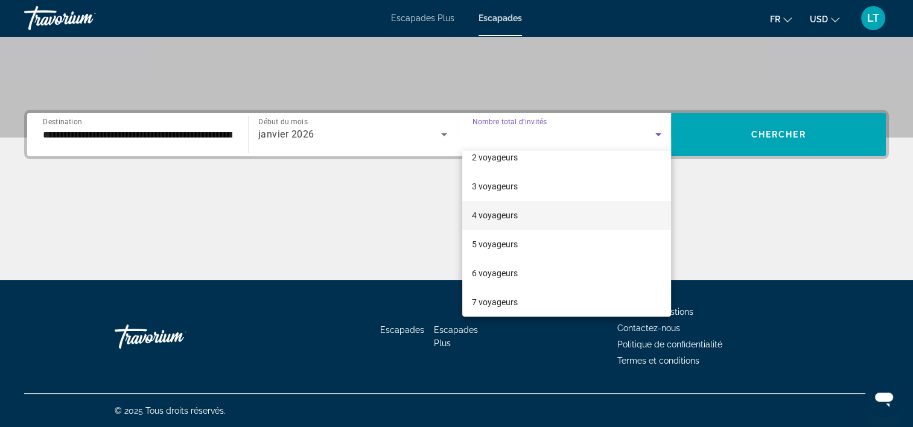
scroll to position [121, 0]
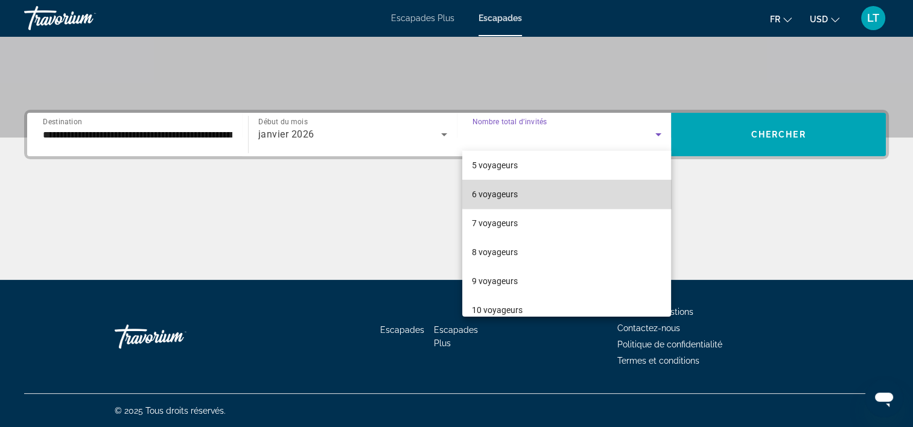
click at [574, 191] on mat-option "6 voyageurs" at bounding box center [566, 194] width 209 height 29
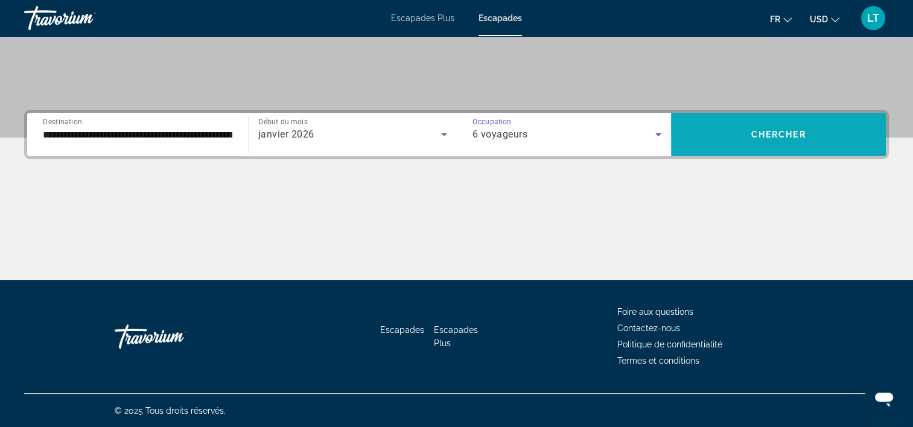
click at [700, 133] on span "Widget de recherche" at bounding box center [778, 134] width 215 height 29
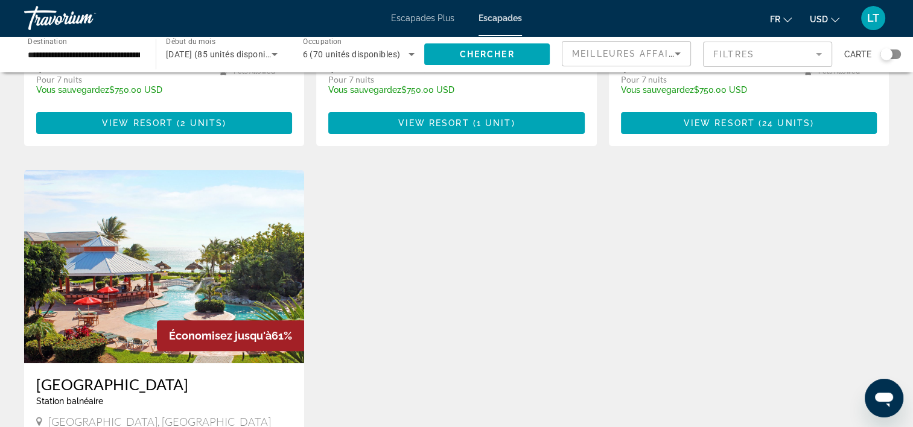
scroll to position [362, 0]
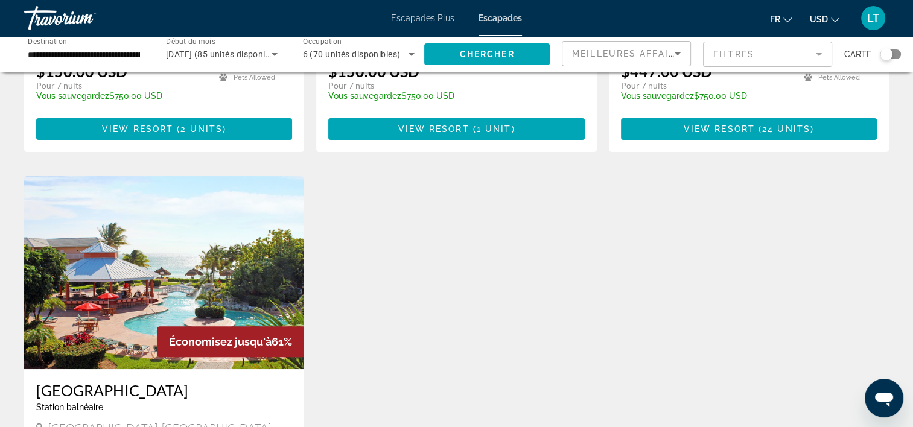
click at [198, 258] on img "Contenu principal" at bounding box center [164, 272] width 280 height 193
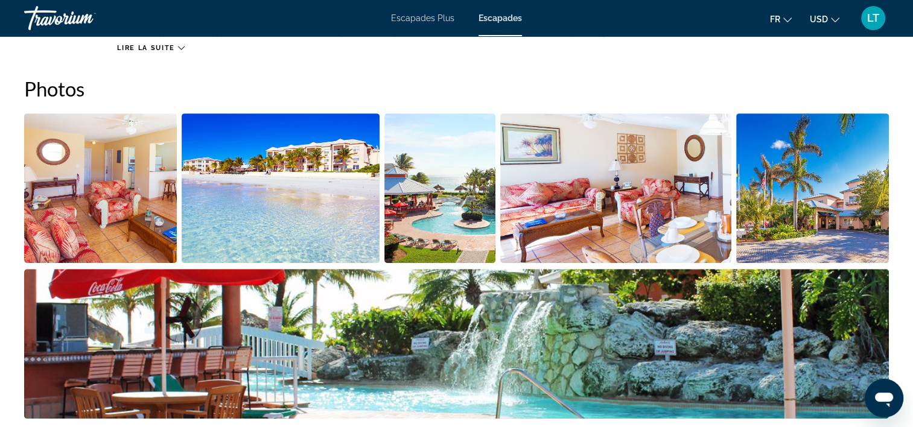
scroll to position [422, 0]
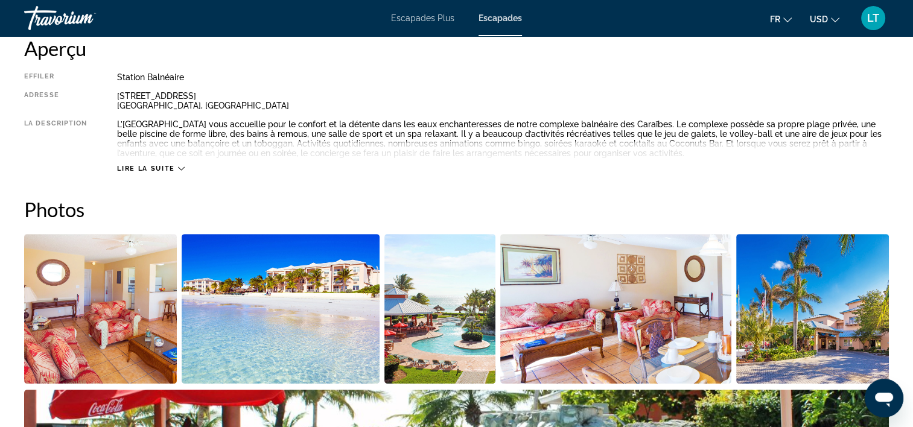
click at [163, 294] on img "Ouvrir le curseur d’image en plein écran" at bounding box center [100, 309] width 153 height 150
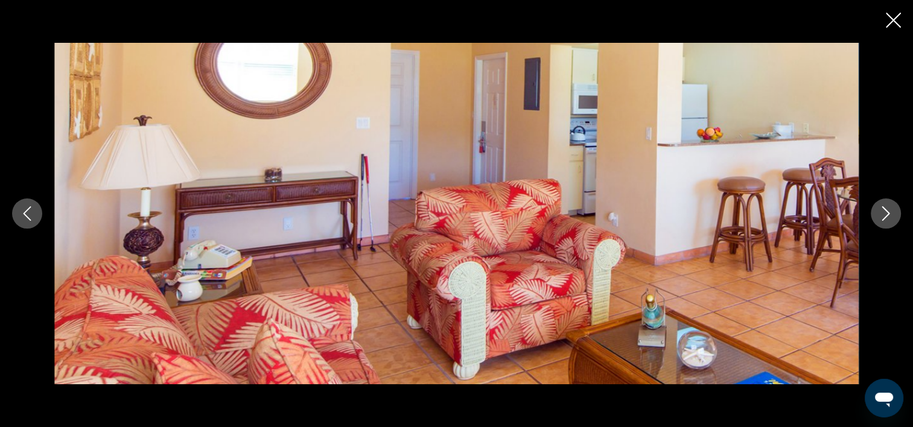
click at [884, 217] on icon "Image suivante" at bounding box center [886, 213] width 8 height 14
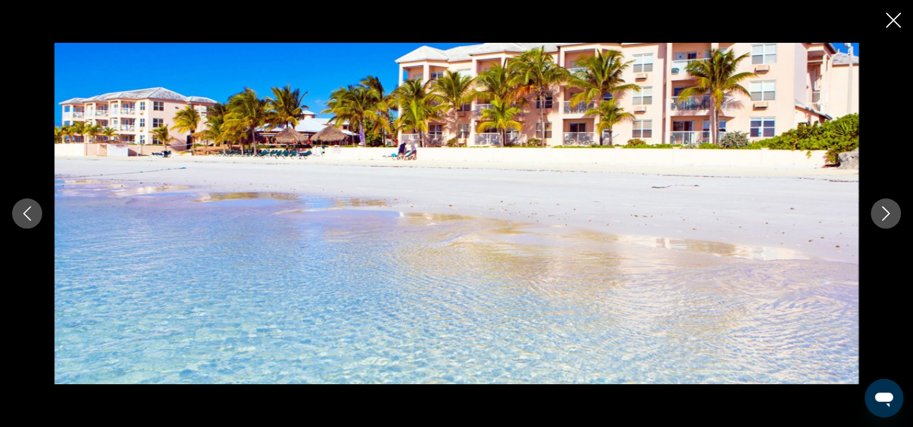
click at [884, 217] on icon "Image suivante" at bounding box center [886, 213] width 8 height 14
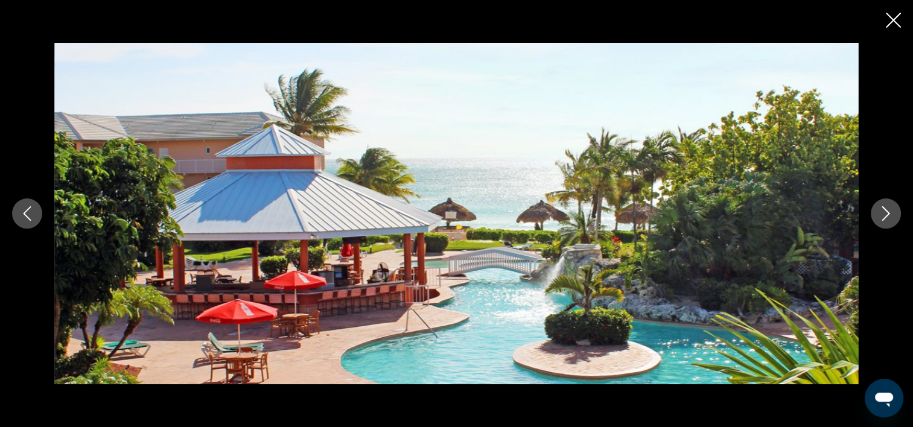
click at [884, 217] on icon "Image suivante" at bounding box center [886, 213] width 8 height 14
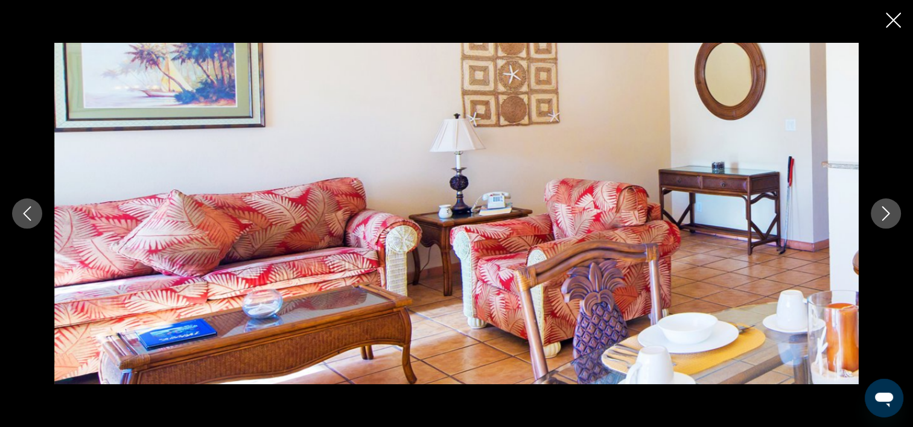
click at [884, 217] on icon "Image suivante" at bounding box center [886, 213] width 8 height 14
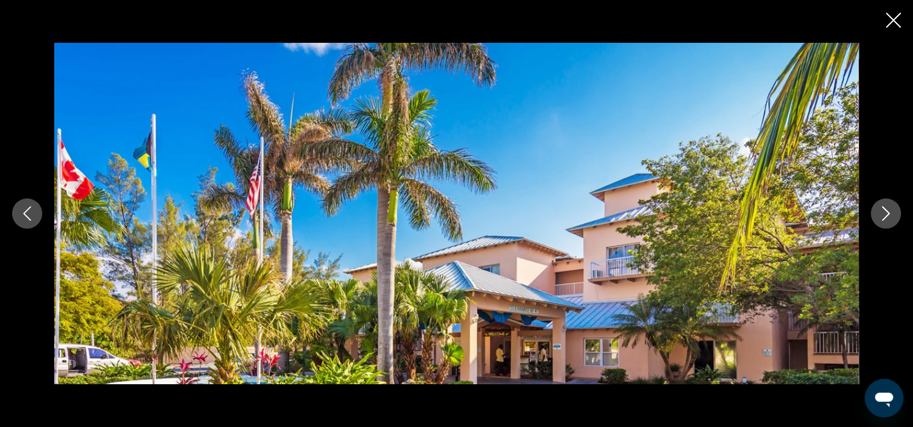
click at [884, 217] on icon "Image suivante" at bounding box center [886, 213] width 8 height 14
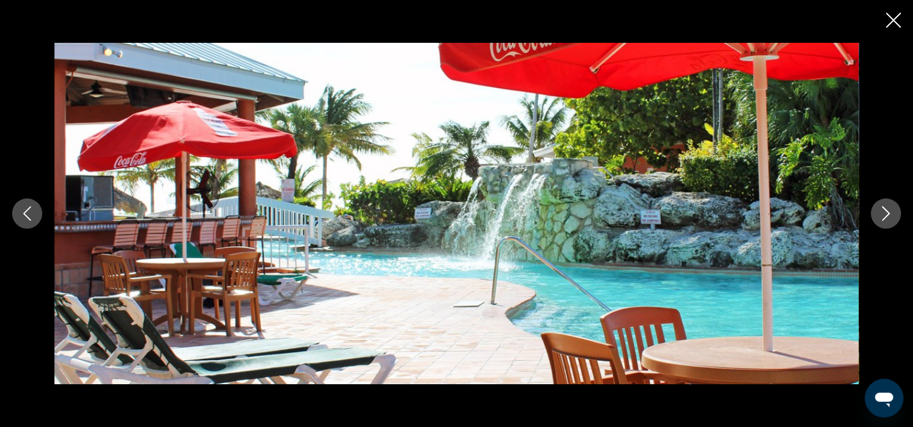
click at [884, 217] on icon "Image suivante" at bounding box center [886, 213] width 8 height 14
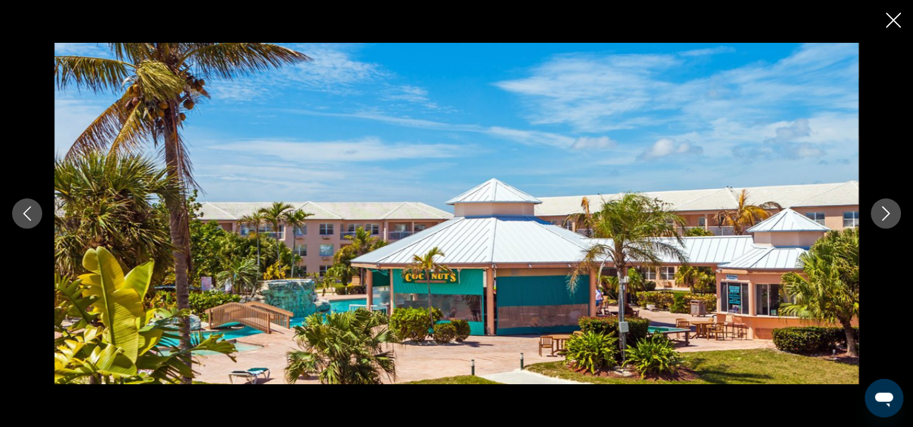
click at [884, 217] on icon "Image suivante" at bounding box center [886, 213] width 8 height 14
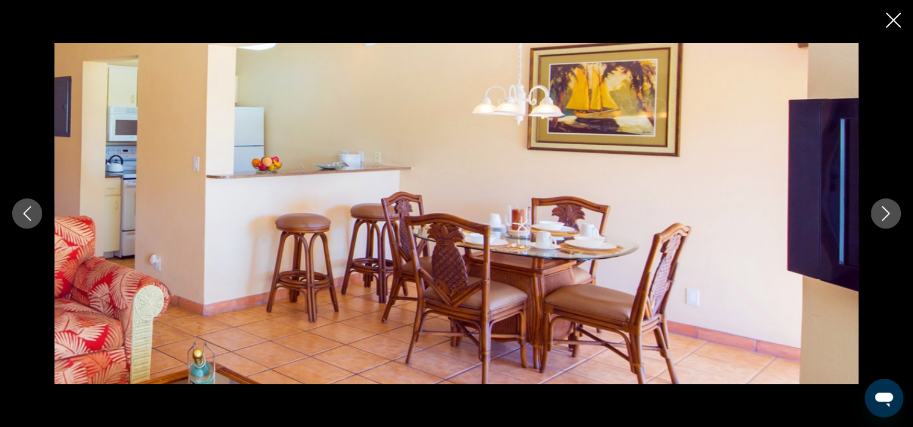
click at [884, 217] on icon "Image suivante" at bounding box center [886, 213] width 8 height 14
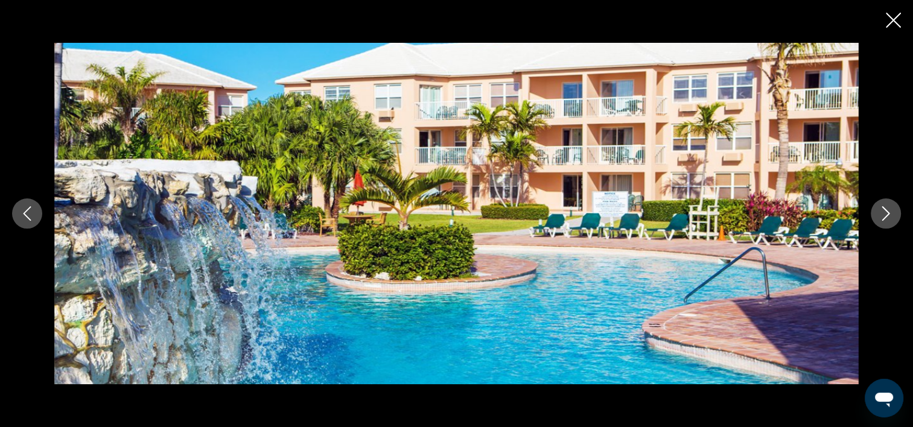
click at [891, 19] on icon "Fermer le diaporama" at bounding box center [893, 20] width 15 height 15
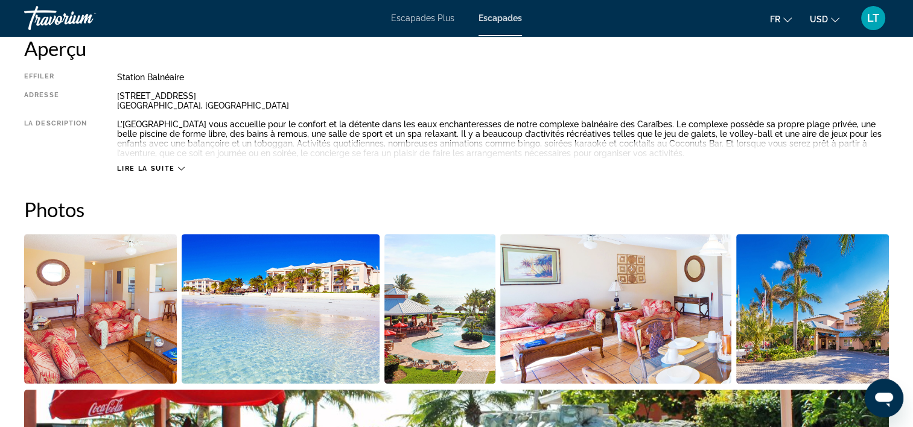
click at [181, 171] on icon "Contenu principal" at bounding box center [181, 168] width 7 height 7
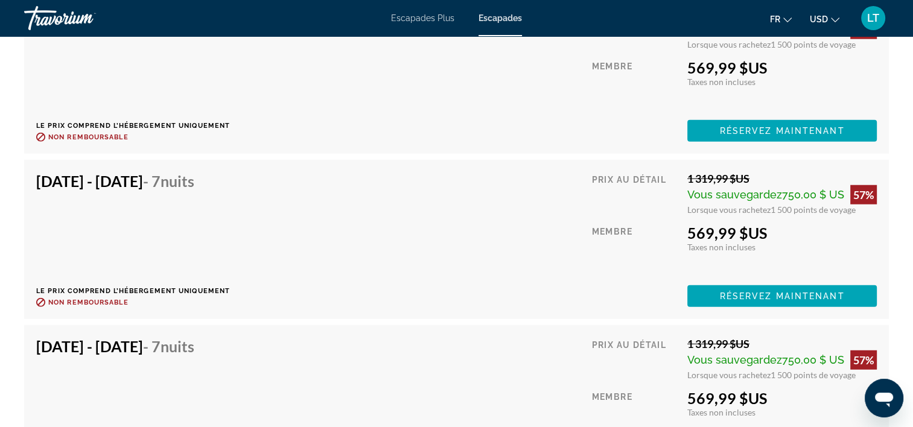
scroll to position [2976, 0]
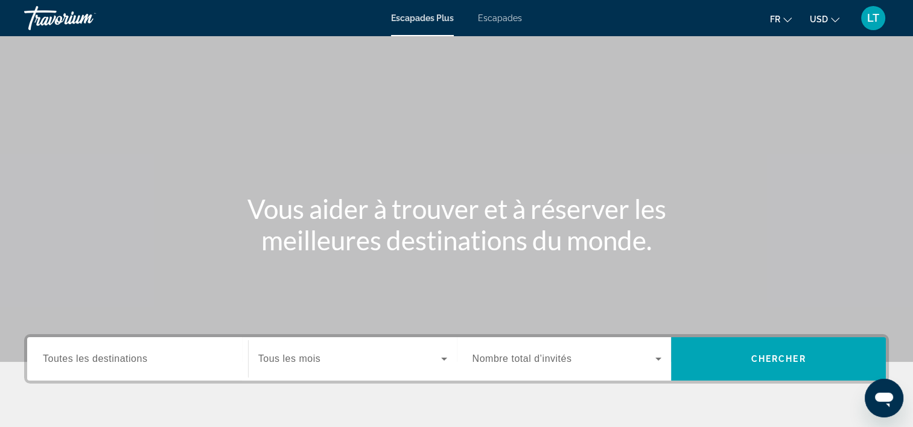
click at [506, 16] on span "Escapades" at bounding box center [500, 18] width 44 height 10
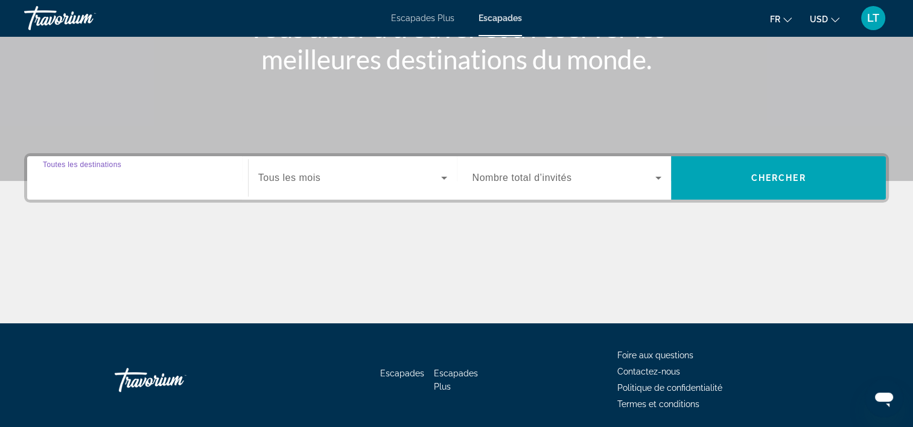
click at [205, 182] on input "Destination Toutes les destinations" at bounding box center [137, 178] width 189 height 14
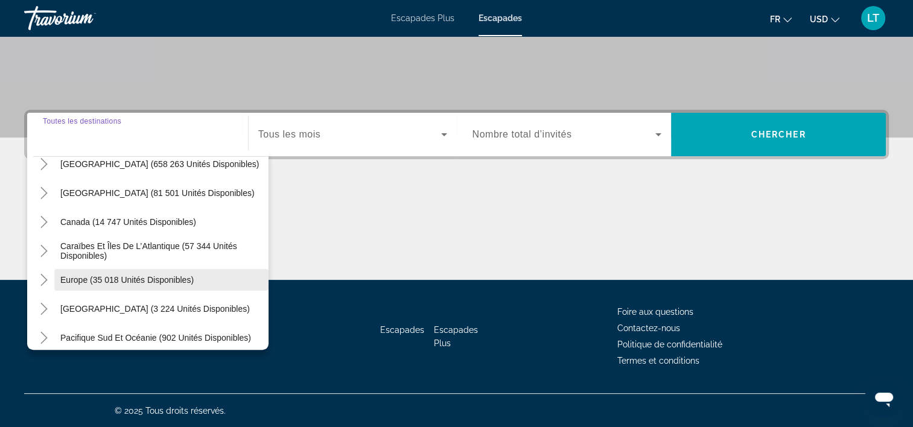
scroll to position [60, 0]
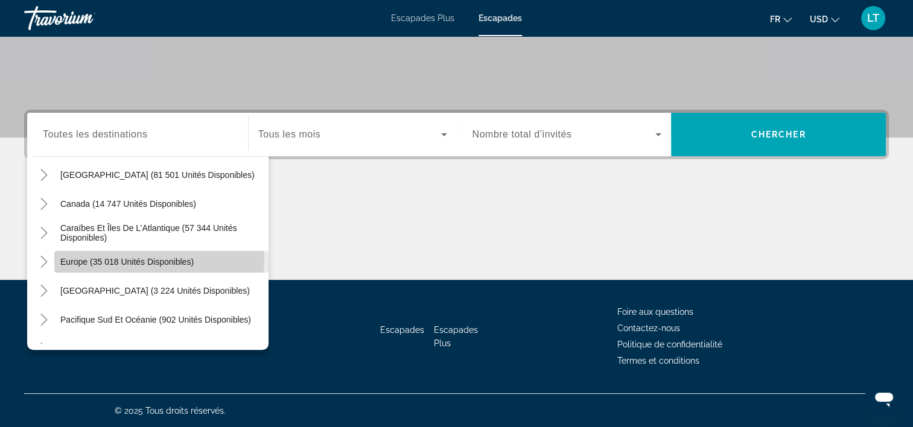
click at [159, 258] on span "Europe (35 018 unités disponibles)" at bounding box center [126, 262] width 133 height 10
type input "**********"
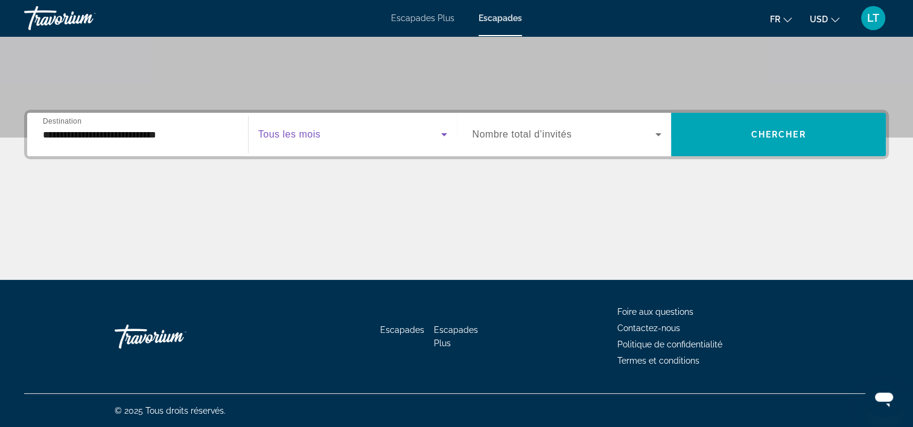
click at [443, 133] on icon "Widget de recherche" at bounding box center [444, 134] width 6 height 3
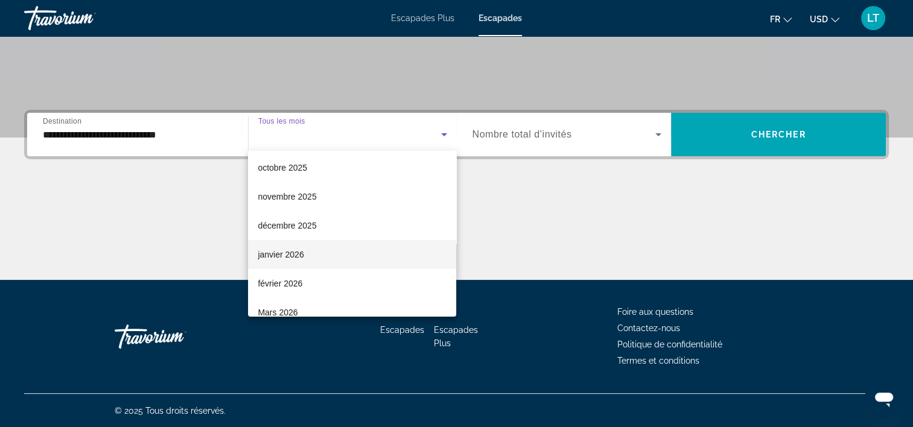
click at [351, 250] on mat-option "janvier 2026" at bounding box center [352, 254] width 208 height 29
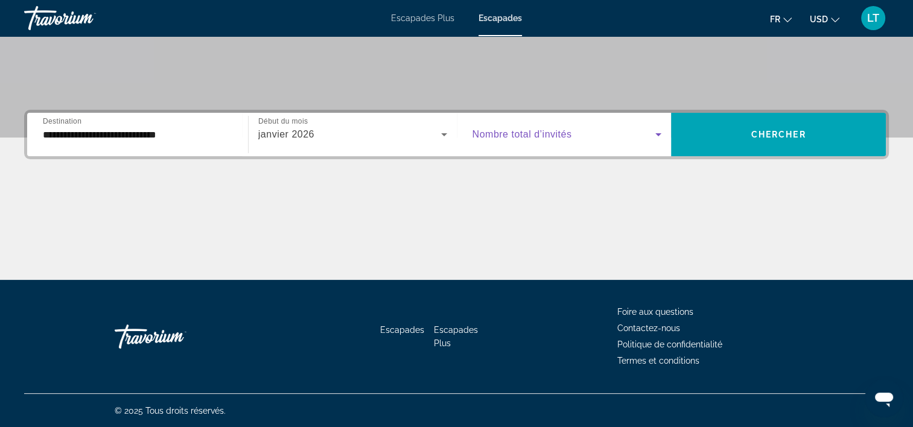
click at [664, 137] on icon "Widget de recherche" at bounding box center [658, 134] width 14 height 14
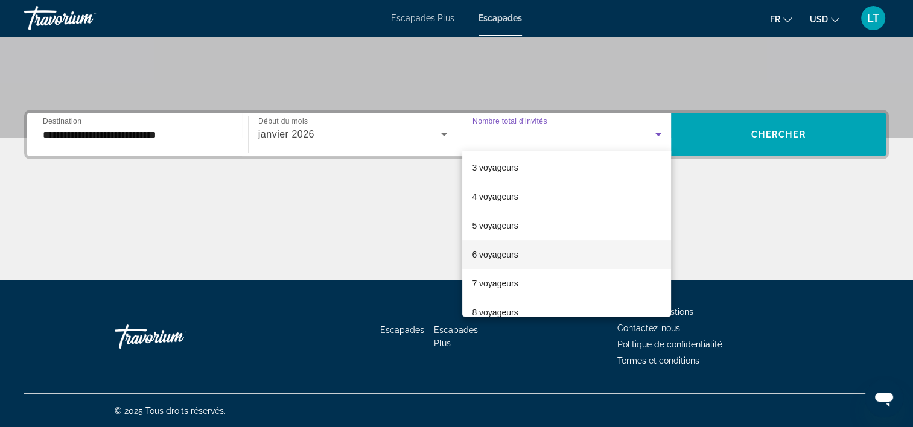
click at [553, 244] on mat-option "6 voyageurs" at bounding box center [566, 254] width 209 height 29
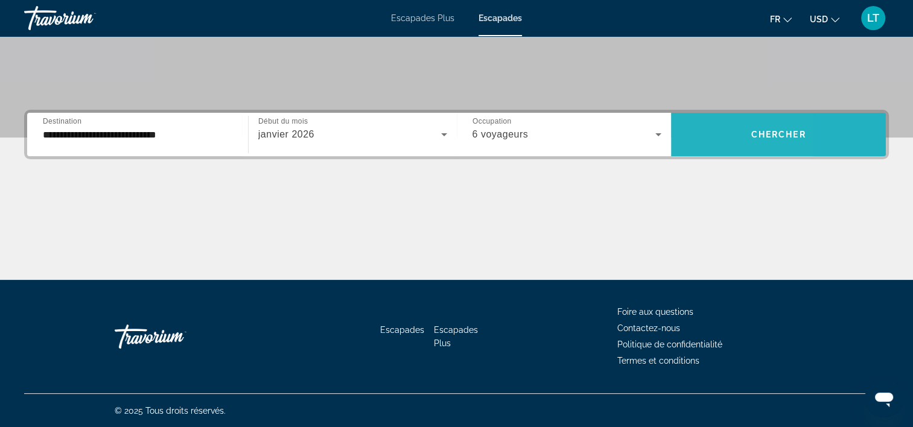
click at [697, 130] on span "Widget de recherche" at bounding box center [778, 134] width 215 height 29
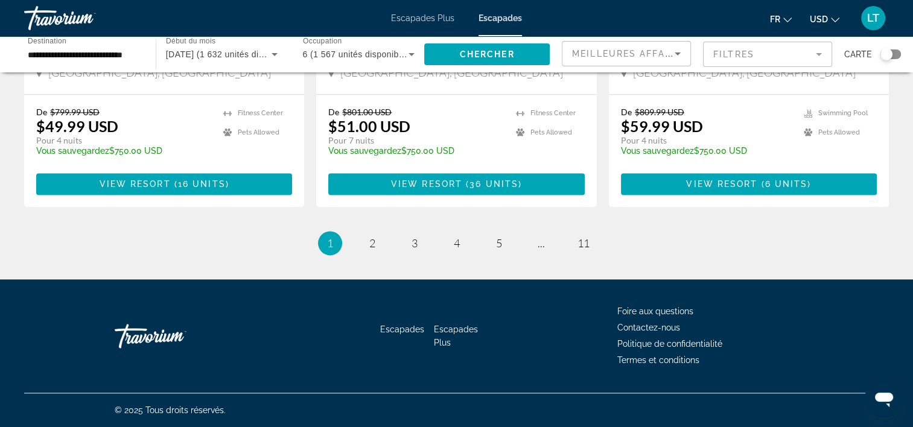
scroll to position [1561, 0]
click at [371, 242] on span "2" at bounding box center [372, 243] width 6 height 13
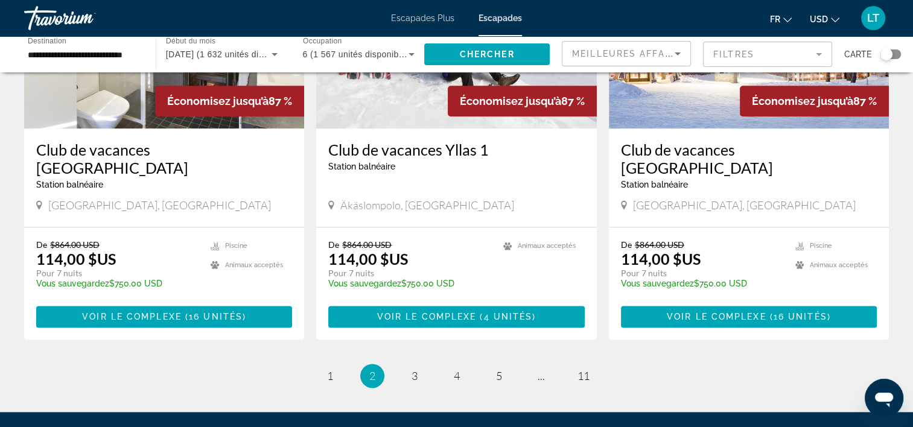
scroll to position [1524, 0]
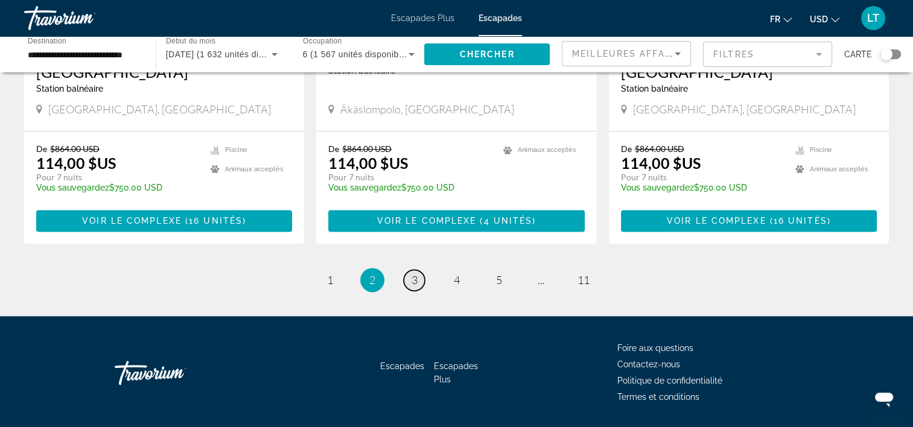
click at [409, 270] on link "page 3" at bounding box center [414, 280] width 21 height 21
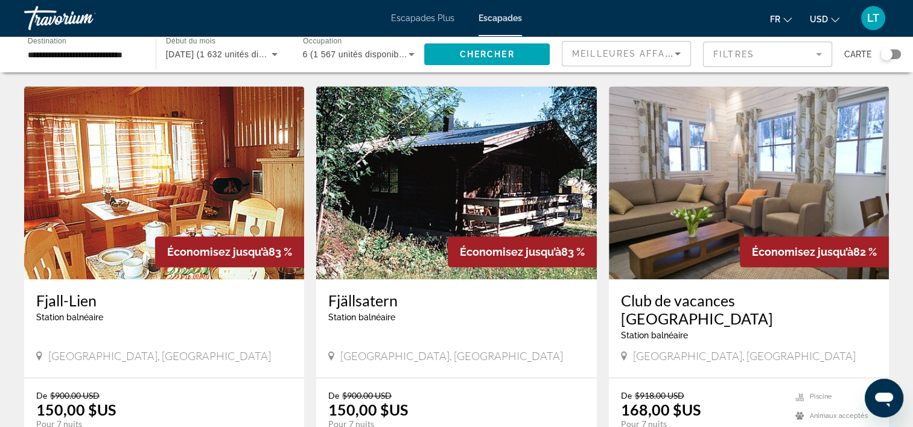
scroll to position [1448, 0]
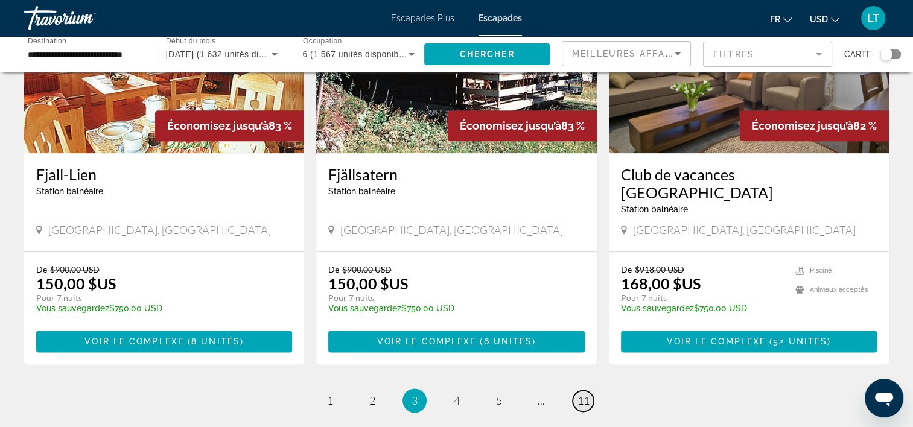
click at [581, 394] on span "11" at bounding box center [583, 400] width 12 height 13
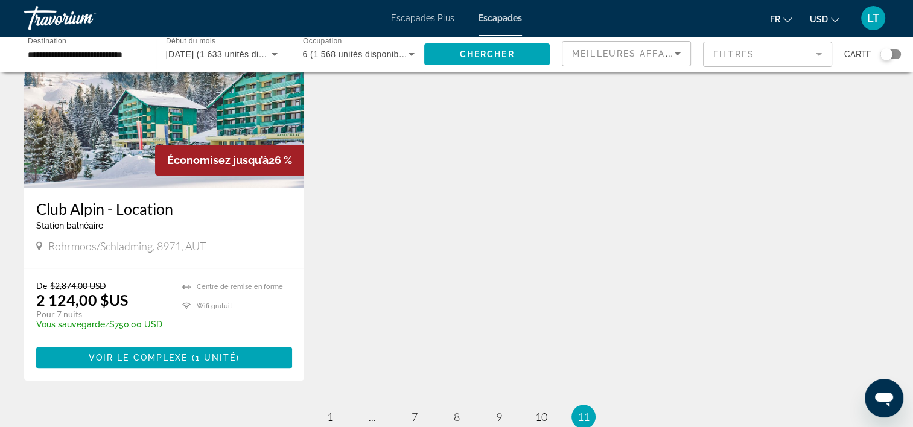
scroll to position [722, 0]
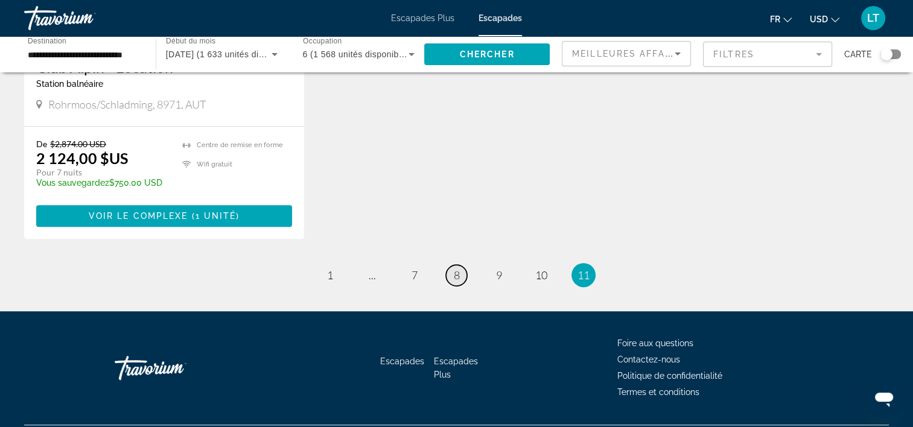
click at [455, 269] on span "8" at bounding box center [457, 275] width 6 height 13
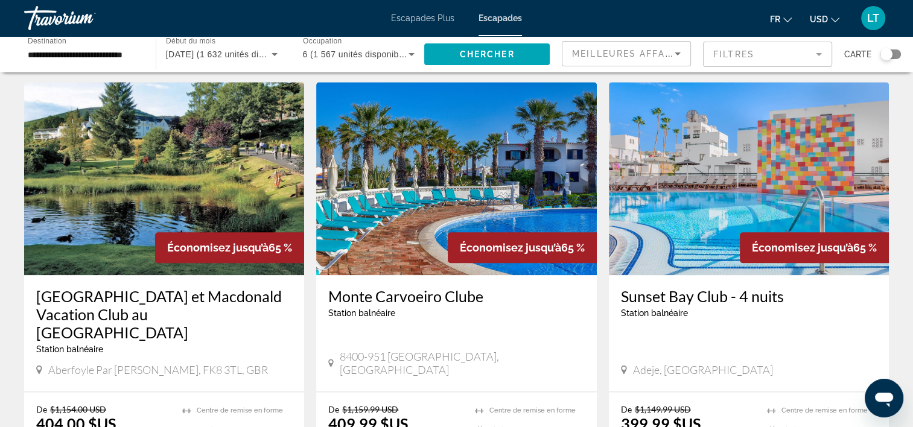
scroll to position [1388, 0]
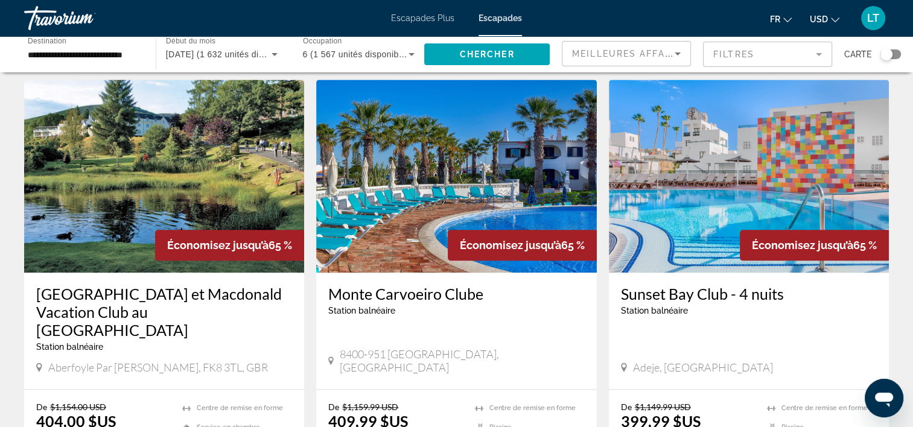
click at [430, 147] on img "Contenu principal" at bounding box center [456, 176] width 280 height 193
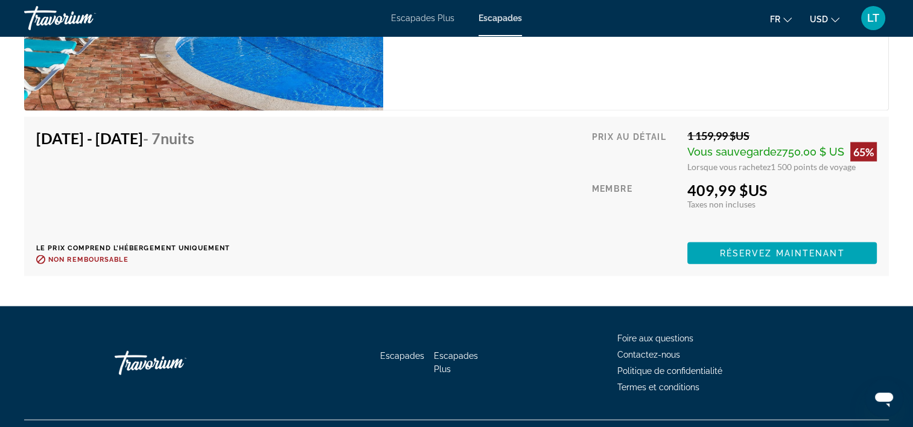
scroll to position [2614, 0]
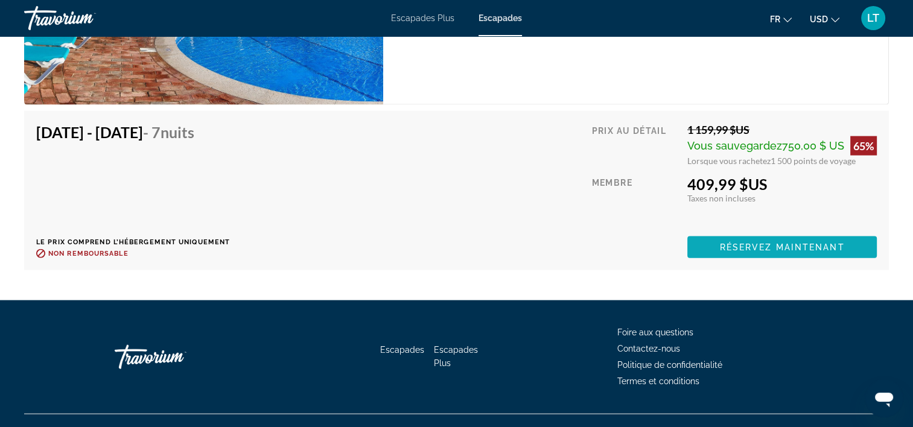
click at [756, 243] on span "Réservez maintenant" at bounding box center [782, 248] width 125 height 10
